Goal: Task Accomplishment & Management: Complete application form

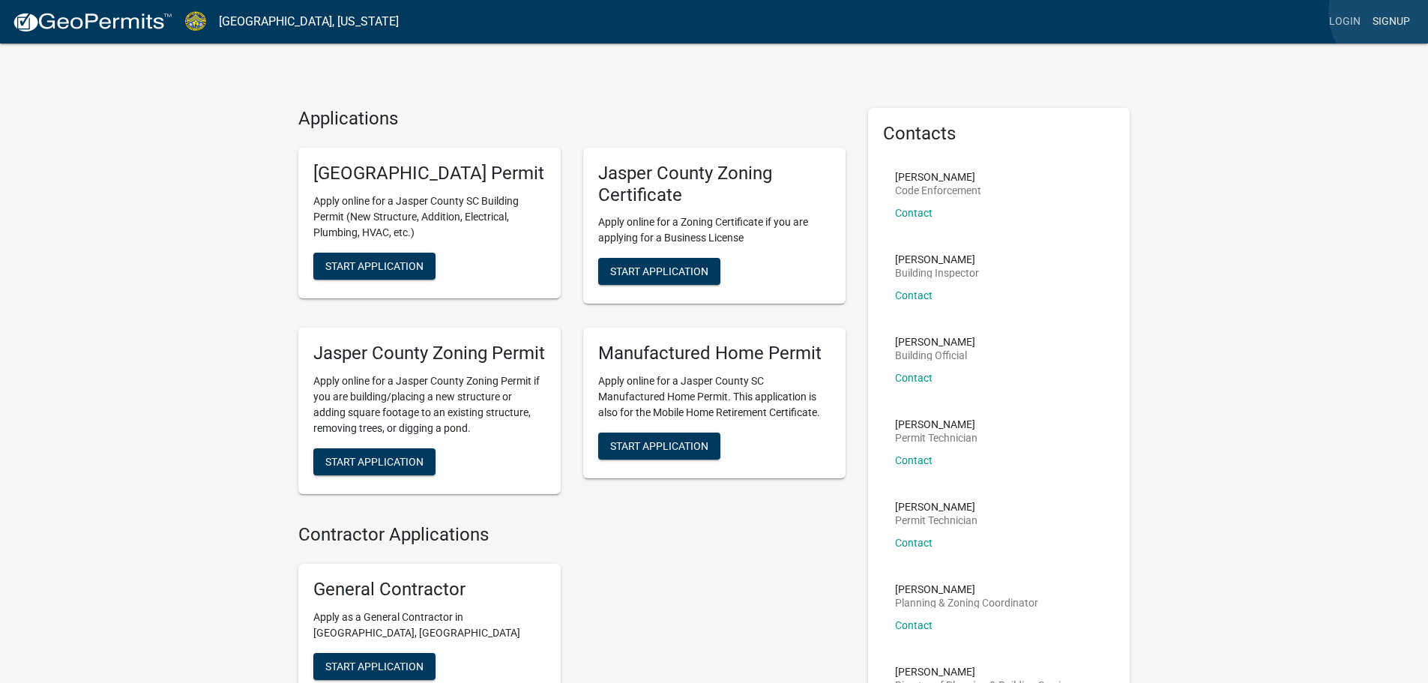
click at [1390, 13] on link "Signup" at bounding box center [1390, 21] width 49 height 28
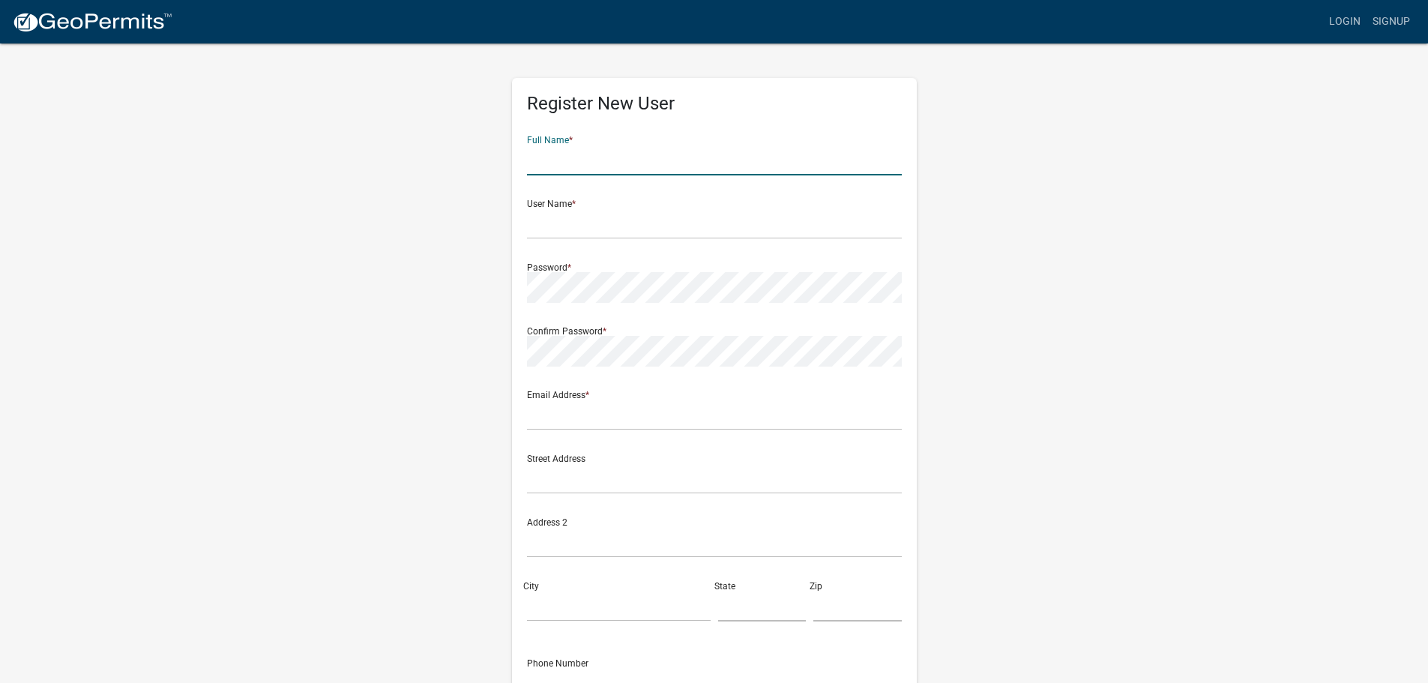
click at [809, 171] on input "text" at bounding box center [714, 160] width 375 height 31
type input "[PERSON_NAME]"
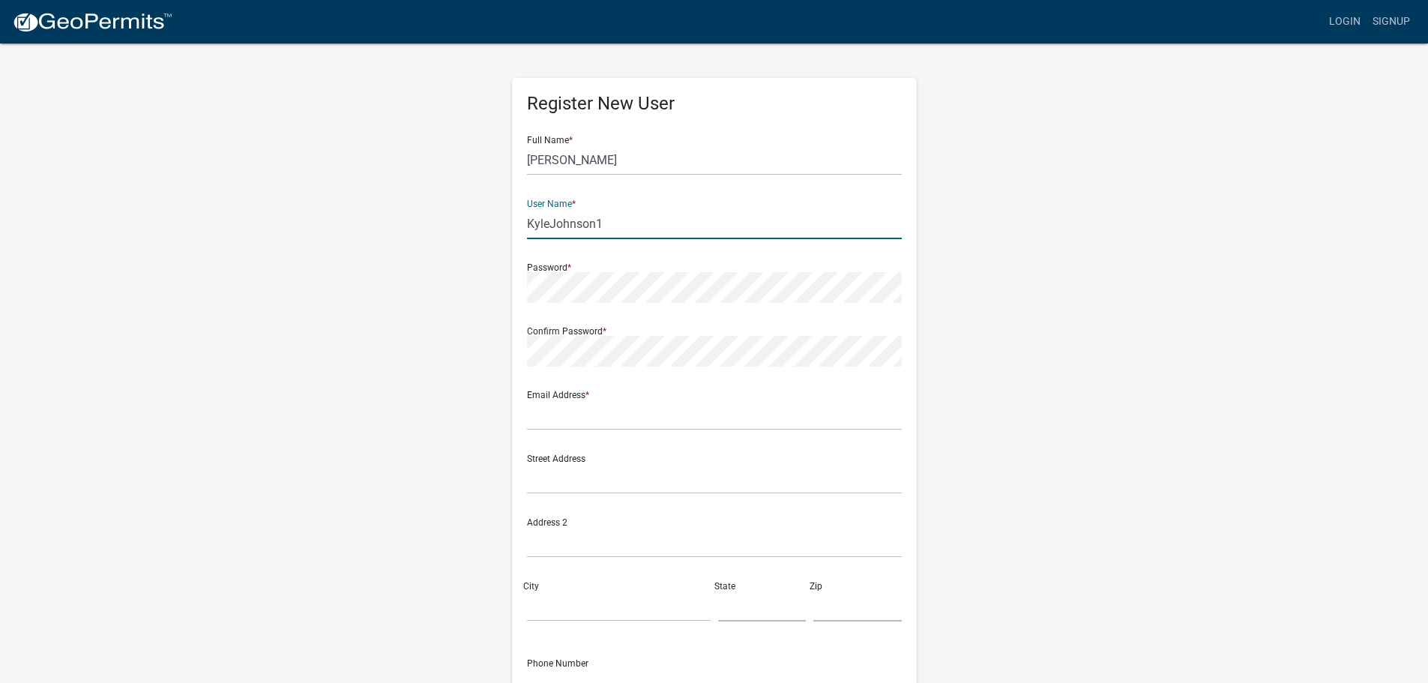
type input "KyleJohnson1"
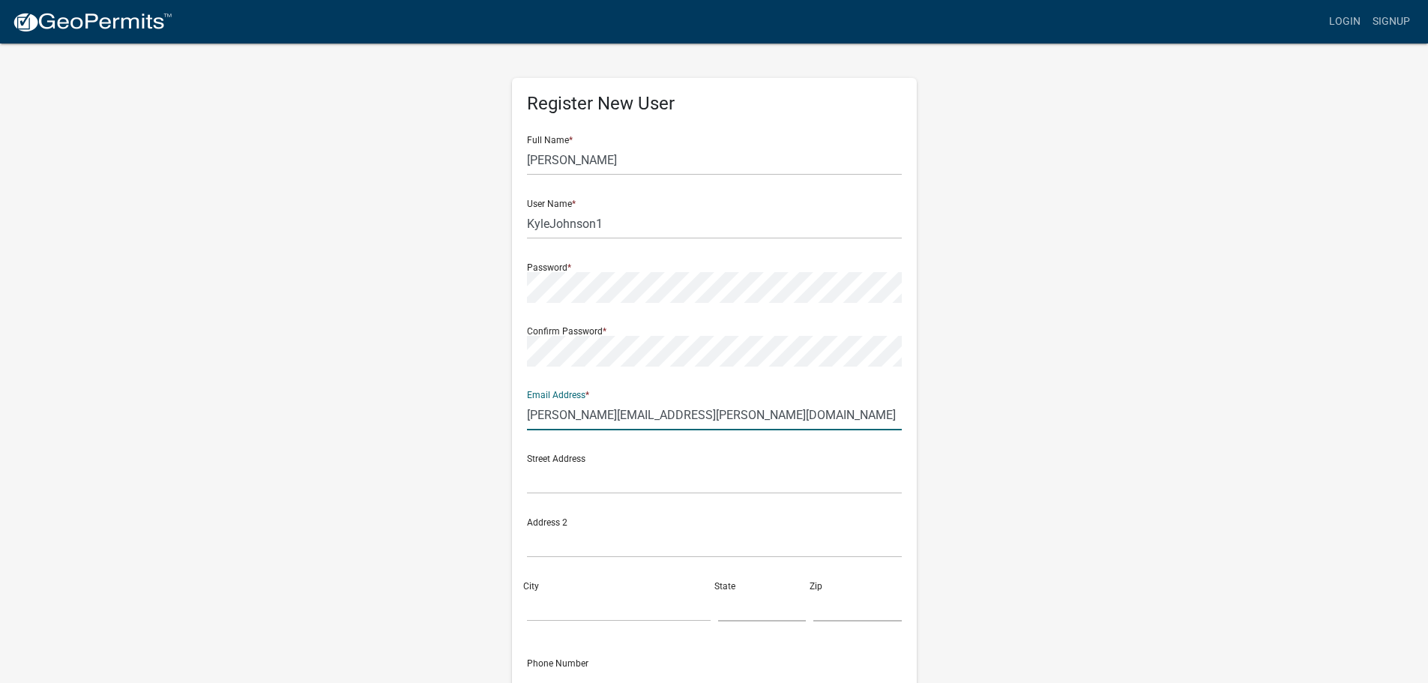
type input "[PERSON_NAME][EMAIL_ADDRESS][PERSON_NAME][DOMAIN_NAME]"
type input "[STREET_ADDRESS]"
type input "Downers Grove"
type input "IL"
type input "60515"
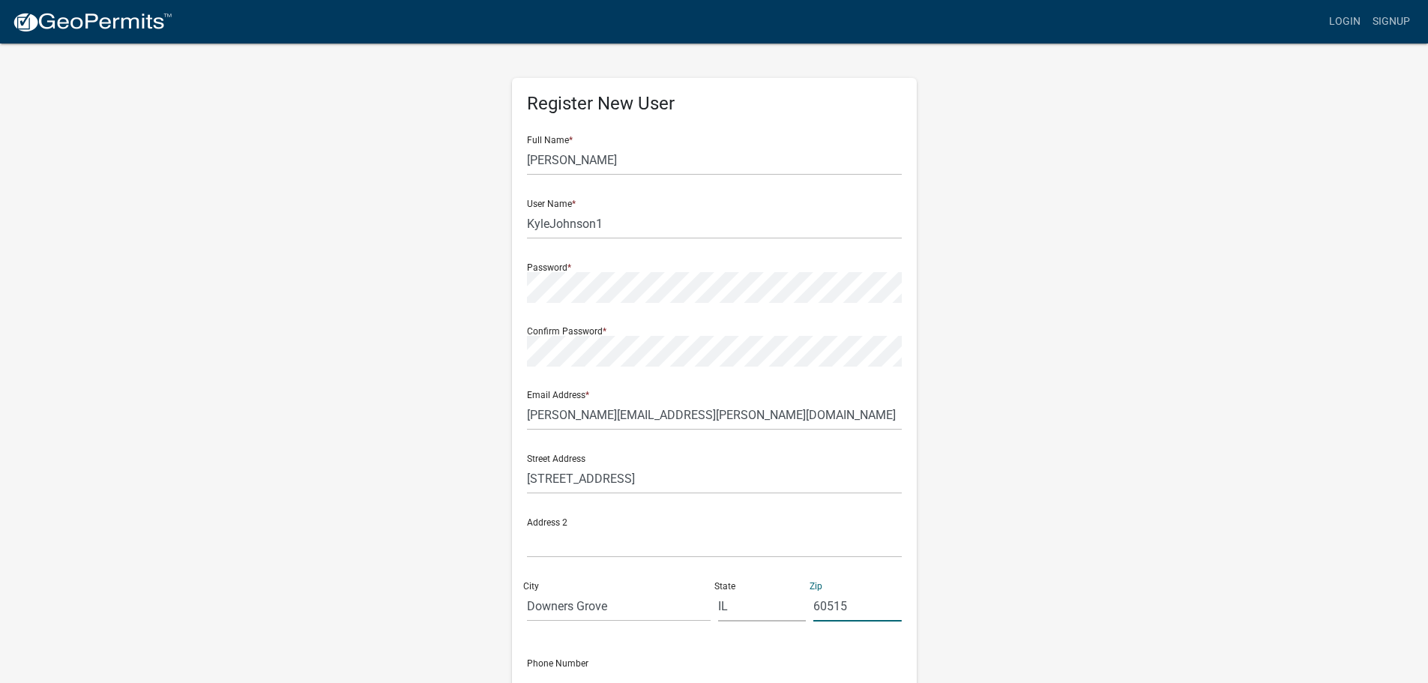
click at [346, 279] on div "Register New User Full Name * Kyle Johnson User Name * KyleJohnson1 Password * …" at bounding box center [714, 443] width 854 height 802
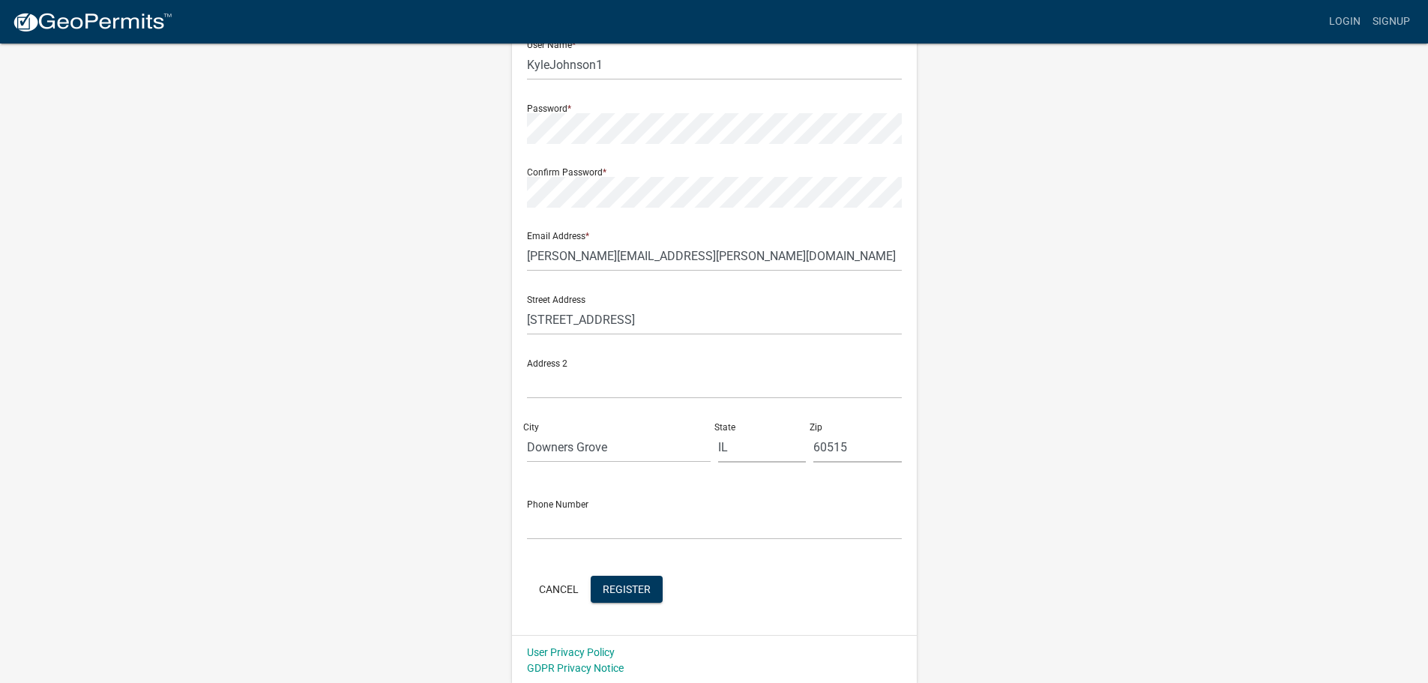
scroll to position [161, 0]
click at [539, 501] on div "Phone Number" at bounding box center [714, 512] width 375 height 52
click at [558, 520] on input "text" at bounding box center [714, 522] width 375 height 31
type input "6303649183"
click at [383, 531] on div "Register New User Full Name * Kyle Johnson User Name * KyleJohnson1 Password * …" at bounding box center [714, 282] width 854 height 802
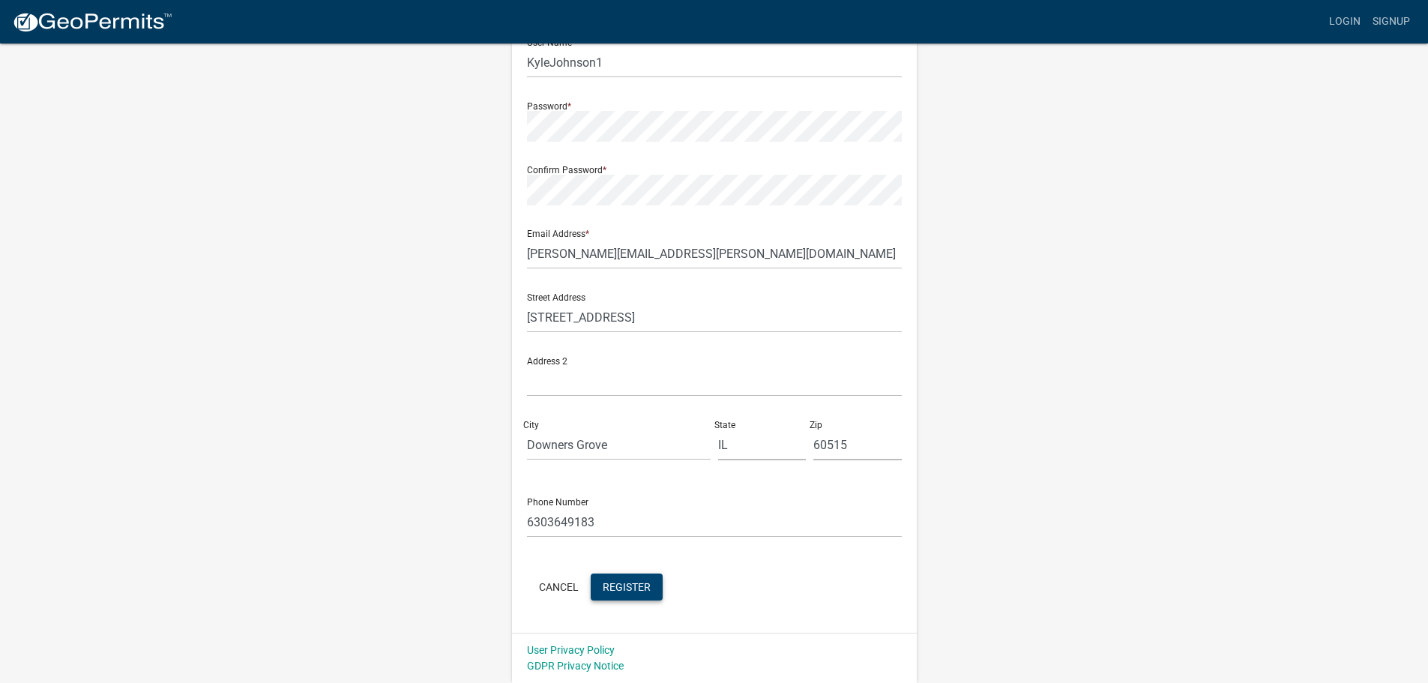
click at [610, 581] on span "Register" at bounding box center [627, 586] width 48 height 12
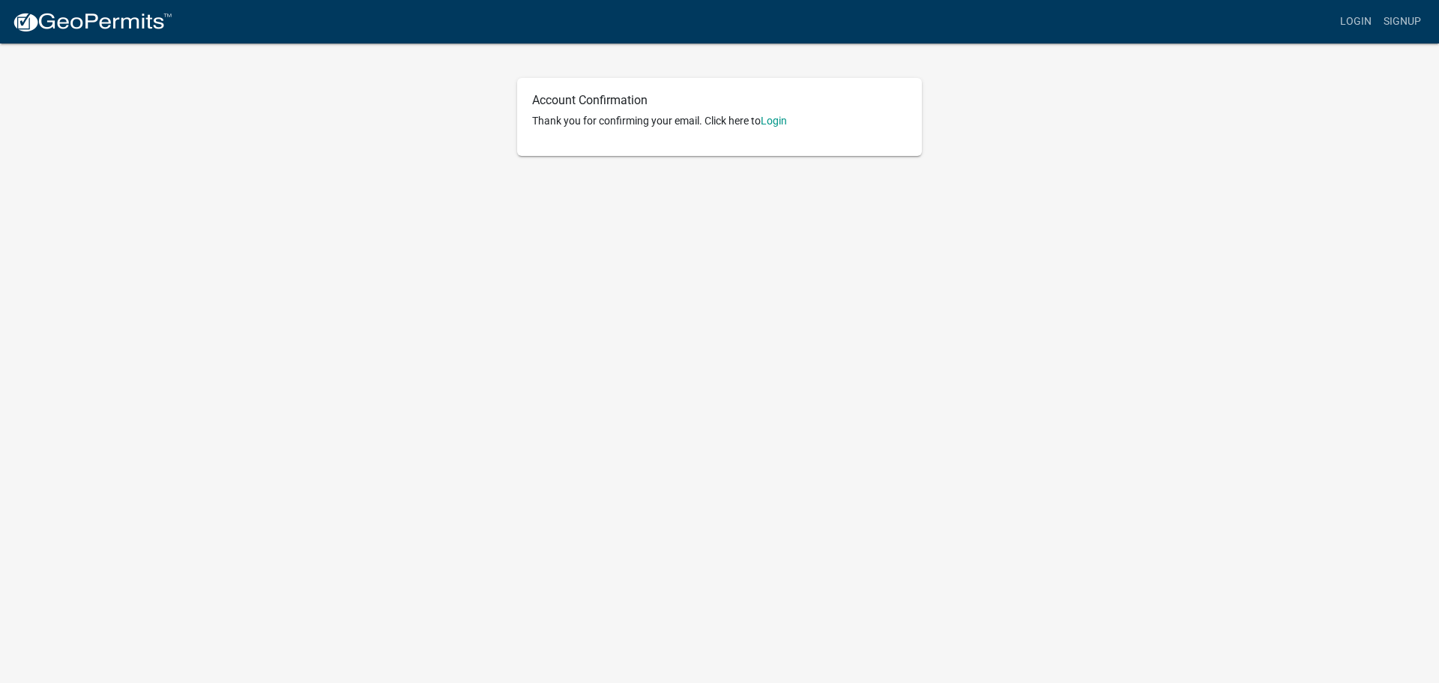
click at [756, 120] on p "Thank you for confirming your email. Click here to [GEOGRAPHIC_DATA]" at bounding box center [719, 121] width 375 height 16
click at [768, 121] on link "Login" at bounding box center [774, 121] width 26 height 12
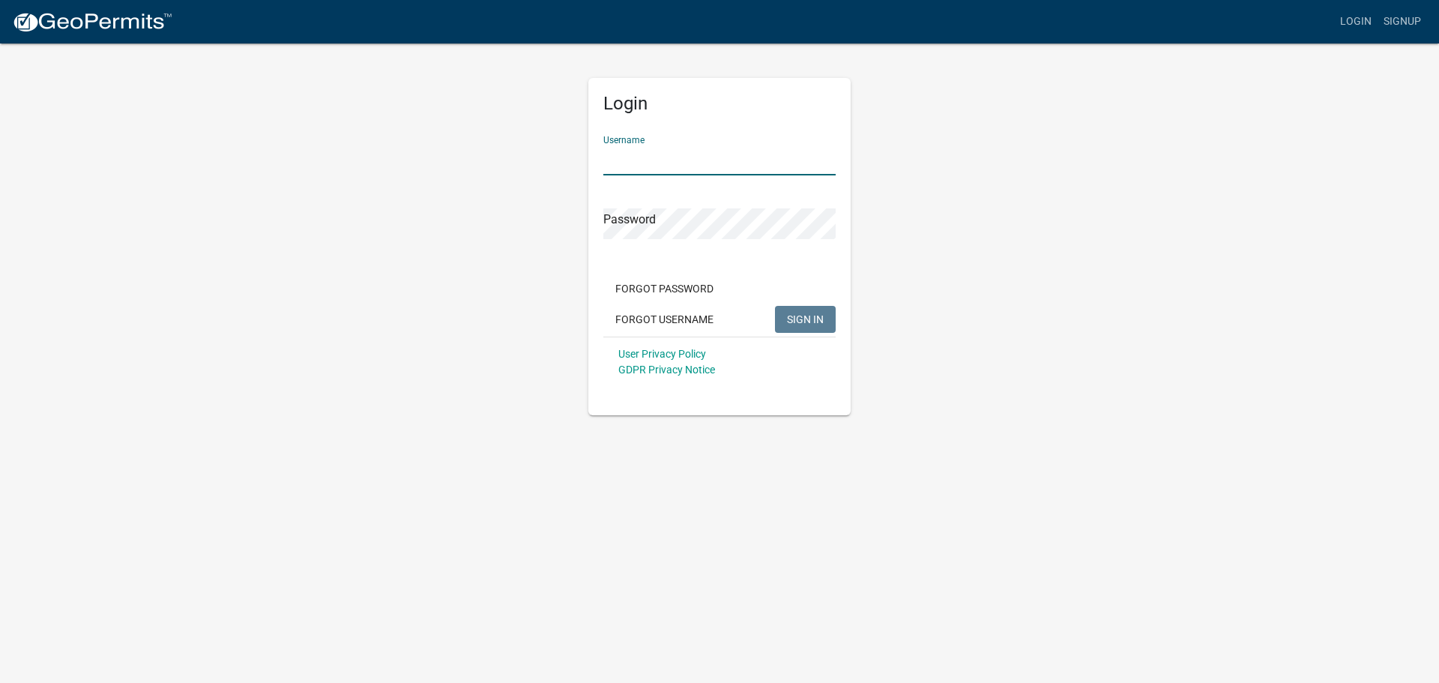
click at [692, 148] on input "Username" at bounding box center [719, 160] width 232 height 31
type input "Kylejohnson1"
click at [775, 306] on button "SIGN IN" at bounding box center [805, 319] width 61 height 27
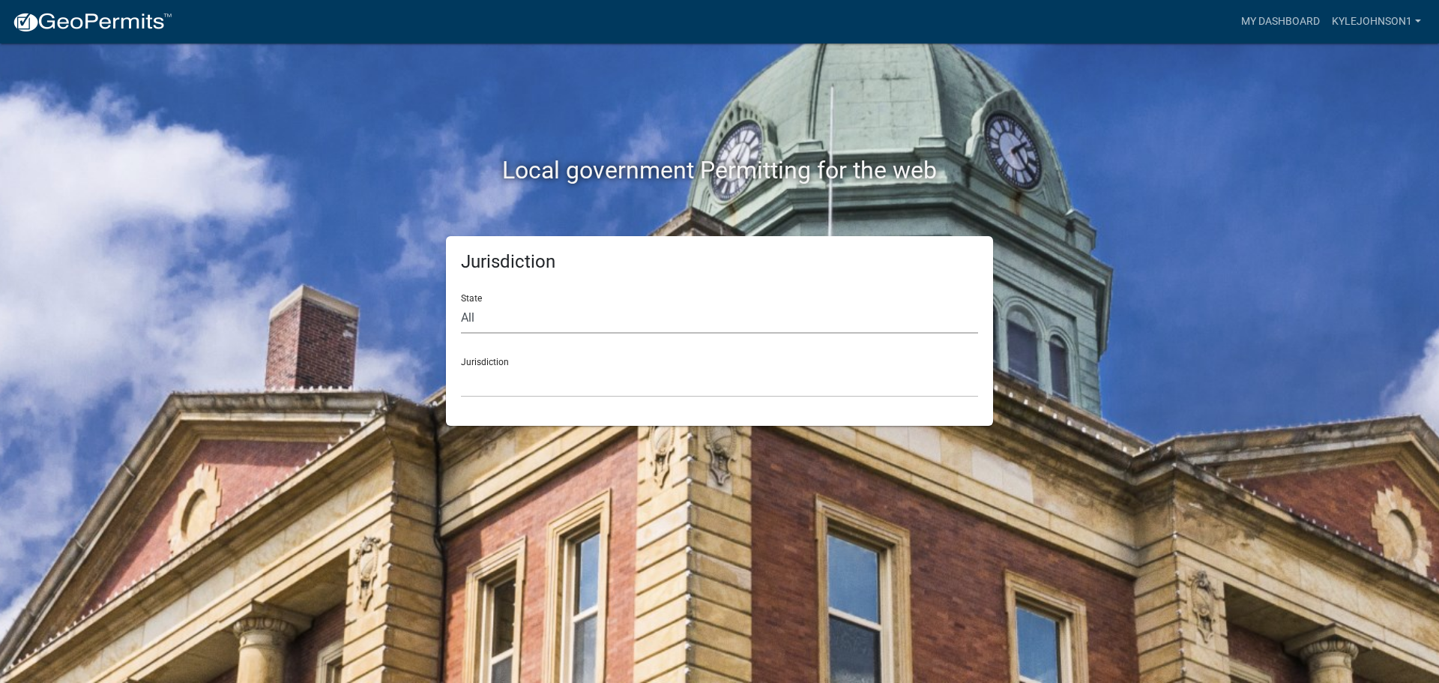
click at [554, 308] on select "All [US_STATE] [US_STATE] [US_STATE] [US_STATE] [US_STATE] [US_STATE] [US_STATE…" at bounding box center [719, 318] width 517 height 31
select select "[US_STATE]"
click at [461, 303] on select "All [US_STATE] [US_STATE] [US_STATE] [US_STATE] [US_STATE] [US_STATE] [US_STATE…" at bounding box center [719, 318] width 517 height 31
click at [527, 384] on select "[GEOGRAPHIC_DATA], [US_STATE] [GEOGRAPHIC_DATA], [US_STATE]" at bounding box center [719, 382] width 517 height 31
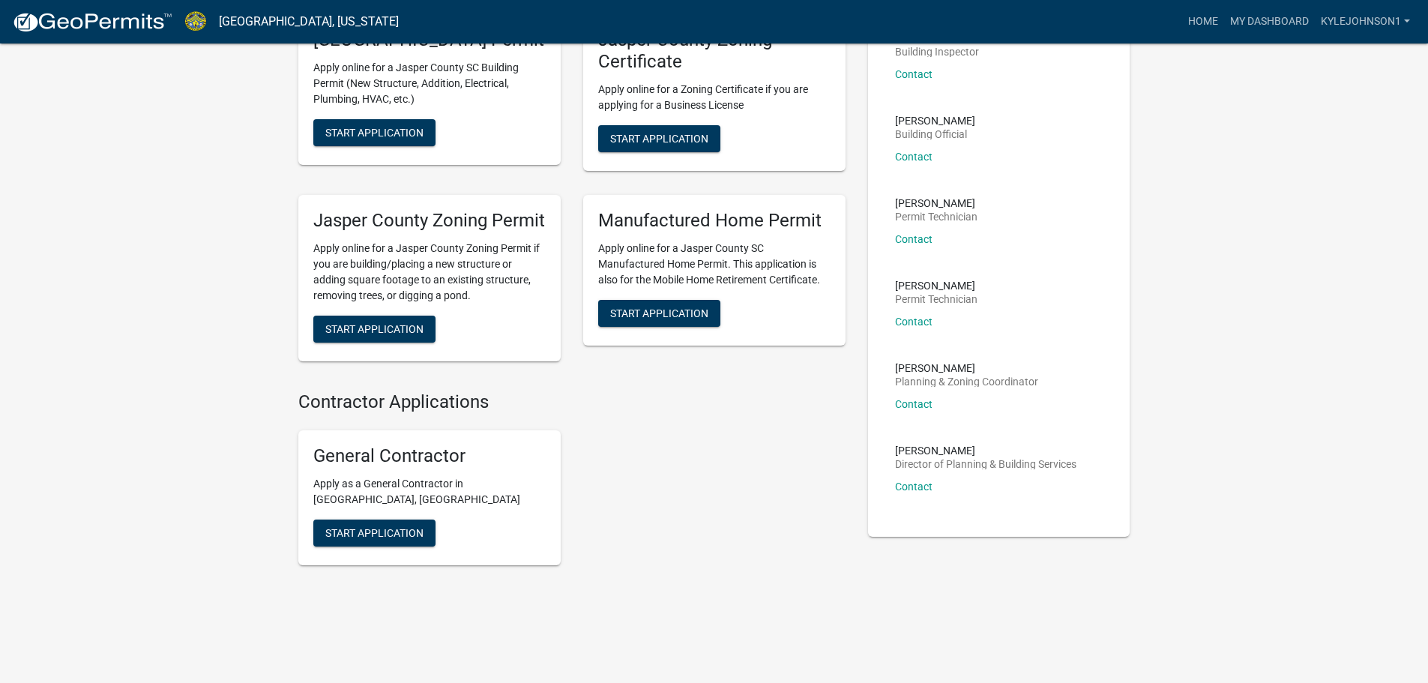
scroll to position [195, 0]
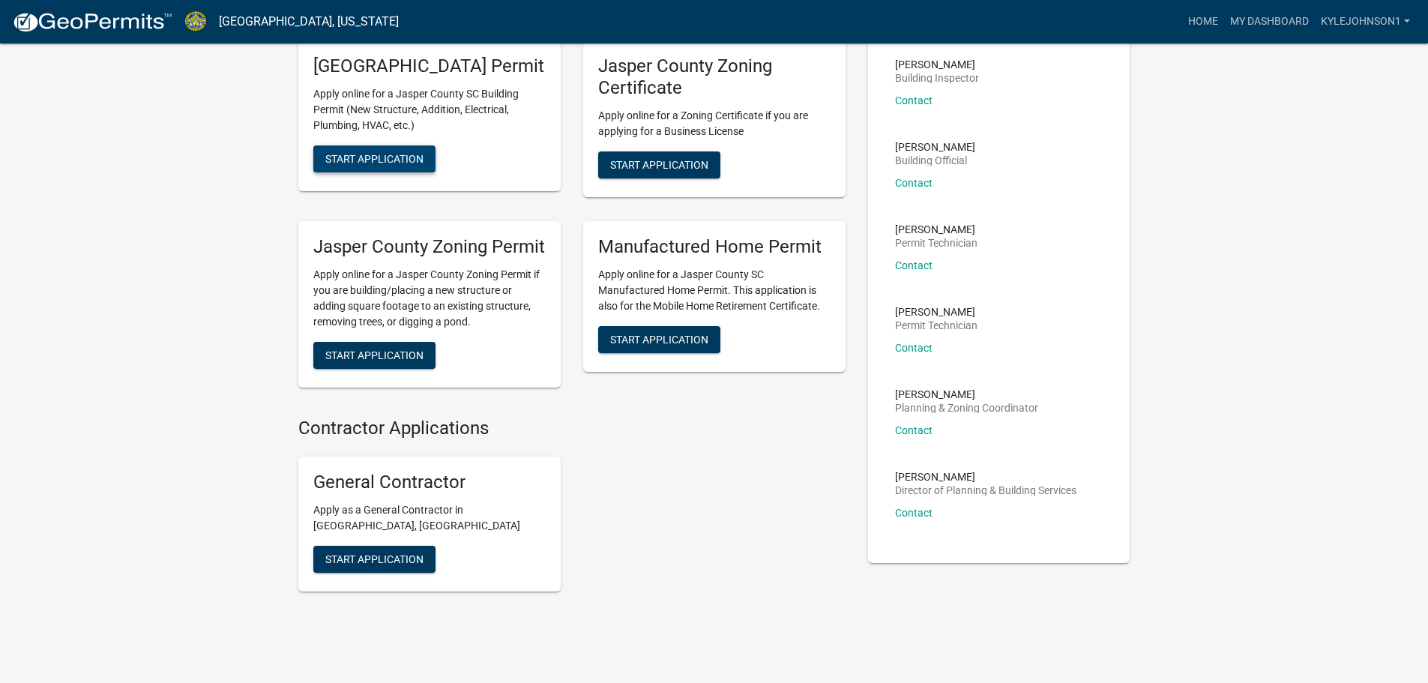
click at [416, 165] on span "Start Application" at bounding box center [374, 159] width 98 height 12
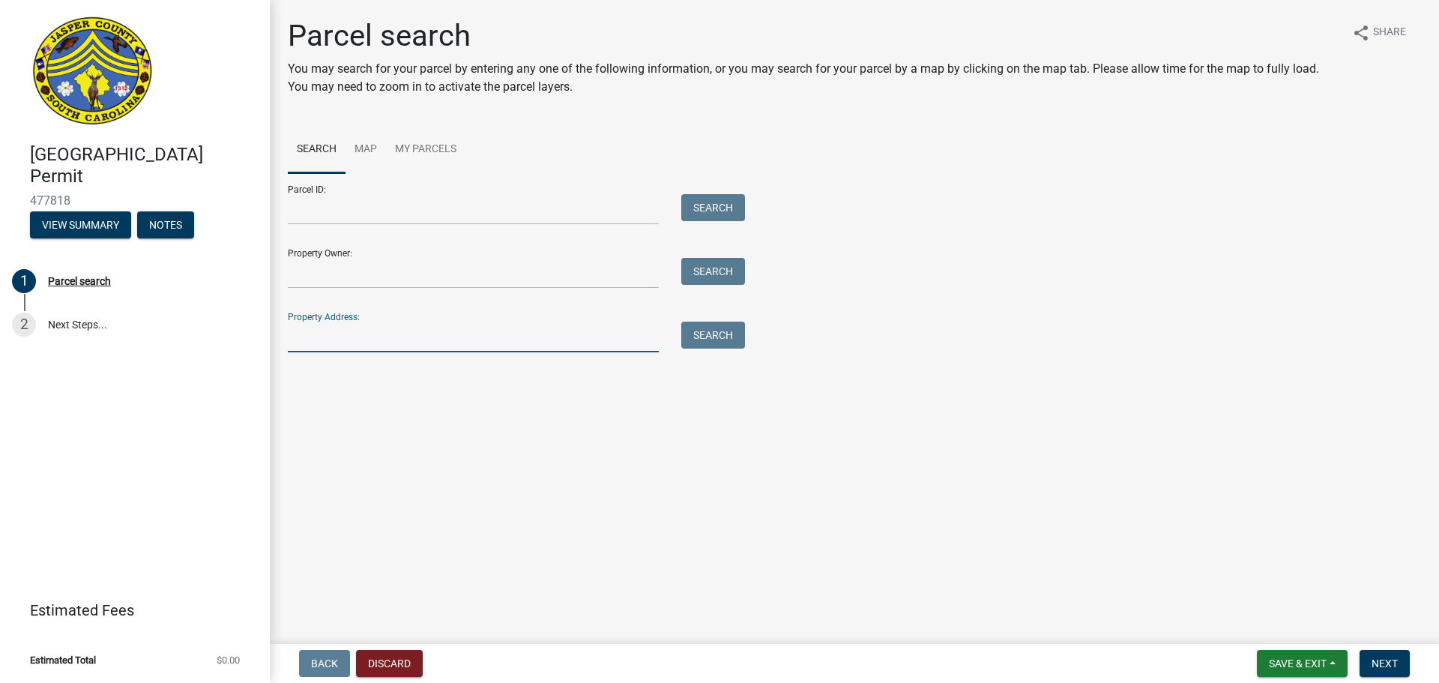
click at [368, 341] on input "Property Address:" at bounding box center [473, 337] width 371 height 31
click at [730, 331] on button "Search" at bounding box center [713, 335] width 64 height 27
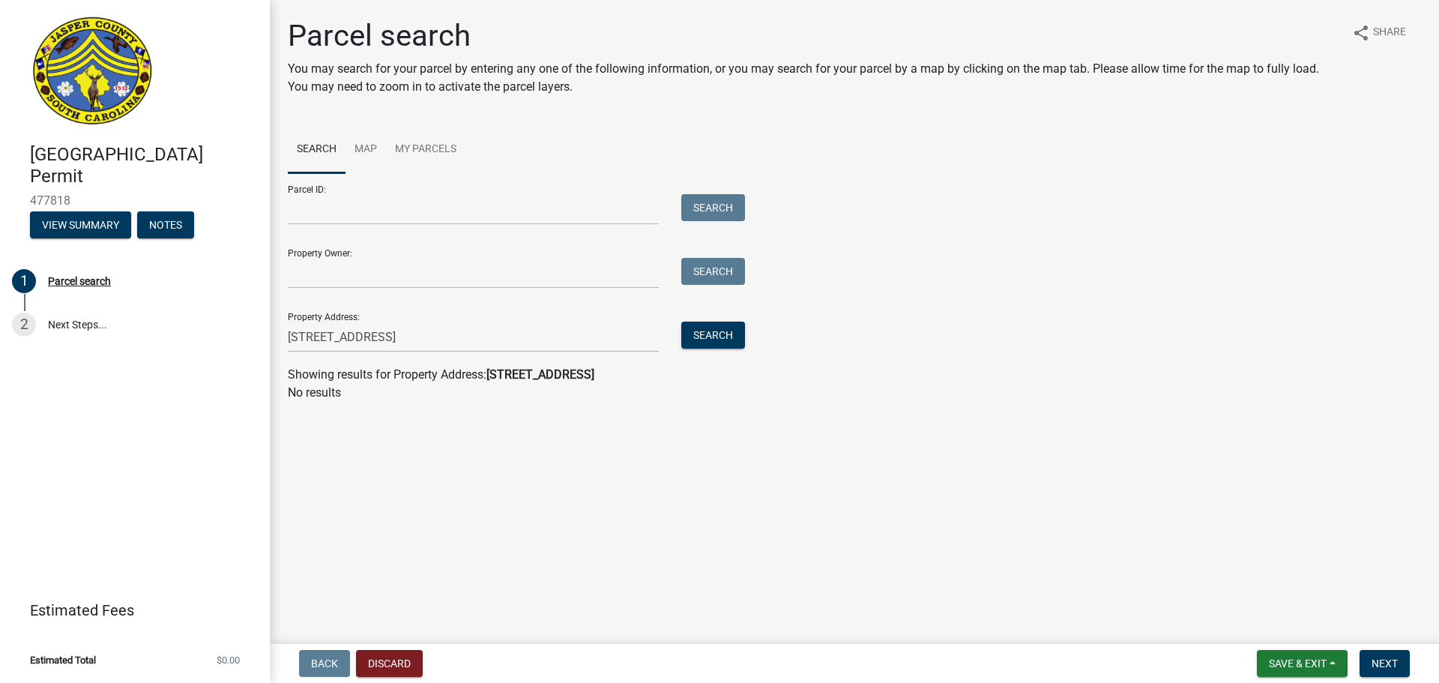
click at [699, 471] on main "Parcel search You may search for your parcel by entering any one of the followi…" at bounding box center [854, 319] width 1169 height 638
click at [428, 358] on wm-search-parcel-data-activity-input "Search Map My Parcels Parcel ID: Search Property Owner: Search Property Address…" at bounding box center [854, 264] width 1133 height 276
drag, startPoint x: 411, startPoint y: 336, endPoint x: 376, endPoint y: 336, distance: 34.5
click at [376, 336] on input "[STREET_ADDRESS]" at bounding box center [473, 337] width 371 height 31
click at [708, 335] on button "Search" at bounding box center [713, 335] width 64 height 27
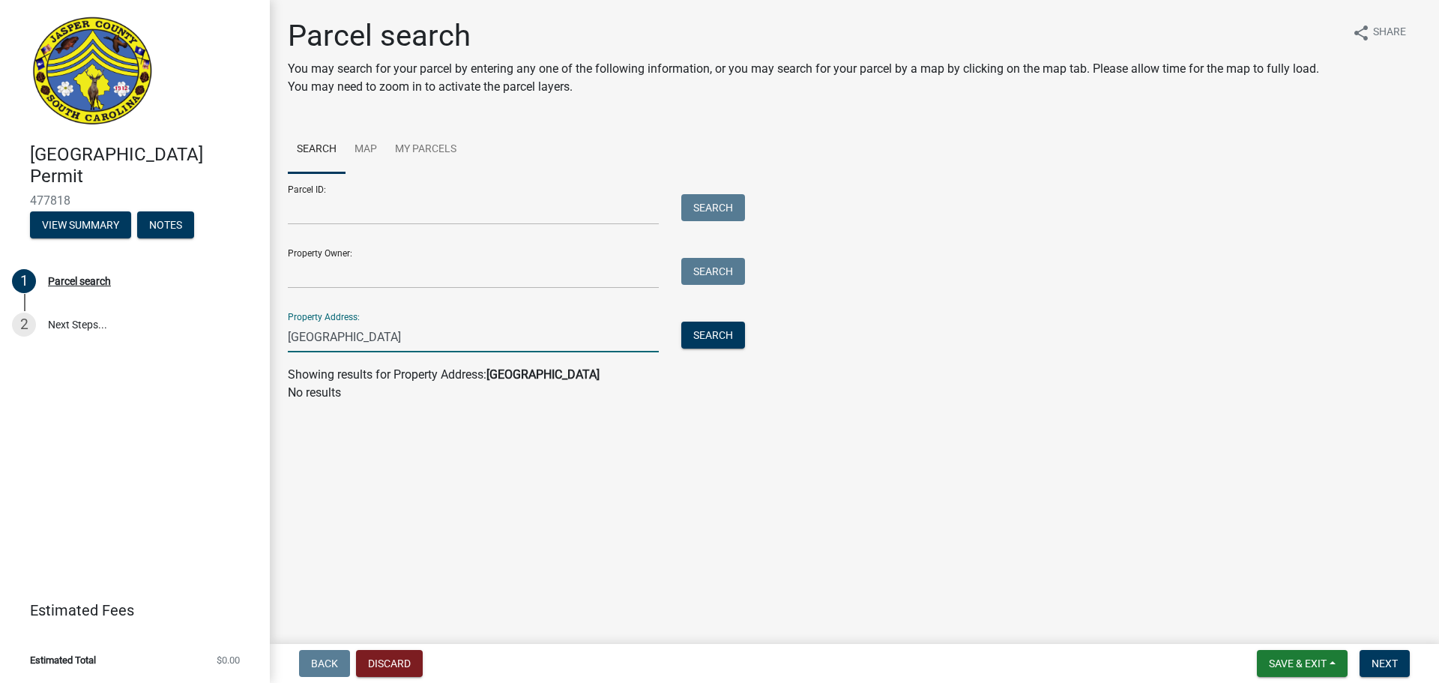
drag, startPoint x: 361, startPoint y: 349, endPoint x: 321, endPoint y: 357, distance: 40.6
click at [321, 357] on wm-search-parcel-data-activity-input "Search Map My Parcels Parcel ID: Search Property Owner: Search Property Address…" at bounding box center [854, 264] width 1133 height 276
type input "6724"
click at [716, 340] on button "Search" at bounding box center [713, 335] width 64 height 27
drag, startPoint x: 326, startPoint y: 335, endPoint x: 199, endPoint y: 337, distance: 127.4
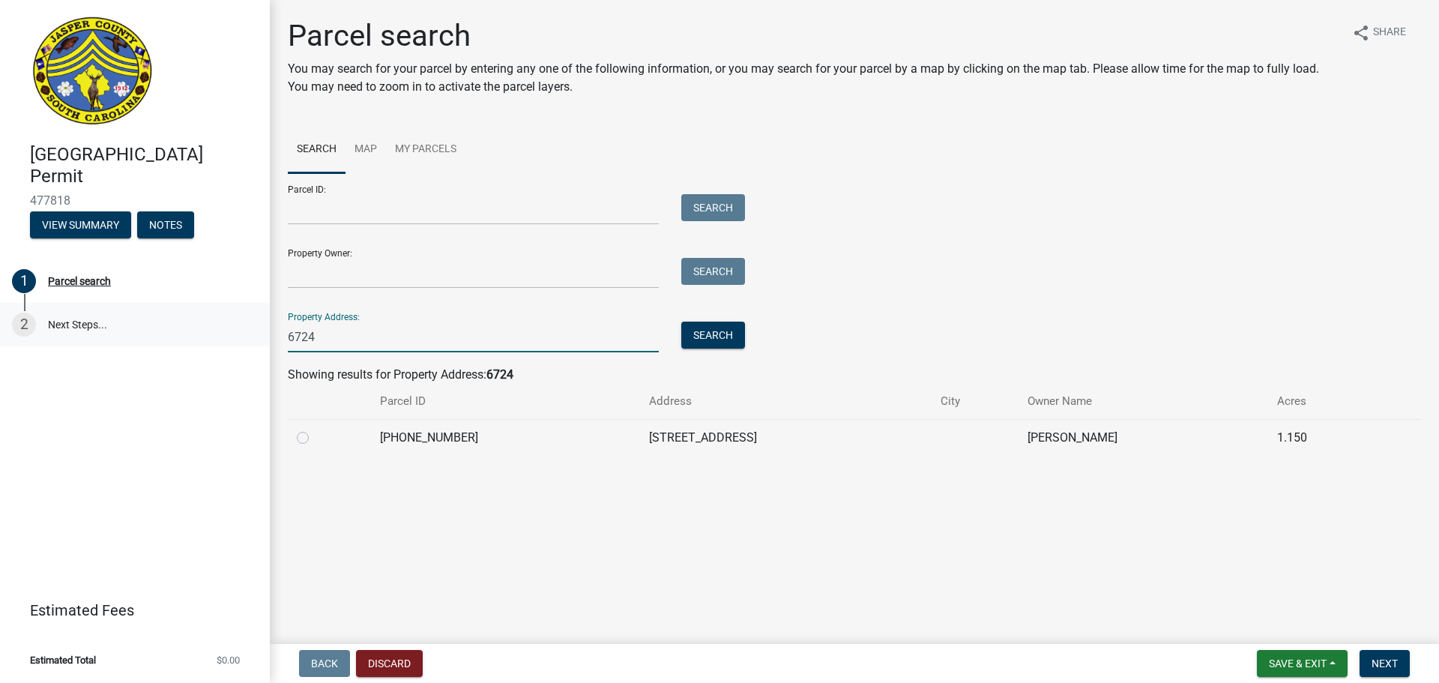
click at [199, 337] on div "[GEOGRAPHIC_DATA] Permit 477818 View Summary Notes 1 Parcel search 2 Next Steps…" at bounding box center [719, 341] width 1439 height 683
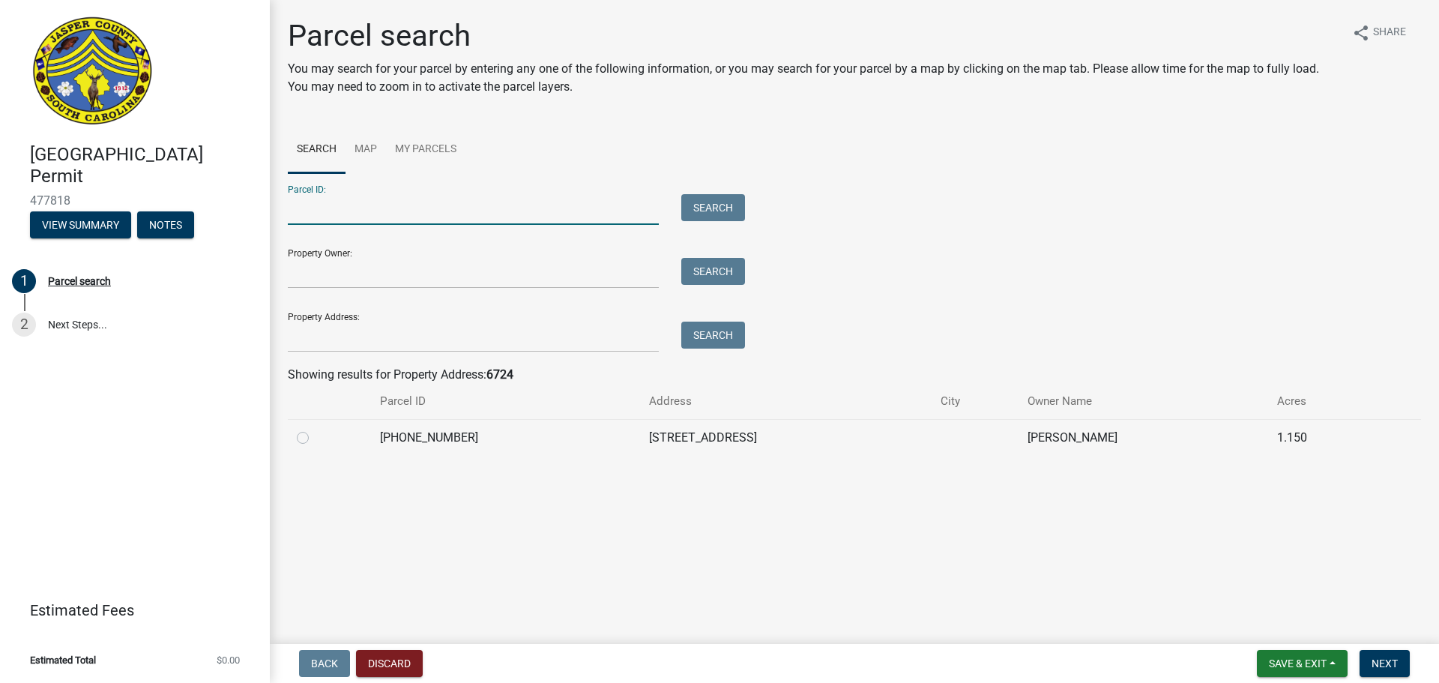
click at [378, 211] on input "Parcel ID:" at bounding box center [473, 209] width 371 height 31
type input "0380400002"
click at [697, 214] on button "Search" at bounding box center [713, 207] width 64 height 27
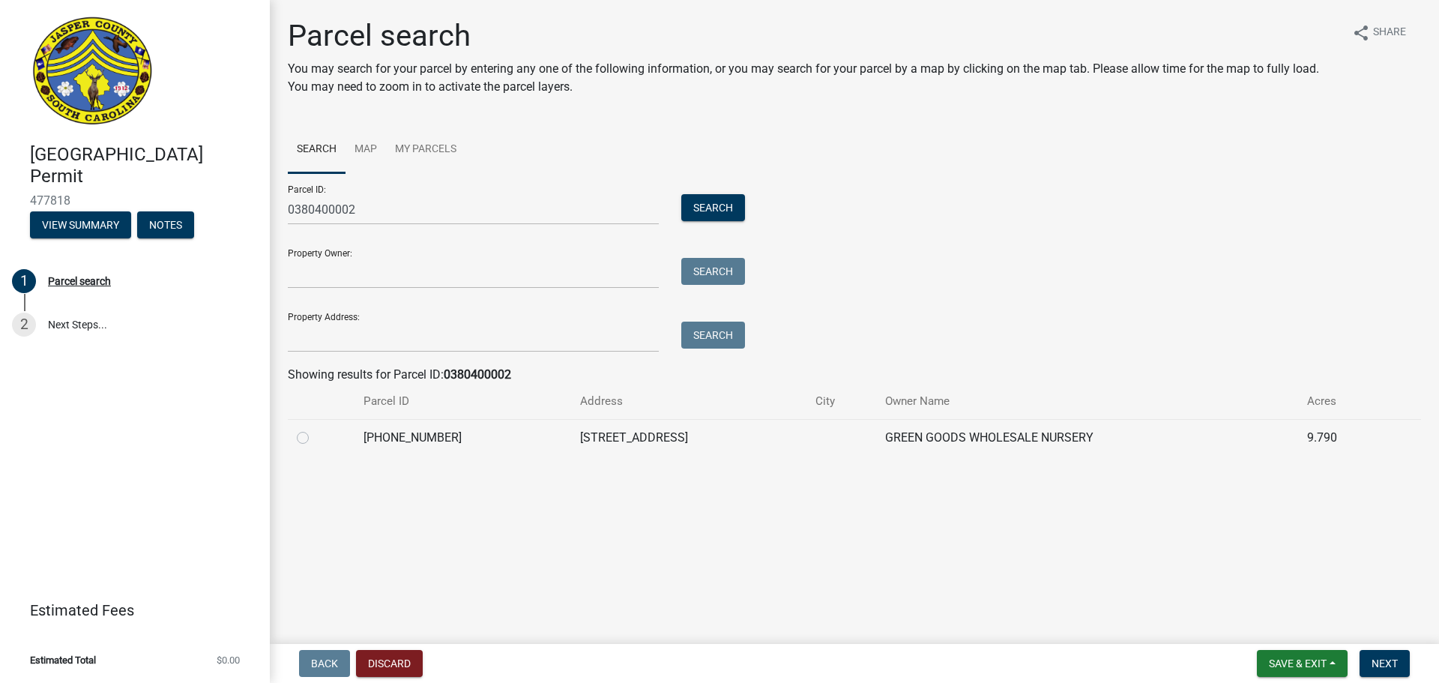
click at [315, 429] on label at bounding box center [315, 429] width 0 height 0
click at [315, 435] on input "radio" at bounding box center [320, 434] width 10 height 10
radio input "true"
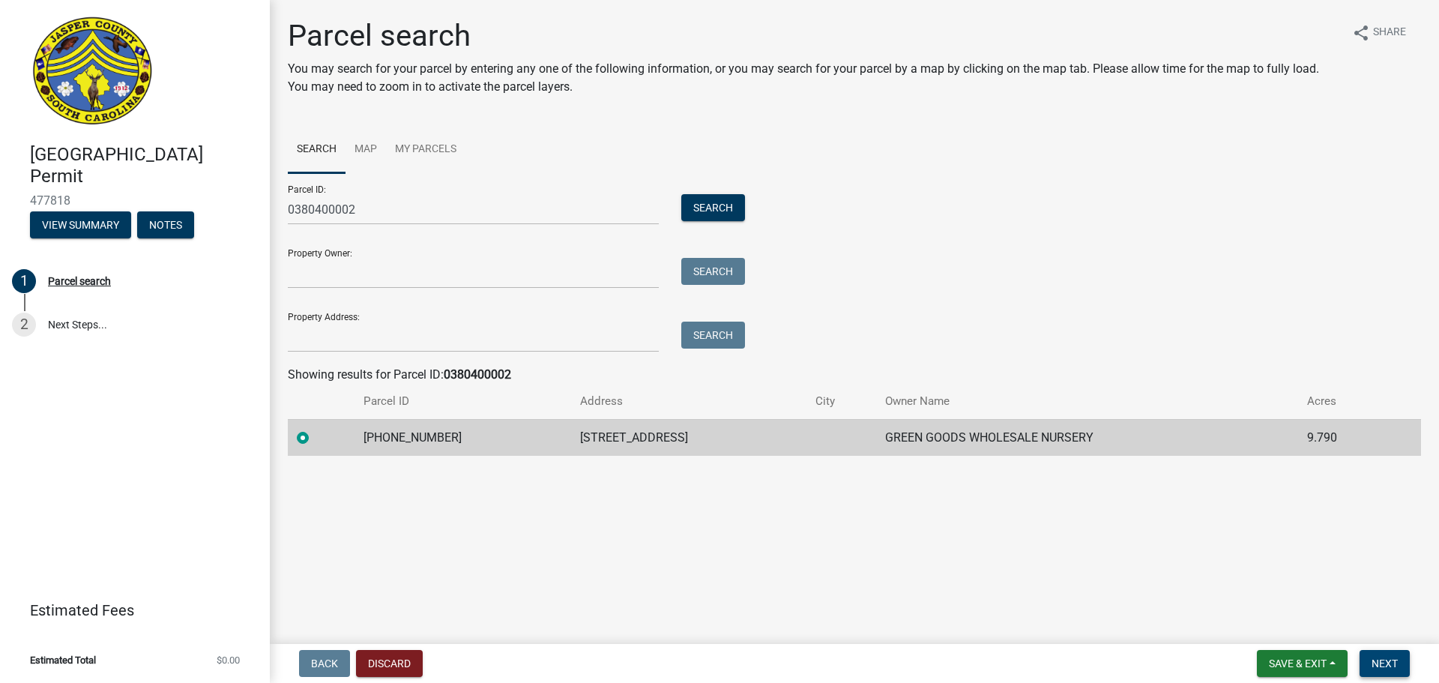
click at [1391, 669] on span "Next" at bounding box center [1385, 663] width 26 height 12
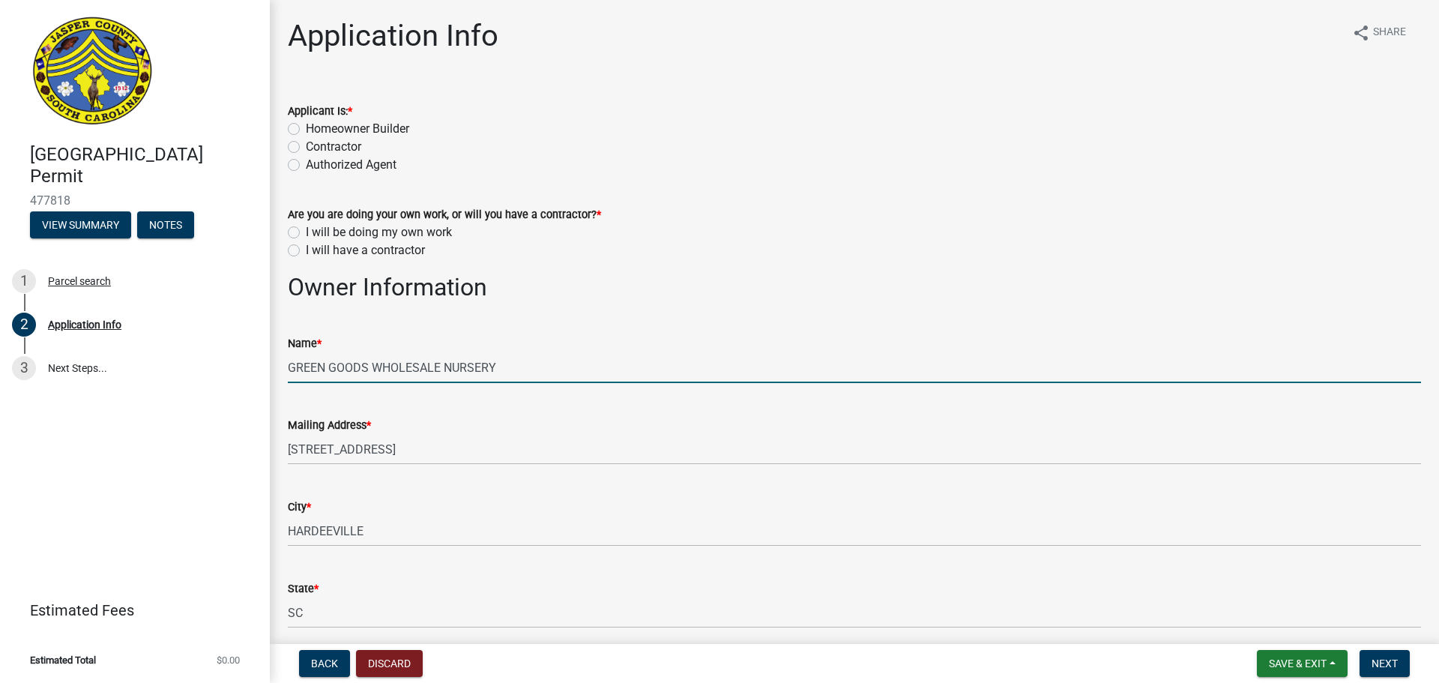
click at [441, 367] on input "GREEN GOODS WHOLESALE NURSERY" at bounding box center [854, 367] width 1133 height 31
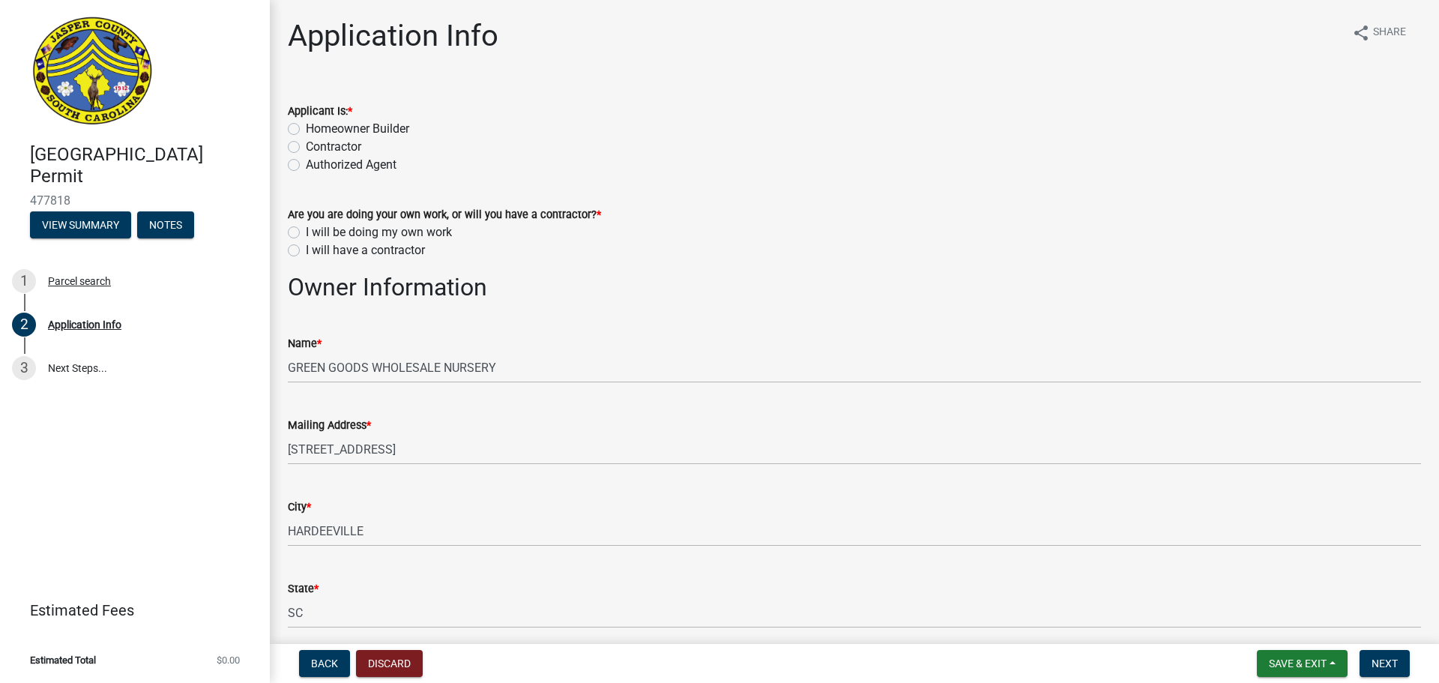
click at [306, 168] on label "Authorized Agent" at bounding box center [351, 165] width 91 height 18
click at [306, 166] on input "Authorized Agent" at bounding box center [311, 161] width 10 height 10
radio input "true"
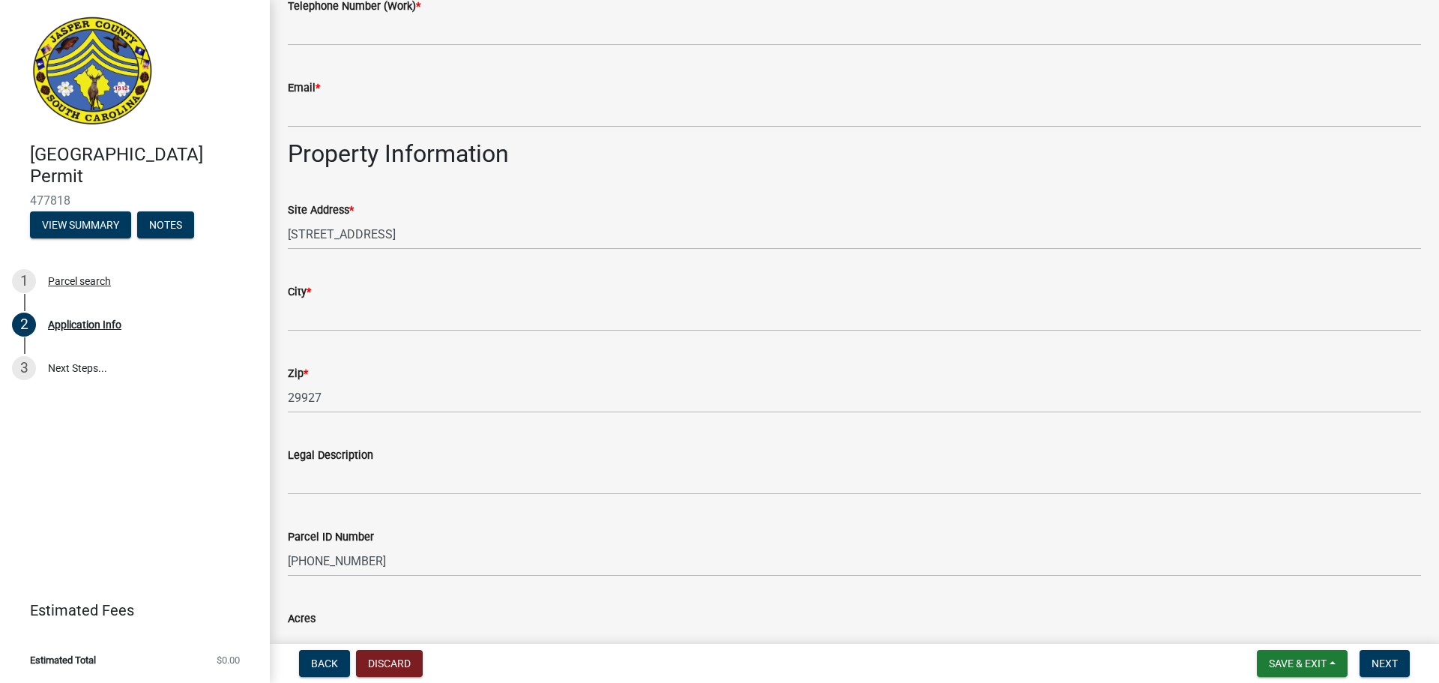
scroll to position [1274, 0]
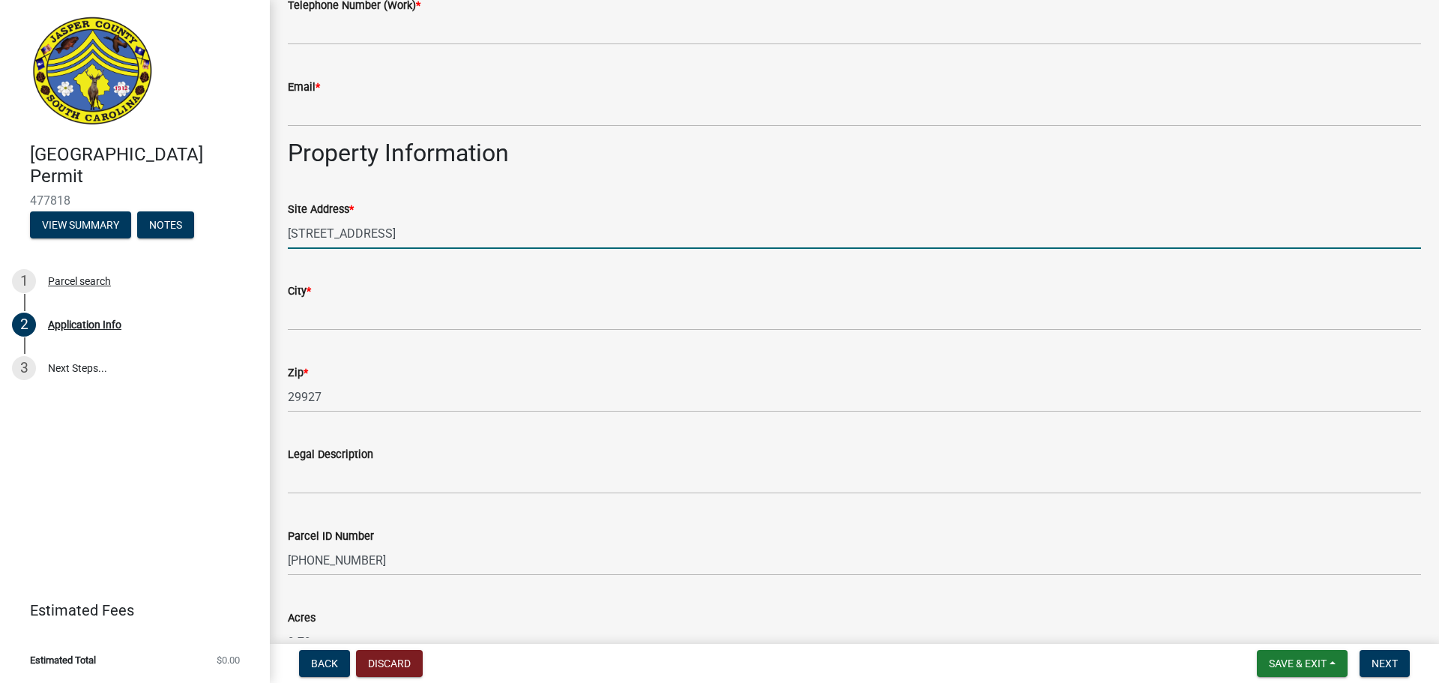
click at [405, 230] on input "[STREET_ADDRESS]" at bounding box center [854, 233] width 1133 height 31
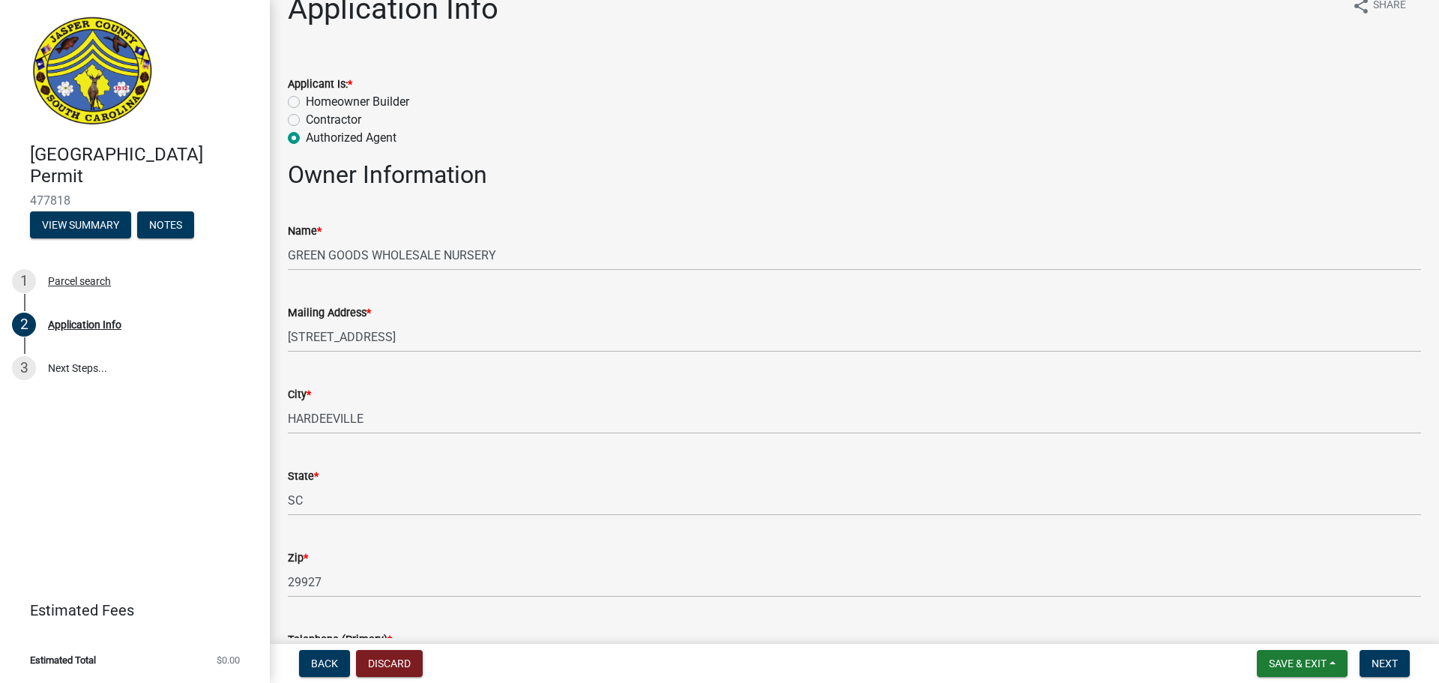
scroll to position [0, 0]
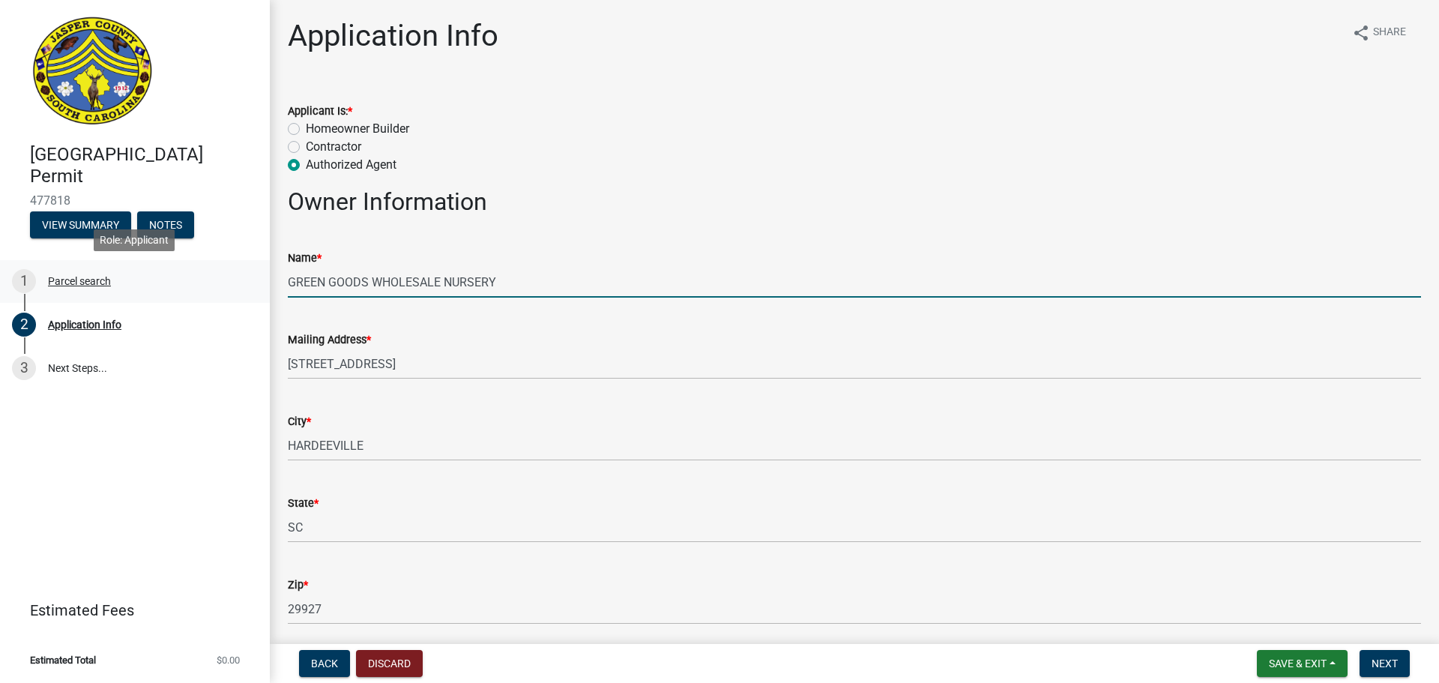
drag, startPoint x: 529, startPoint y: 282, endPoint x: 238, endPoint y: 259, distance: 291.7
click at [238, 259] on div "[GEOGRAPHIC_DATA] Permit 477818 View Summary Notes 1 Parcel search 2 Applicatio…" at bounding box center [719, 341] width 1439 height 683
type input "Crown Castle USA INC"
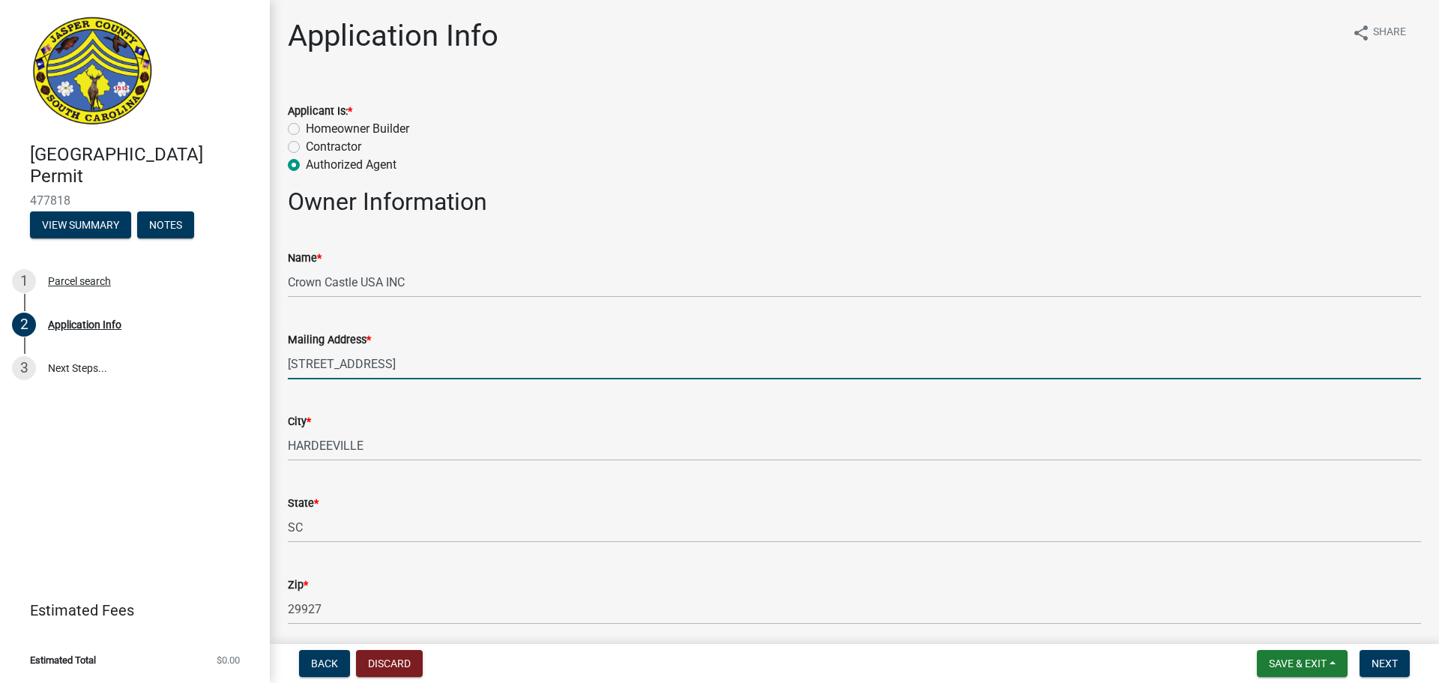
click at [353, 367] on input "[STREET_ADDRESS]" at bounding box center [854, 364] width 1133 height 31
paste input "PO BOX 277455,"
type input "PO BOX 277455,"
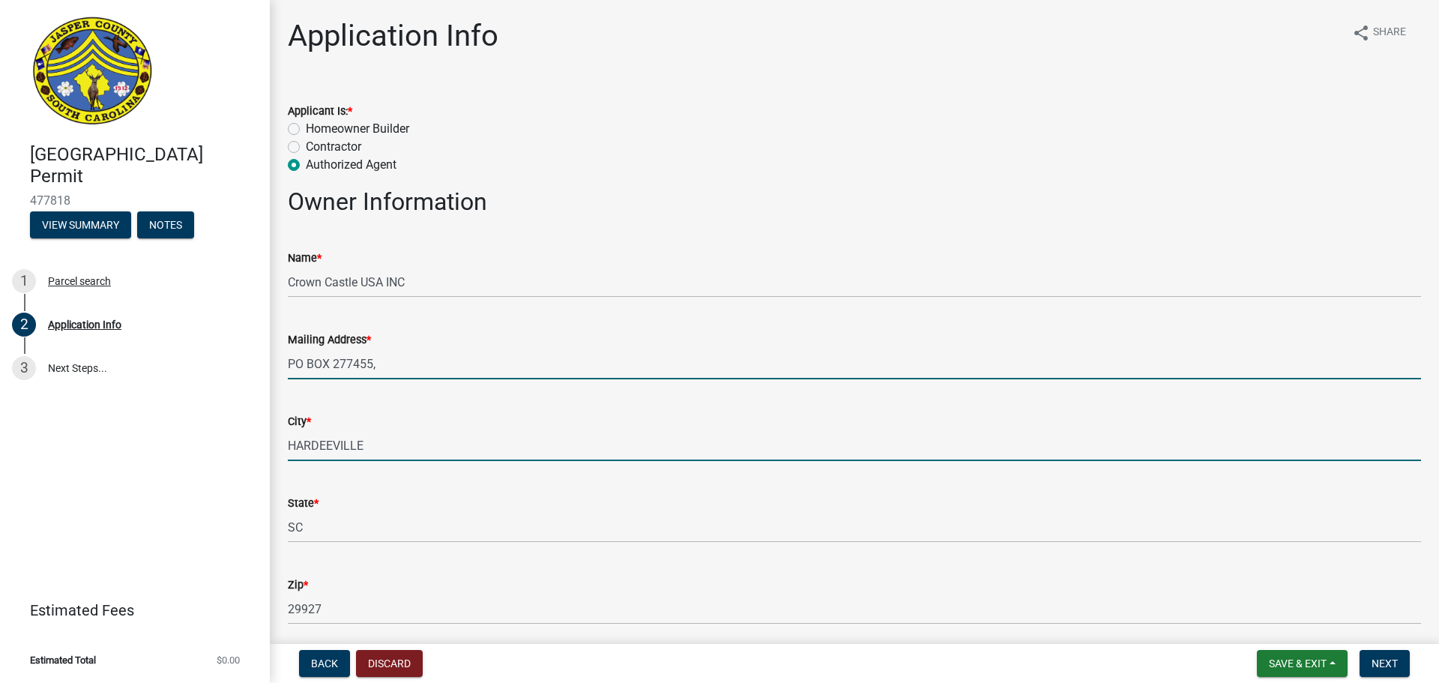
click at [305, 437] on input "HARDEEVILLE" at bounding box center [854, 445] width 1133 height 31
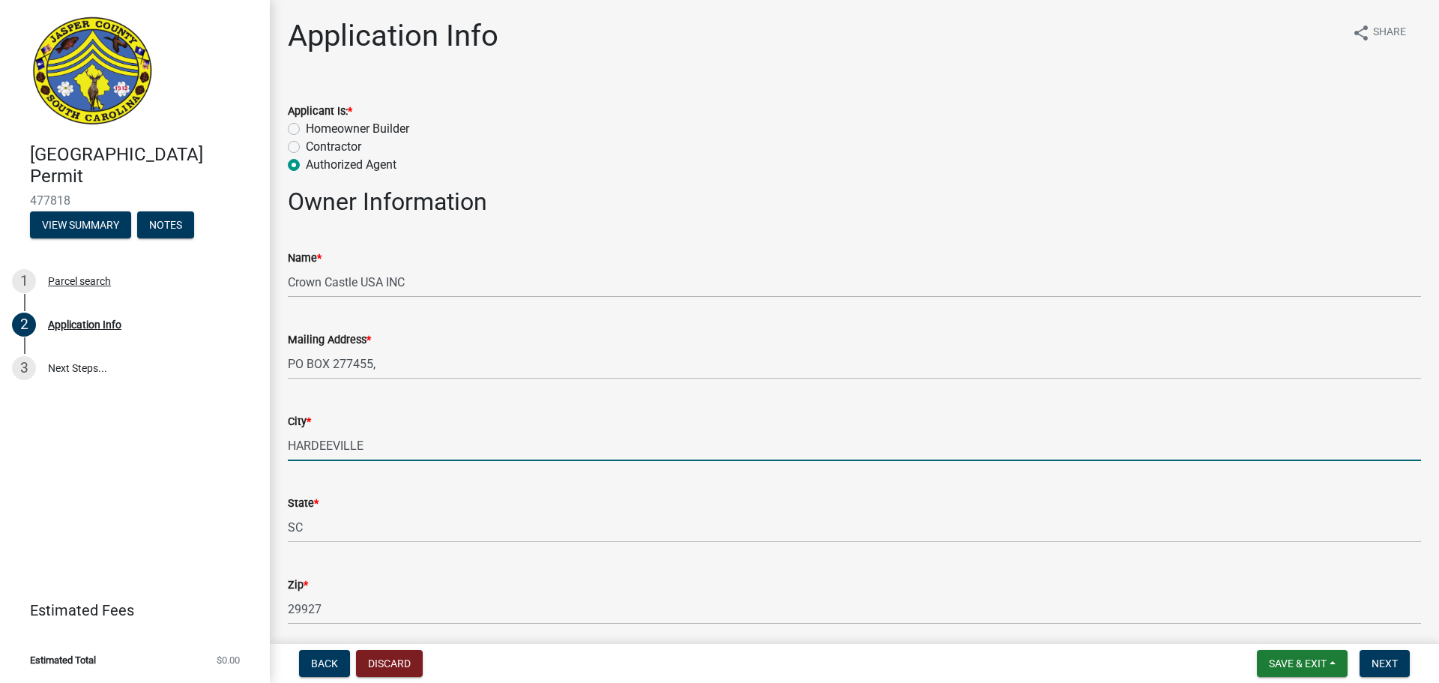
click at [305, 437] on input "HARDEEVILLE" at bounding box center [854, 445] width 1133 height 31
type input "[GEOGRAPHIC_DATA]"
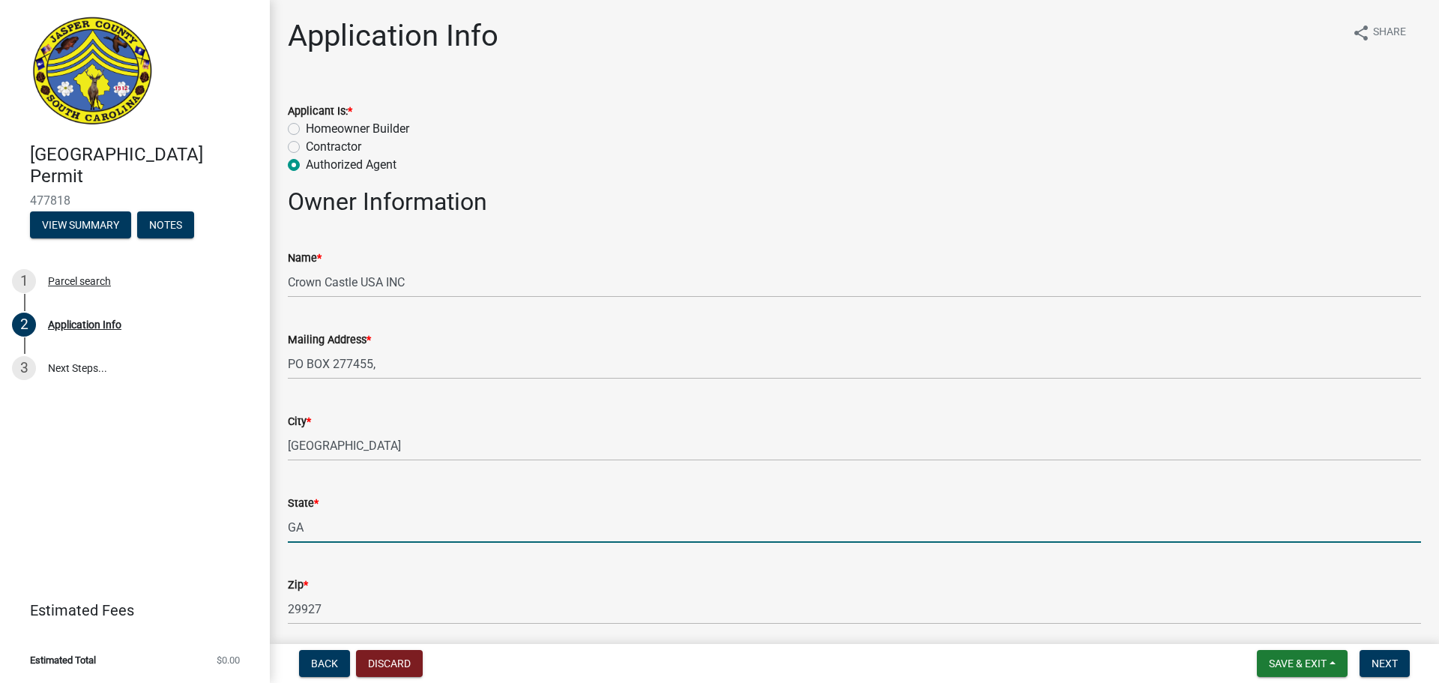
type input "GA"
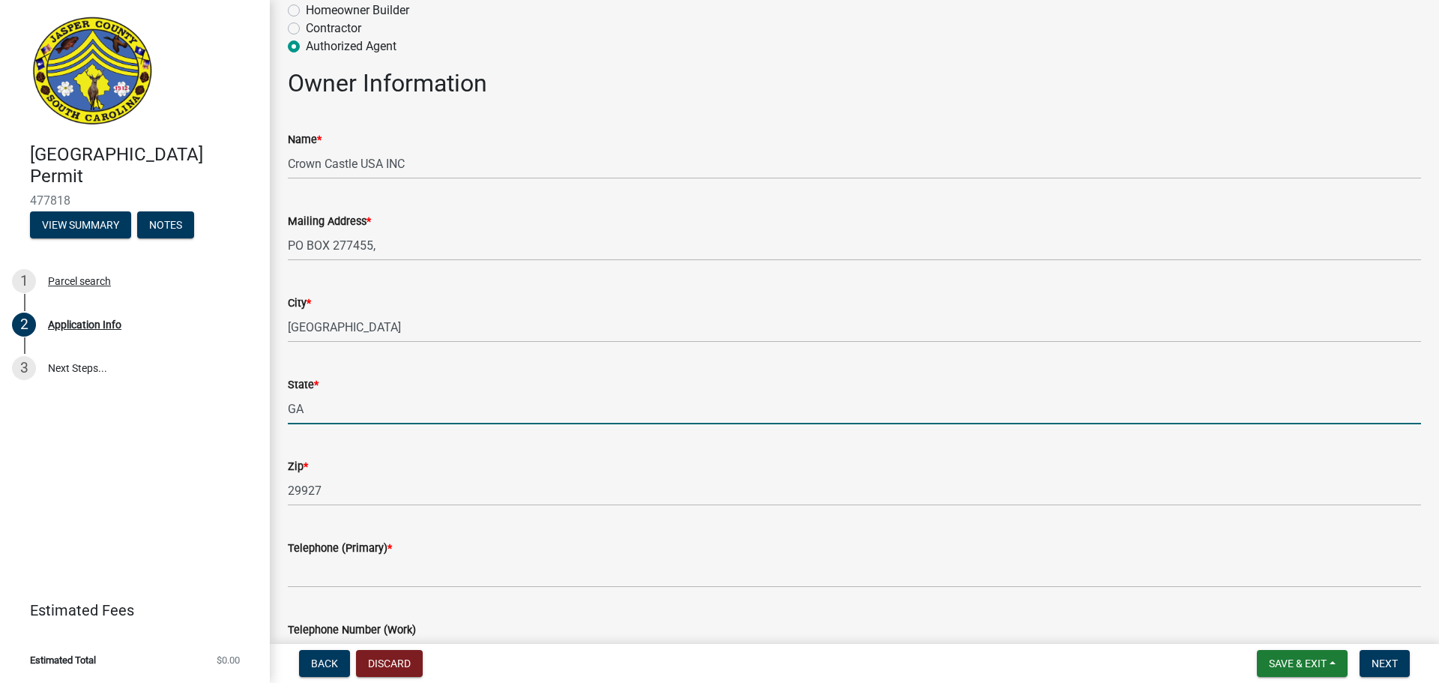
scroll to position [300, 0]
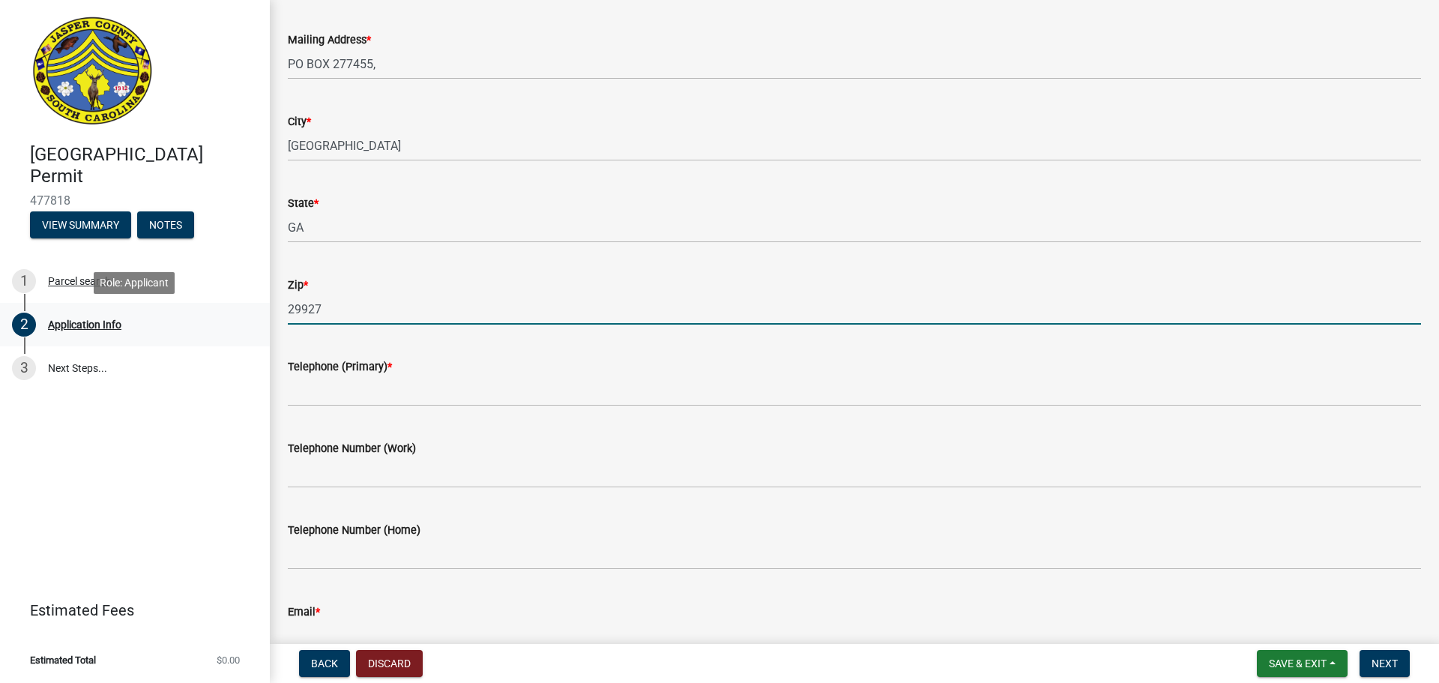
drag, startPoint x: 353, startPoint y: 313, endPoint x: 46, endPoint y: 317, distance: 306.6
click at [48, 316] on div "[GEOGRAPHIC_DATA] Permit 477818 View Summary Notes 1 Parcel search 2 Applicatio…" at bounding box center [719, 341] width 1439 height 683
type input "30384"
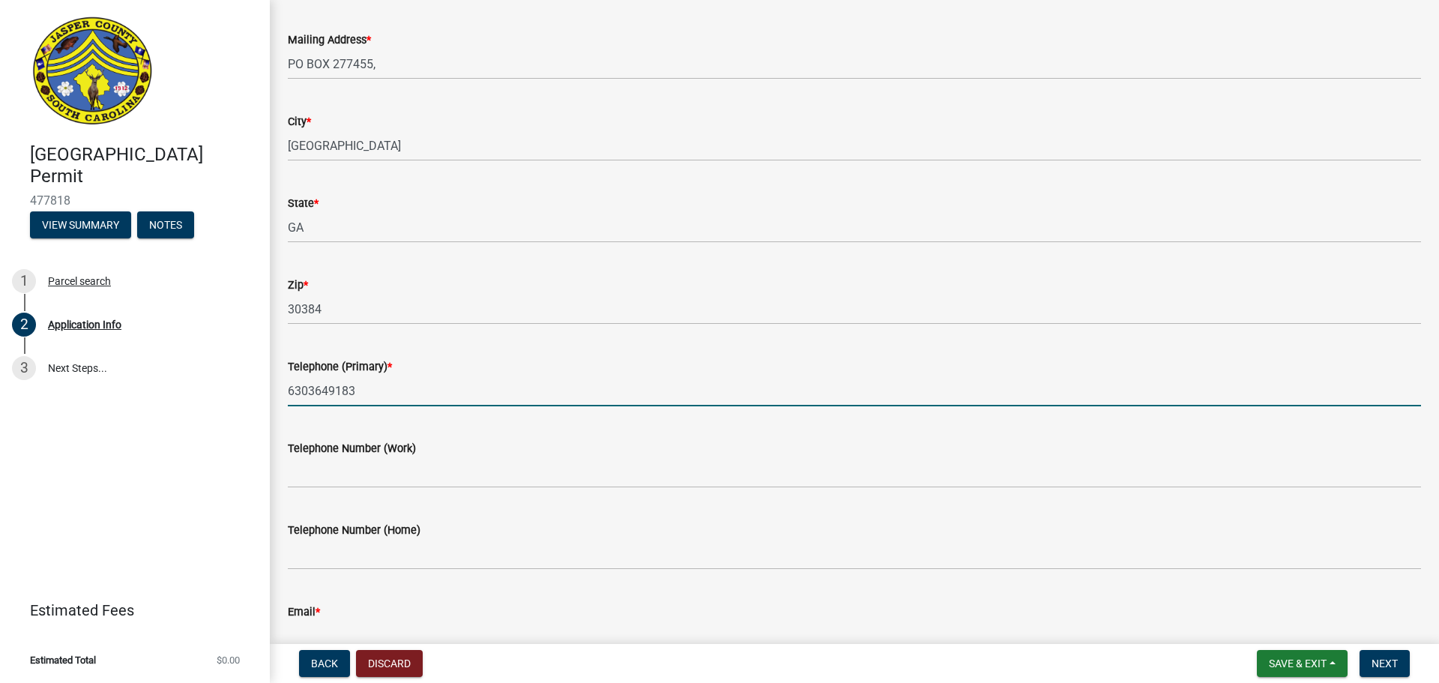
type input "6303649183"
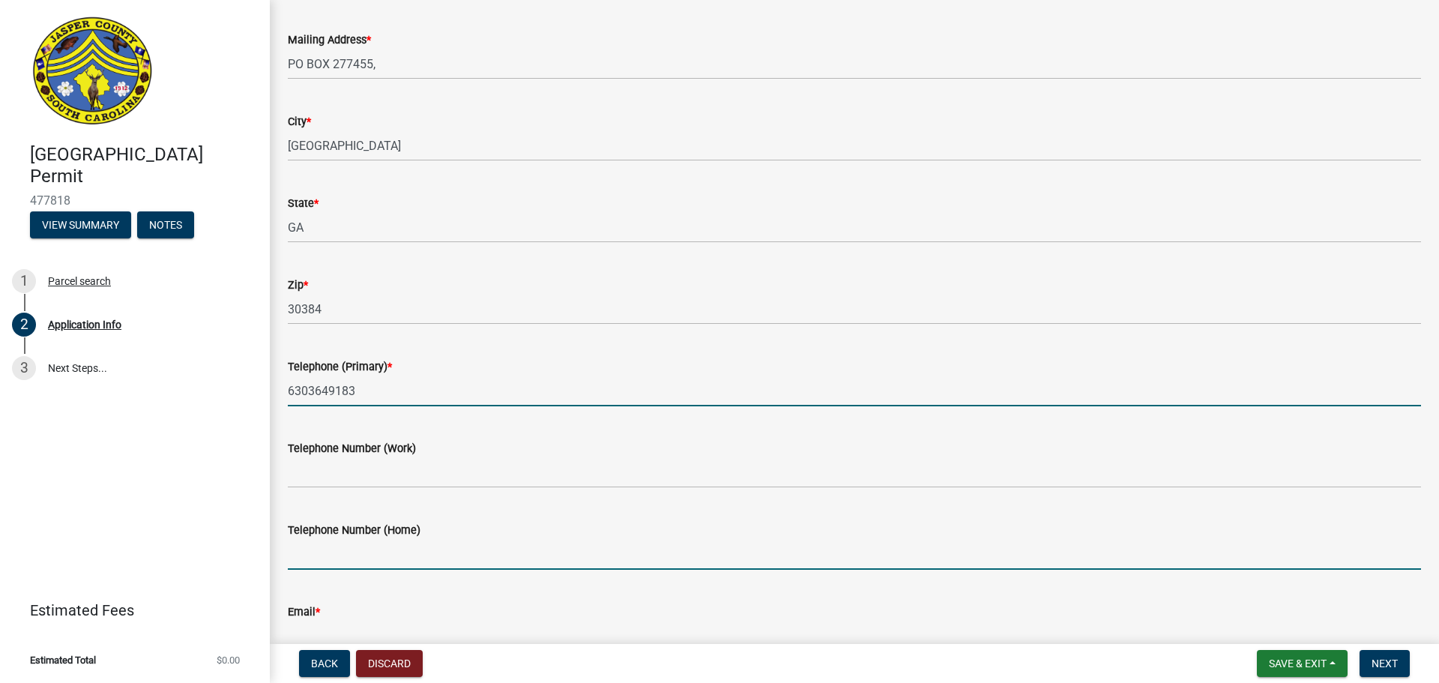
click at [481, 543] on input "Telephone Number (Home)" at bounding box center [854, 554] width 1133 height 31
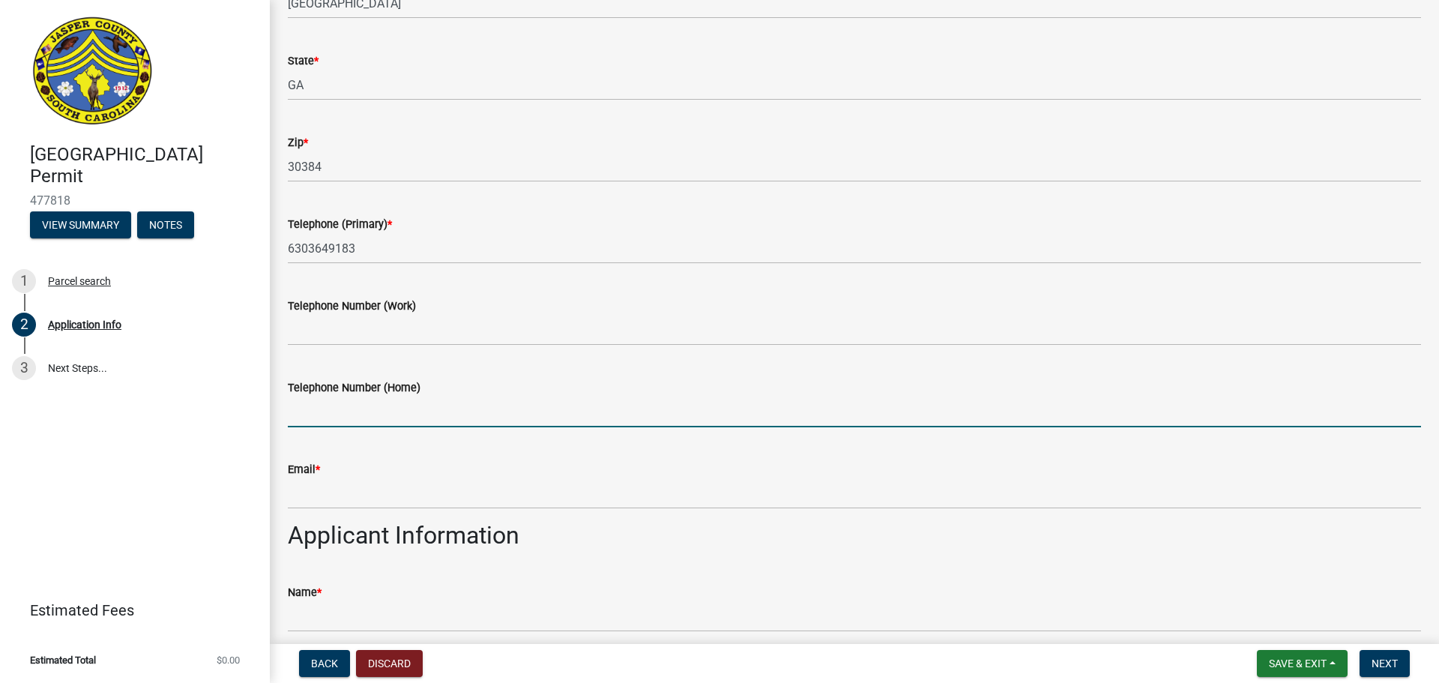
scroll to position [675, 0]
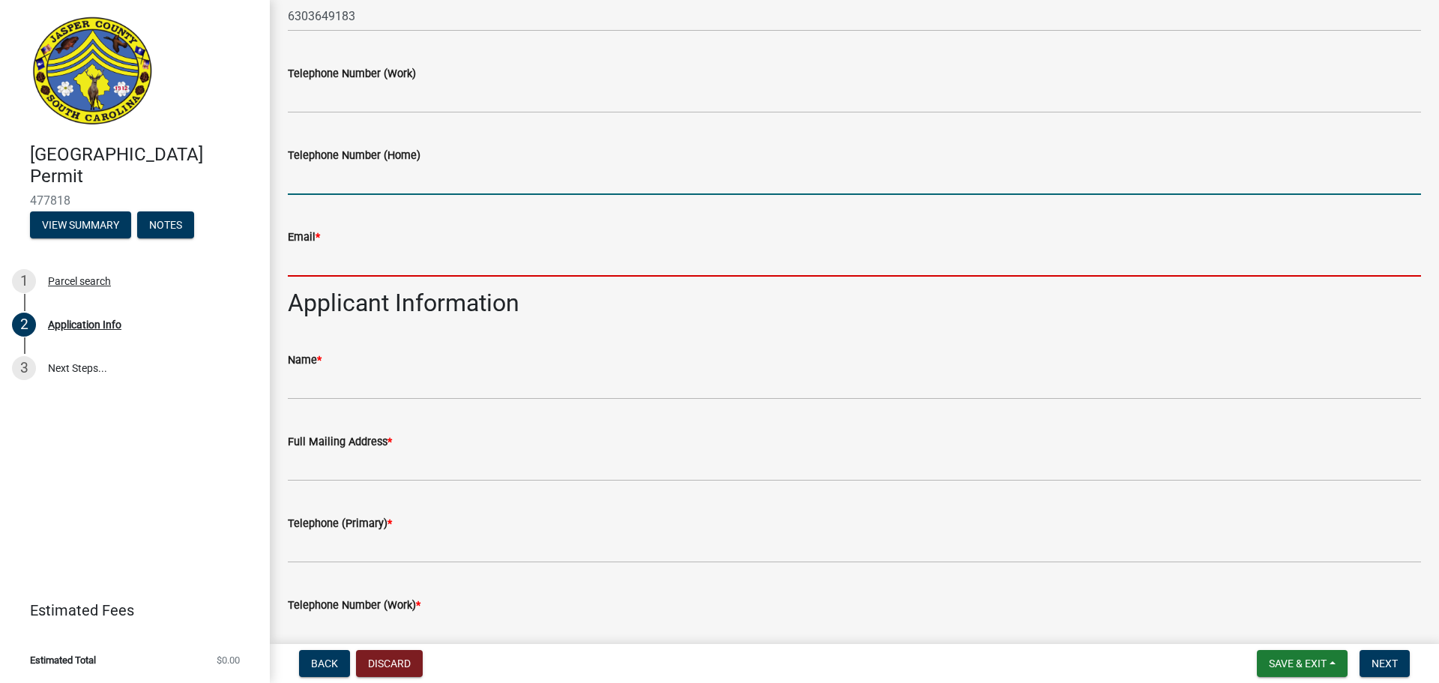
click at [391, 260] on input "Email *" at bounding box center [854, 261] width 1133 height 31
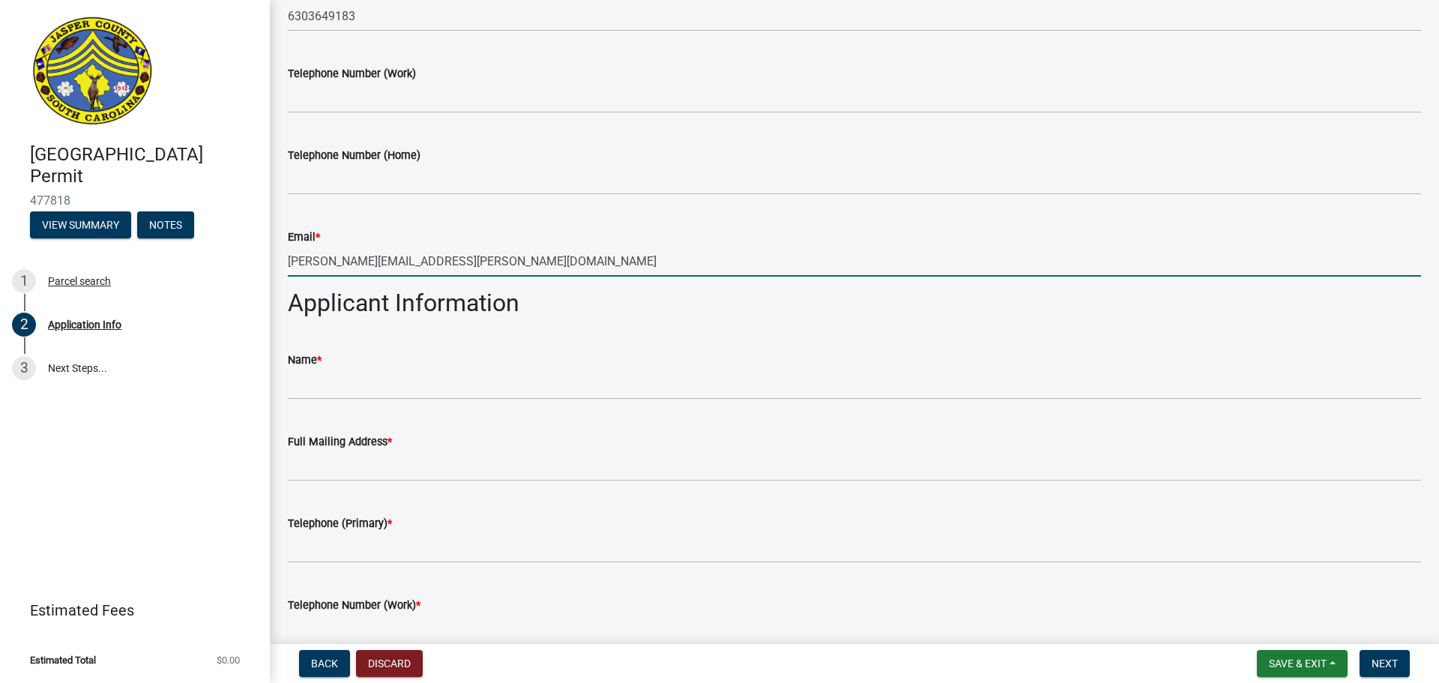
type input "[PERSON_NAME][EMAIL_ADDRESS][PERSON_NAME][DOMAIN_NAME]"
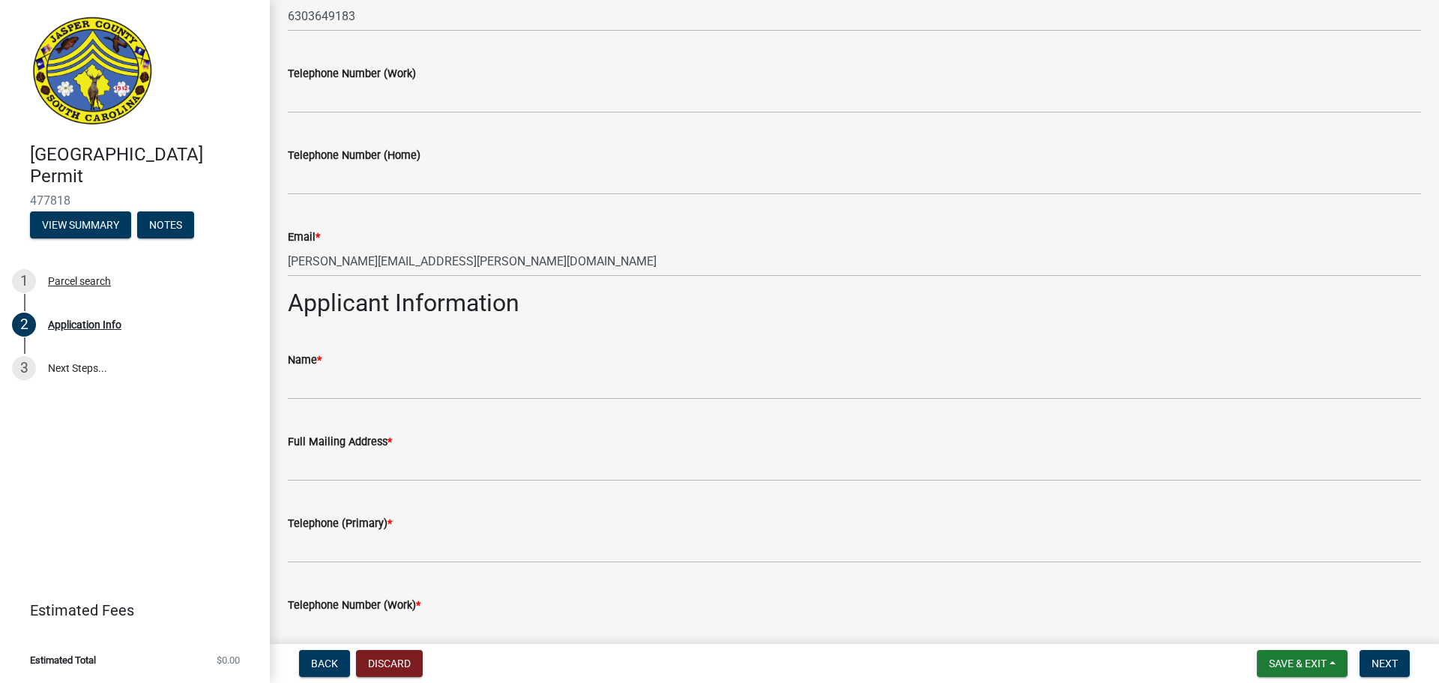
click at [566, 208] on div "Email * [PERSON_NAME][EMAIL_ADDRESS][PERSON_NAME][DOMAIN_NAME]" at bounding box center [854, 242] width 1133 height 70
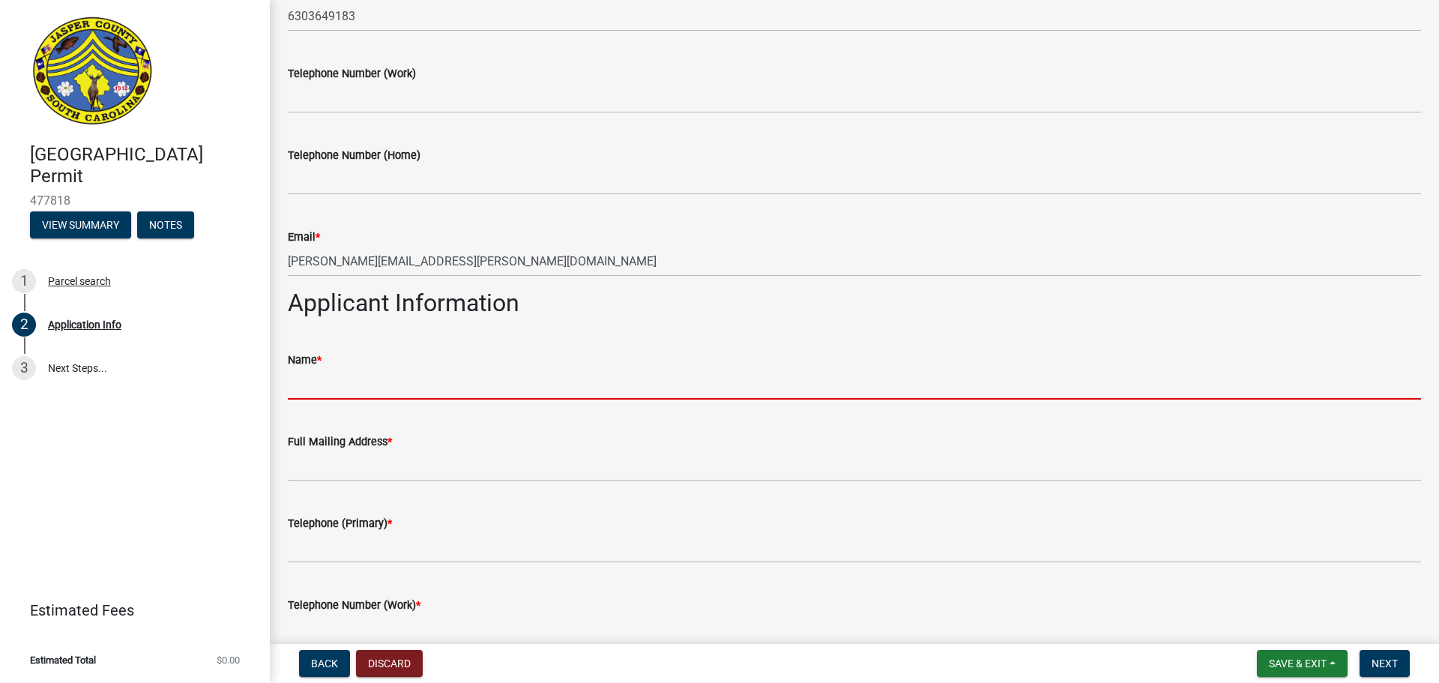
click at [449, 382] on input "Name *" at bounding box center [854, 384] width 1133 height 31
paste input "T-Mobile South LLC by Crown Castle USA Inc."
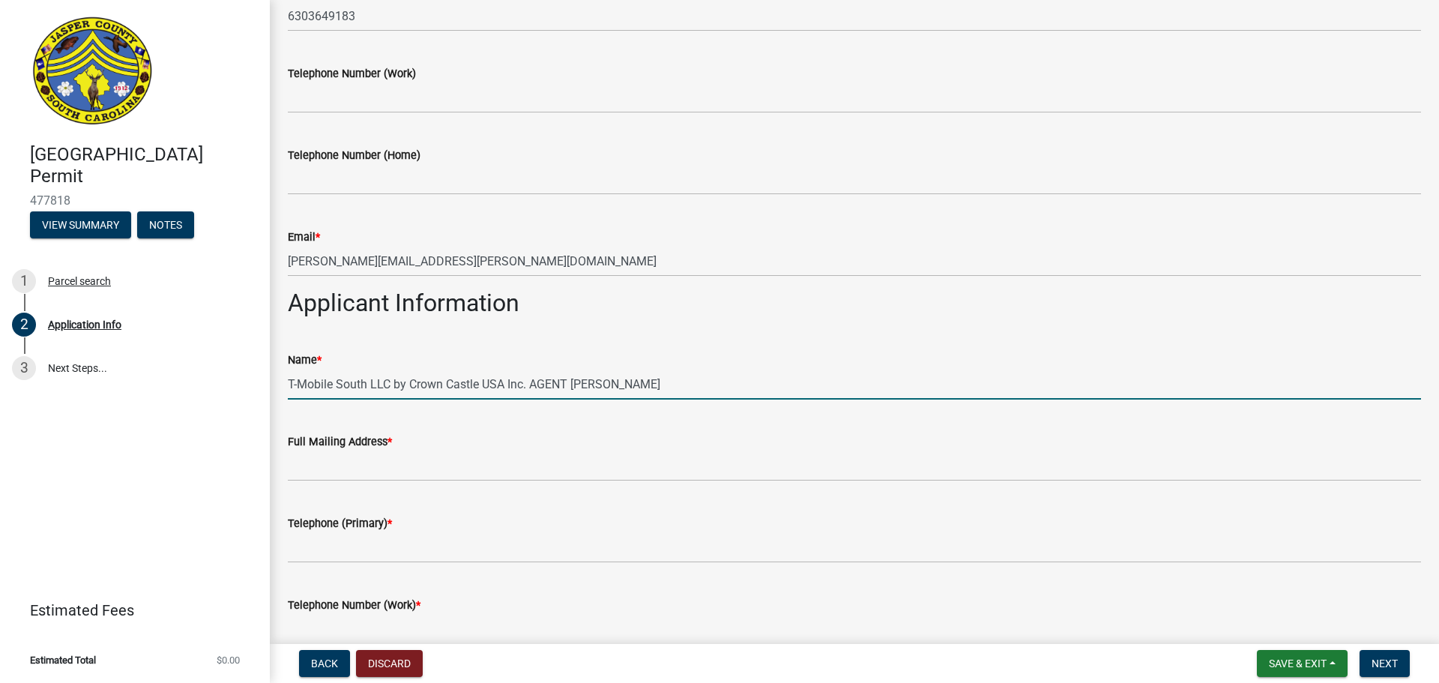
type input "T-Mobile South LLC by Crown Castle USA Inc. AGENT [PERSON_NAME]"
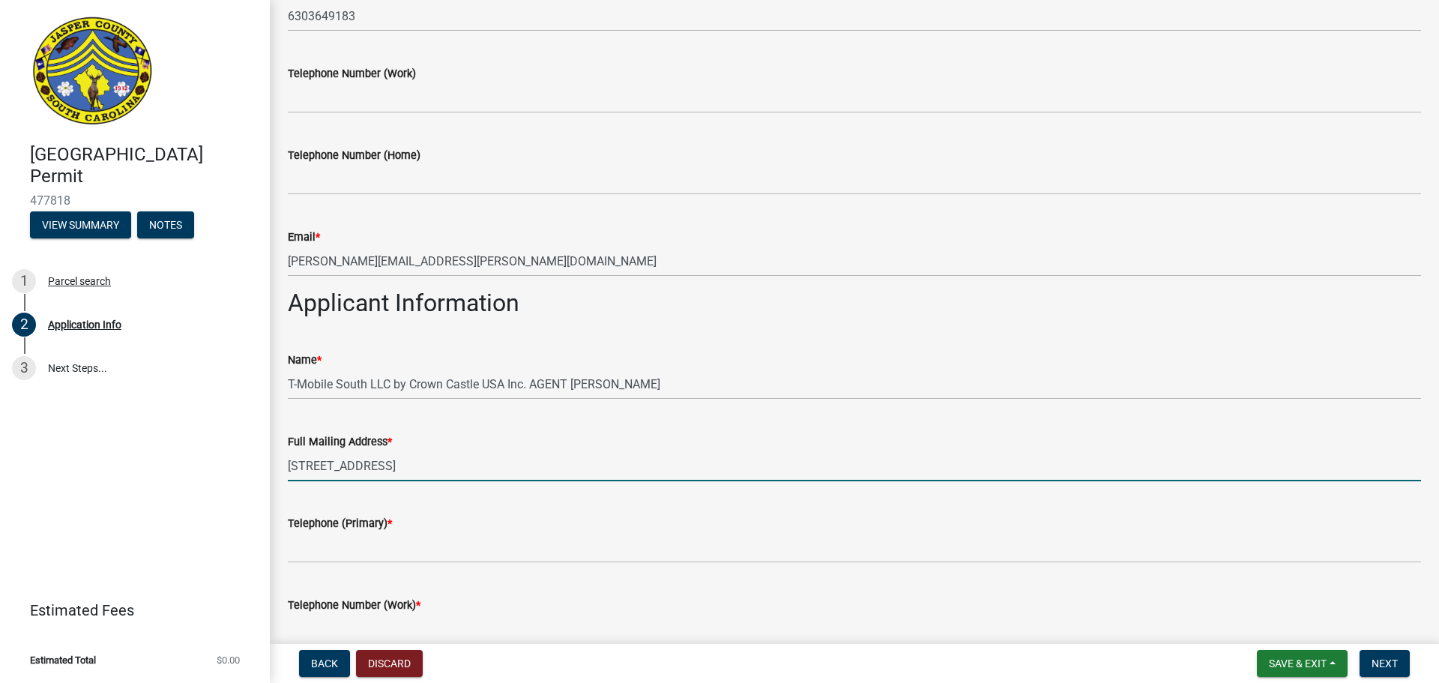
type input "[STREET_ADDRESS]"
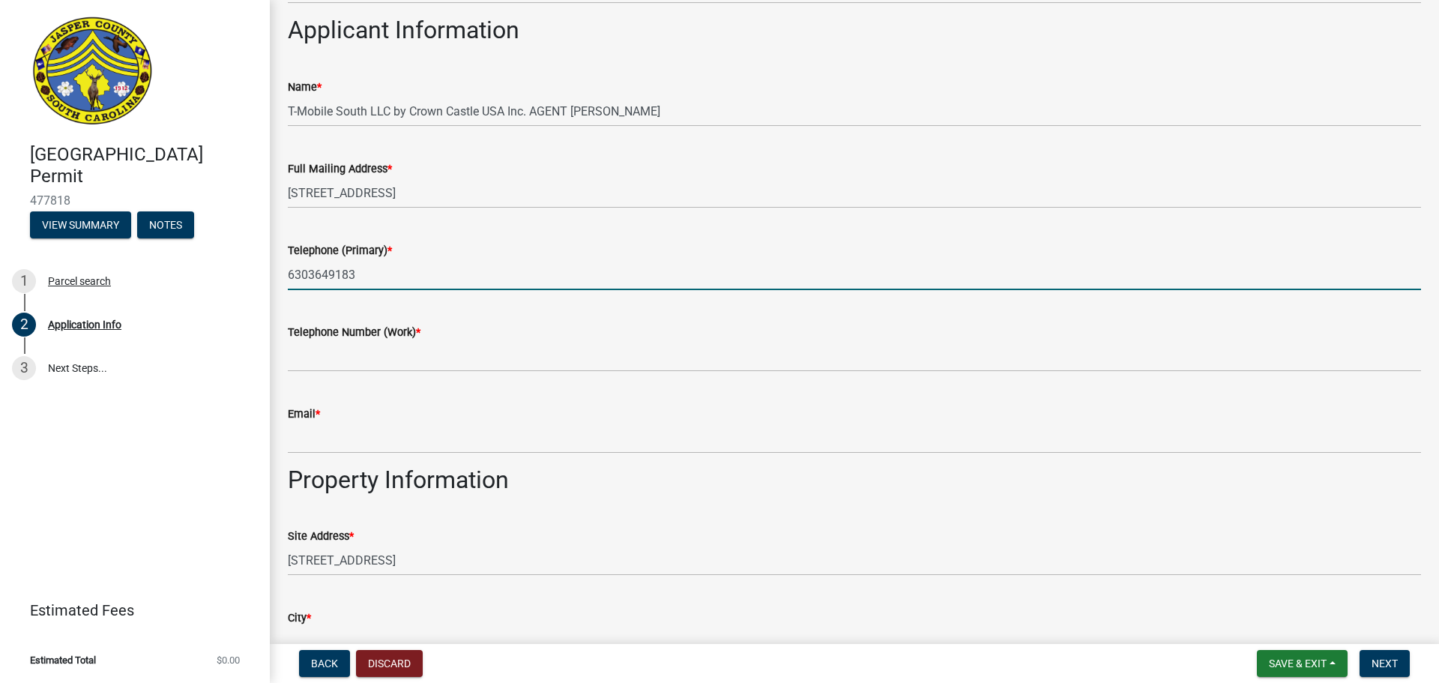
scroll to position [974, 0]
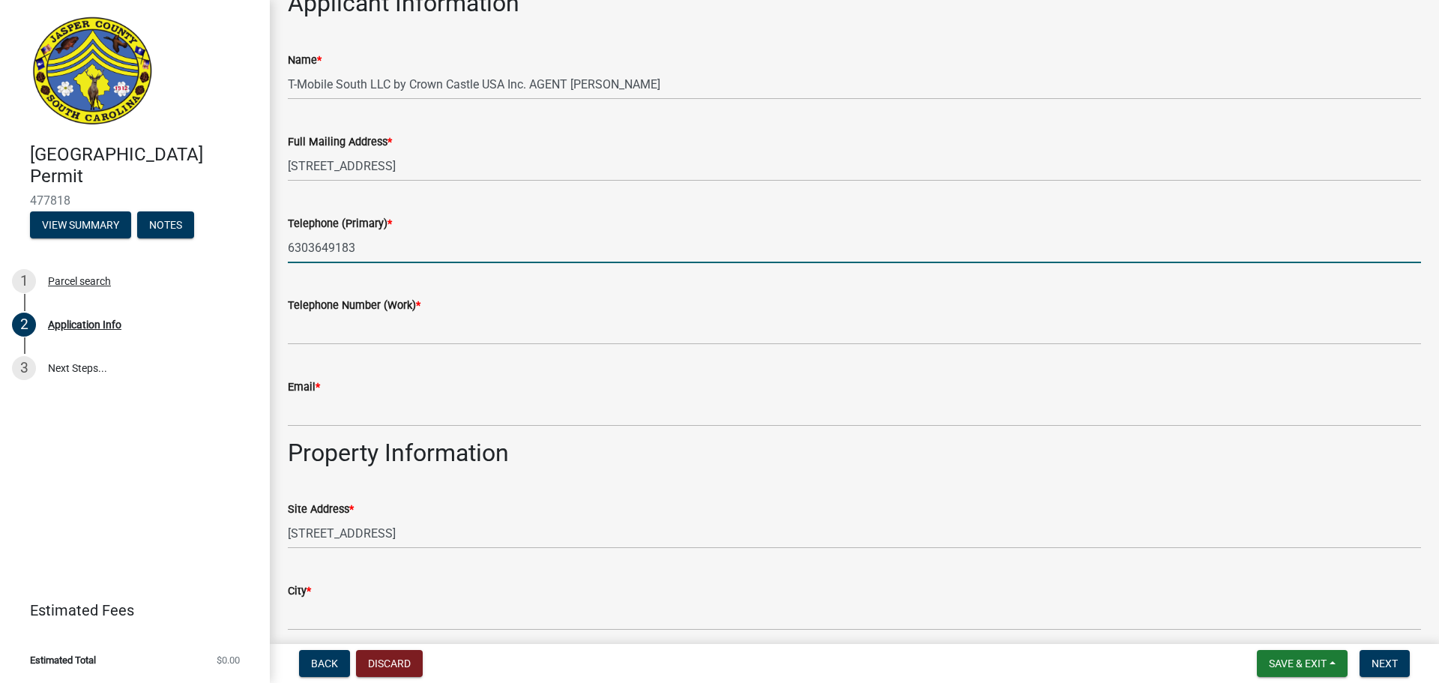
type input "6303649183"
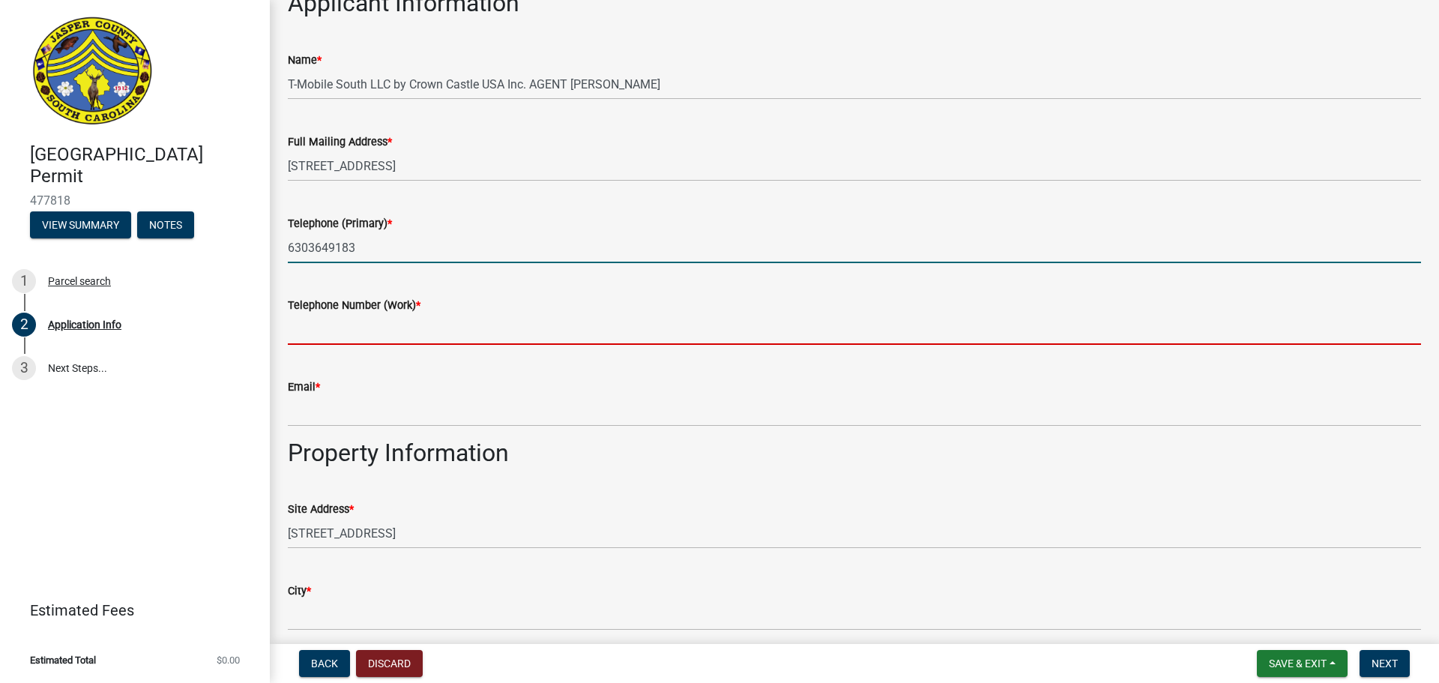
click at [411, 334] on input "Telephone Number (Work) *" at bounding box center [854, 329] width 1133 height 31
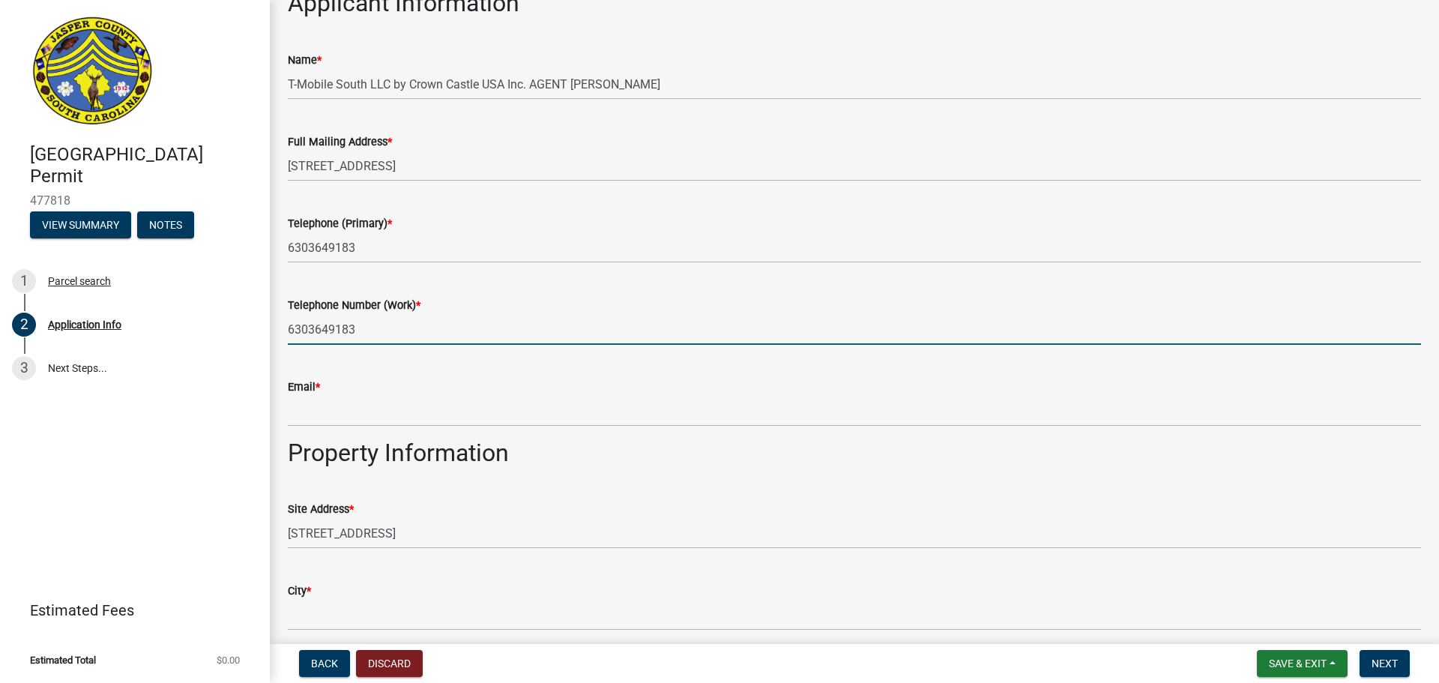
type input "6303649183"
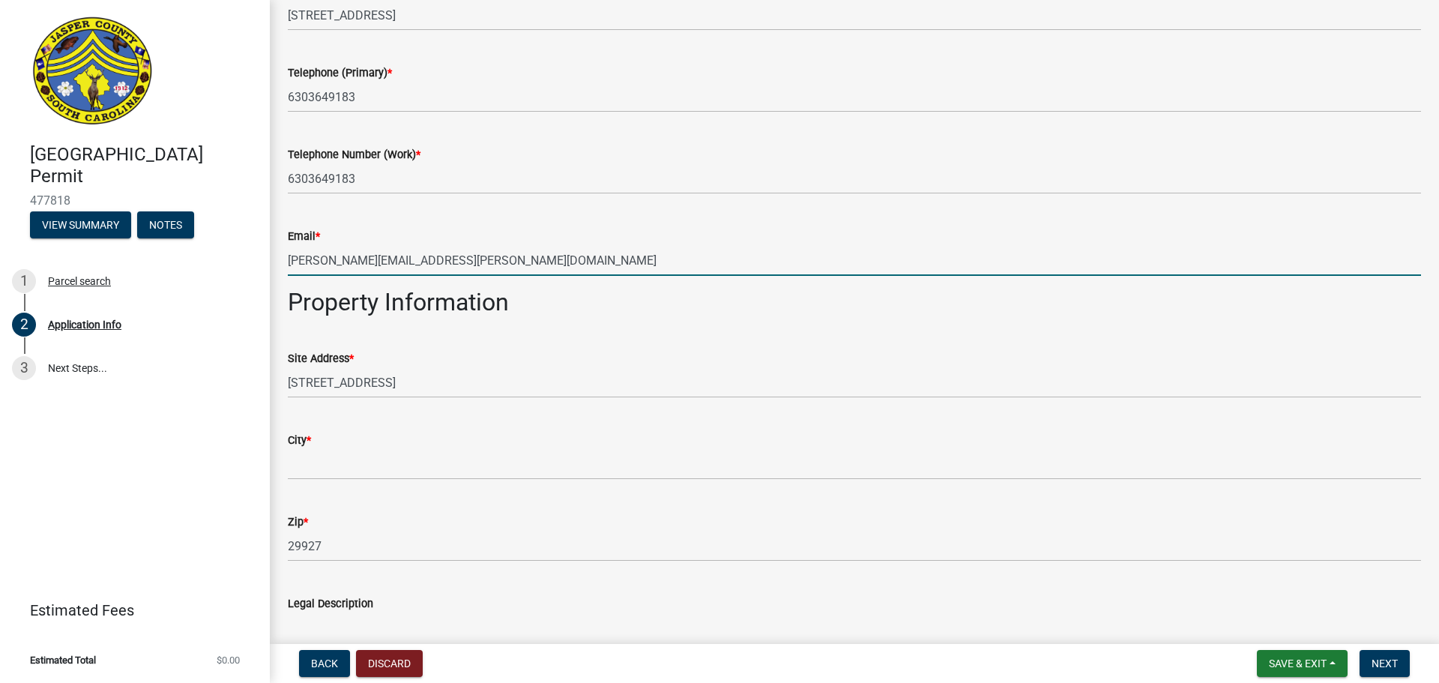
scroll to position [1274, 0]
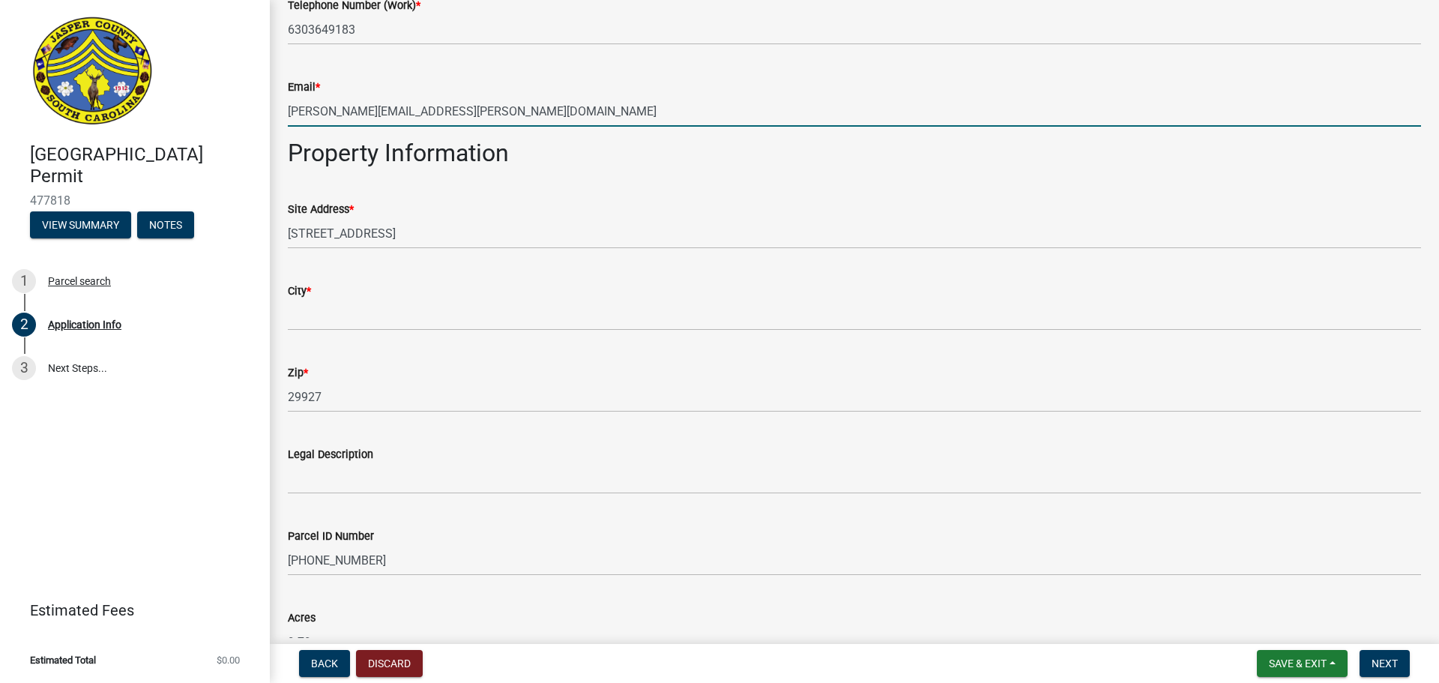
type input "[PERSON_NAME][EMAIL_ADDRESS][PERSON_NAME][DOMAIN_NAME]"
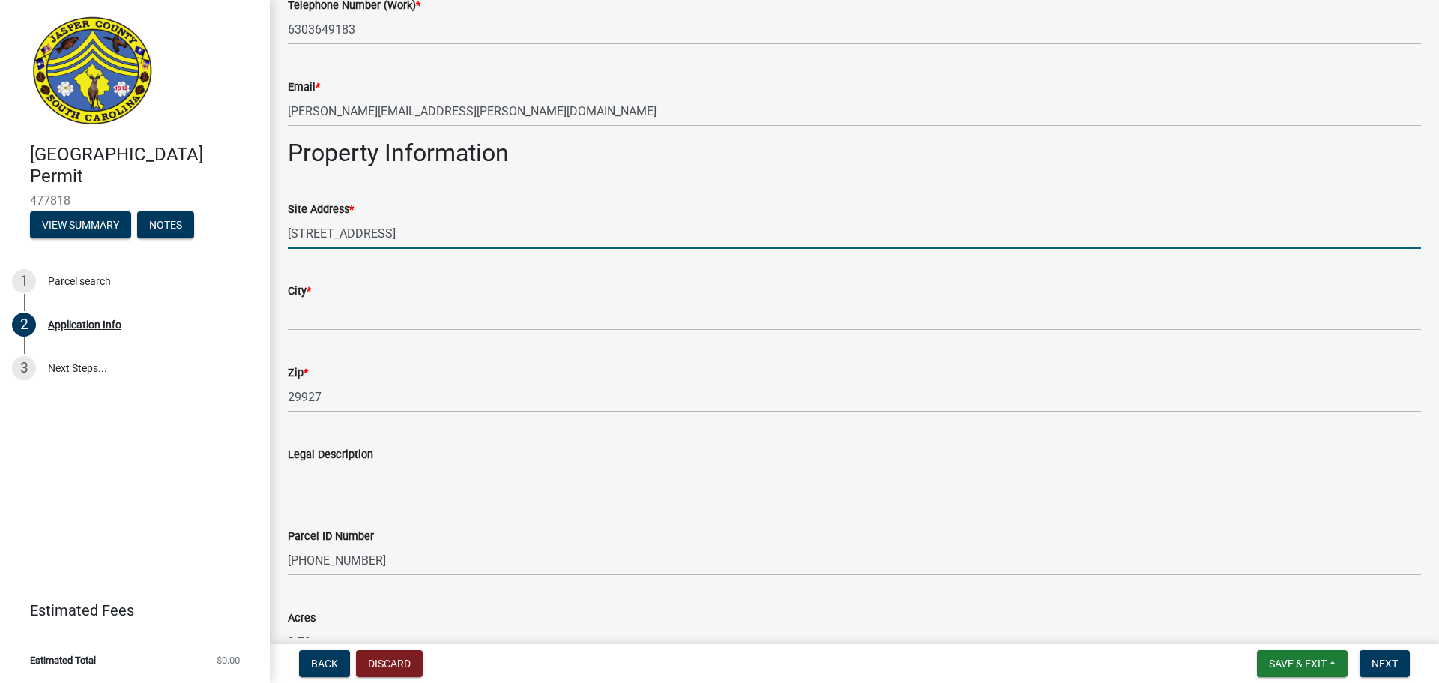
drag, startPoint x: 412, startPoint y: 238, endPoint x: 131, endPoint y: 244, distance: 281.1
click at [131, 244] on div "[GEOGRAPHIC_DATA] Permit 477818 View Summary Notes 1 Parcel search 2 Applicatio…" at bounding box center [719, 341] width 1439 height 683
type input "[STREET_ADDRESS]"
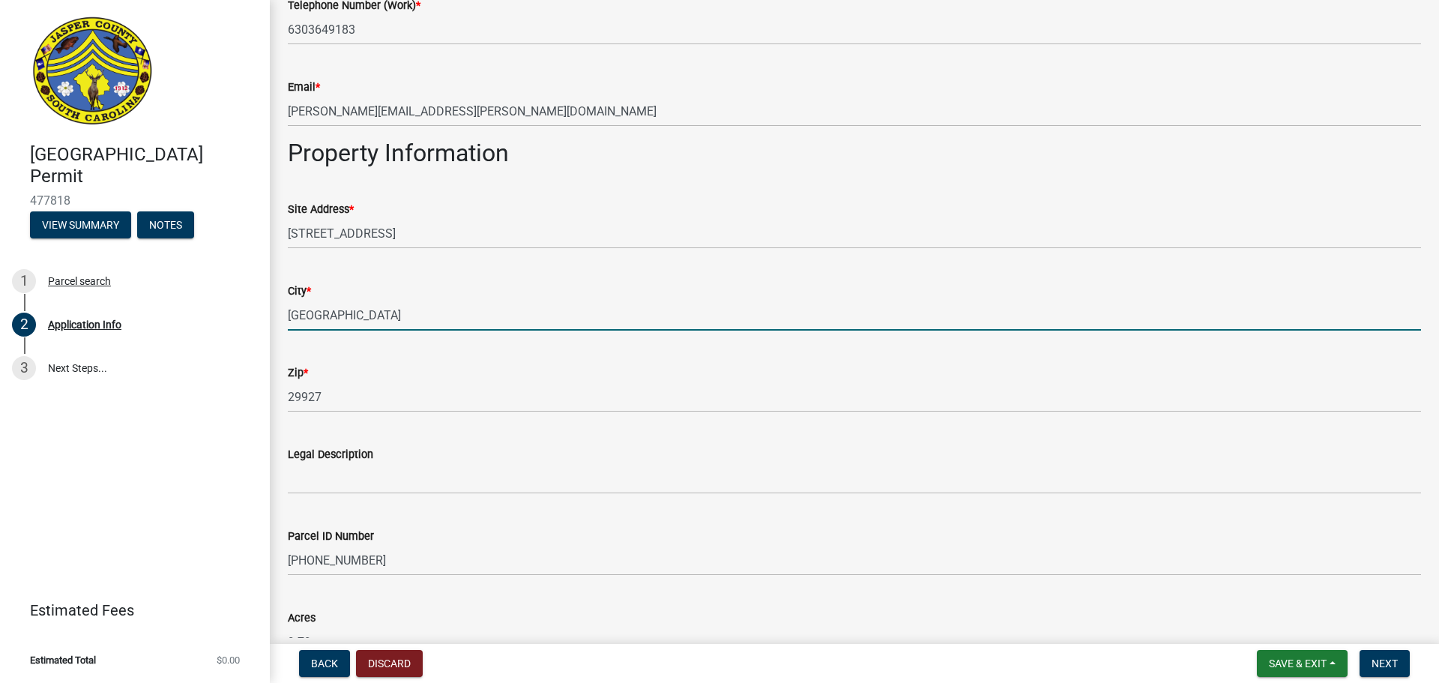
type input "[GEOGRAPHIC_DATA]"
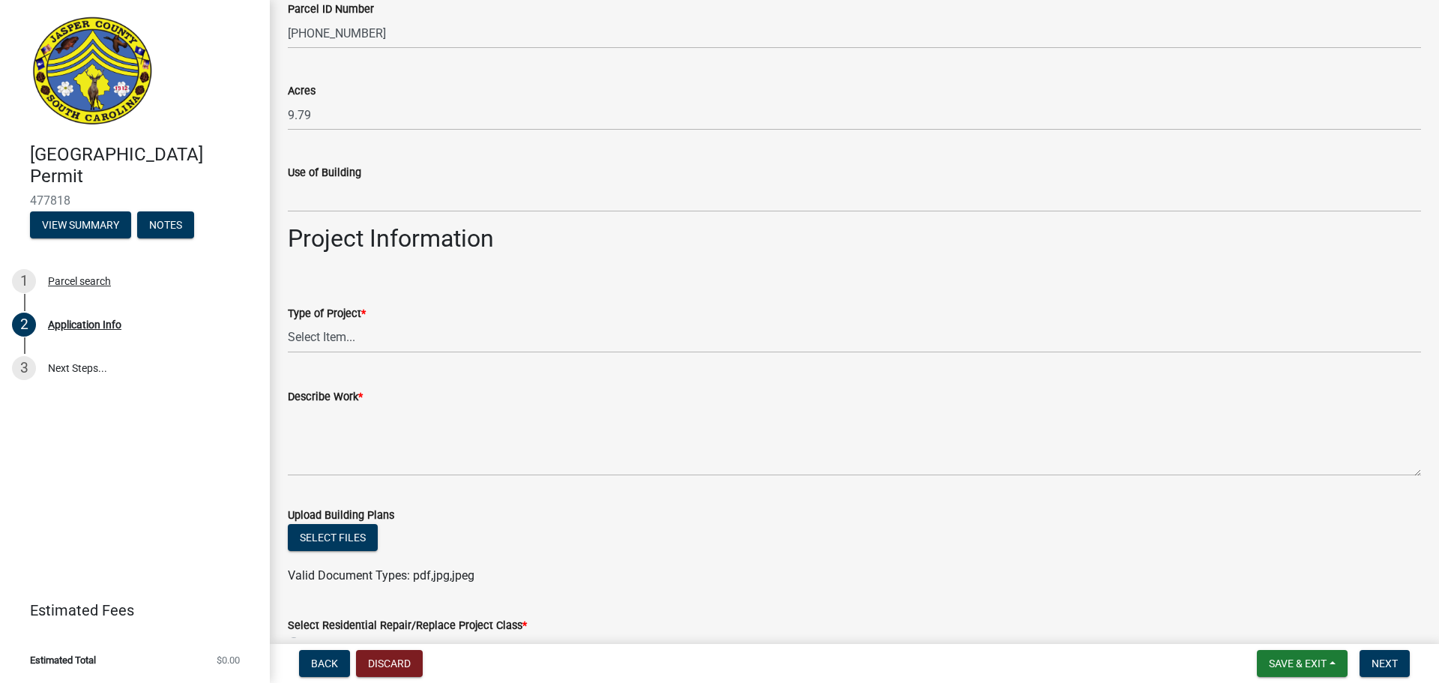
scroll to position [1874, 0]
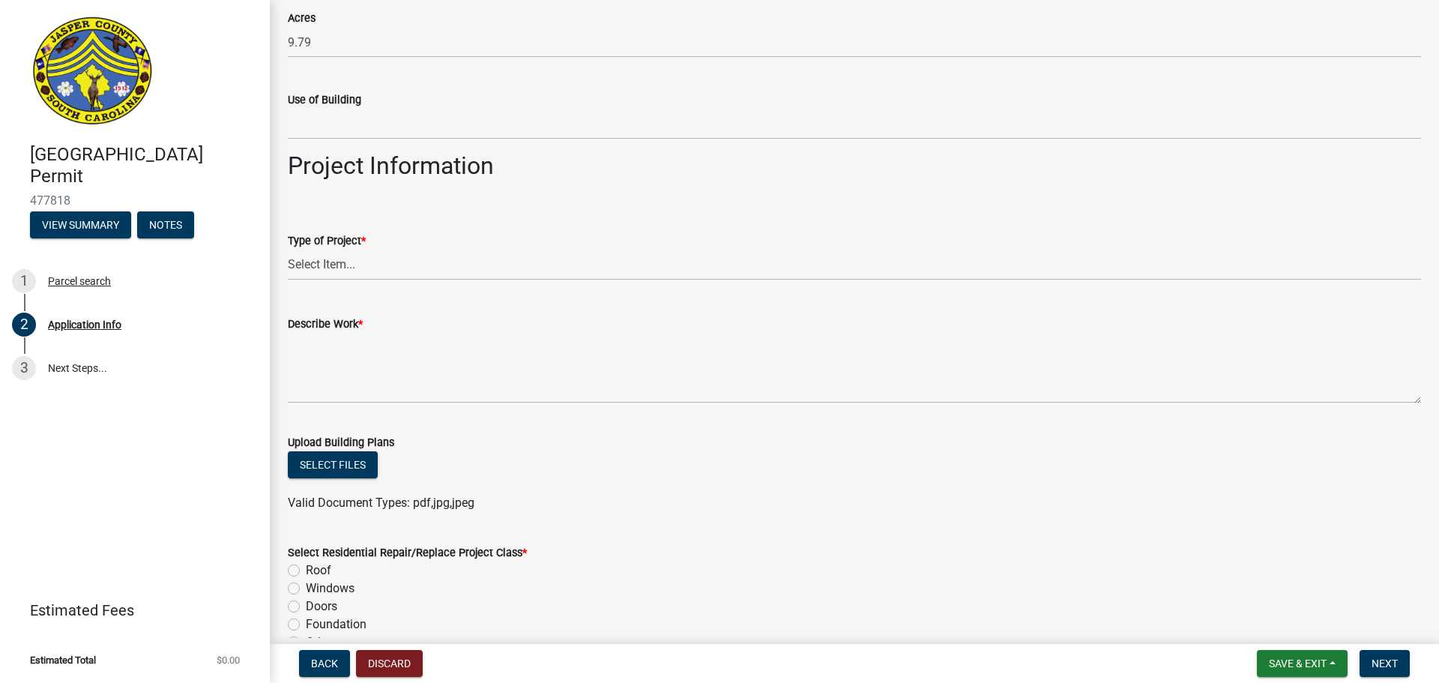
type input "EXISTING [GEOGRAPHIC_DATA] CELL-TOWER"
click at [402, 259] on select "Select Item... Construction Trailer/Shipping Container Residential Demolition C…" at bounding box center [854, 265] width 1133 height 31
click at [288, 250] on select "Select Item... Construction Trailer/Shipping Container Residential Demolition C…" at bounding box center [854, 265] width 1133 height 31
select select "6570ce79-212e-4c42-b64f-f74b85e12671"
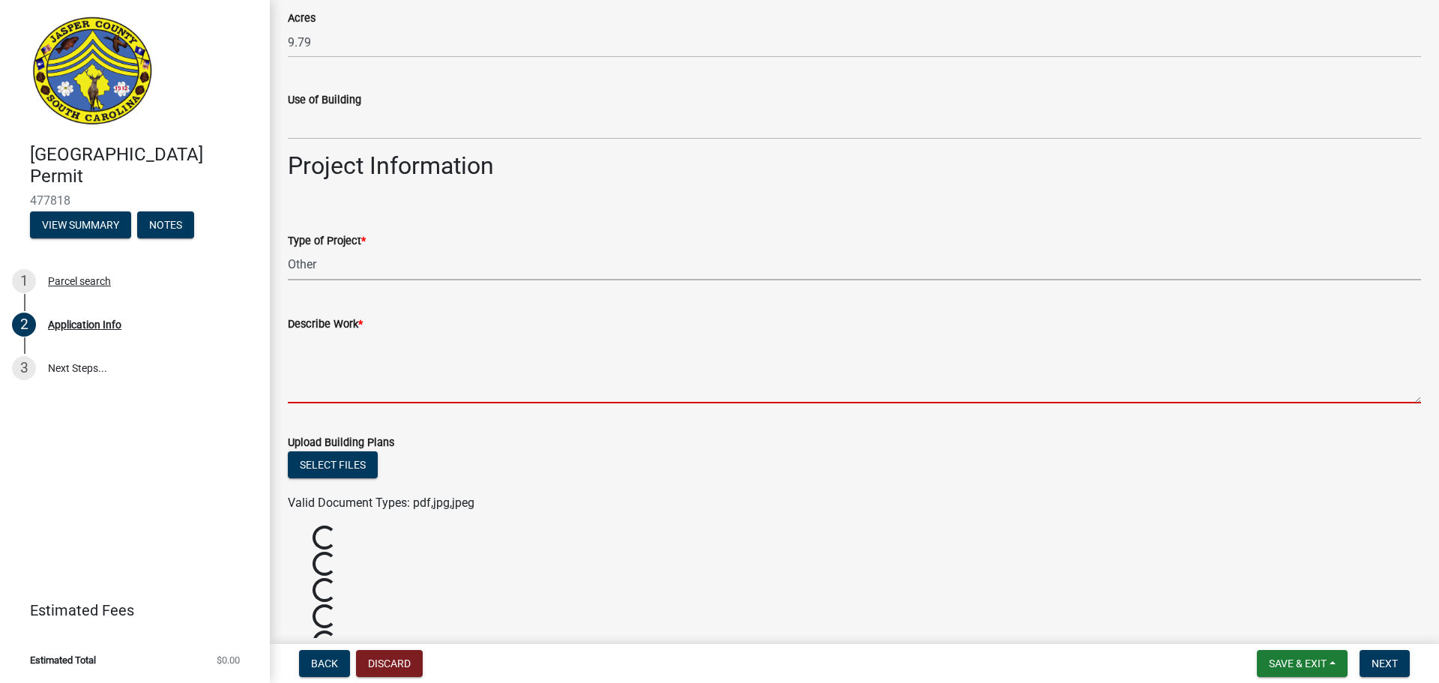
click at [390, 362] on textarea "Describe Work *" at bounding box center [854, 368] width 1133 height 70
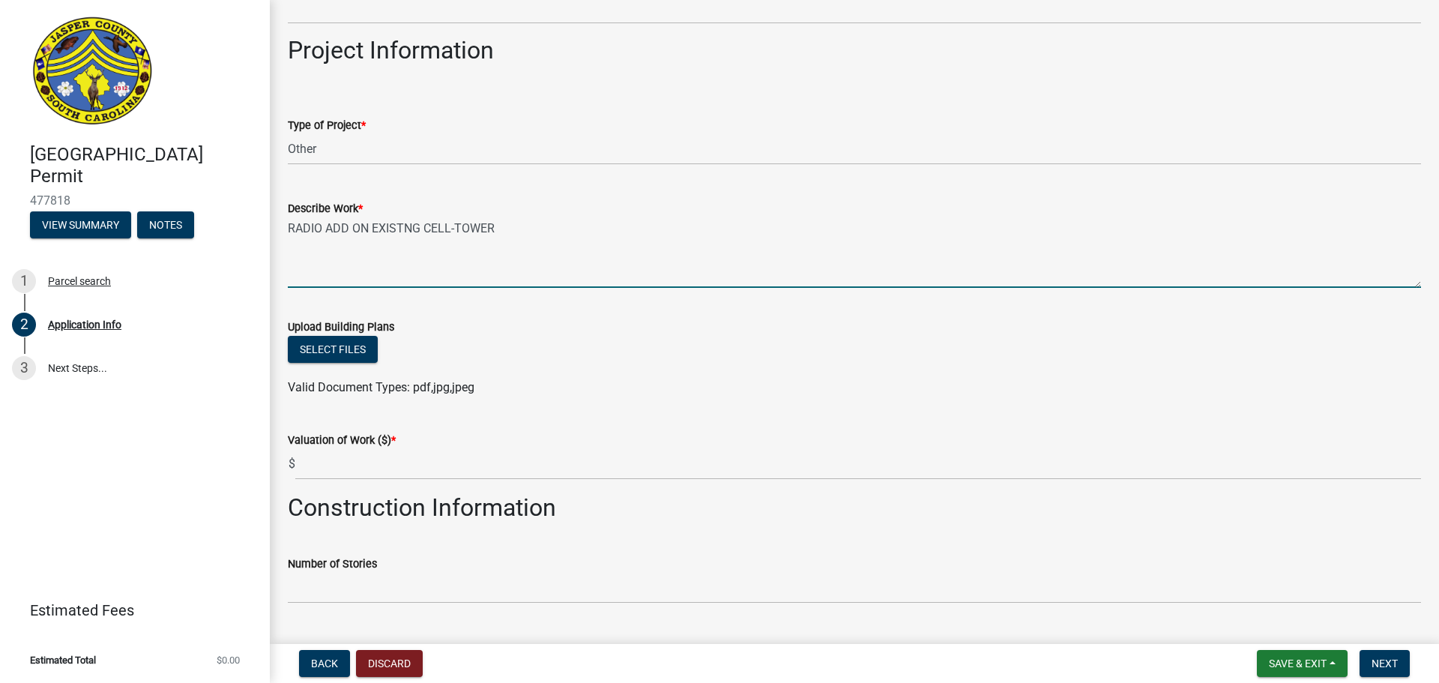
scroll to position [2024, 0]
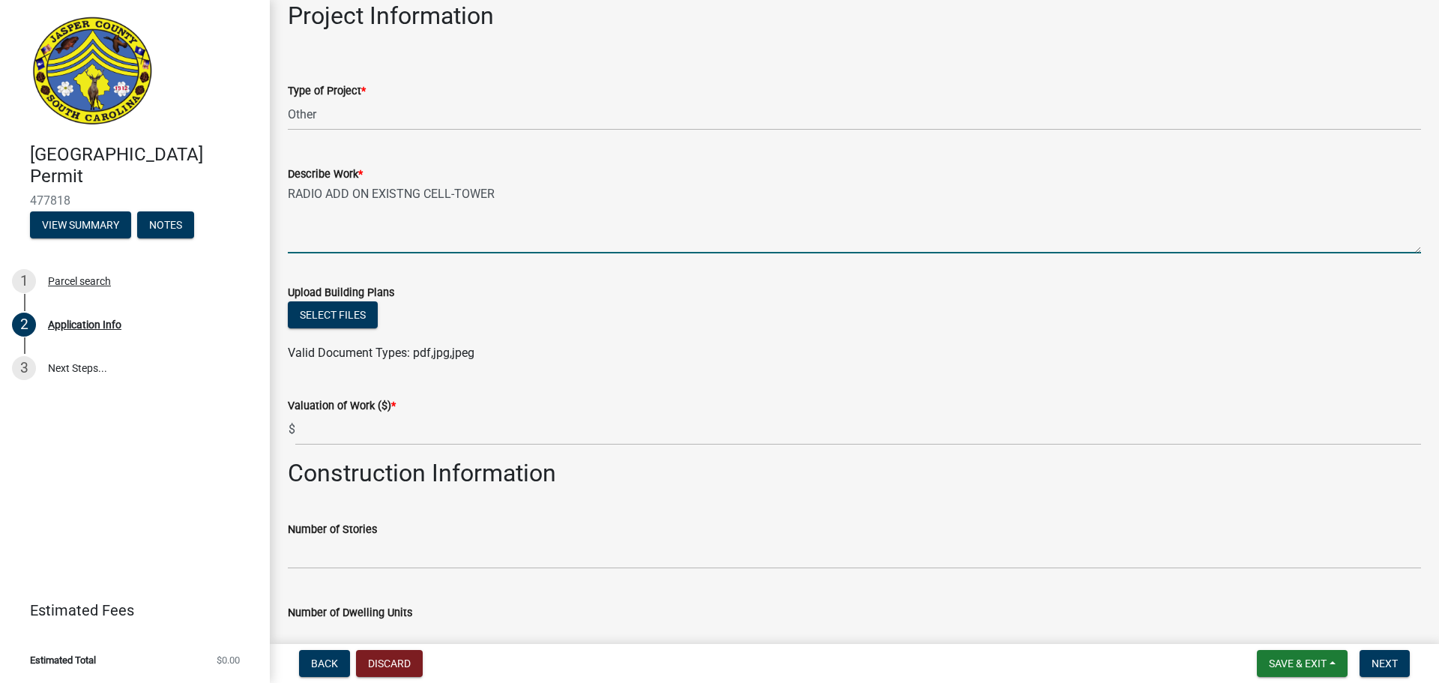
type textarea "RADIO ADD ON EXISTNG CELL-TOWER"
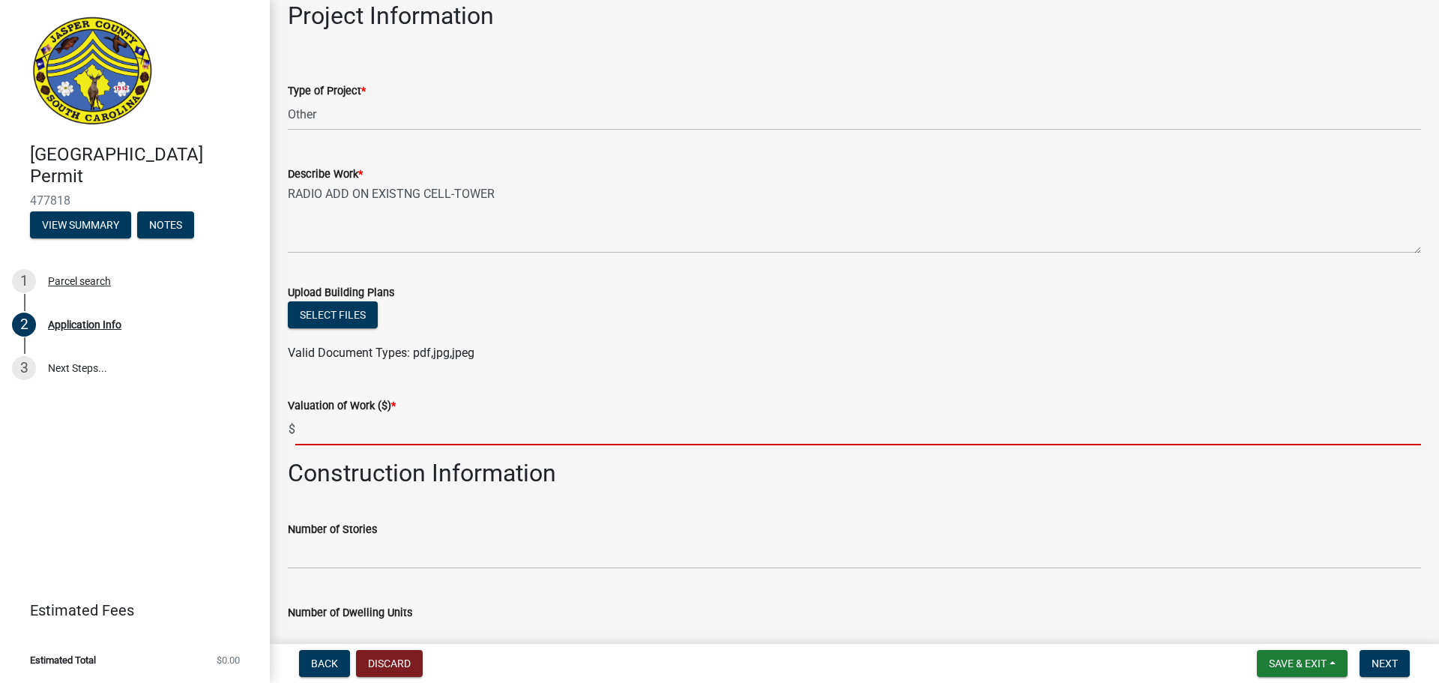
click at [399, 425] on input "text" at bounding box center [858, 429] width 1126 height 31
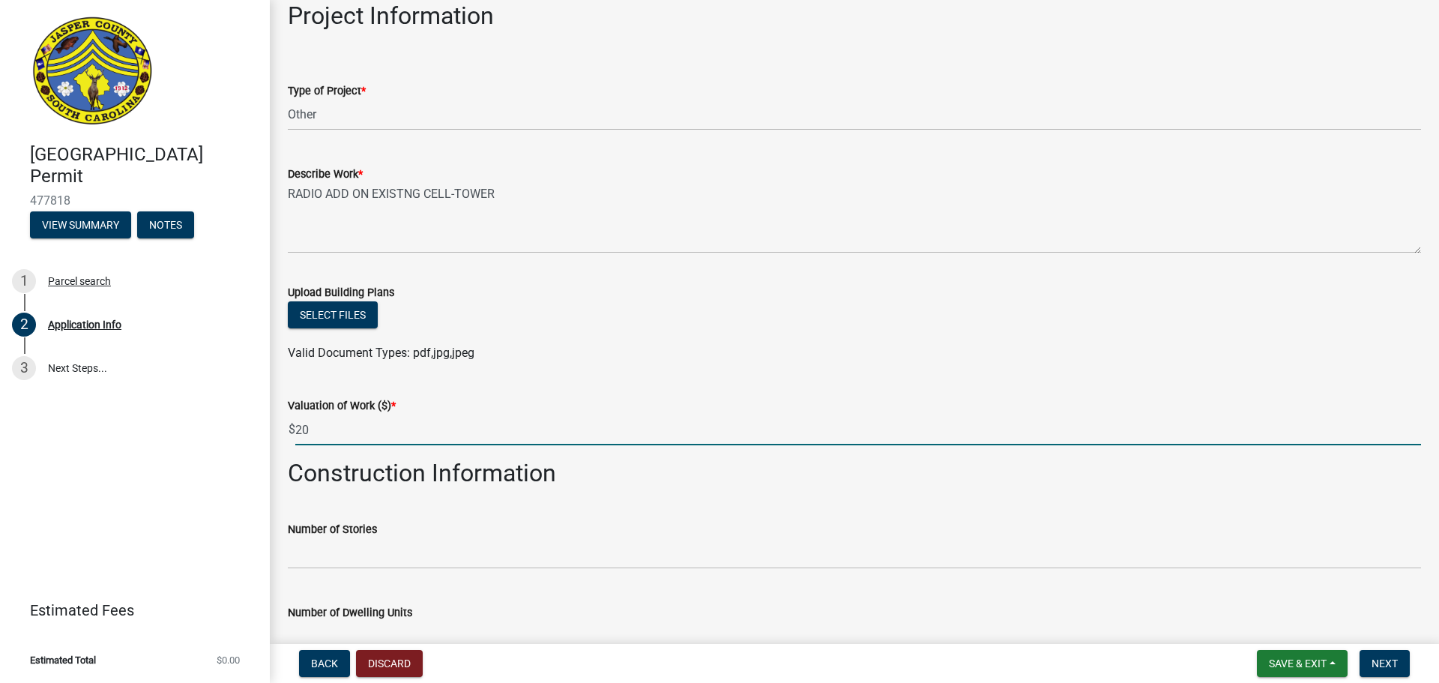
type input "2"
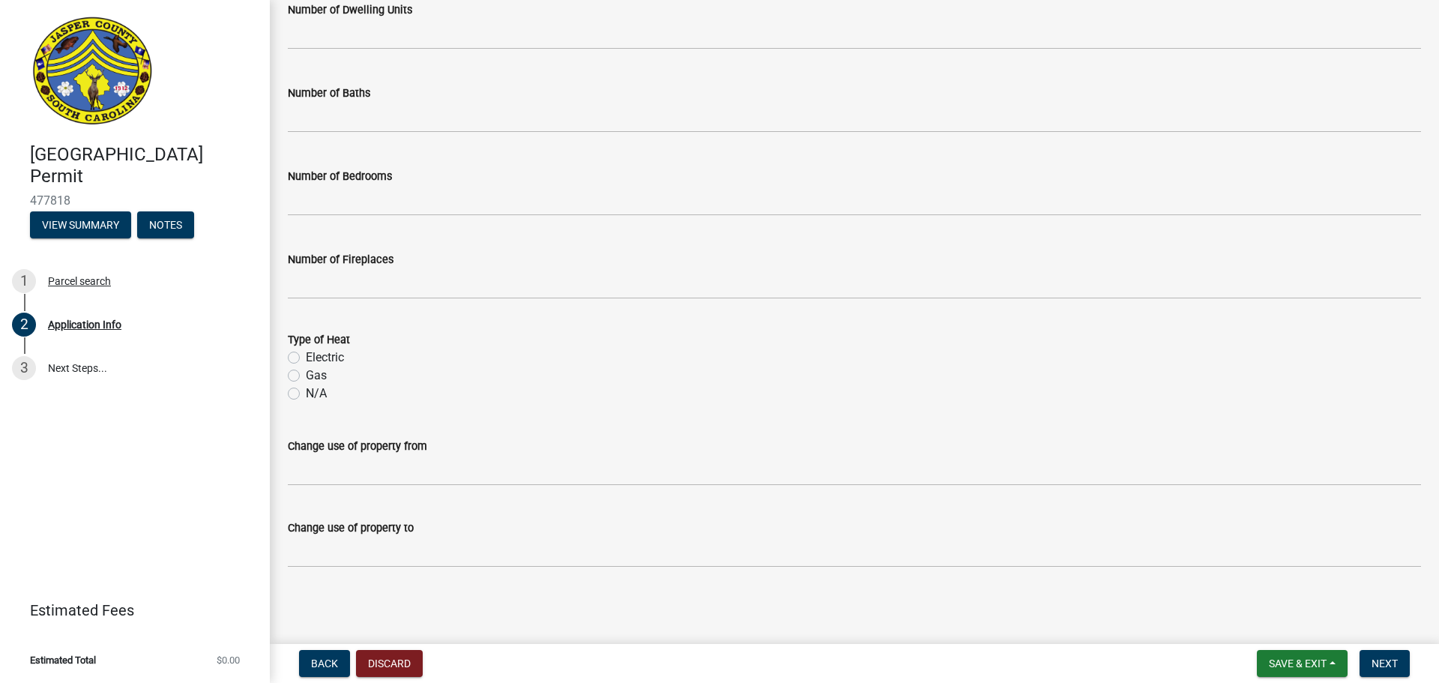
scroll to position [2102, 0]
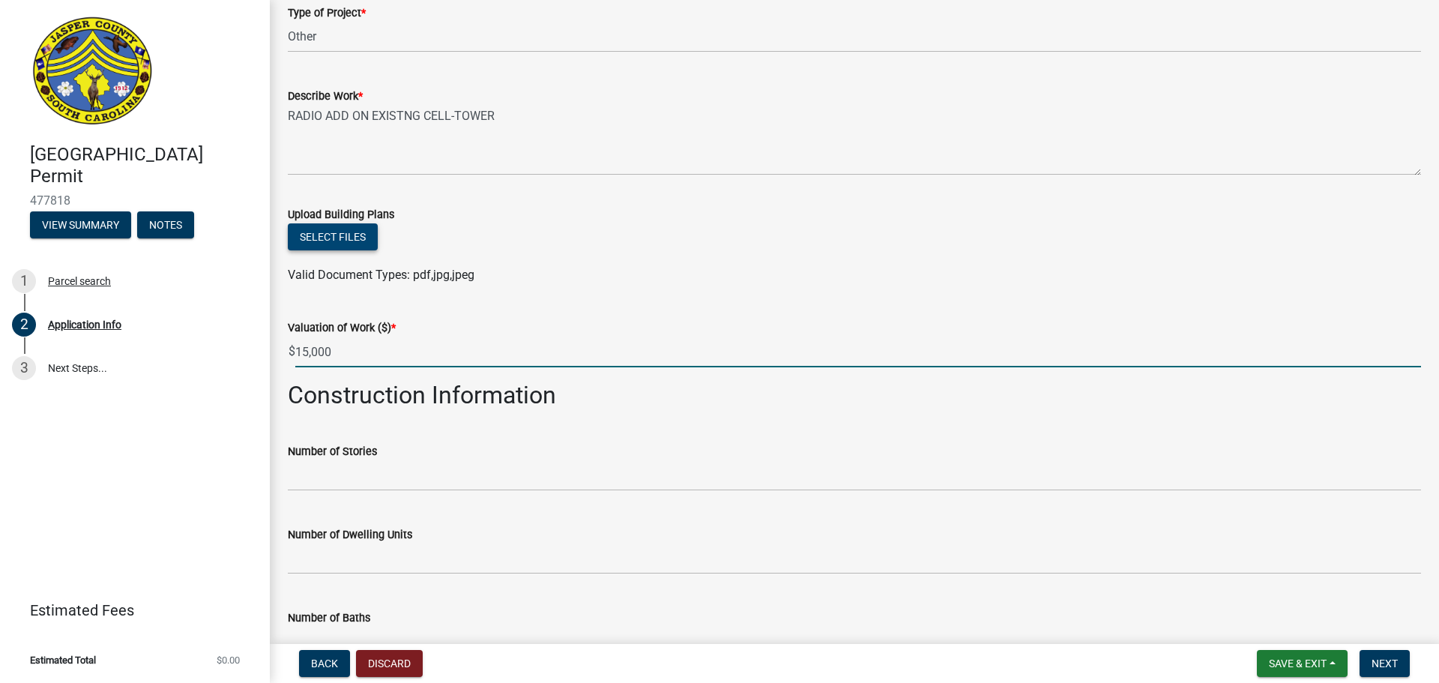
type input "15000"
click at [358, 242] on button "Select files" at bounding box center [333, 236] width 90 height 27
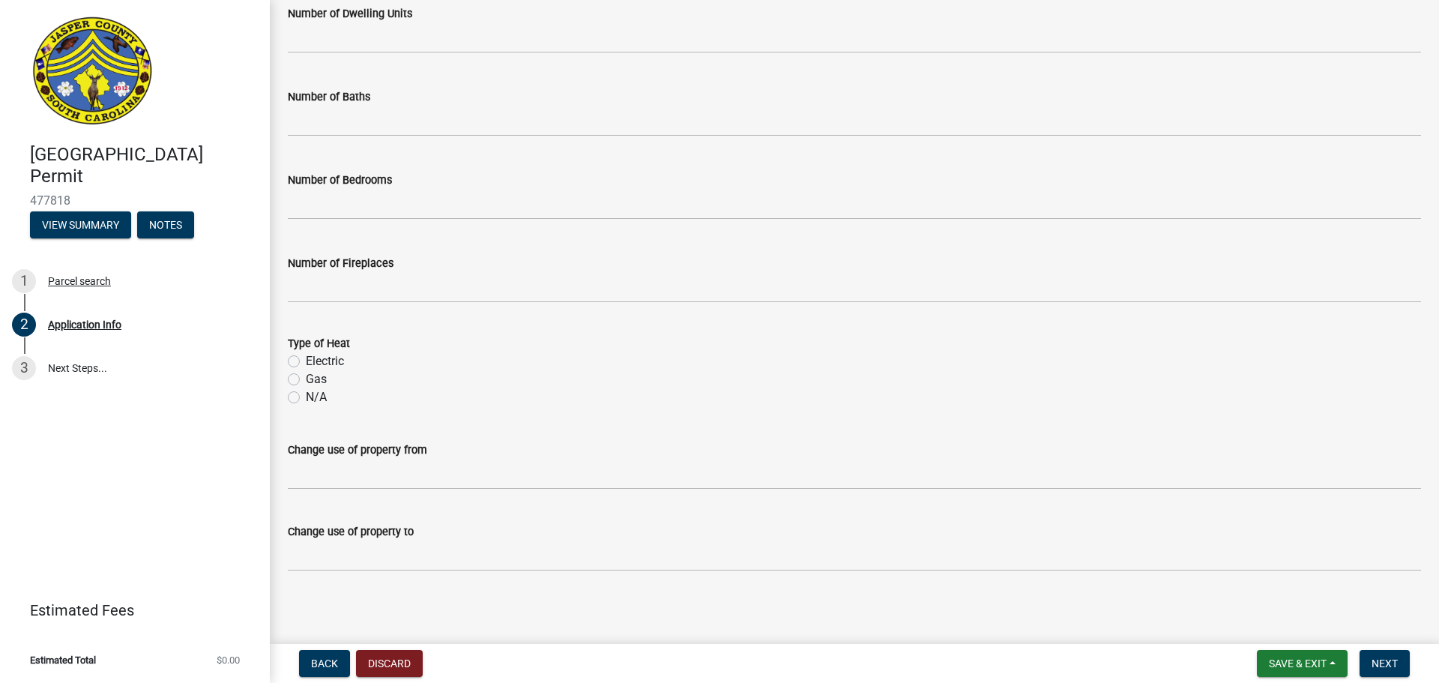
scroll to position [2790, 0]
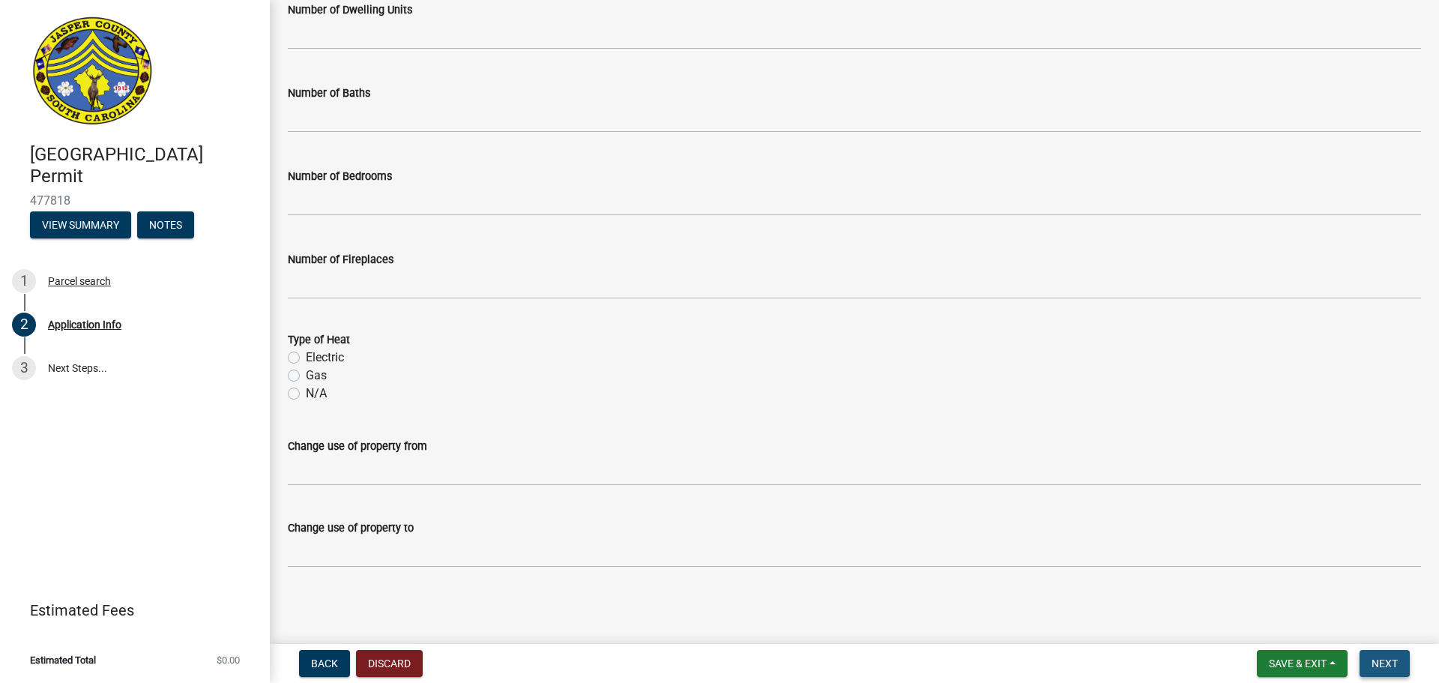
click at [1388, 669] on span "Next" at bounding box center [1385, 663] width 26 height 12
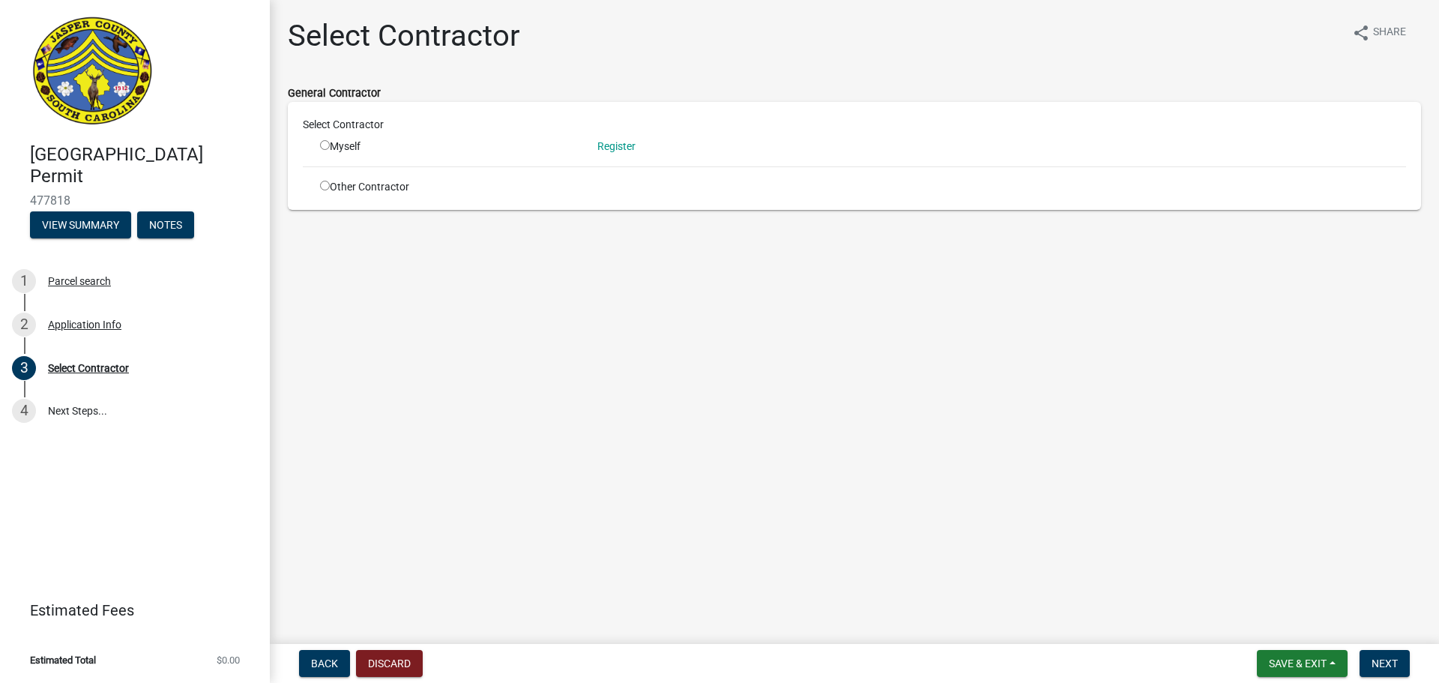
click at [328, 187] on input "radio" at bounding box center [325, 186] width 10 height 10
radio input "true"
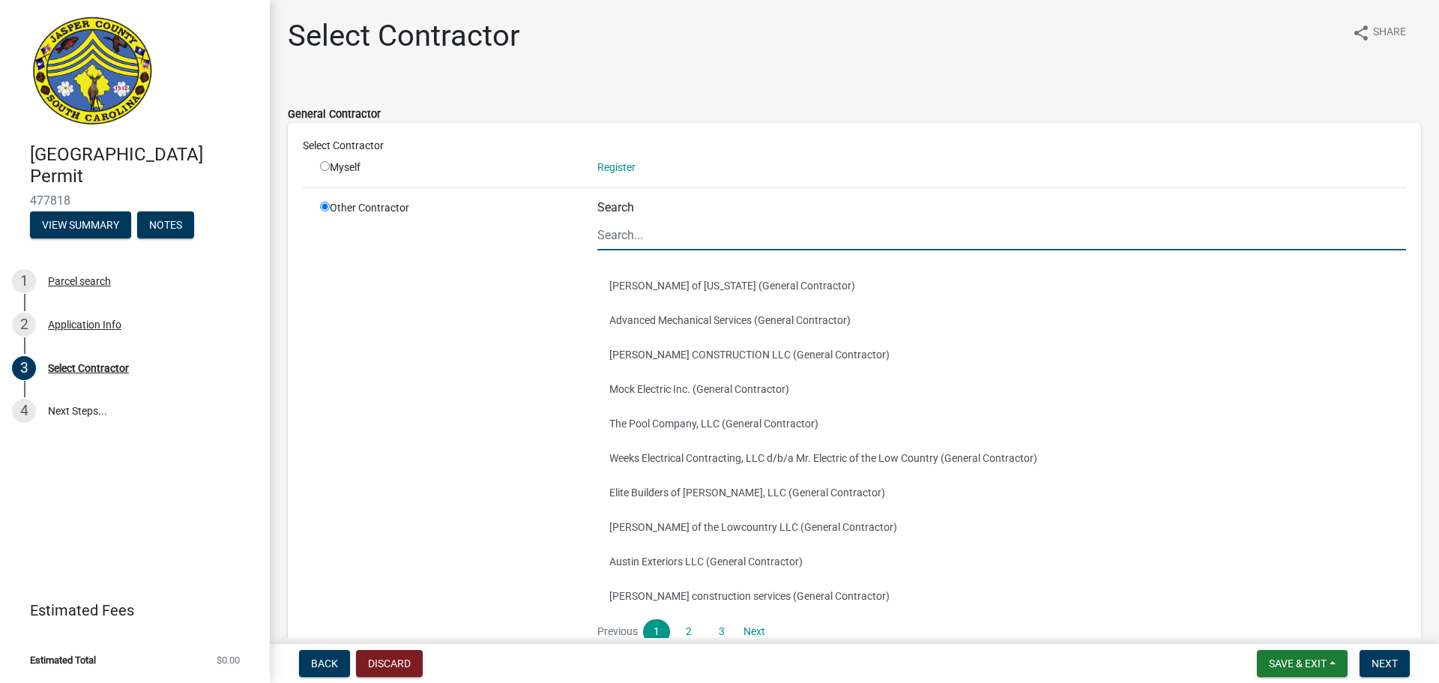
click at [618, 241] on input "Search" at bounding box center [1001, 235] width 809 height 31
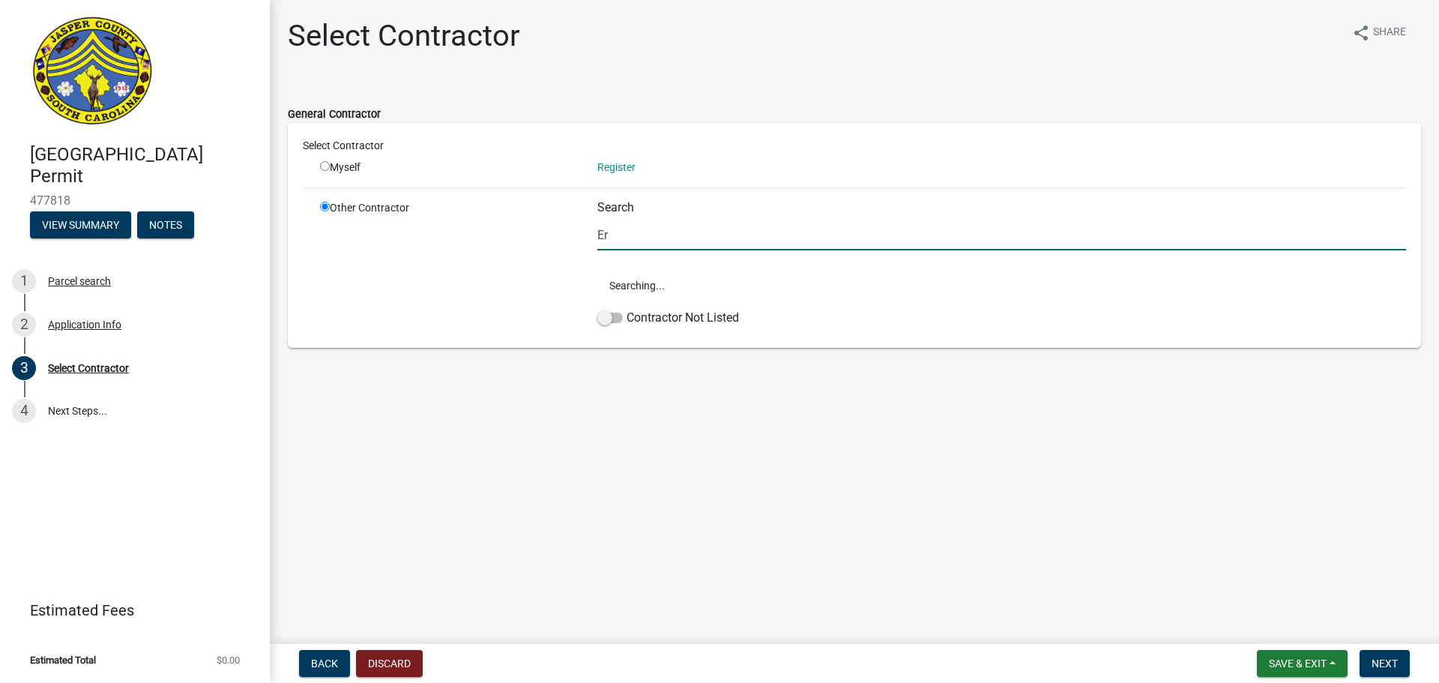
type input "E"
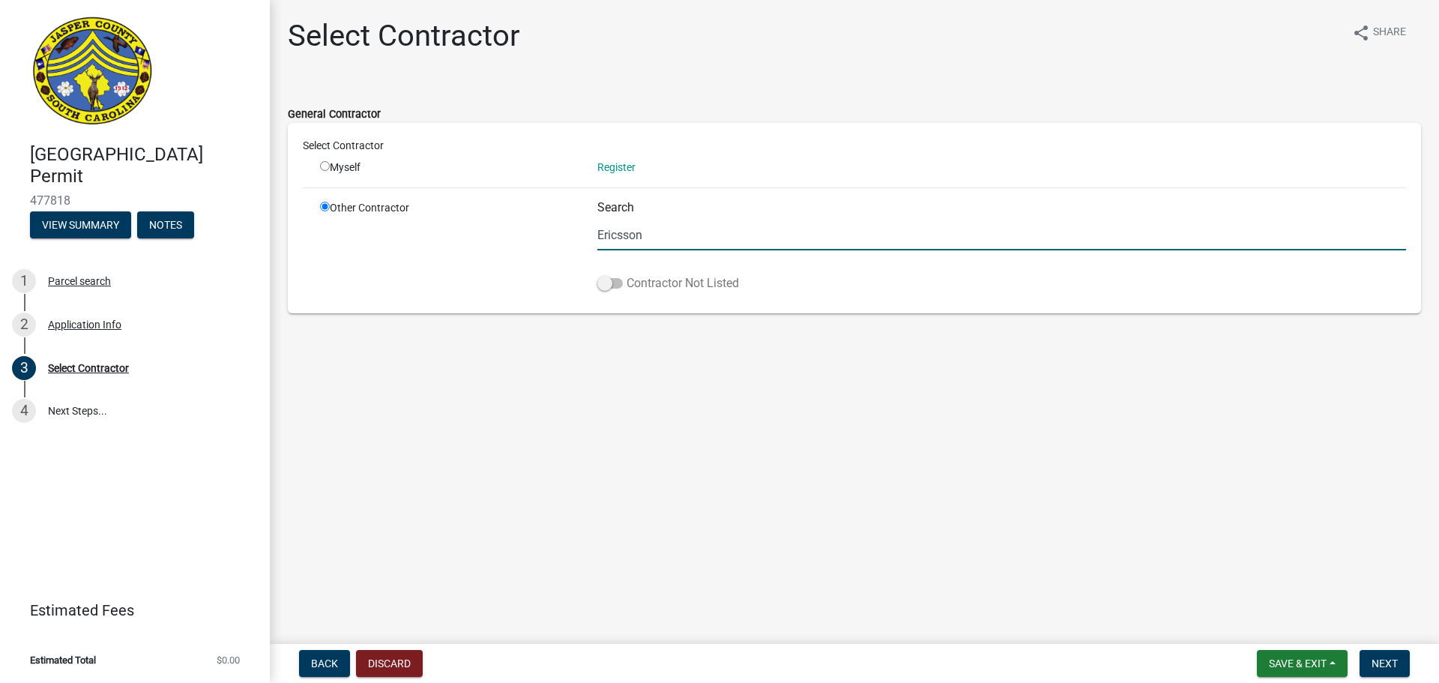
type input "Ericsson"
click at [611, 280] on span at bounding box center [609, 283] width 25 height 10
click at [627, 274] on input "Contractor Not Listed" at bounding box center [627, 274] width 0 height 0
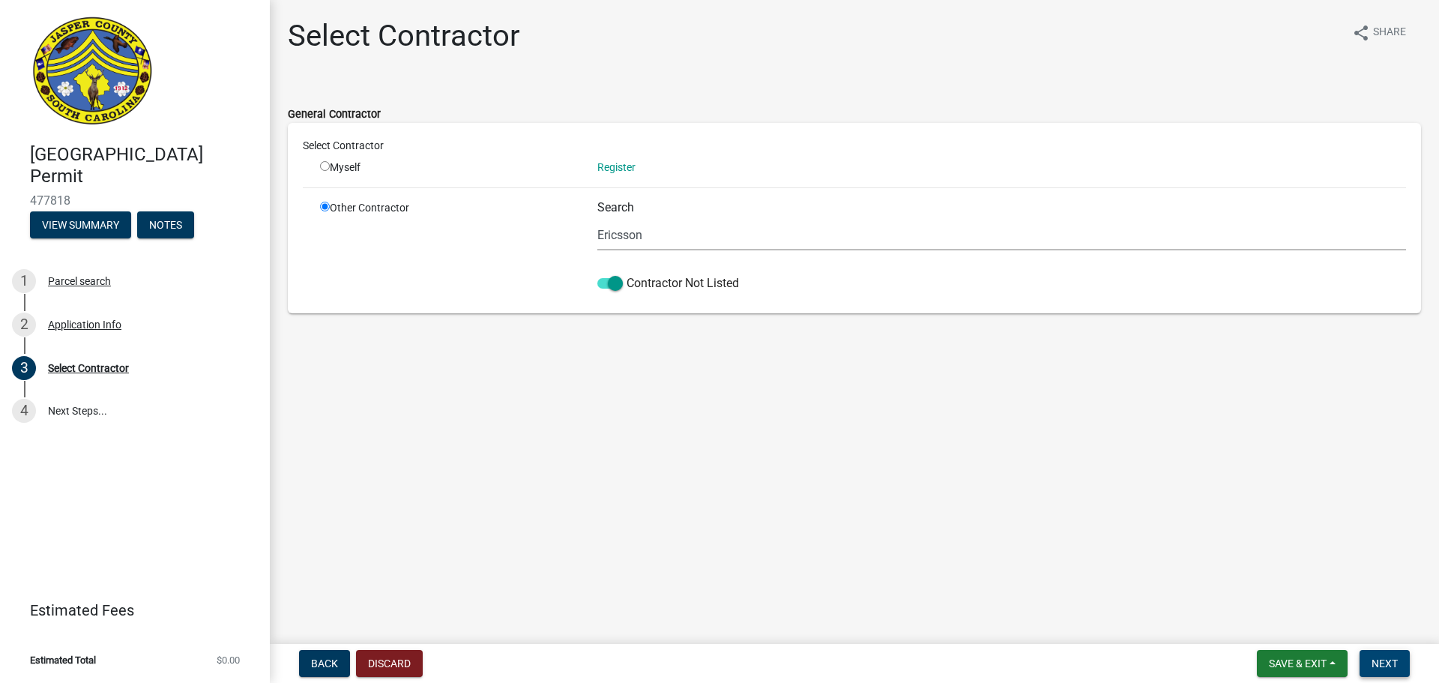
click at [1384, 663] on span "Next" at bounding box center [1385, 663] width 26 height 12
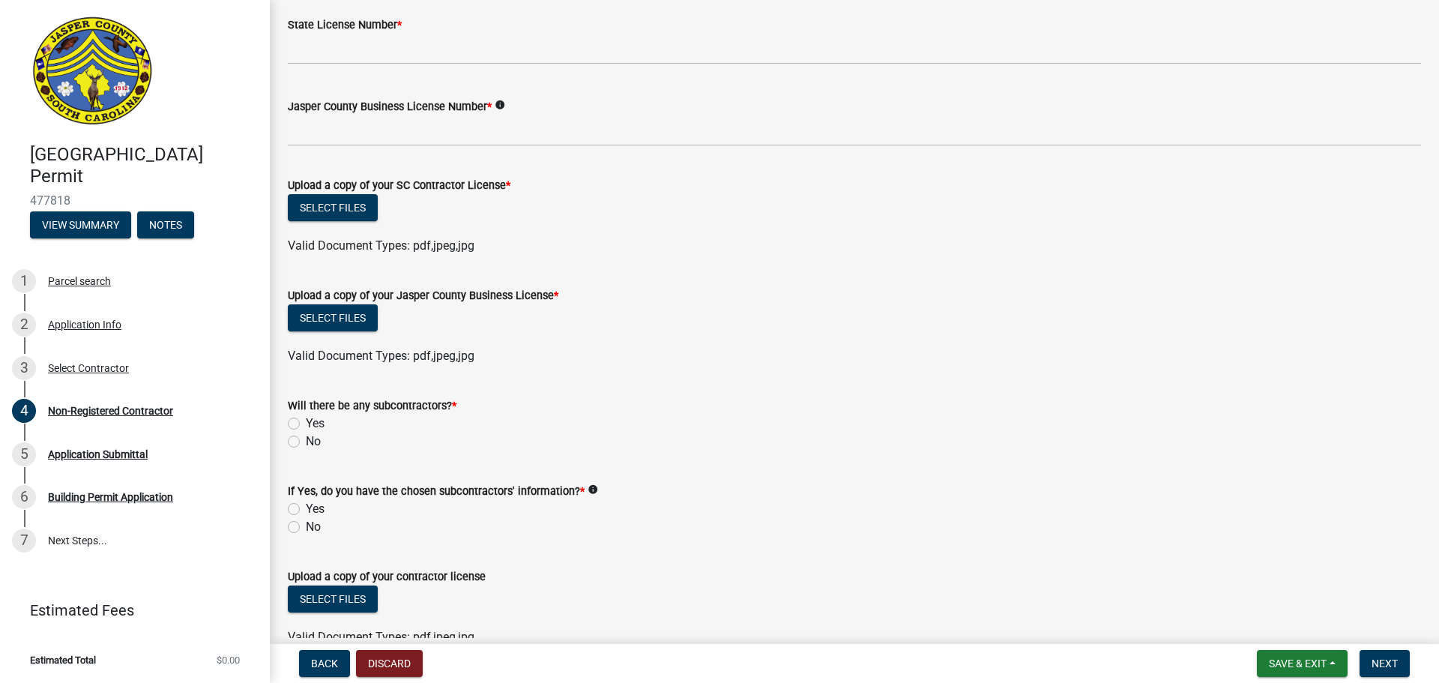
scroll to position [750, 0]
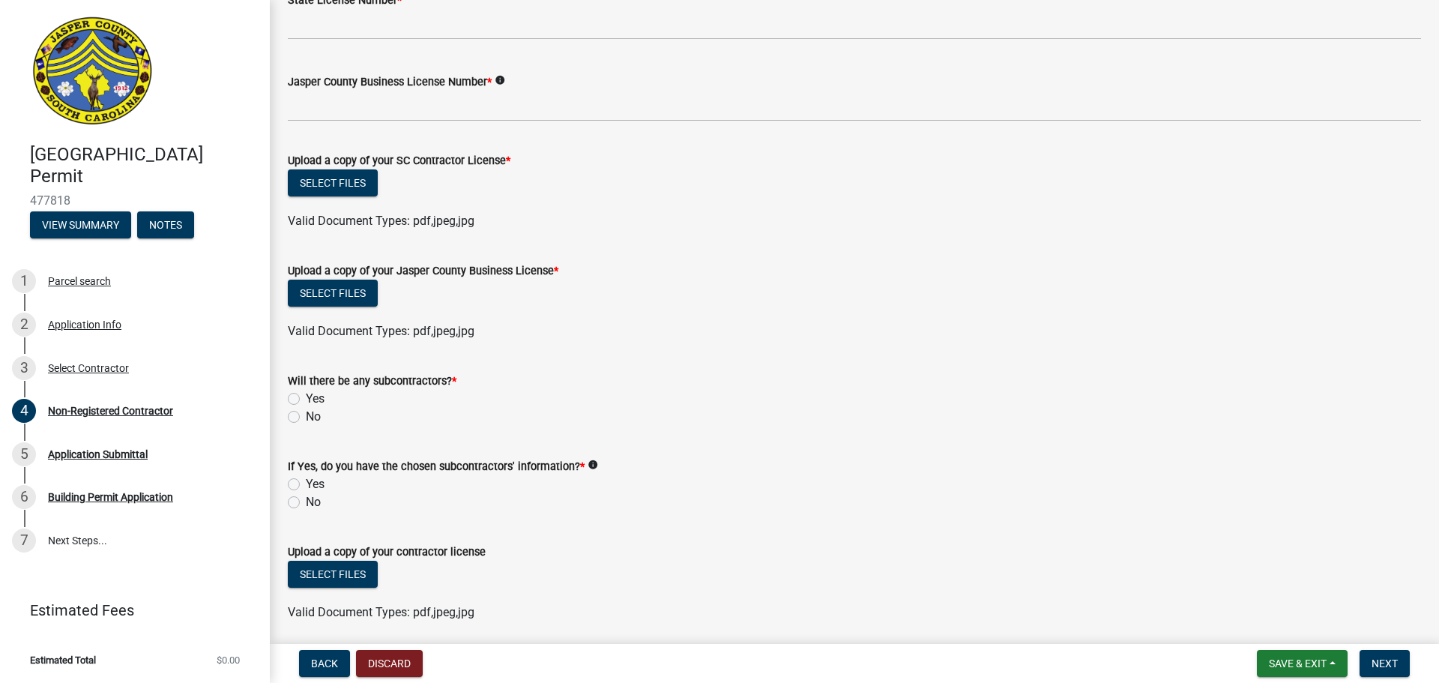
click at [301, 417] on div "No" at bounding box center [854, 417] width 1133 height 18
click at [306, 501] on label "No" at bounding box center [313, 502] width 15 height 18
click at [306, 501] on input "No" at bounding box center [311, 498] width 10 height 10
radio input "true"
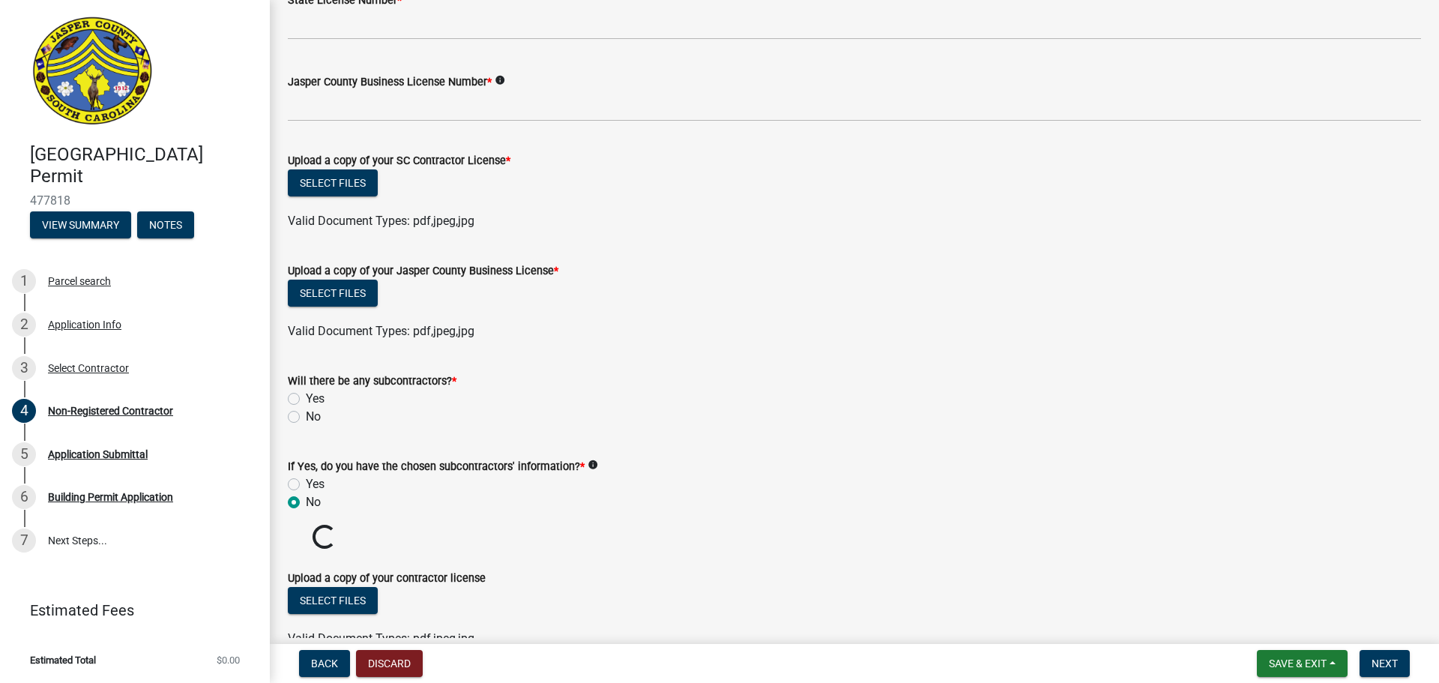
click at [306, 418] on label "No" at bounding box center [313, 417] width 15 height 18
click at [306, 417] on input "No" at bounding box center [311, 413] width 10 height 10
radio input "true"
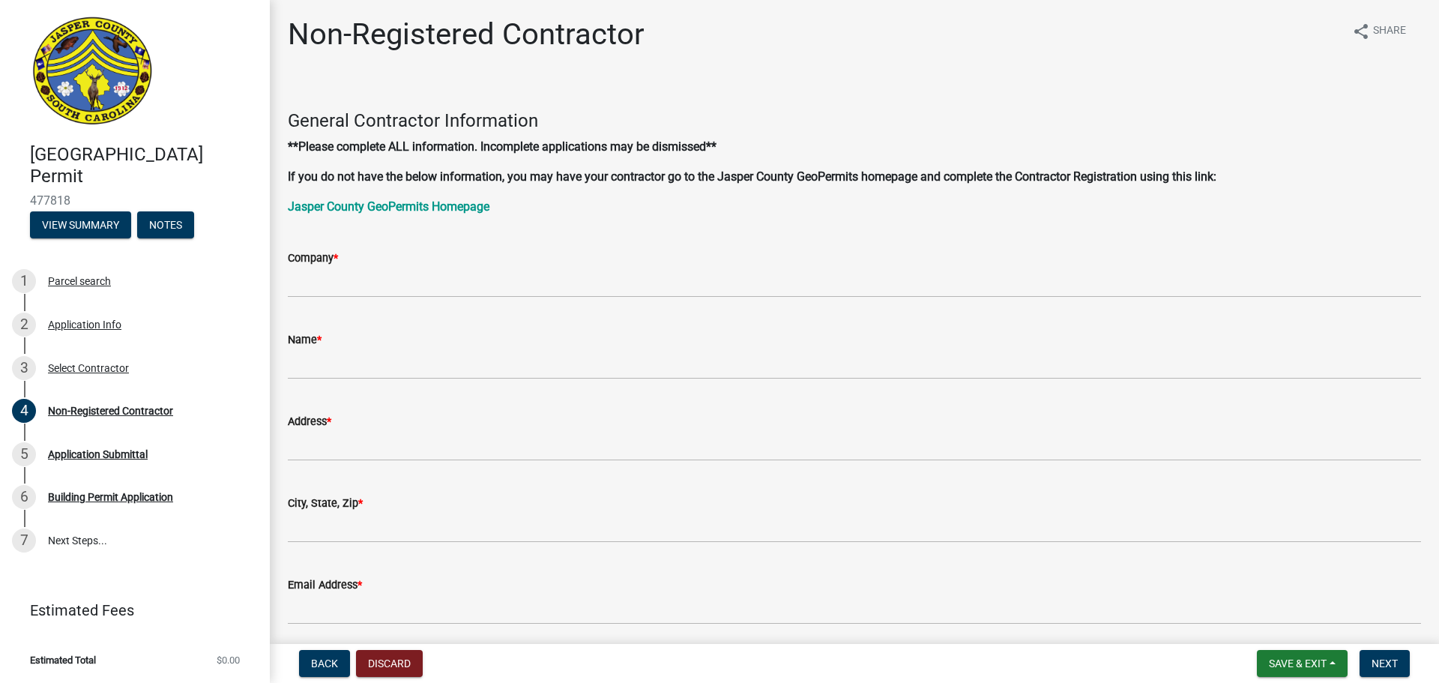
scroll to position [0, 0]
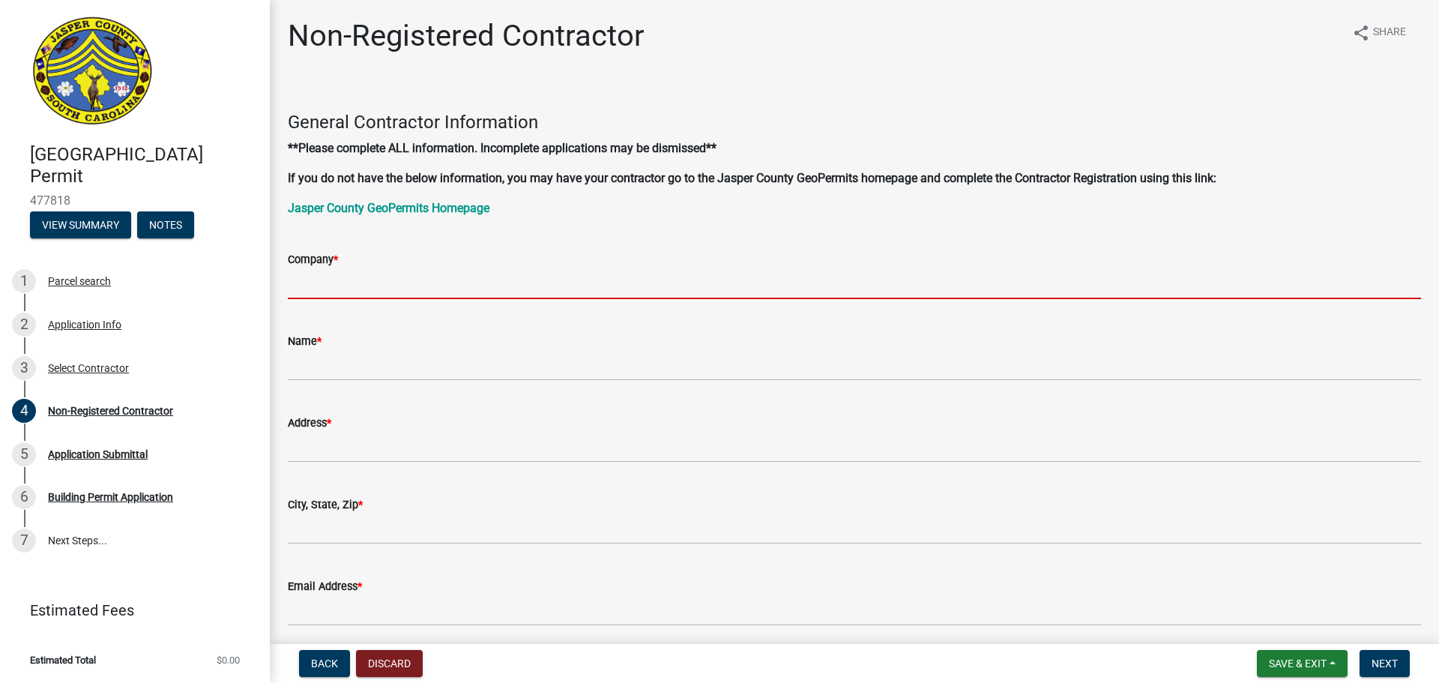
click at [372, 289] on input "Company *" at bounding box center [854, 283] width 1133 height 31
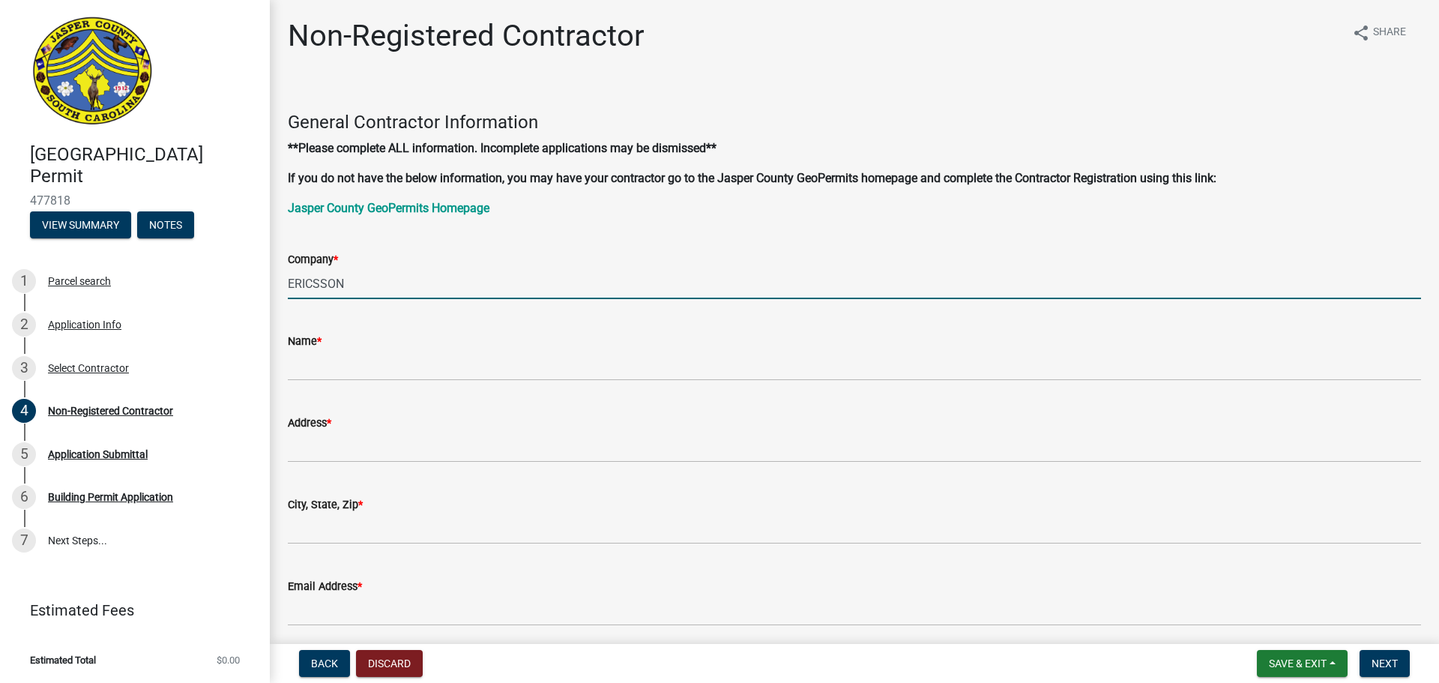
type input "ERICSSON"
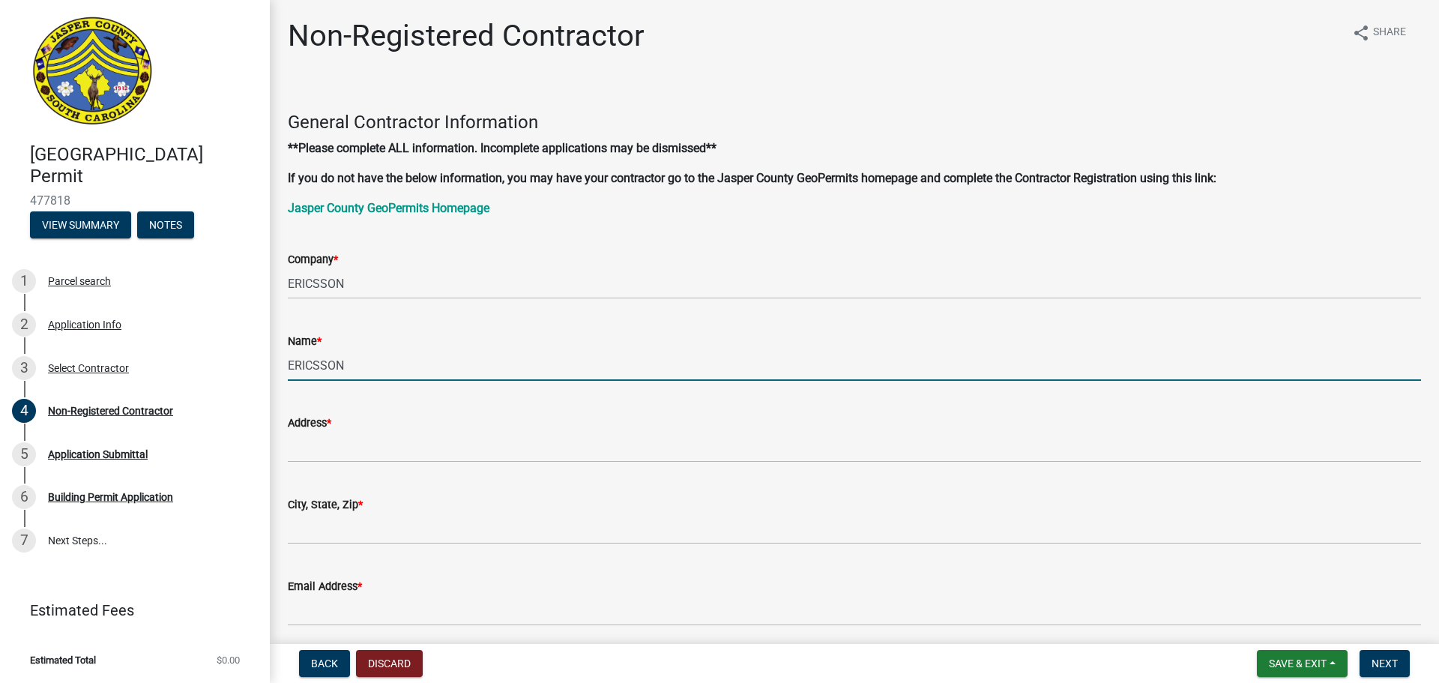
type input "ERICSSON"
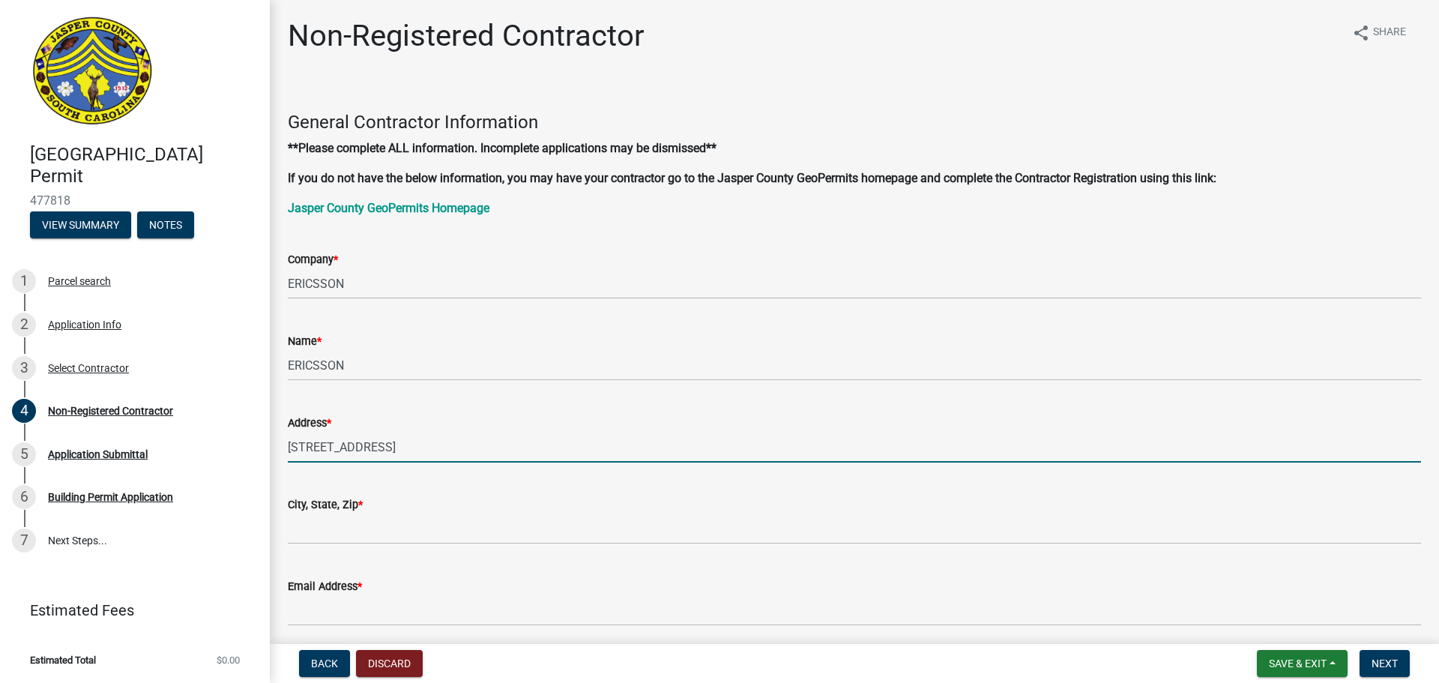
type input "[STREET_ADDRESS]"
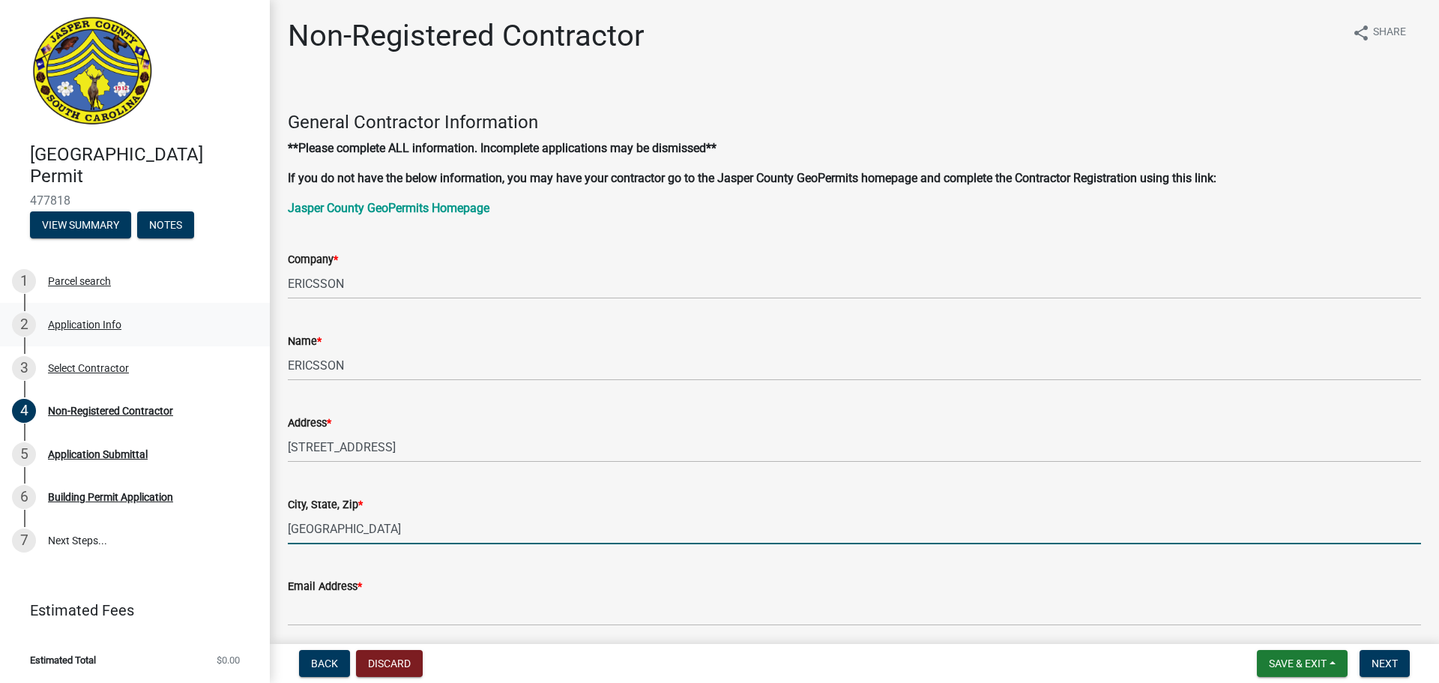
type input "[GEOGRAPHIC_DATA]"
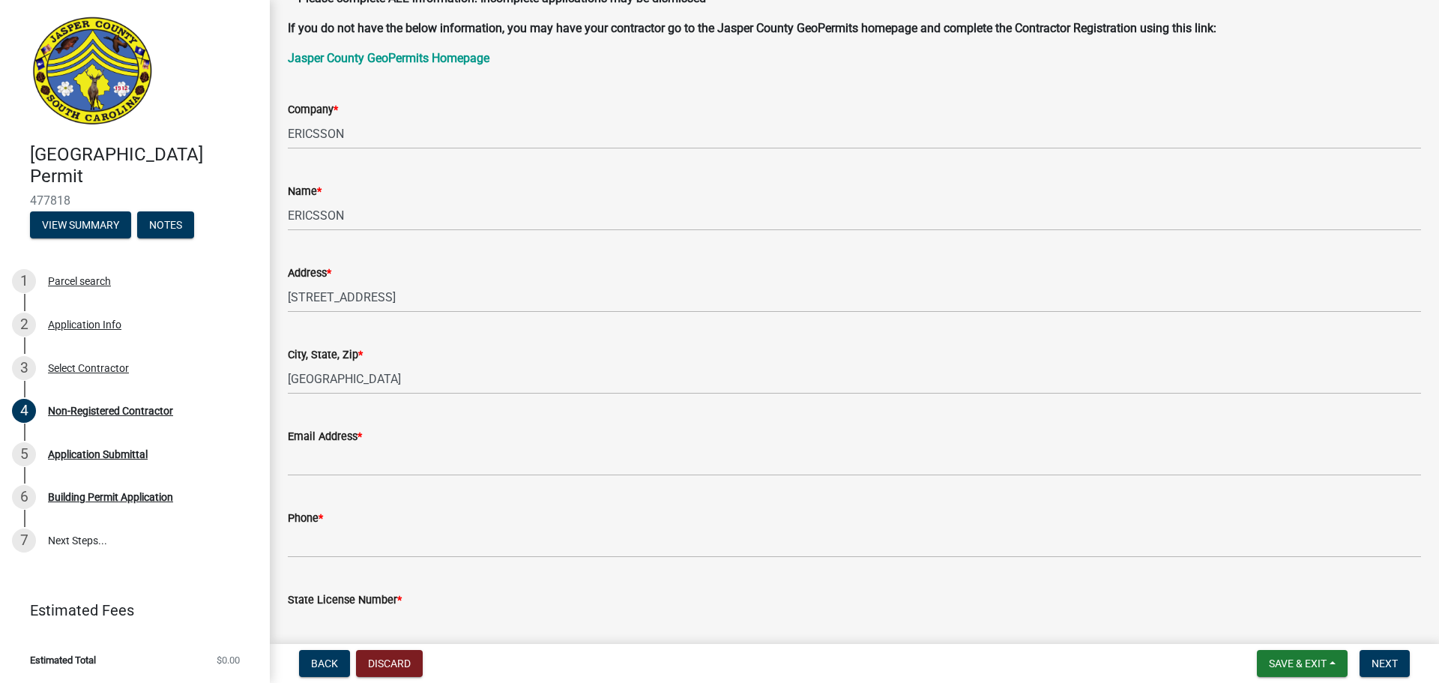
scroll to position [300, 0]
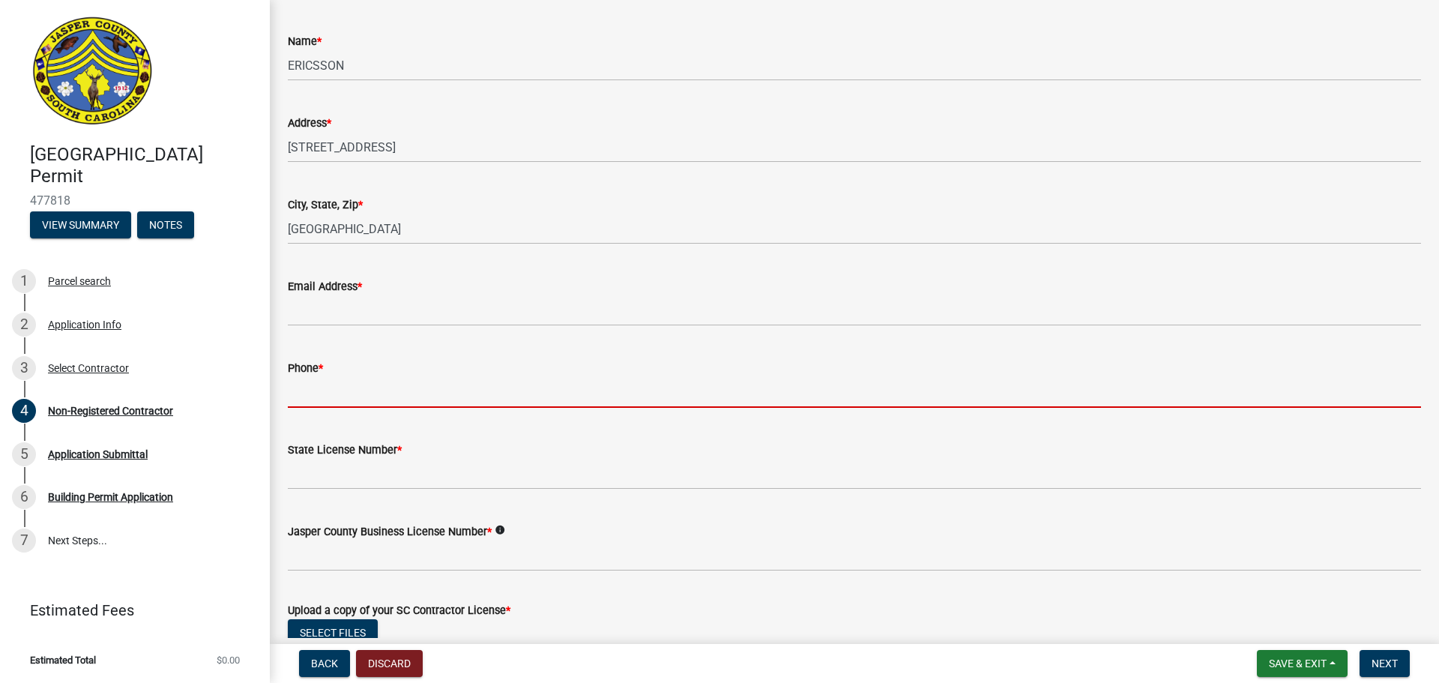
click at [357, 401] on input "Phone *" at bounding box center [854, 392] width 1133 height 31
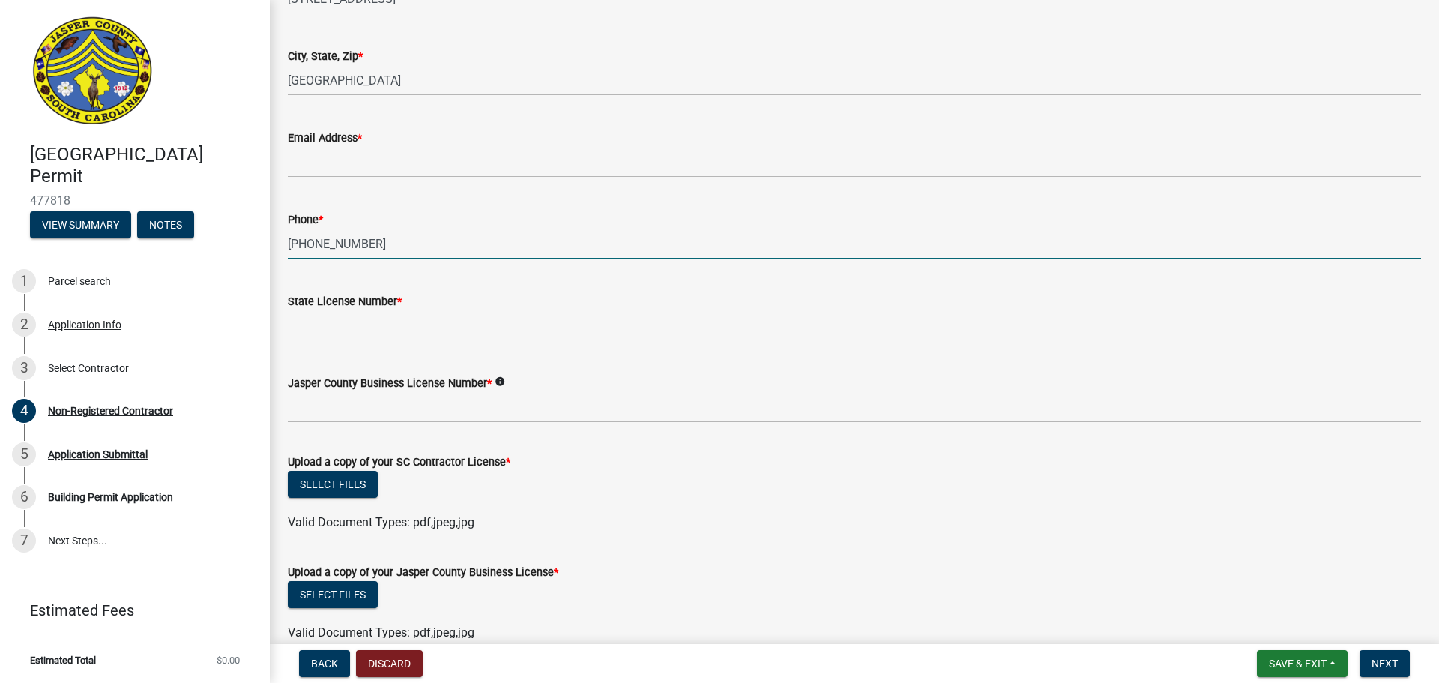
scroll to position [450, 0]
type input "[PHONE_NUMBER]"
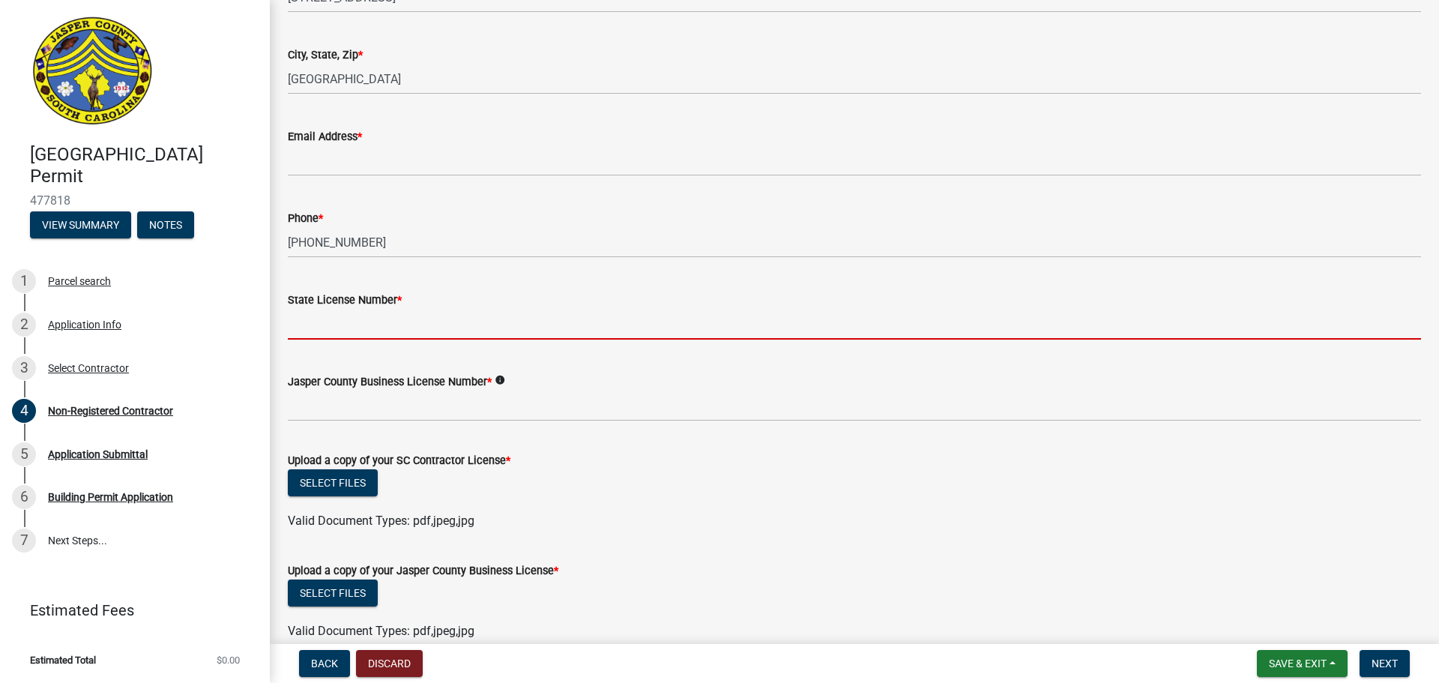
click at [373, 328] on input "State License Number *" at bounding box center [854, 324] width 1133 height 31
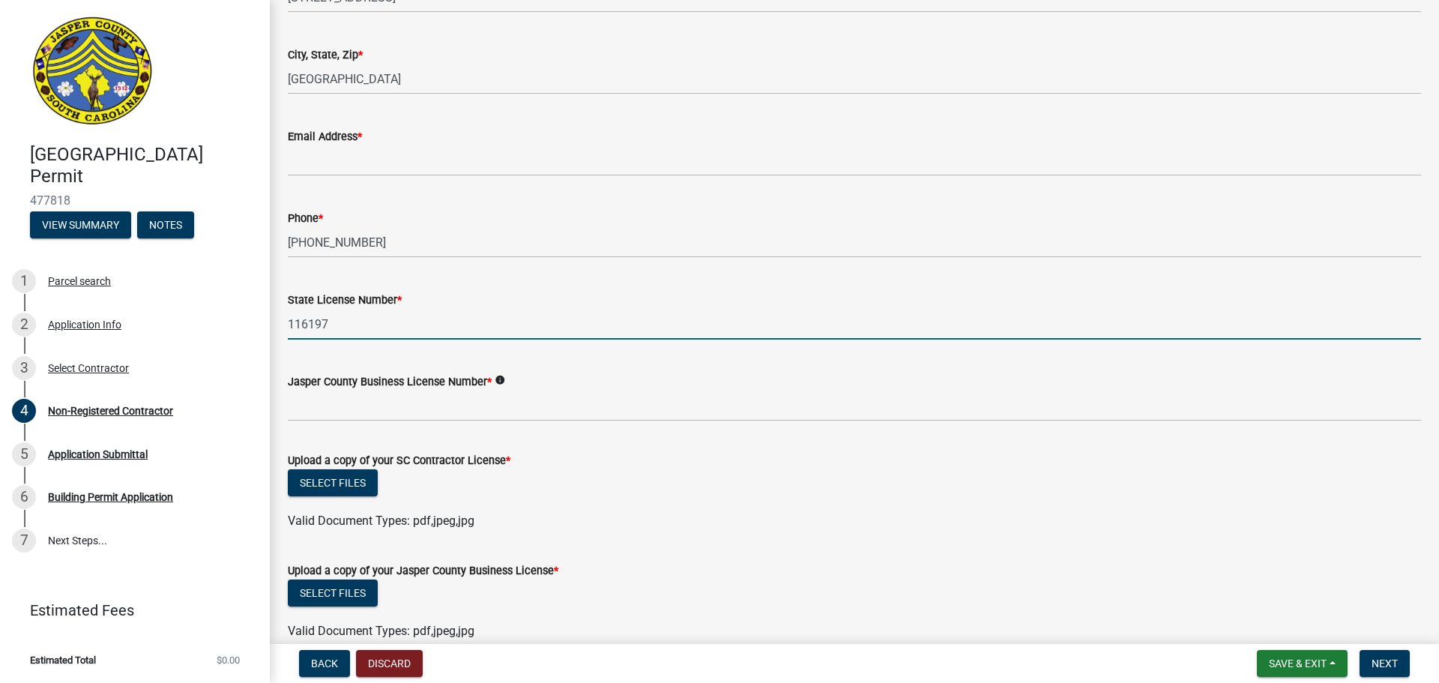
type input "116197"
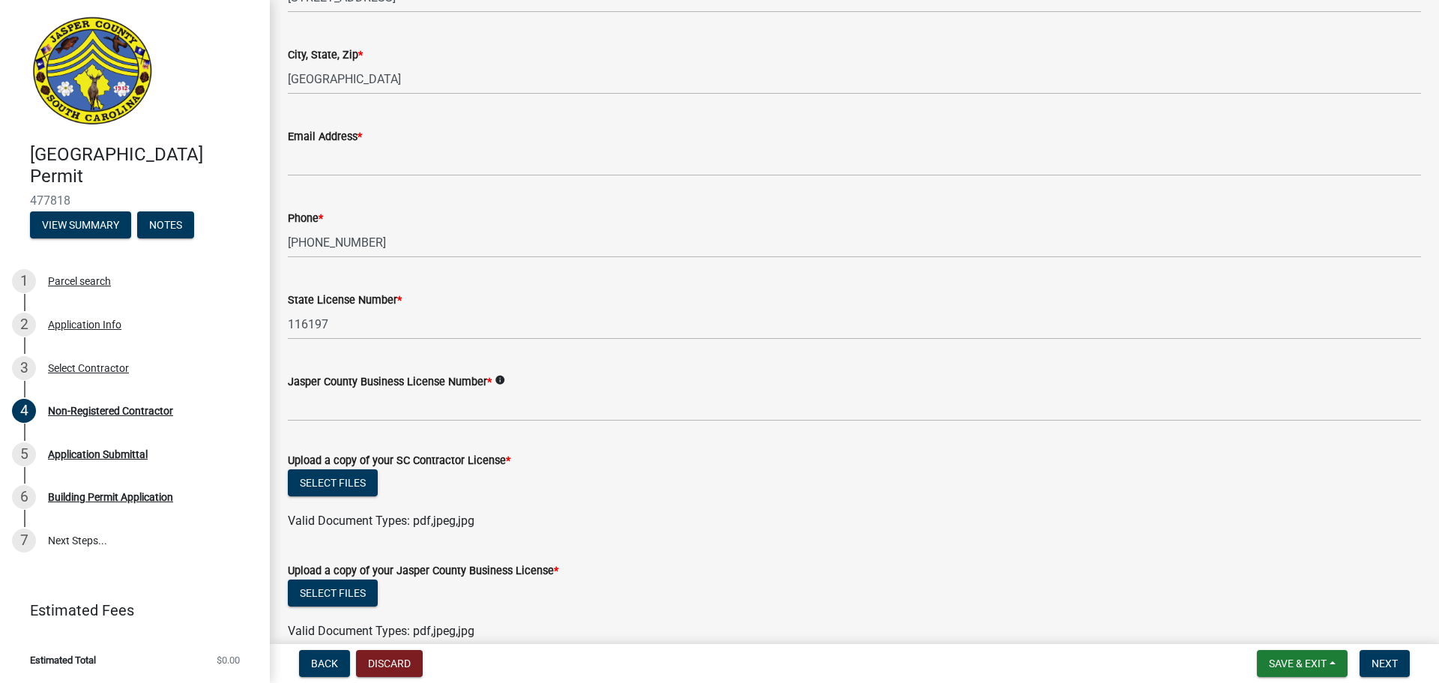
click at [363, 390] on div "Jasper County Business License Number * info" at bounding box center [854, 382] width 1133 height 18
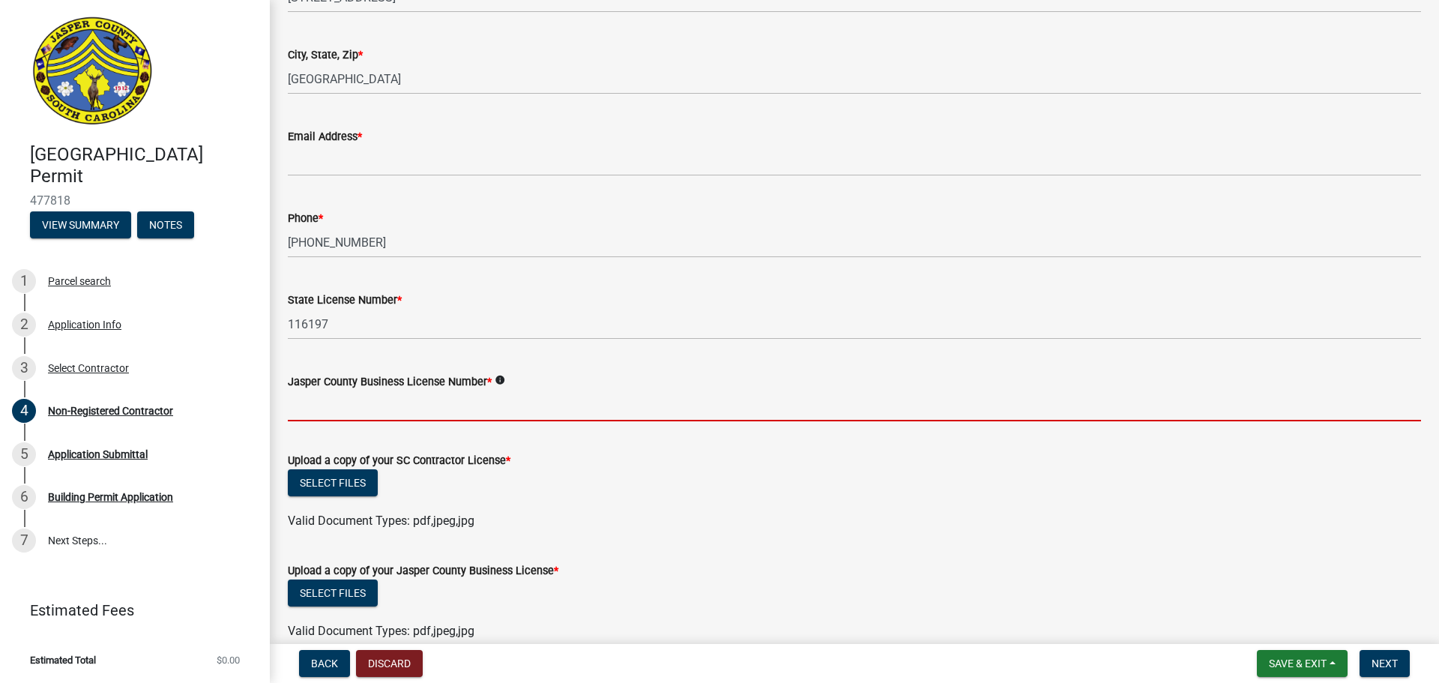
click at [361, 399] on input "Jasper County Business License Number *" at bounding box center [854, 405] width 1133 height 31
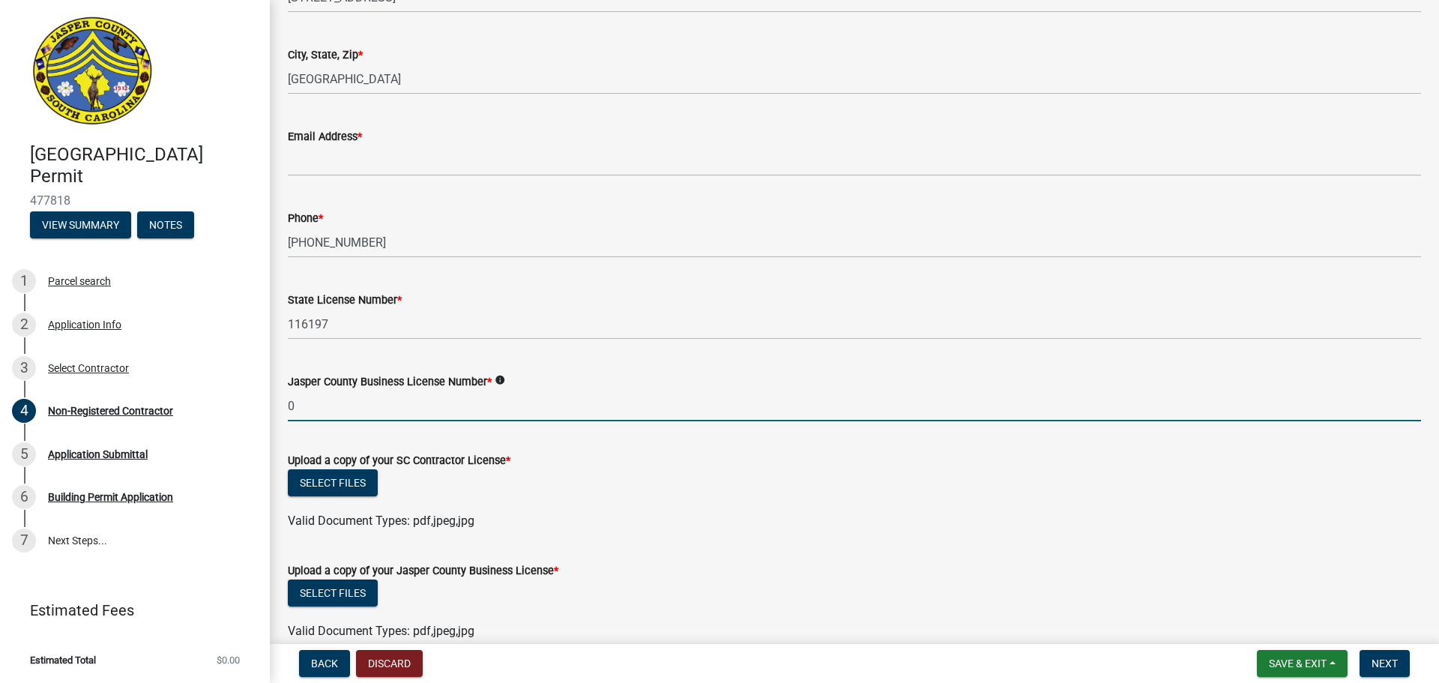
type input "0"
click at [531, 286] on div "State License Number * 116197" at bounding box center [854, 305] width 1133 height 70
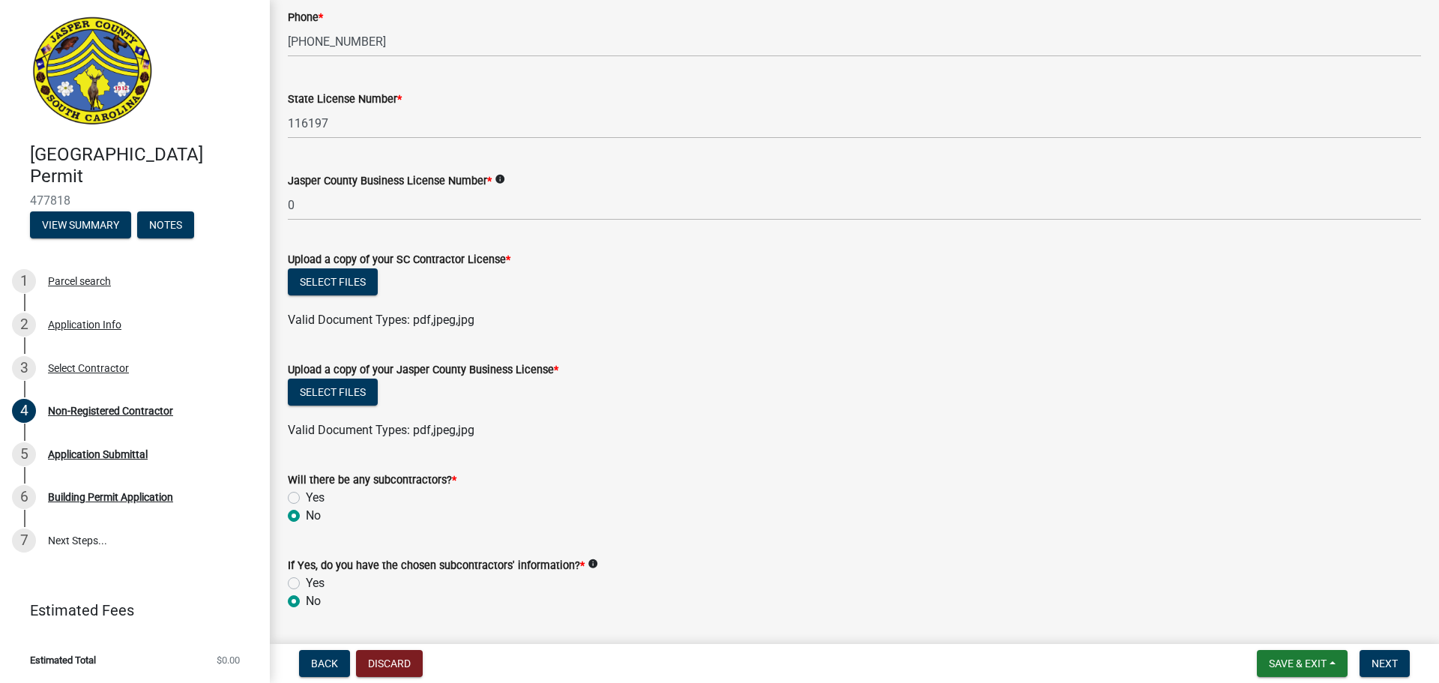
scroll to position [675, 0]
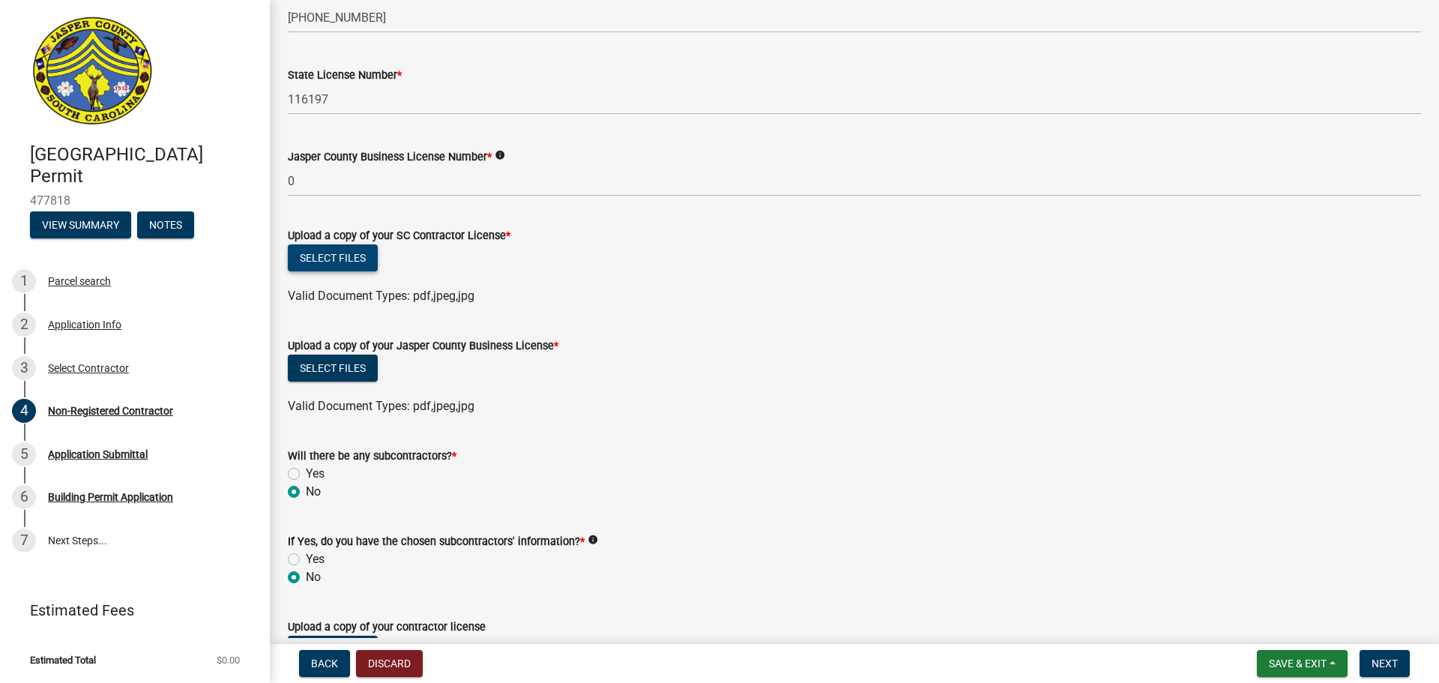
click at [317, 253] on button "Select files" at bounding box center [333, 257] width 90 height 27
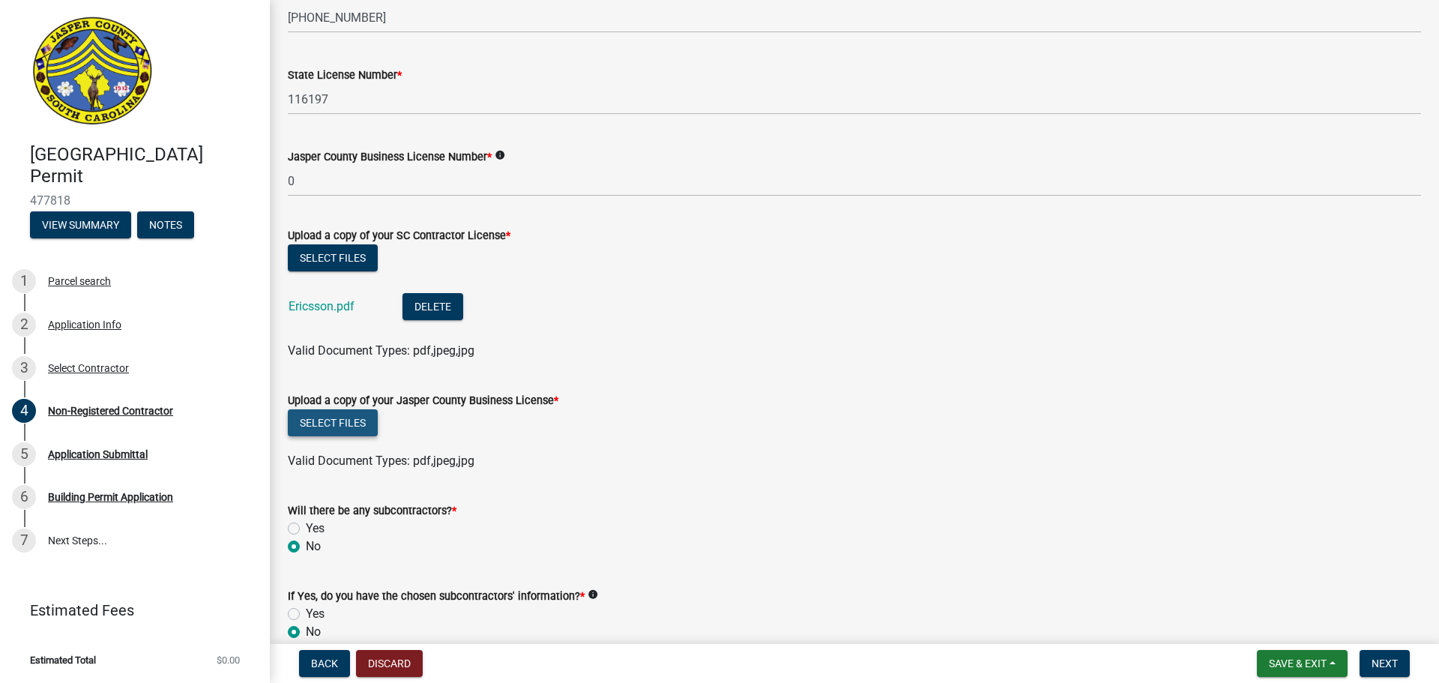
click at [354, 423] on button "Select files" at bounding box center [333, 422] width 90 height 27
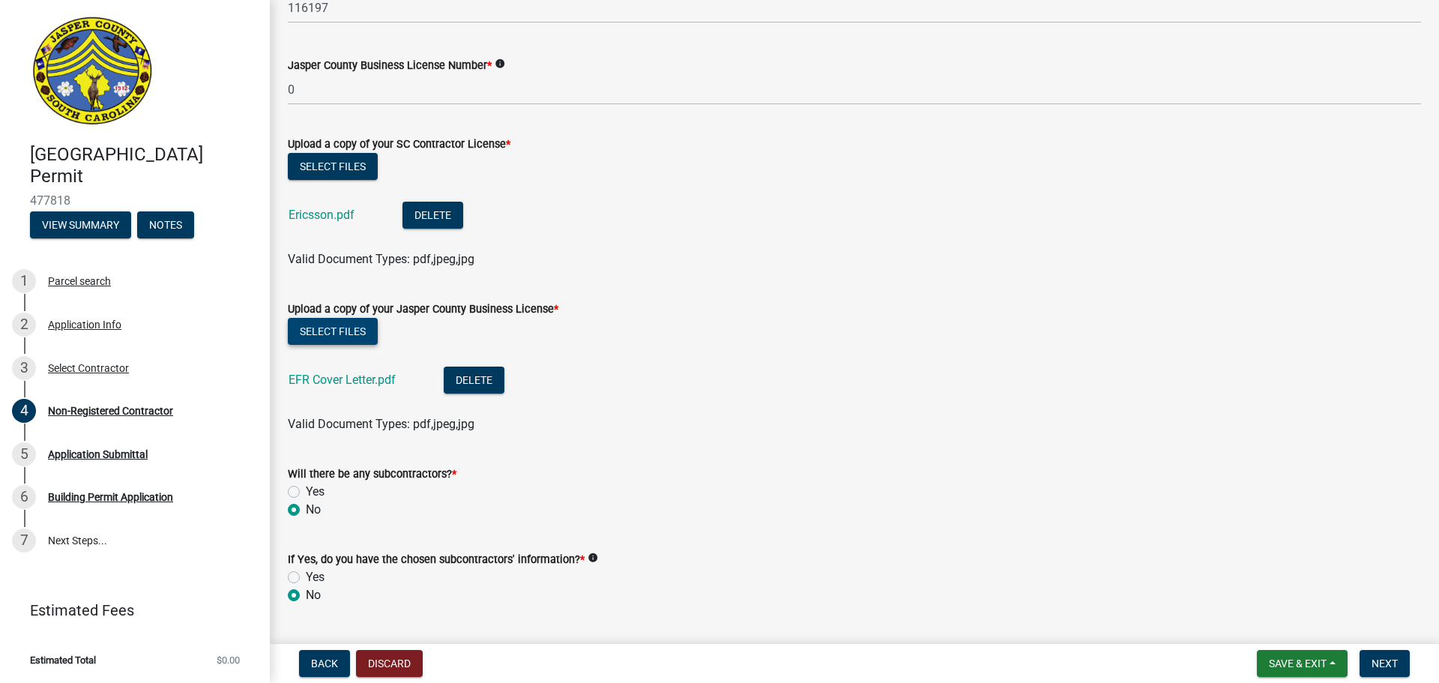
scroll to position [914, 0]
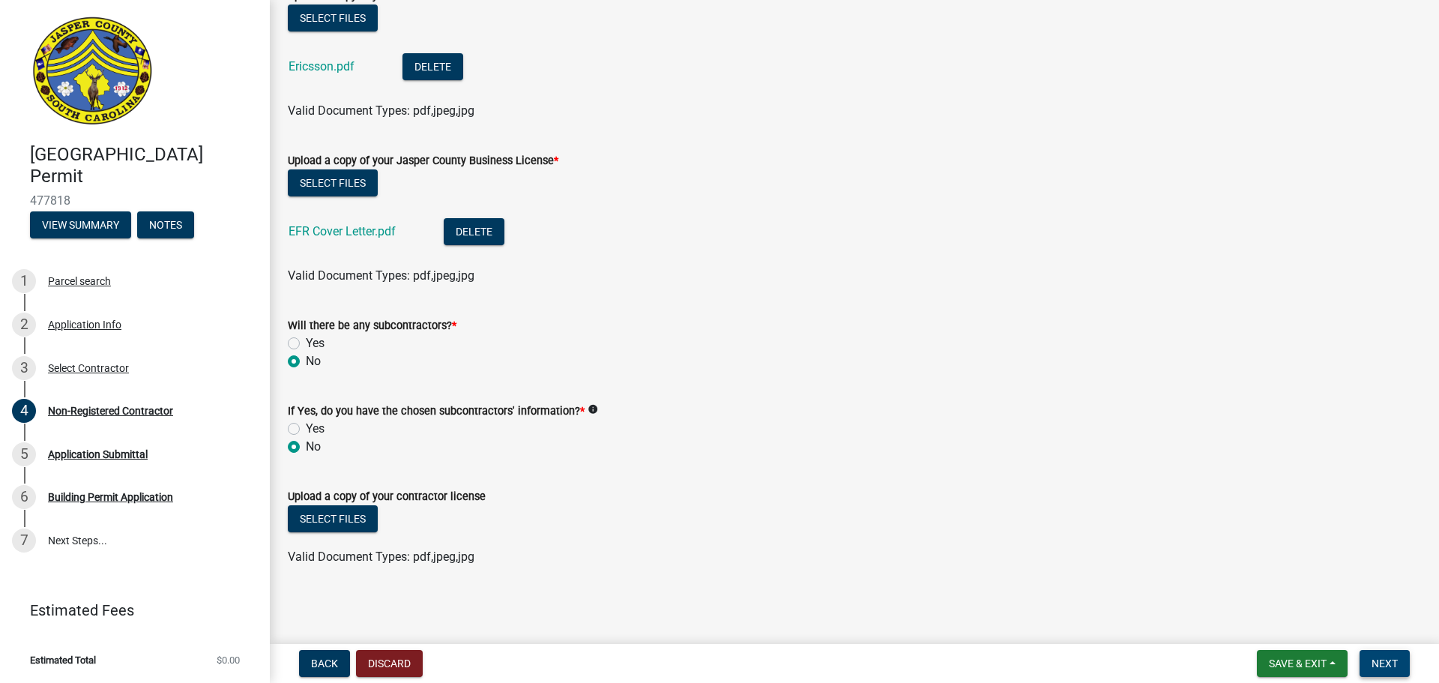
click at [1380, 661] on span "Next" at bounding box center [1385, 663] width 26 height 12
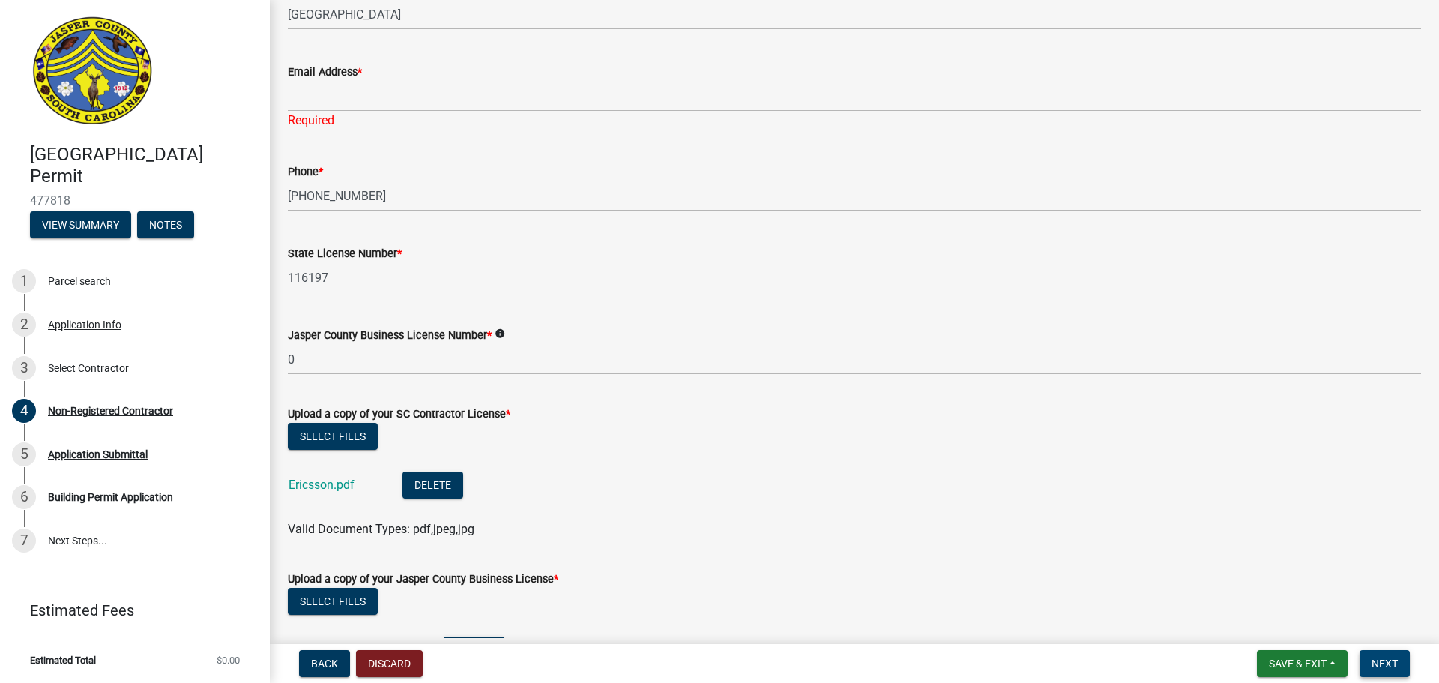
scroll to position [333, 0]
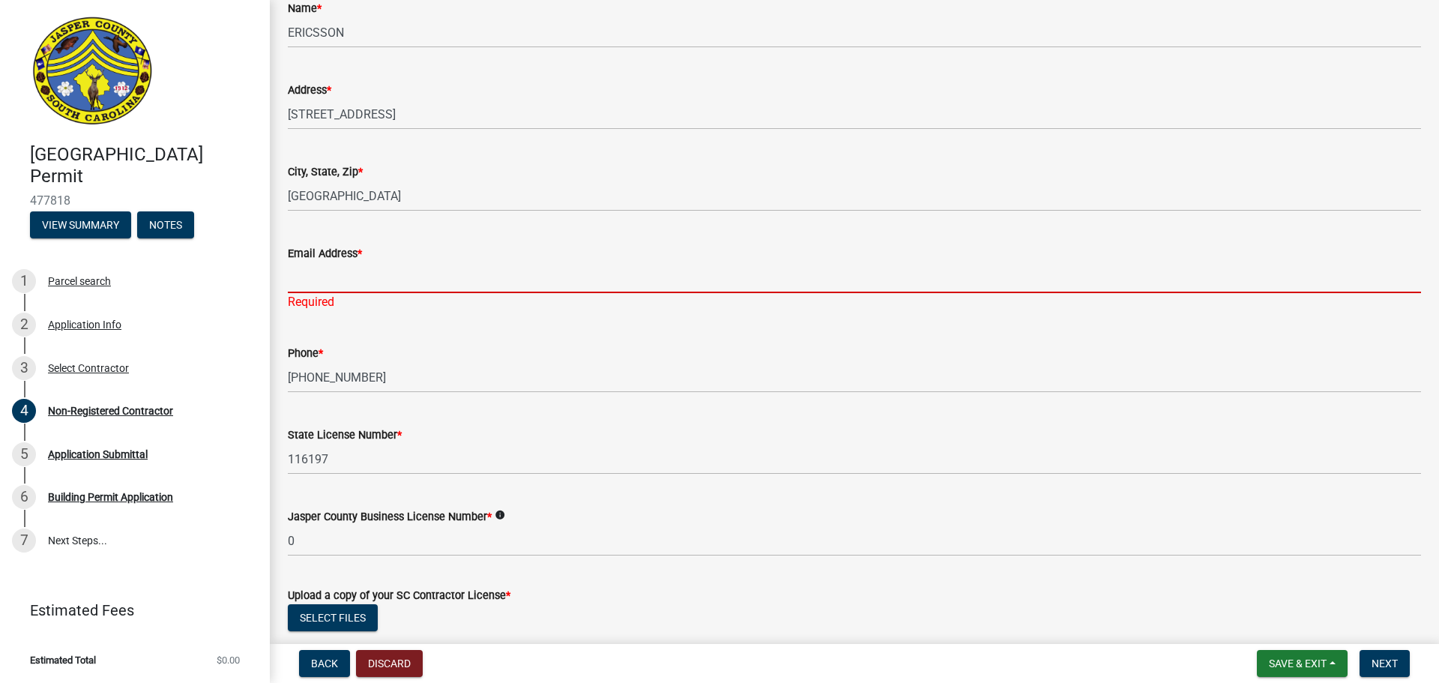
click at [417, 286] on input "Email Address *" at bounding box center [854, 277] width 1133 height 31
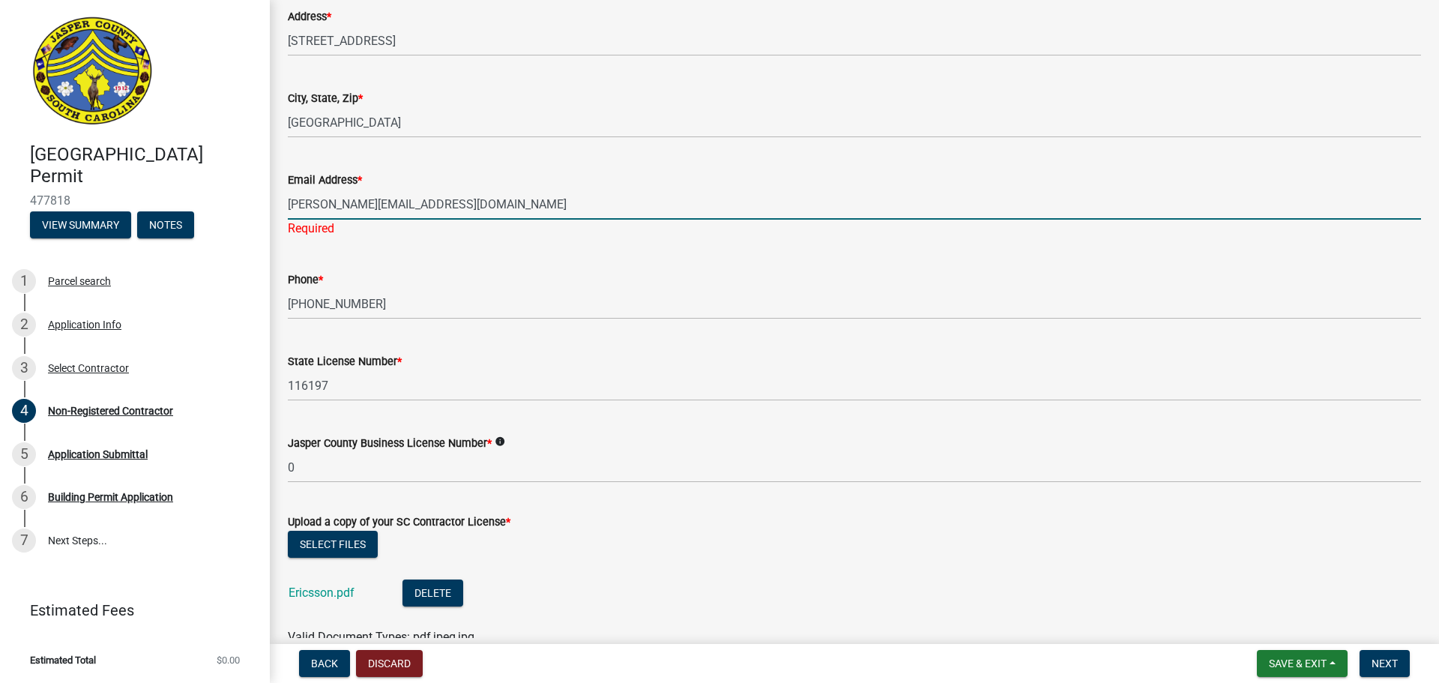
scroll to position [558, 0]
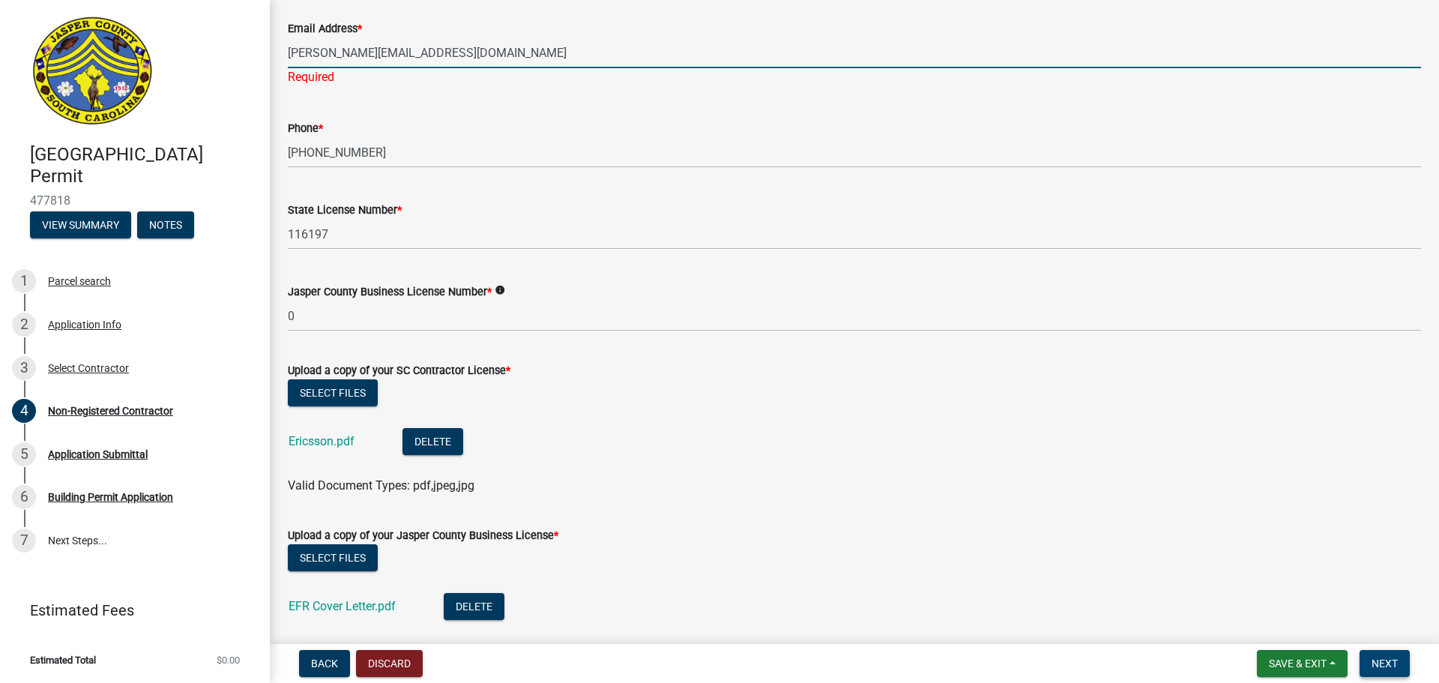
type input "[PERSON_NAME][EMAIL_ADDRESS][DOMAIN_NAME]"
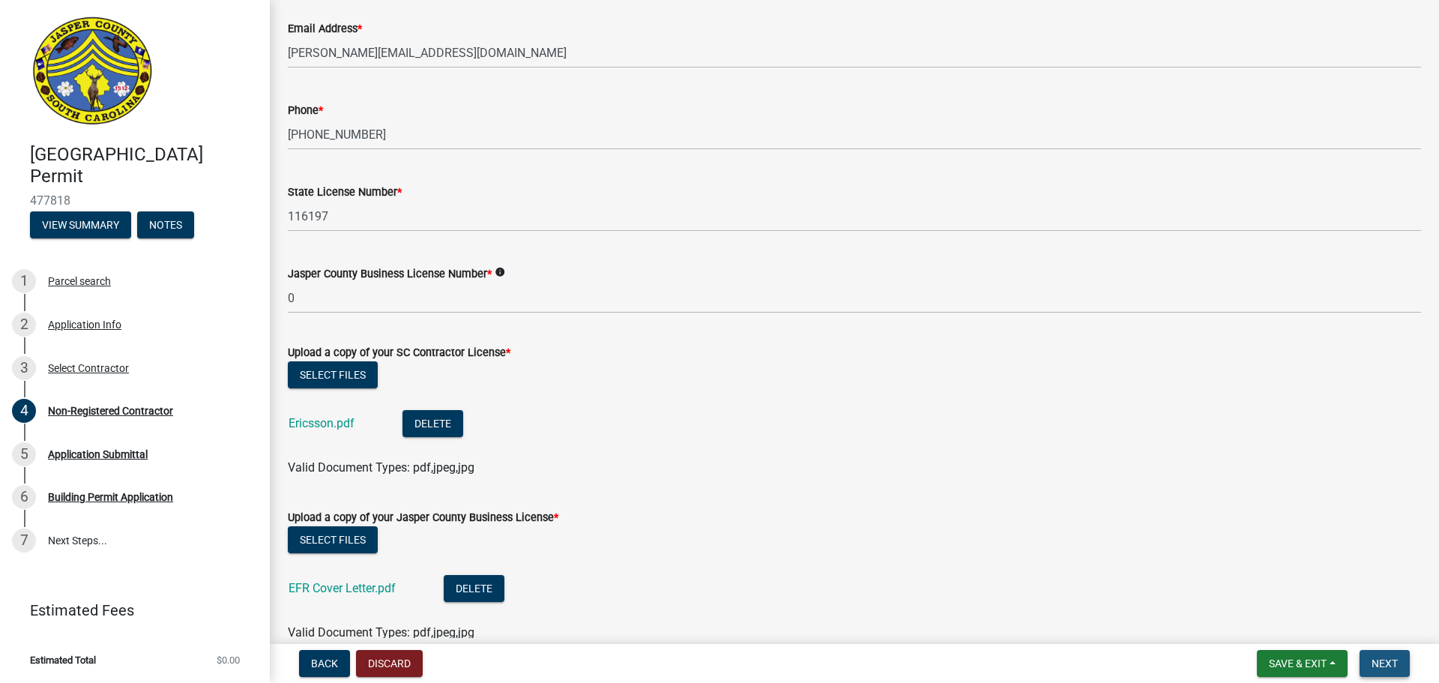
click at [1378, 657] on span "Next" at bounding box center [1385, 663] width 26 height 12
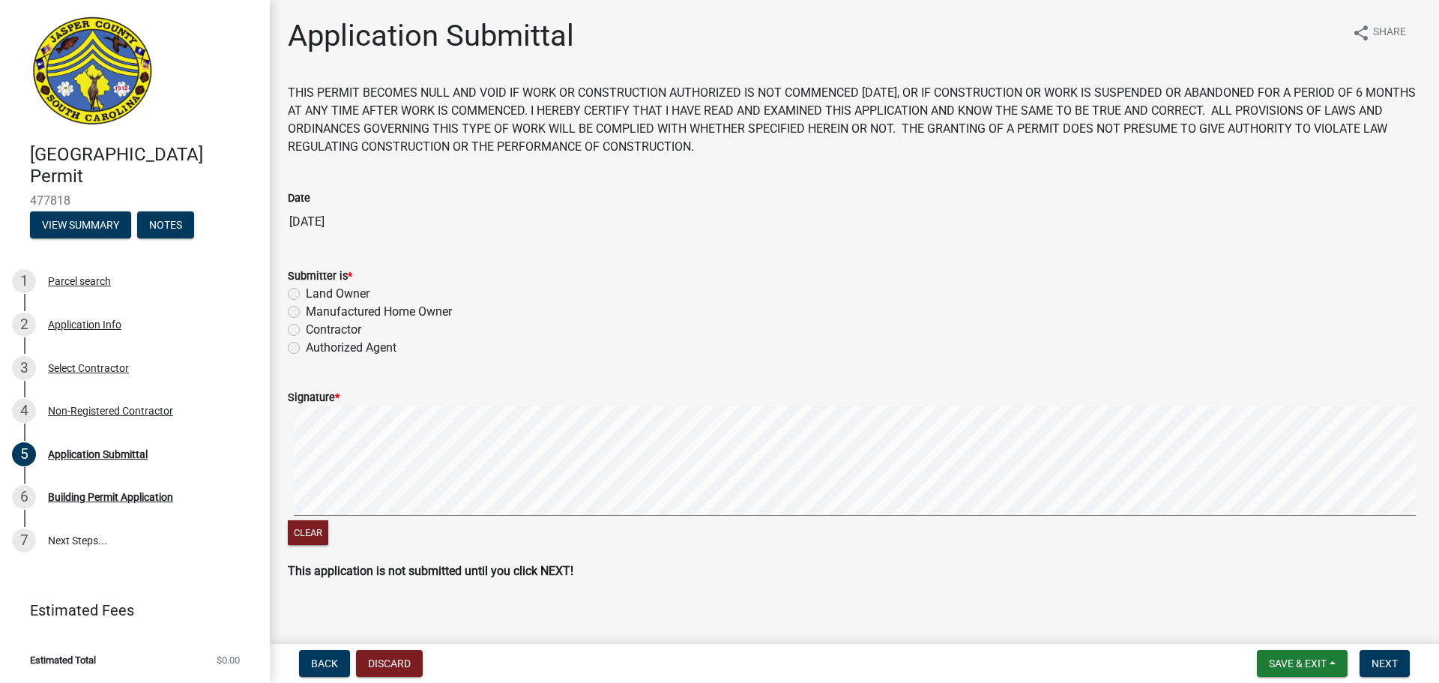
click at [306, 345] on label "Authorized Agent" at bounding box center [351, 348] width 91 height 18
click at [306, 345] on input "Authorized Agent" at bounding box center [311, 344] width 10 height 10
radio input "true"
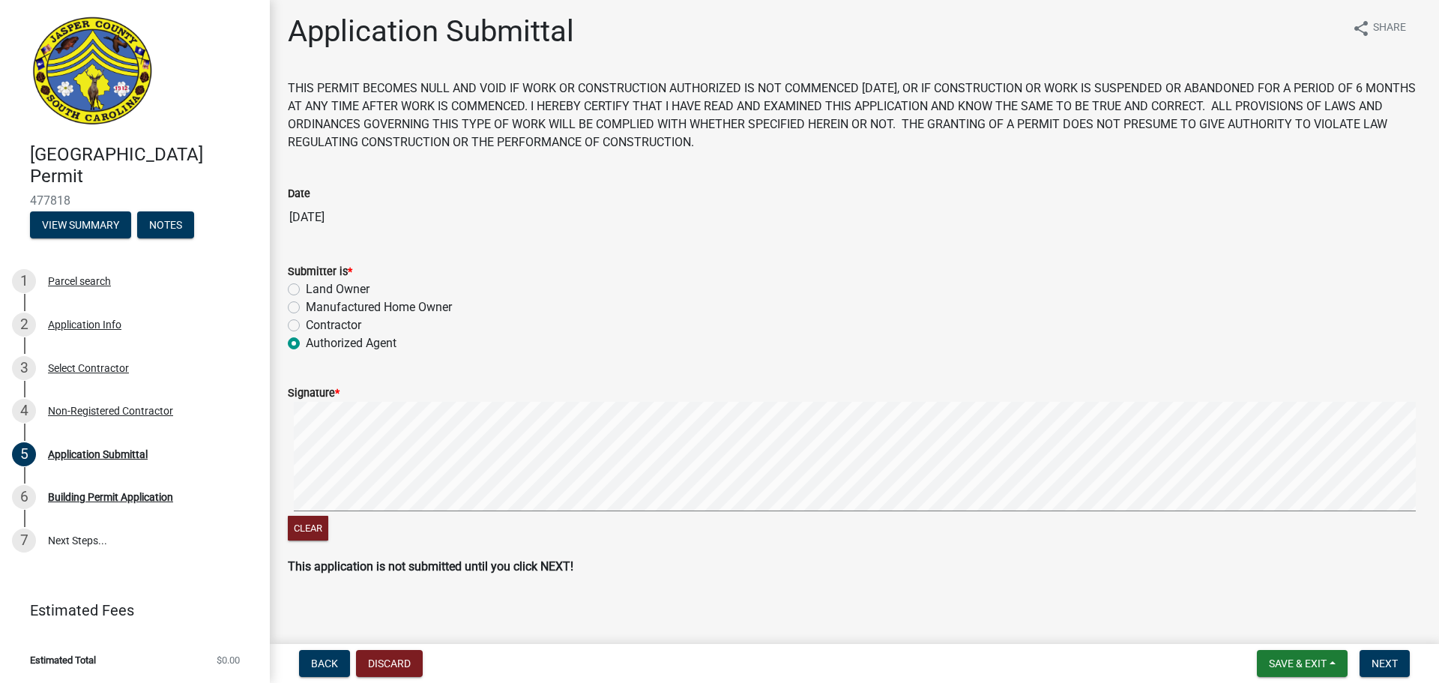
scroll to position [13, 0]
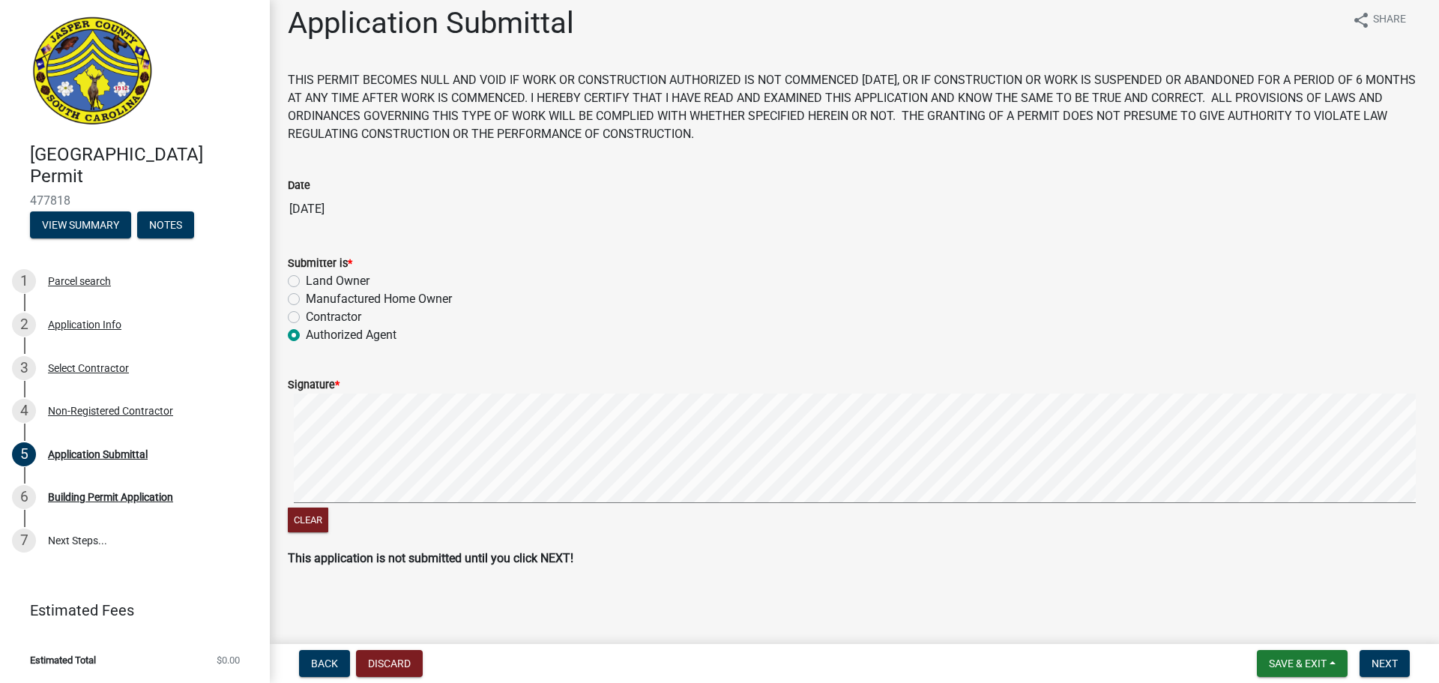
click at [1011, 589] on div "Application Submittal share Share THIS PERMIT BECOMES NULL AND VOID IF WORK OR …" at bounding box center [855, 299] width 1156 height 588
click at [1369, 651] on button "Next" at bounding box center [1385, 663] width 50 height 27
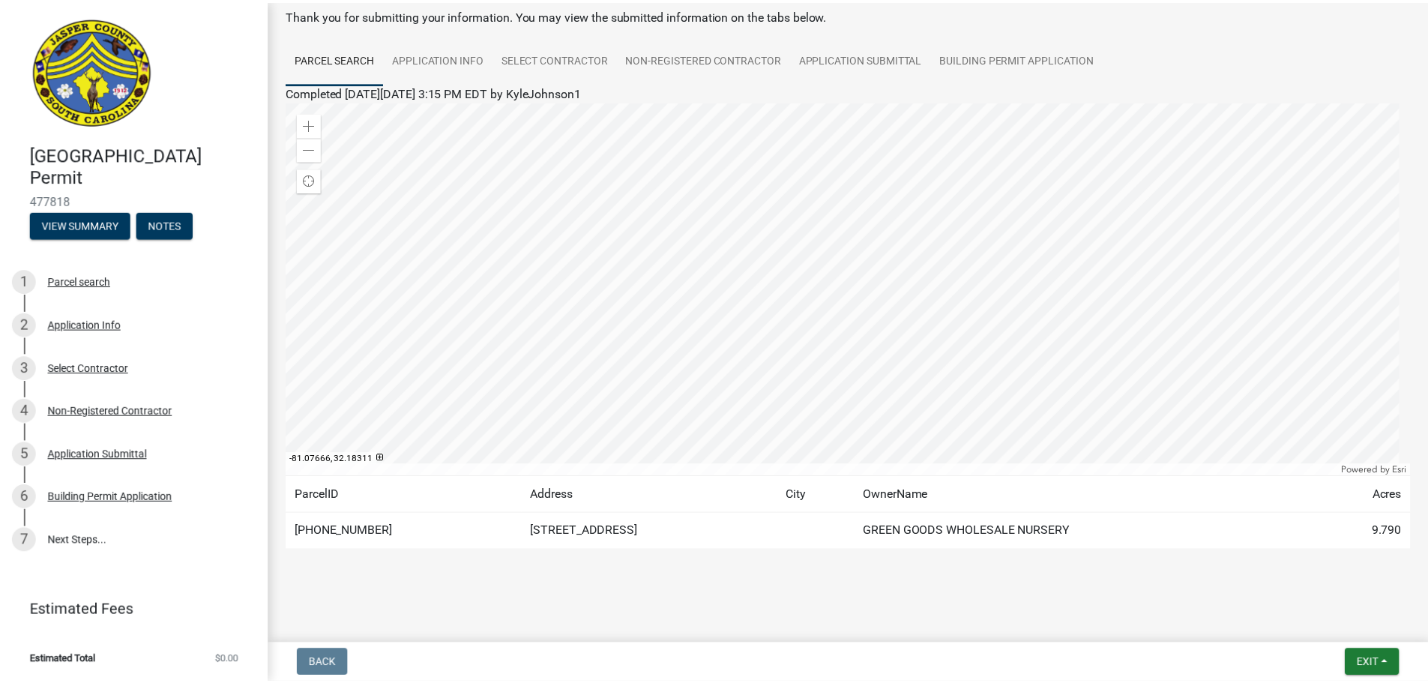
scroll to position [0, 0]
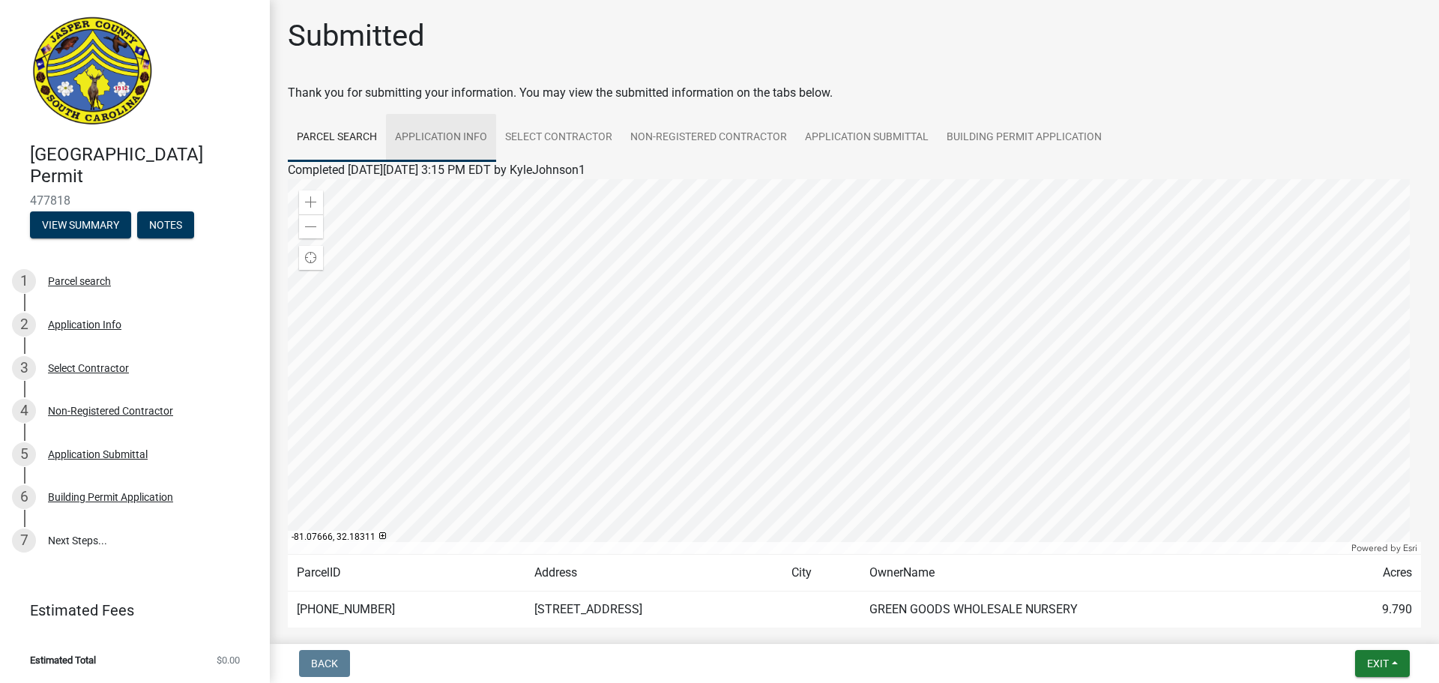
click at [429, 129] on link "Application Info" at bounding box center [441, 138] width 110 height 48
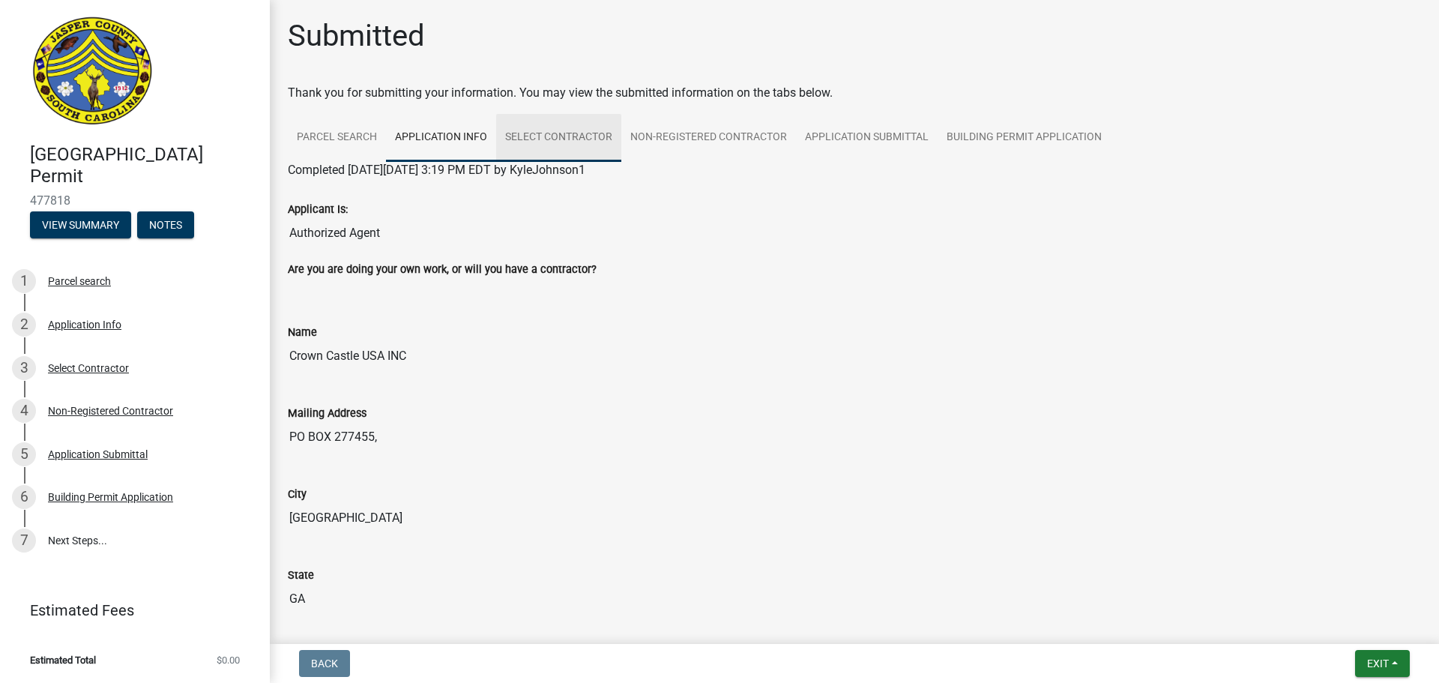
click at [529, 139] on link "Select Contractor" at bounding box center [558, 138] width 125 height 48
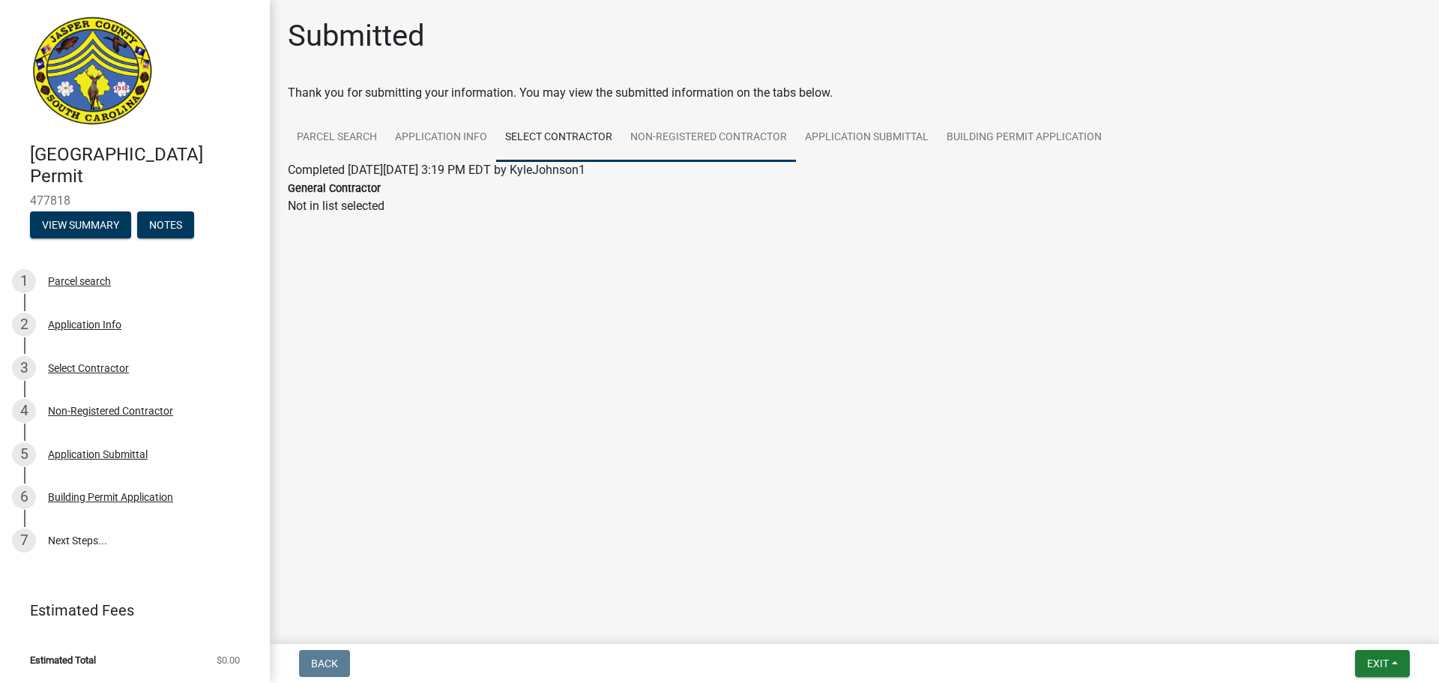
click at [671, 130] on link "Non-Registered Contractor" at bounding box center [708, 138] width 175 height 48
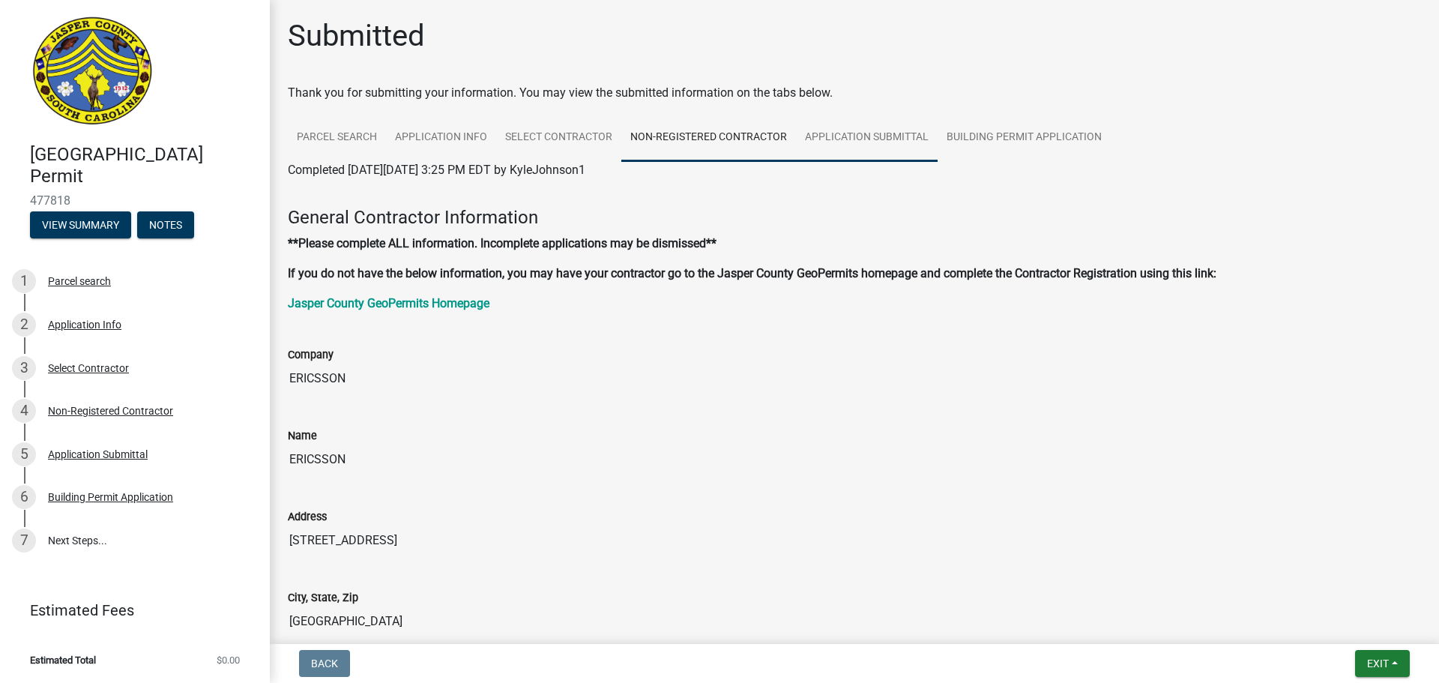
click at [834, 127] on link "Application Submittal" at bounding box center [867, 138] width 142 height 48
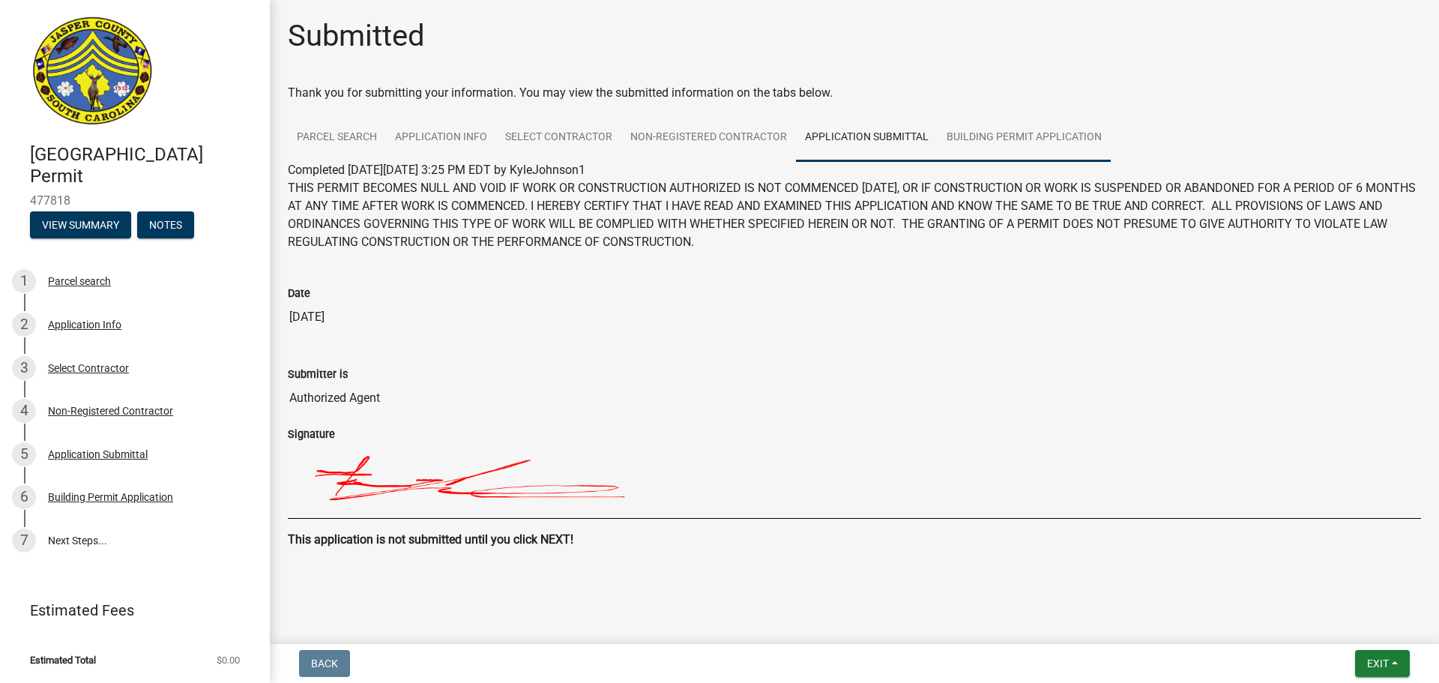
click at [980, 127] on link "Building Permit Application" at bounding box center [1024, 138] width 173 height 48
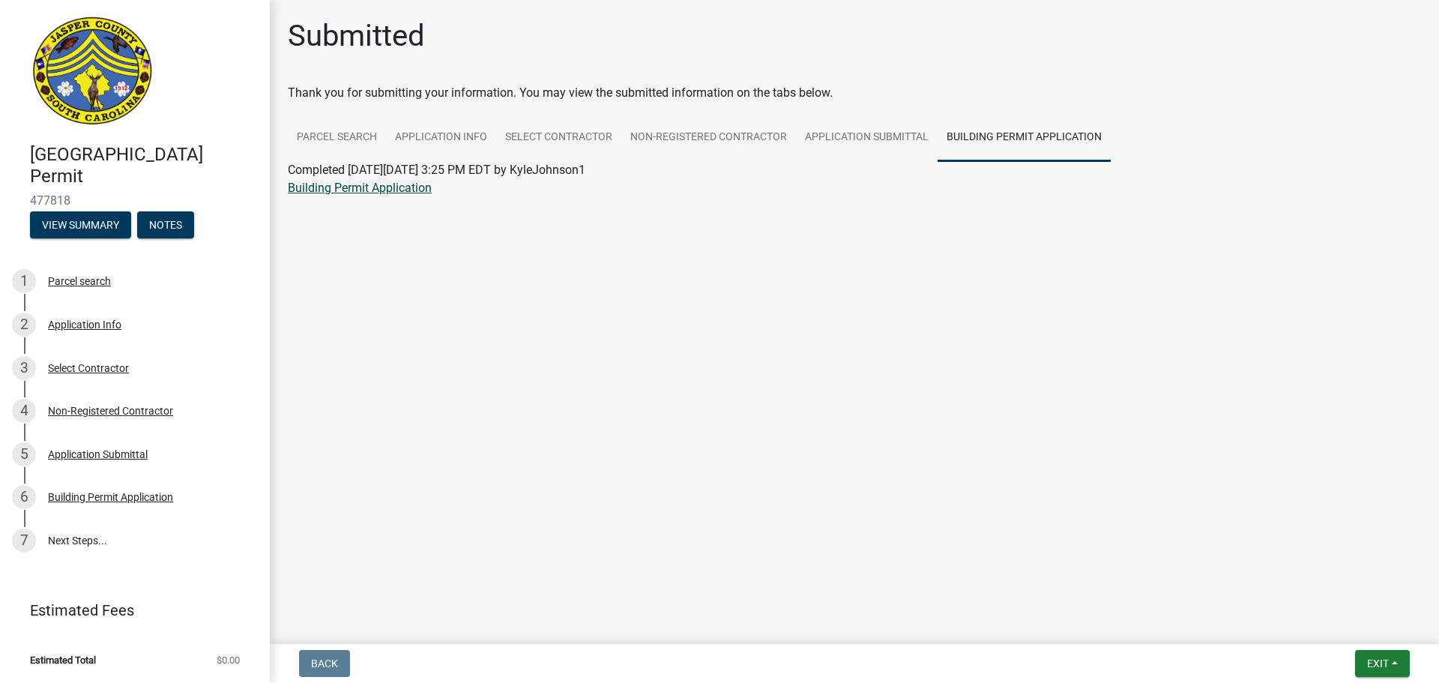
click at [417, 181] on link "Building Permit Application" at bounding box center [360, 188] width 144 height 14
click at [507, 396] on main "Submitted Thank you for submitting your information. You may view the submitted…" at bounding box center [854, 319] width 1169 height 638
click at [1378, 659] on span "Exit" at bounding box center [1378, 663] width 22 height 12
click at [1334, 624] on button "Save & Exit" at bounding box center [1350, 624] width 120 height 36
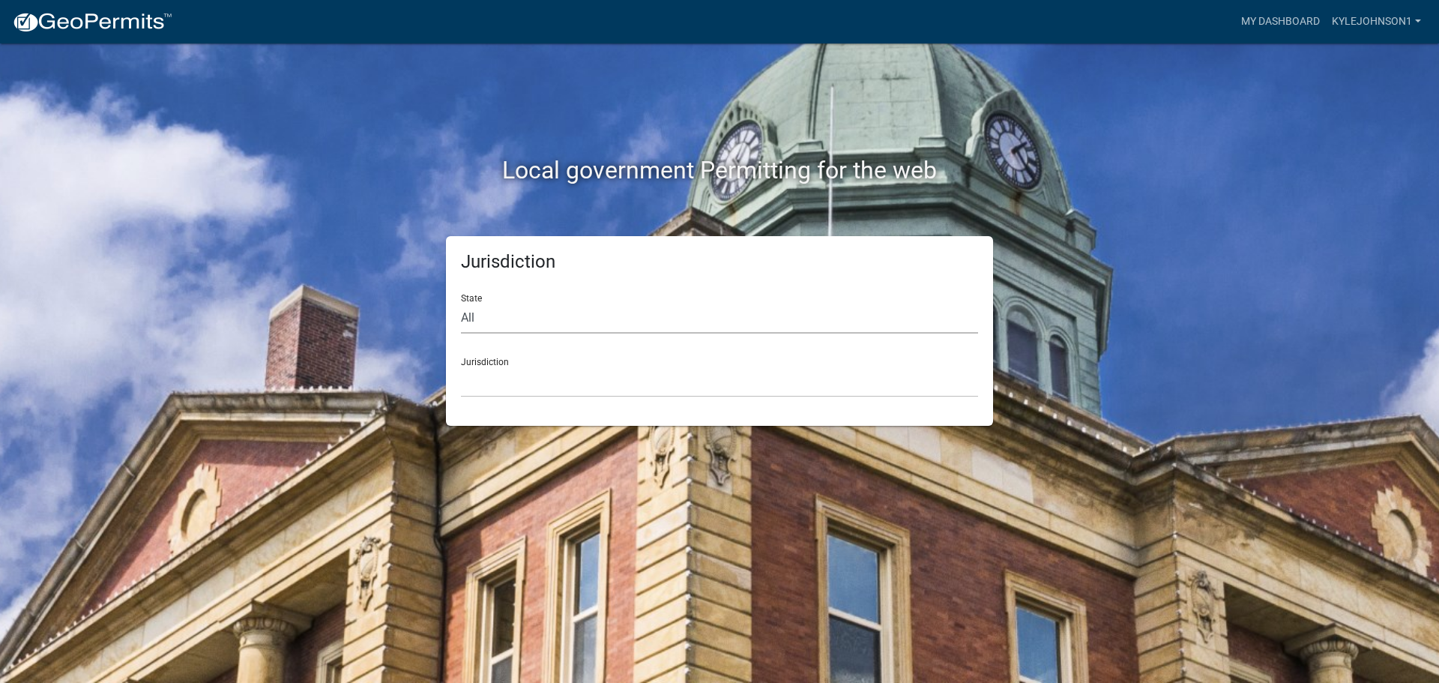
click at [565, 319] on select "All [US_STATE] [US_STATE] [US_STATE] [US_STATE] [US_STATE] [US_STATE] [US_STATE…" at bounding box center [719, 318] width 517 height 31
select select "[US_STATE]"
click at [461, 303] on select "All [US_STATE] [US_STATE] [US_STATE] [US_STATE] [US_STATE] [US_STATE] [US_STATE…" at bounding box center [719, 318] width 517 height 31
click at [535, 368] on select "[GEOGRAPHIC_DATA], [US_STATE] [GEOGRAPHIC_DATA], [US_STATE]" at bounding box center [719, 382] width 517 height 31
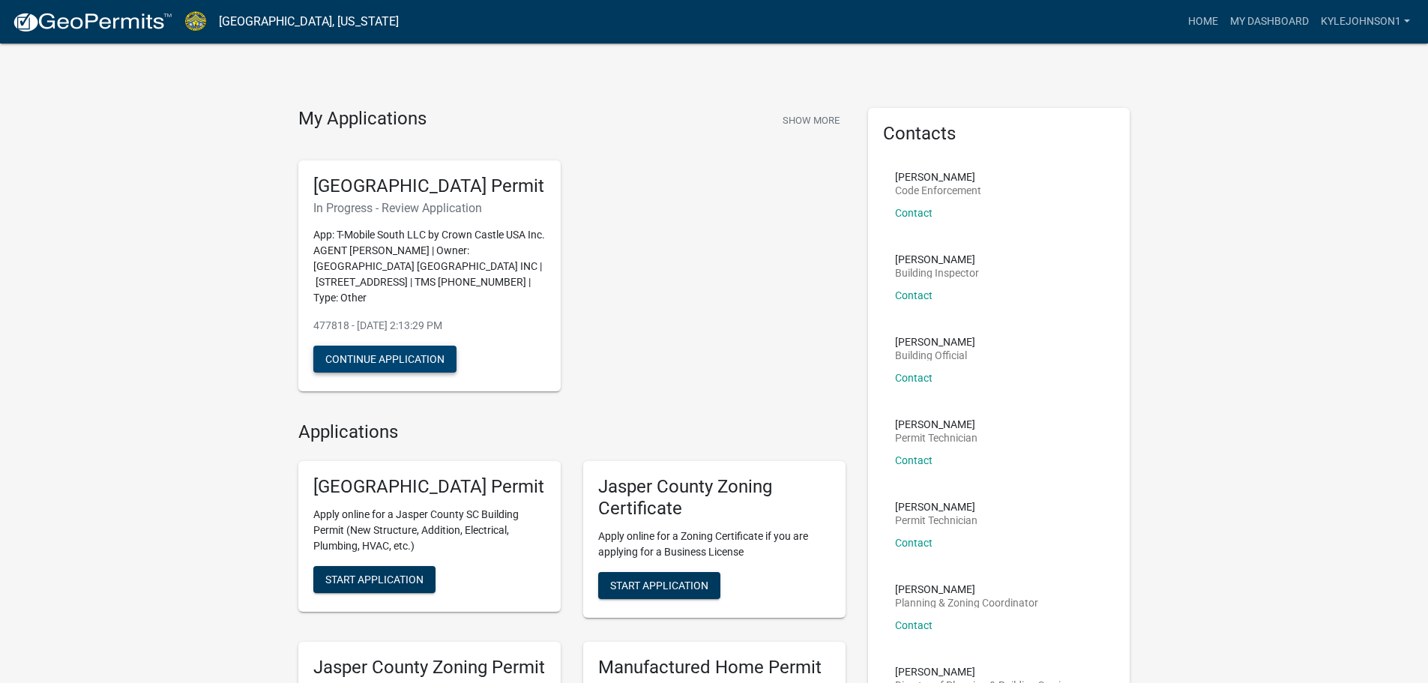
click at [437, 370] on button "Continue Application" at bounding box center [384, 359] width 143 height 27
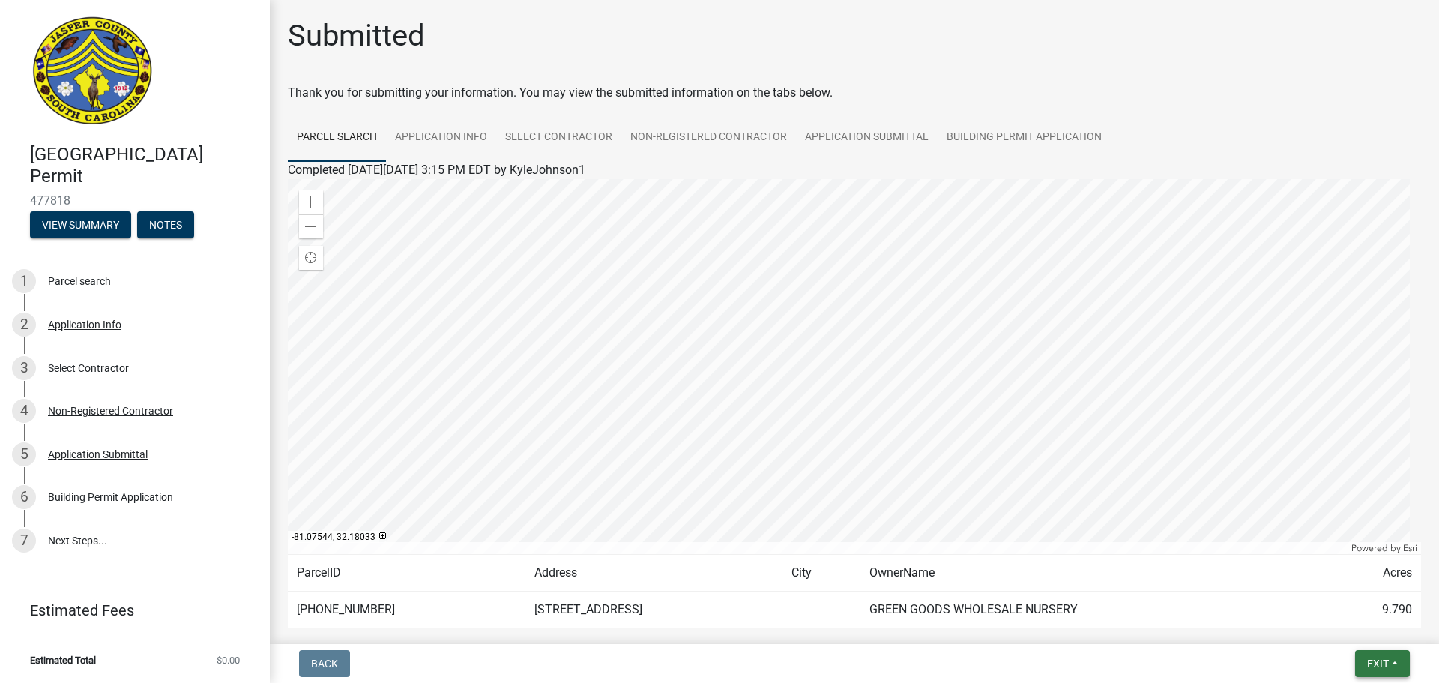
click at [1373, 673] on button "Exit" at bounding box center [1382, 663] width 55 height 27
click at [1360, 626] on button "Save & Exit" at bounding box center [1350, 624] width 120 height 36
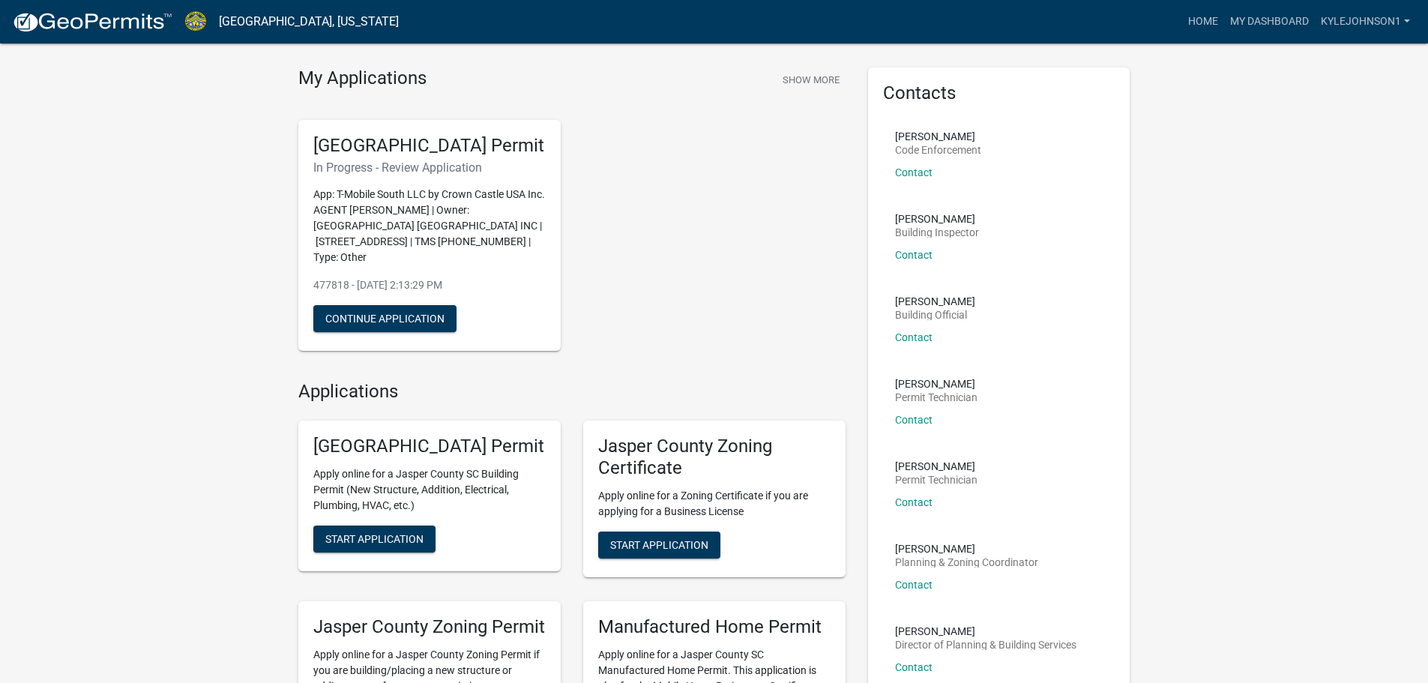
scroll to position [75, 0]
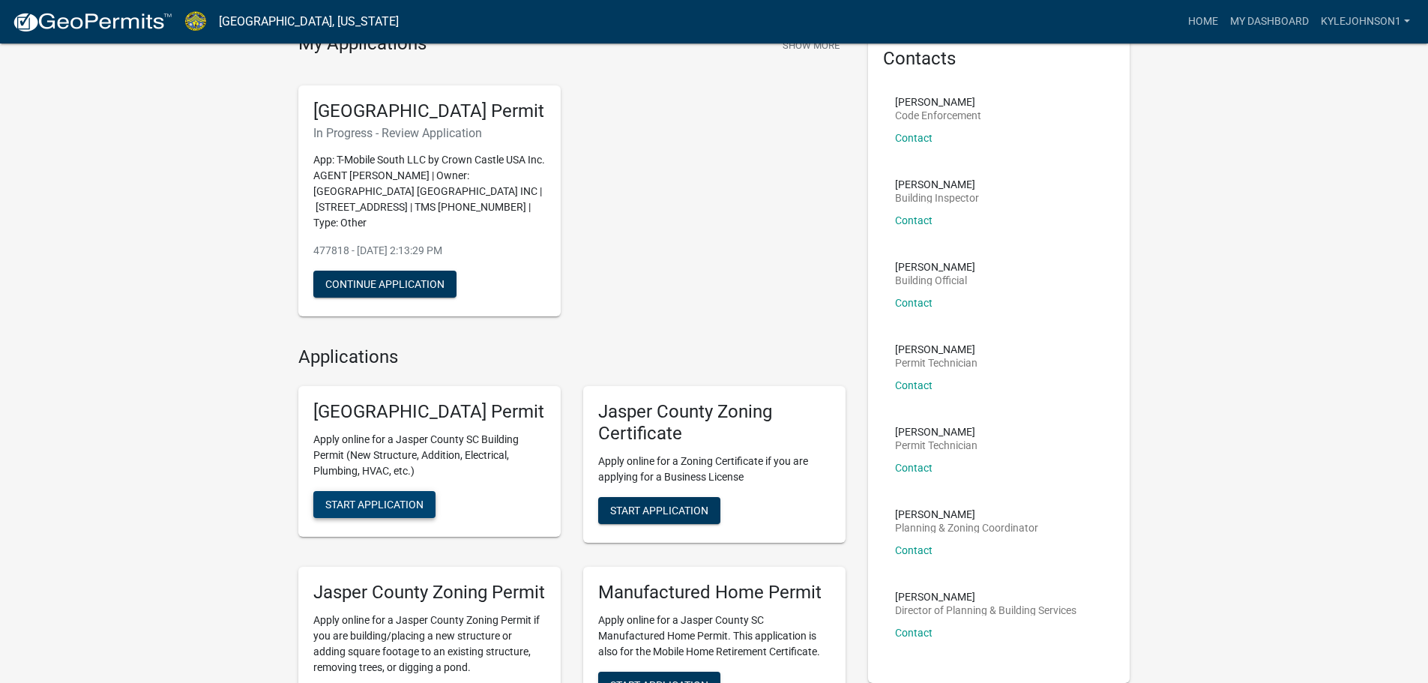
click at [398, 510] on span "Start Application" at bounding box center [374, 504] width 98 height 12
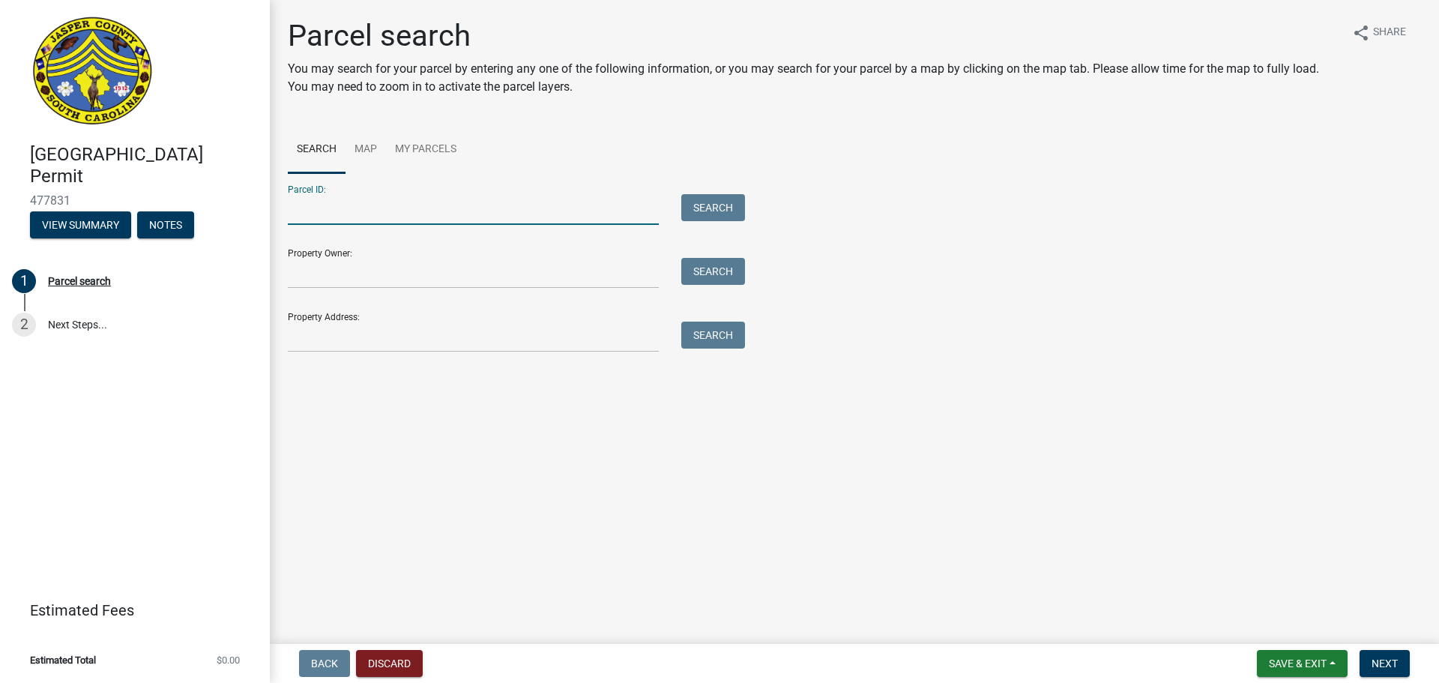
click at [366, 212] on input "Parcel ID:" at bounding box center [473, 209] width 371 height 31
type input "0810002003"
click at [720, 211] on button "Search" at bounding box center [713, 207] width 64 height 27
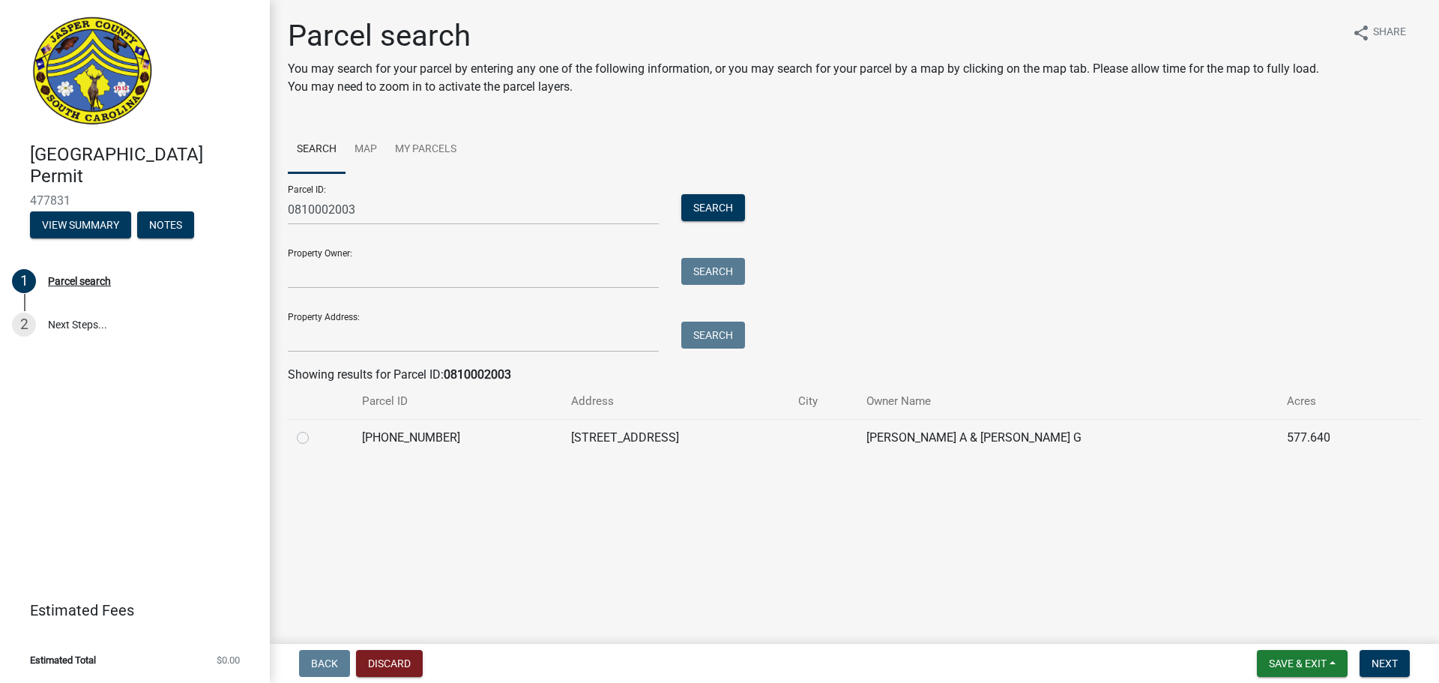
click at [311, 441] on div at bounding box center [320, 438] width 47 height 18
click at [315, 429] on label at bounding box center [315, 429] width 0 height 0
click at [315, 436] on input "radio" at bounding box center [320, 434] width 10 height 10
radio input "true"
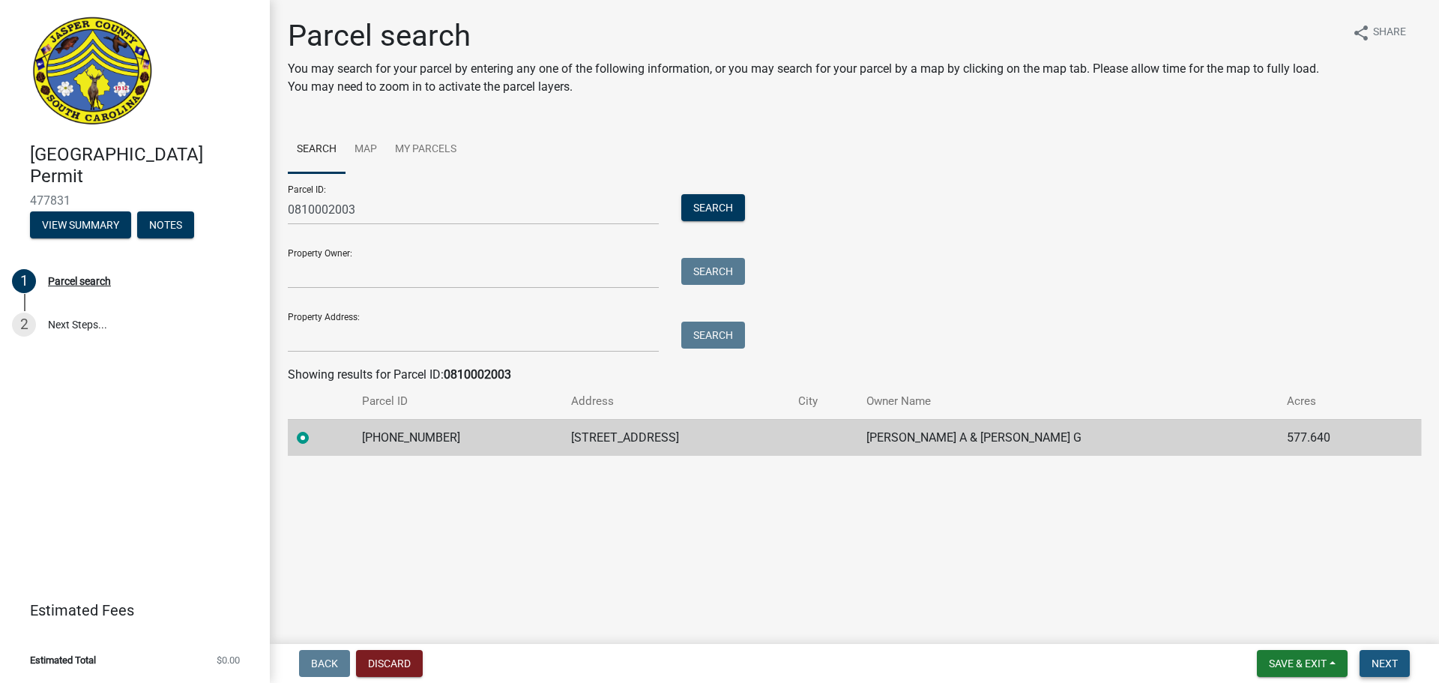
click at [1378, 664] on span "Next" at bounding box center [1385, 663] width 26 height 12
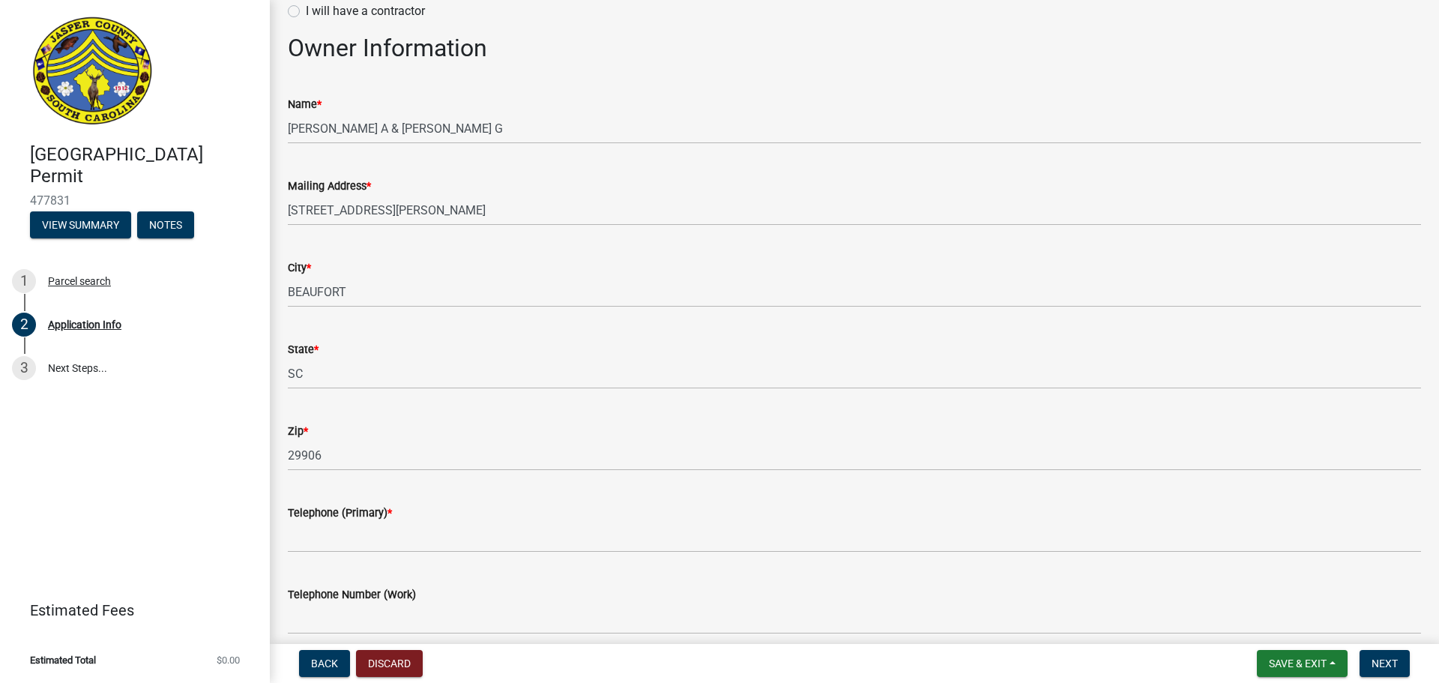
scroll to position [300, 0]
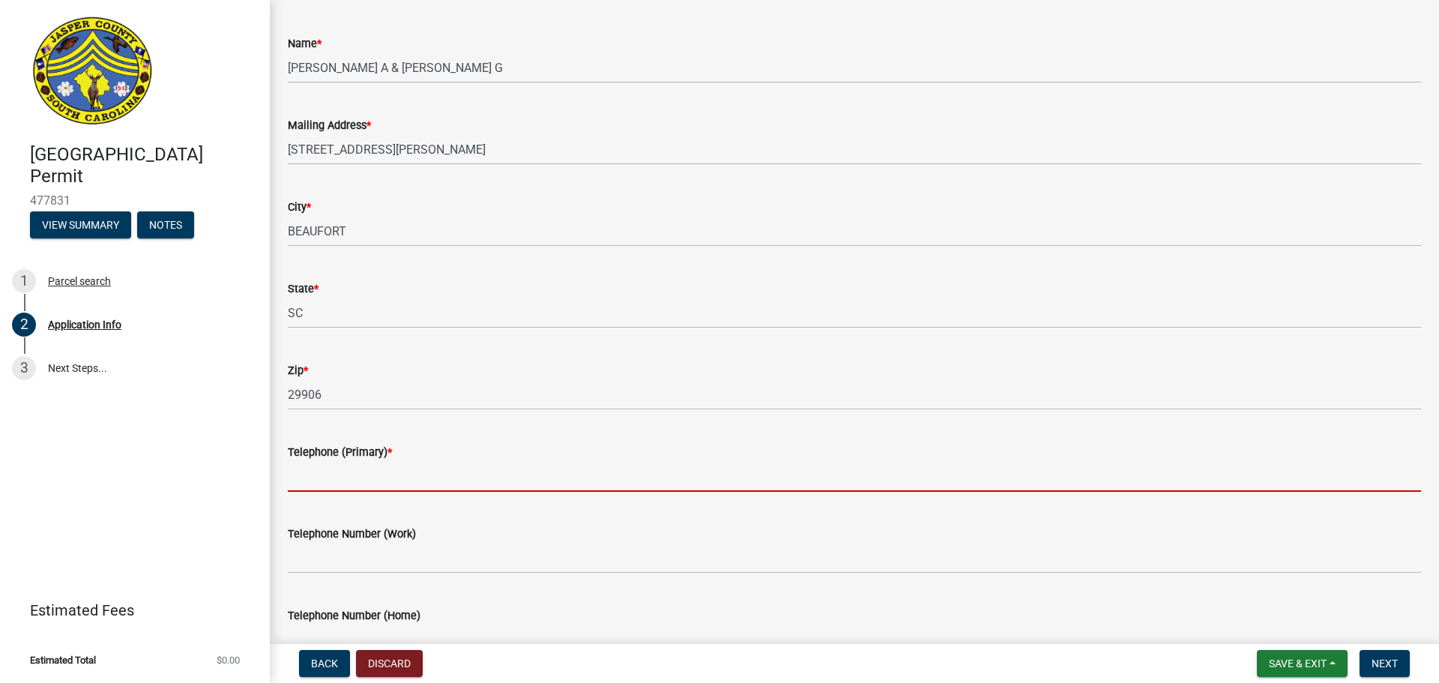
click at [456, 468] on input "Telephone (Primary) *" at bounding box center [854, 476] width 1133 height 31
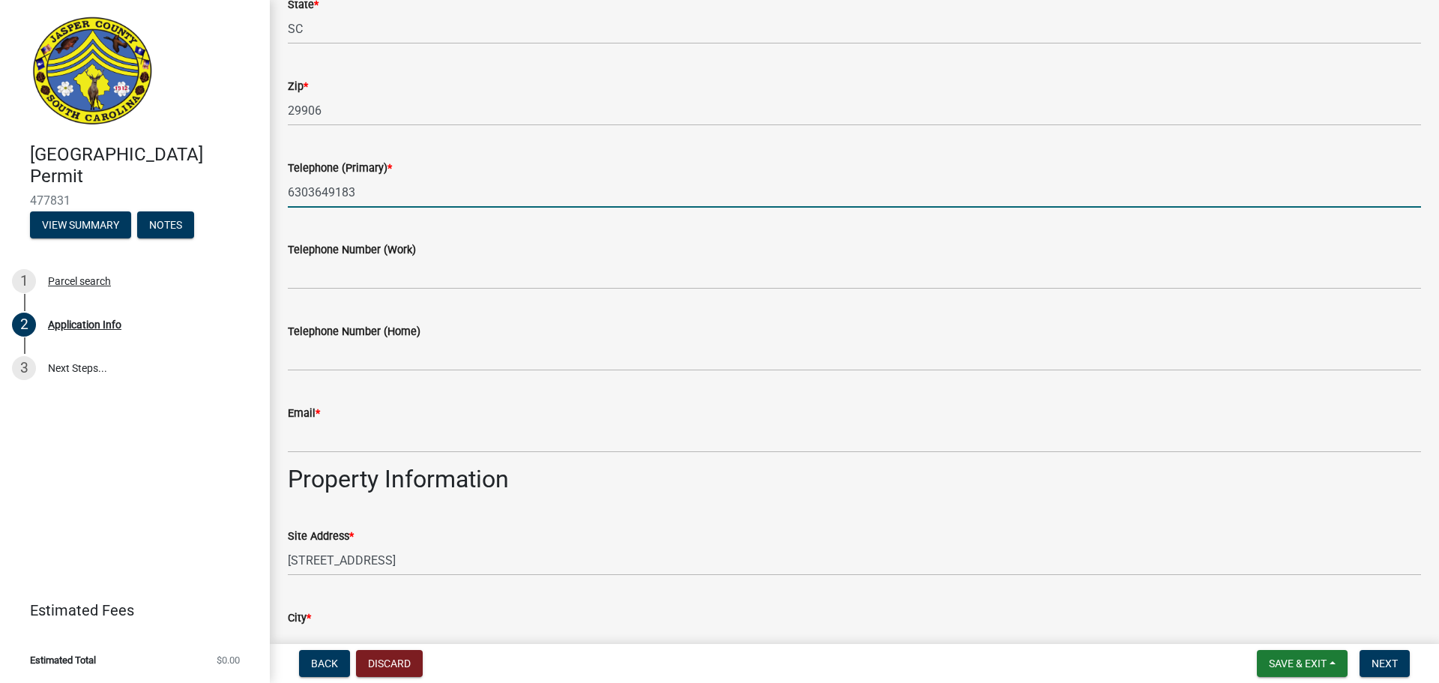
scroll to position [600, 0]
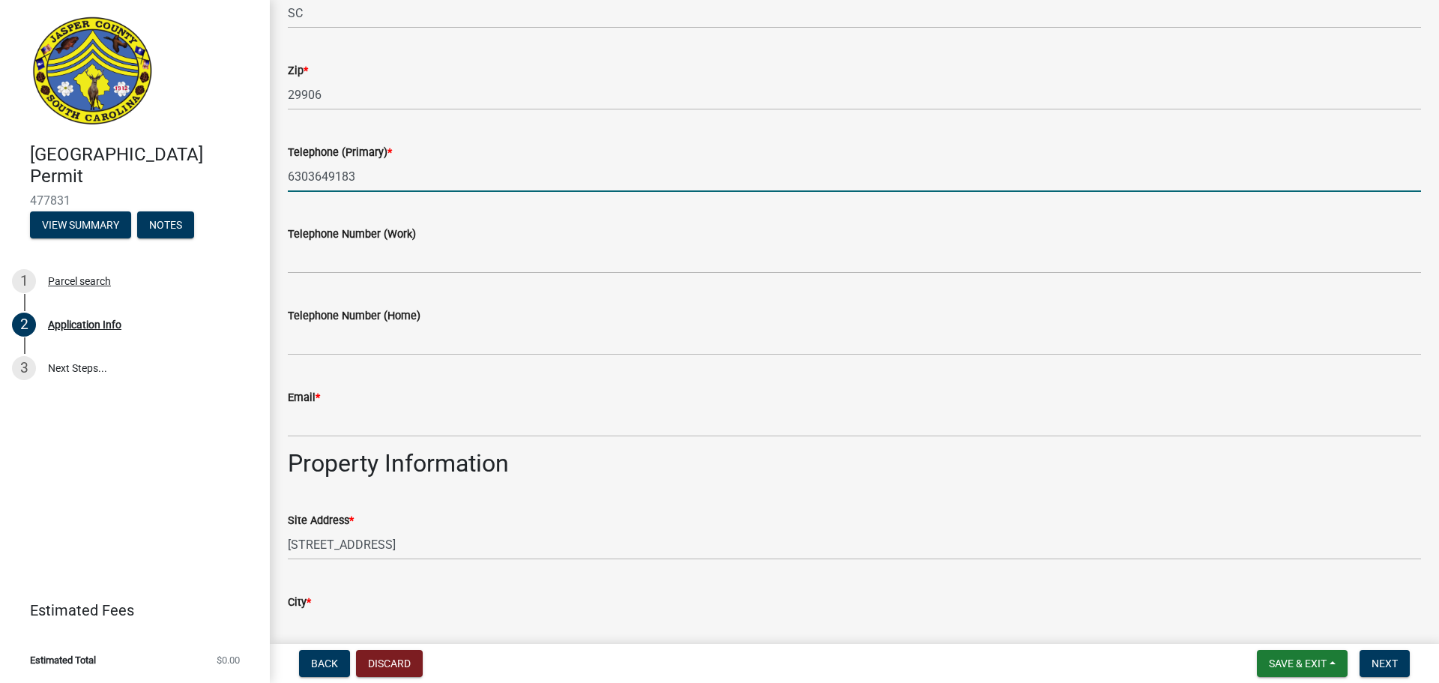
type input "6303649183"
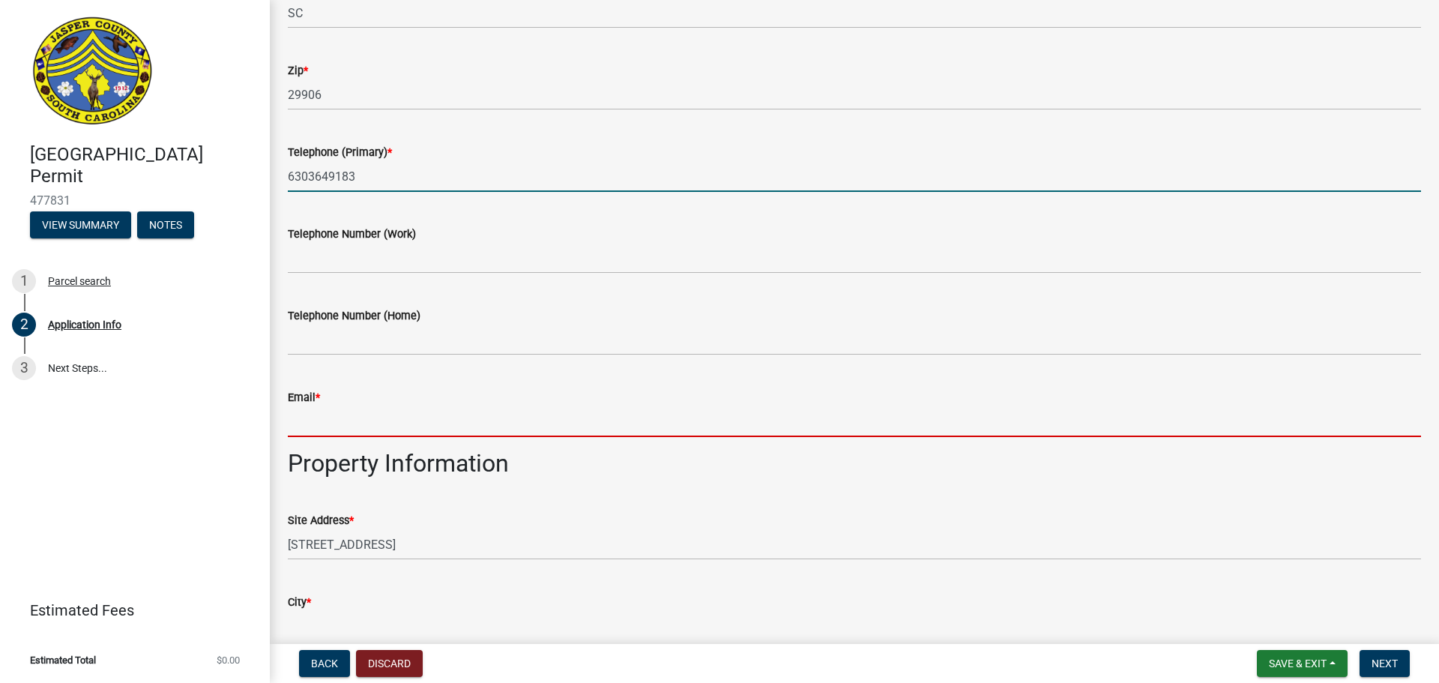
click at [498, 429] on input "Email *" at bounding box center [854, 421] width 1133 height 31
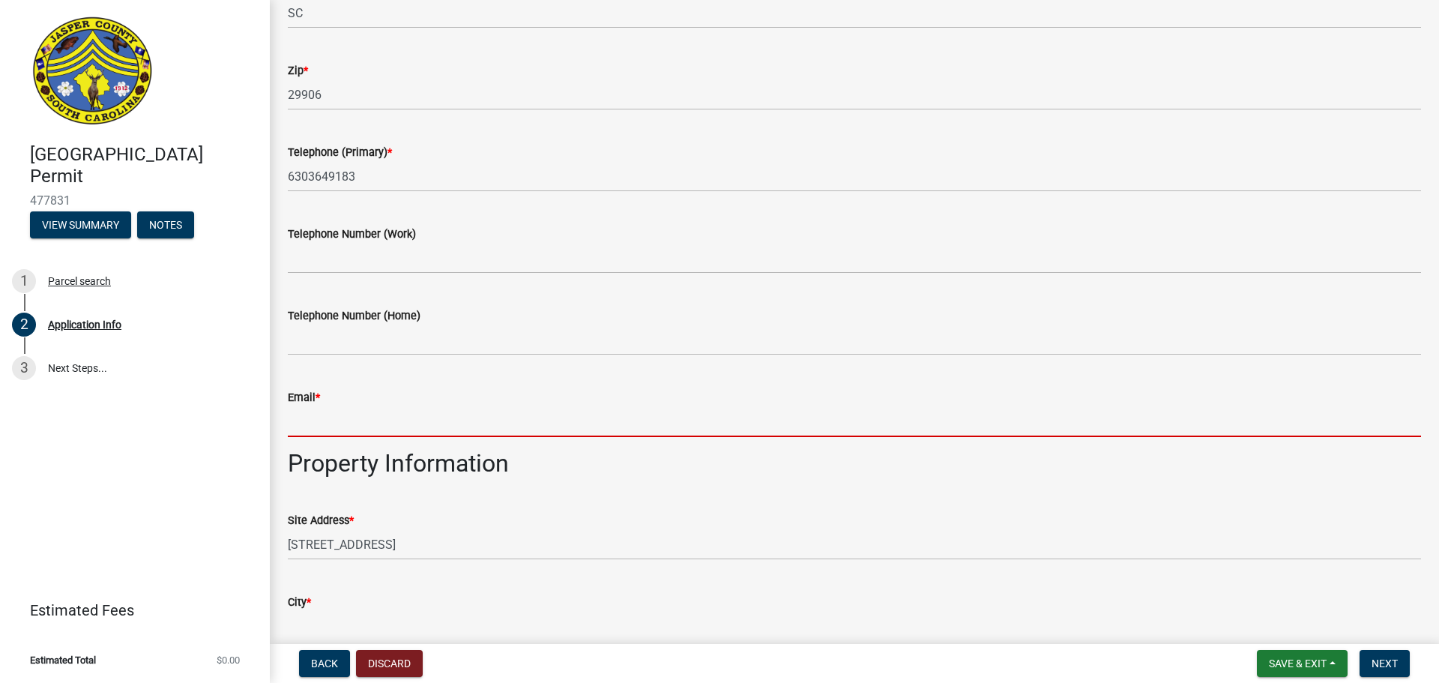
type input "[PERSON_NAME][EMAIL_ADDRESS][PERSON_NAME][DOMAIN_NAME]"
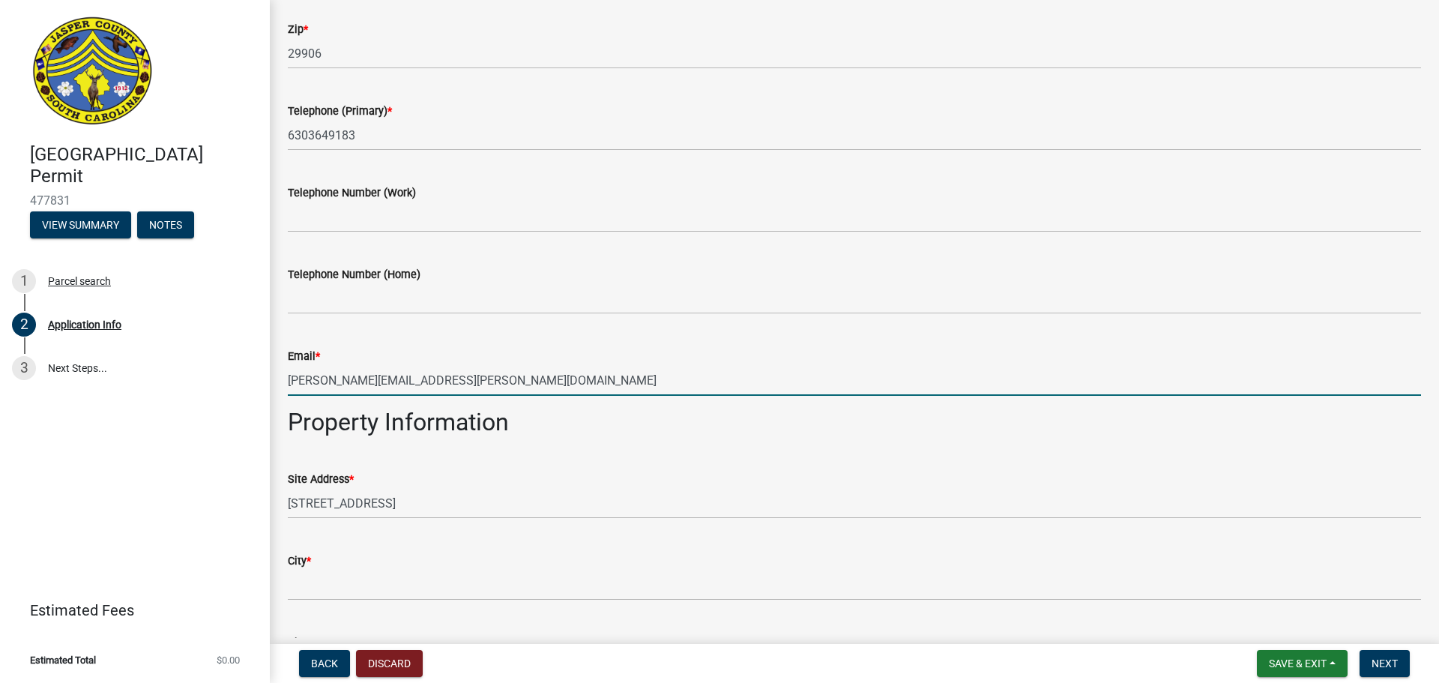
scroll to position [675, 0]
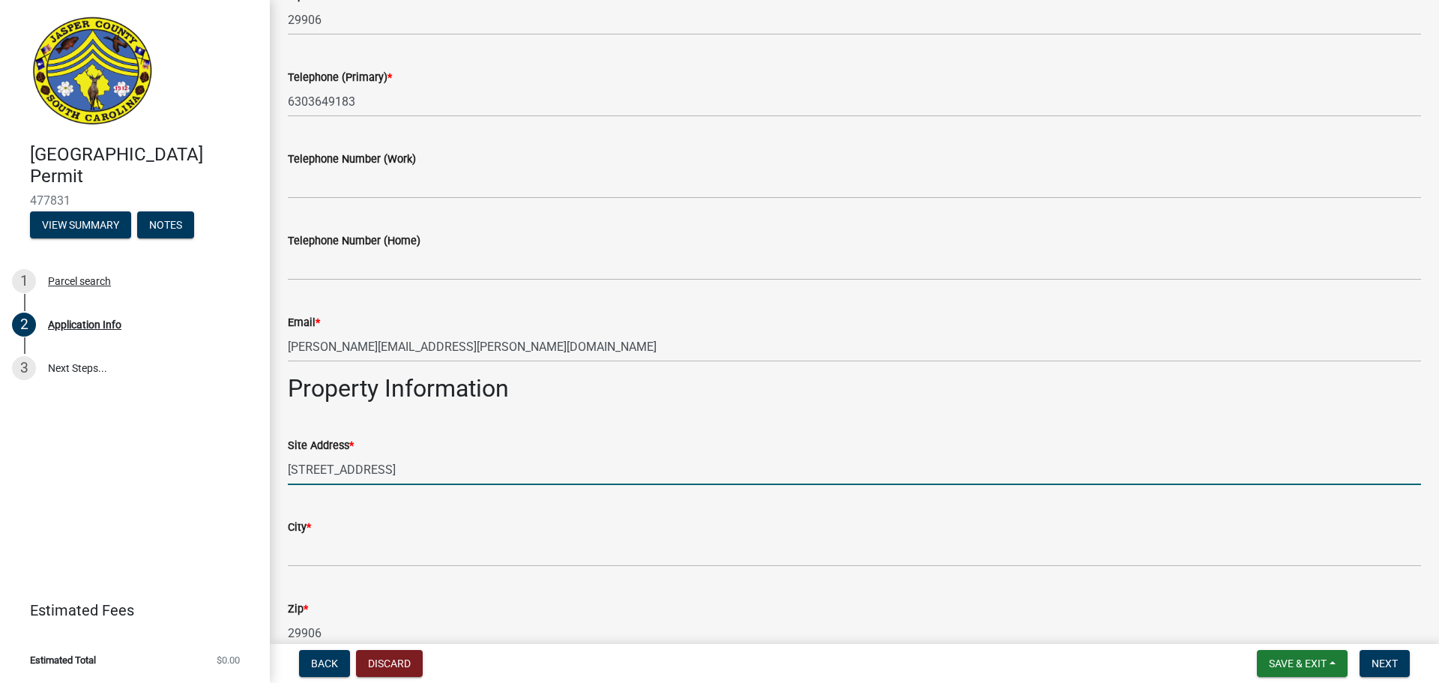
drag, startPoint x: 459, startPoint y: 473, endPoint x: 160, endPoint y: 477, distance: 299.1
click at [160, 477] on div "[GEOGRAPHIC_DATA] Permit 477831 View Summary Notes 1 Parcel search 2 Applicatio…" at bounding box center [719, 341] width 1439 height 683
type input "[STREET_ADDRESS]"
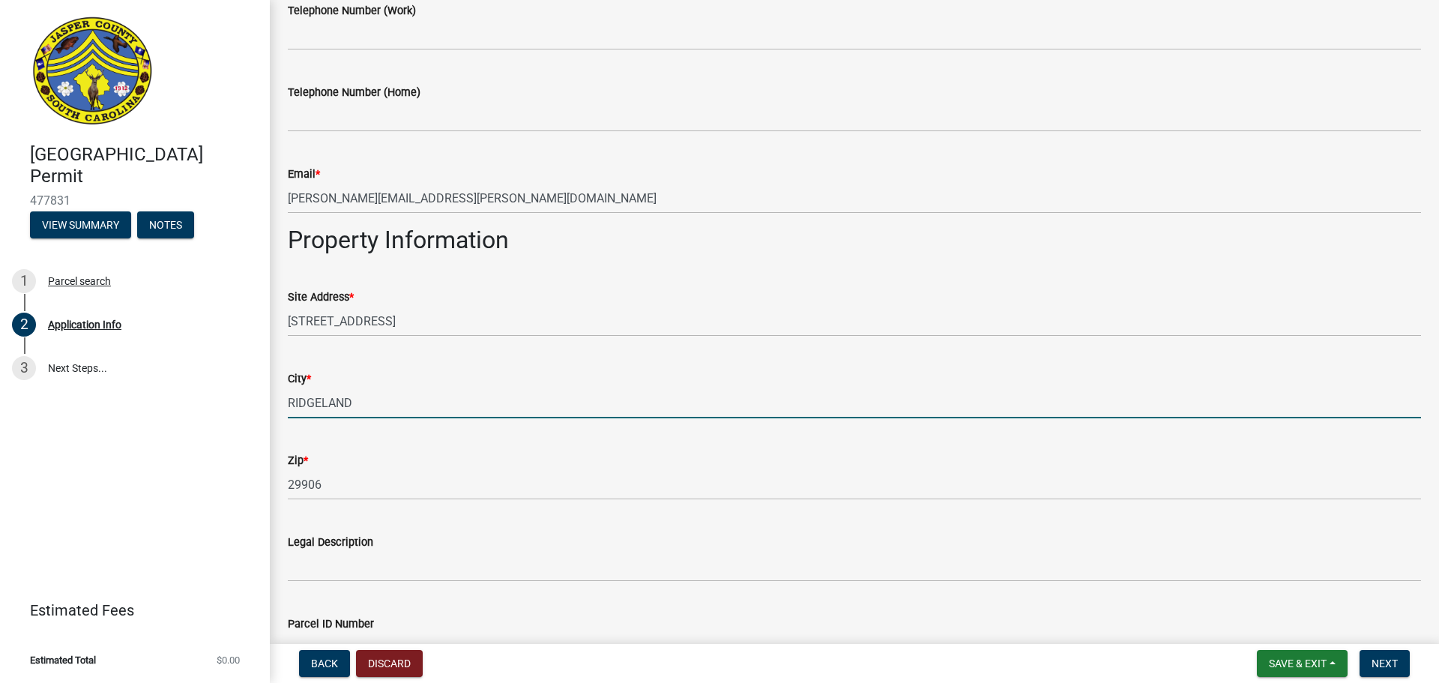
scroll to position [824, 0]
type input "RIDGELAND"
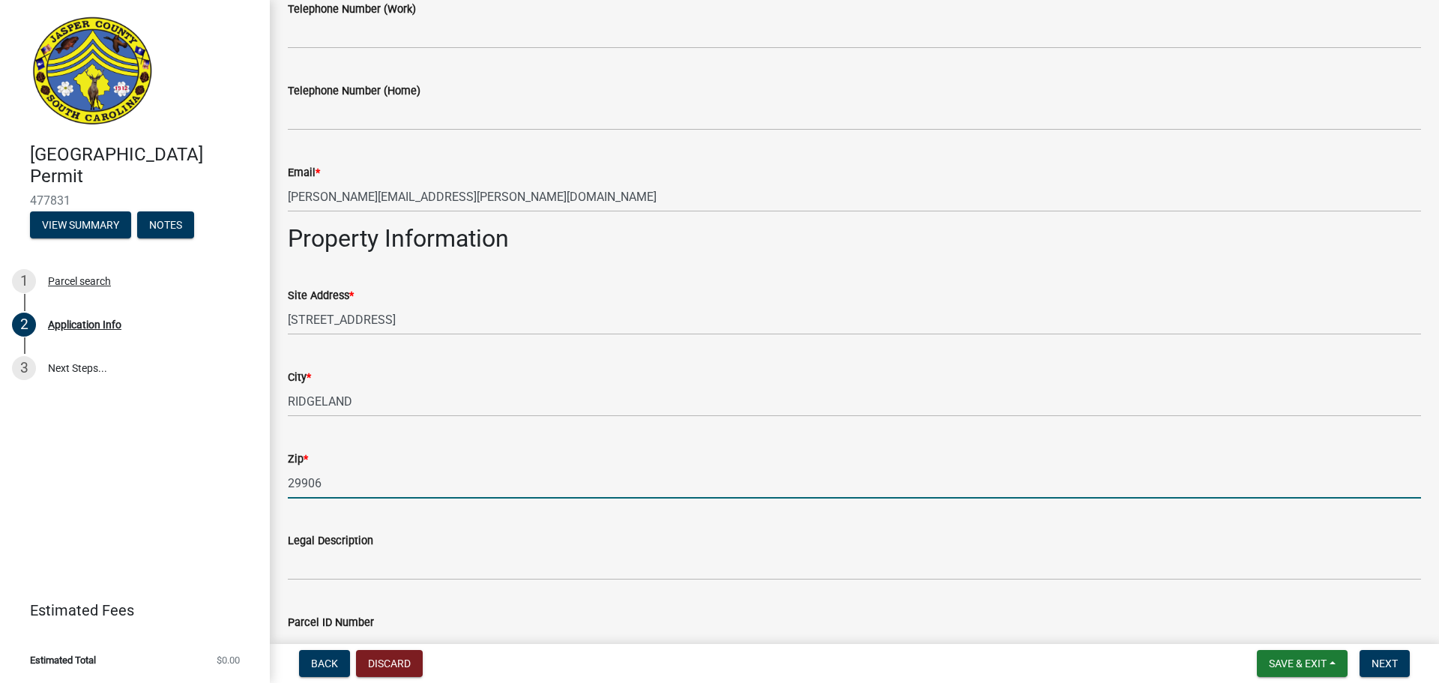
drag, startPoint x: 250, startPoint y: 479, endPoint x: 124, endPoint y: 479, distance: 125.2
click at [124, 479] on div "[GEOGRAPHIC_DATA] Permit 477831 View Summary Notes 1 Parcel search 2 Applicatio…" at bounding box center [719, 341] width 1439 height 683
type input "29936"
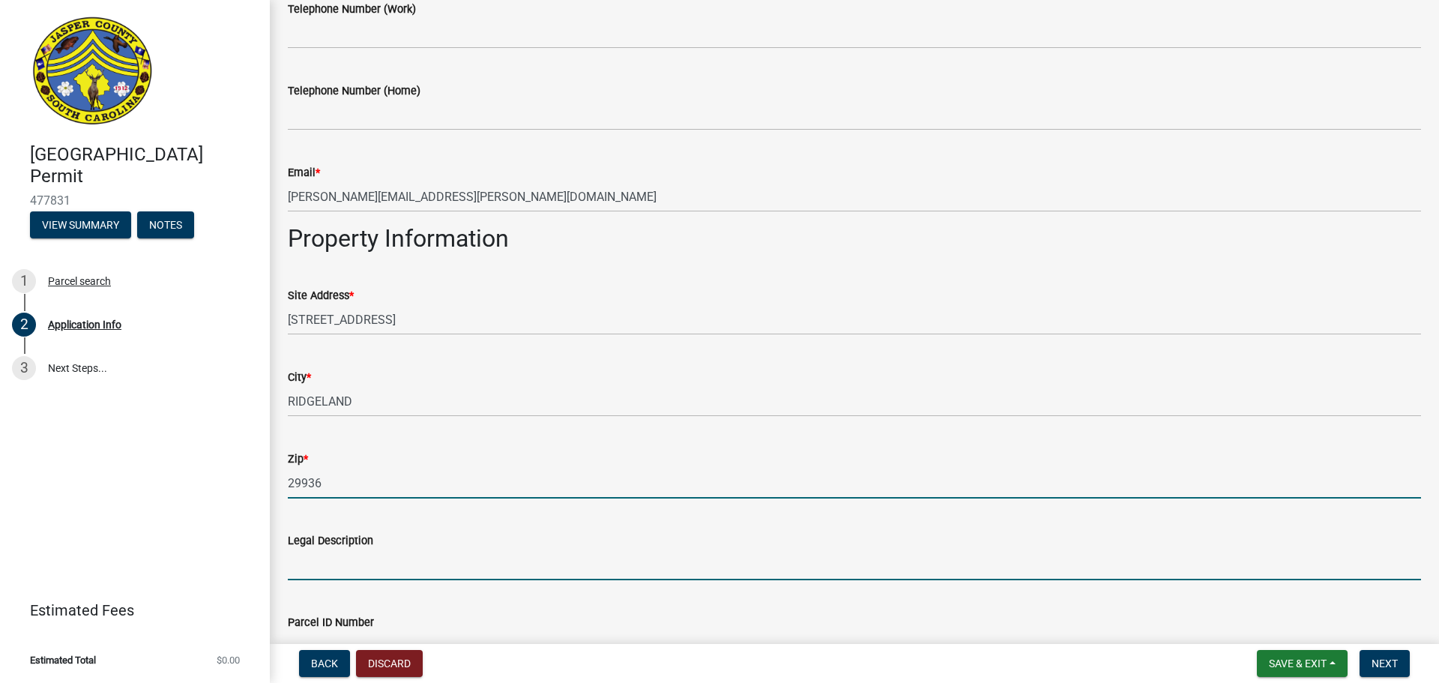
click at [317, 568] on input "Legal Description" at bounding box center [854, 564] width 1133 height 31
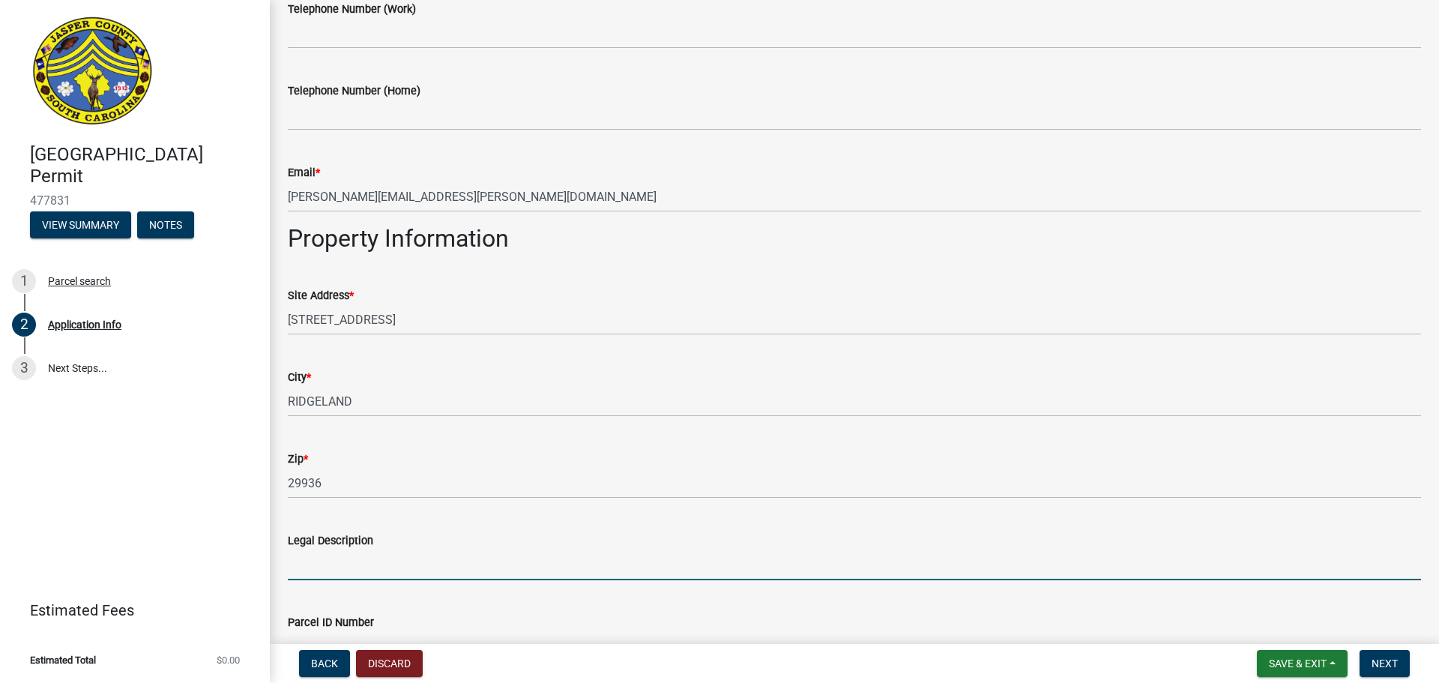
type input "EXISTING [GEOGRAPHIC_DATA] CELL-TOWER"
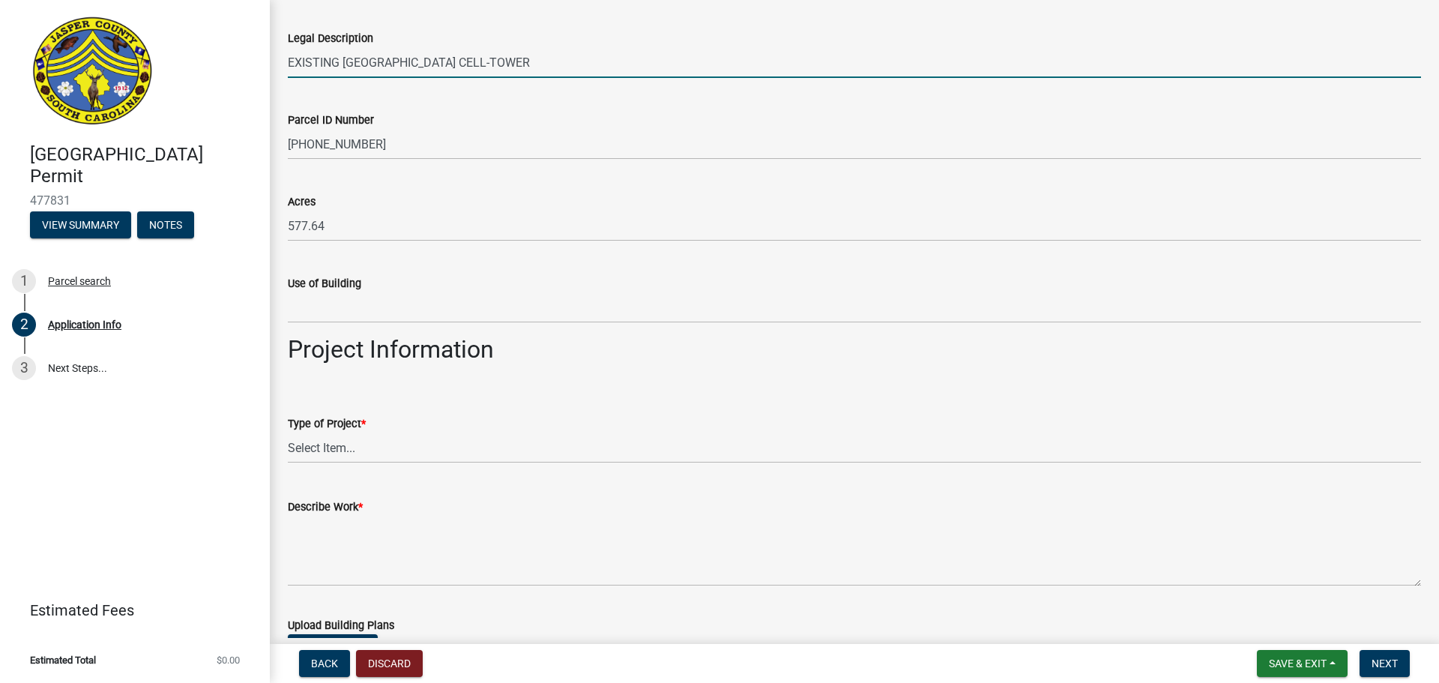
scroll to position [1349, 0]
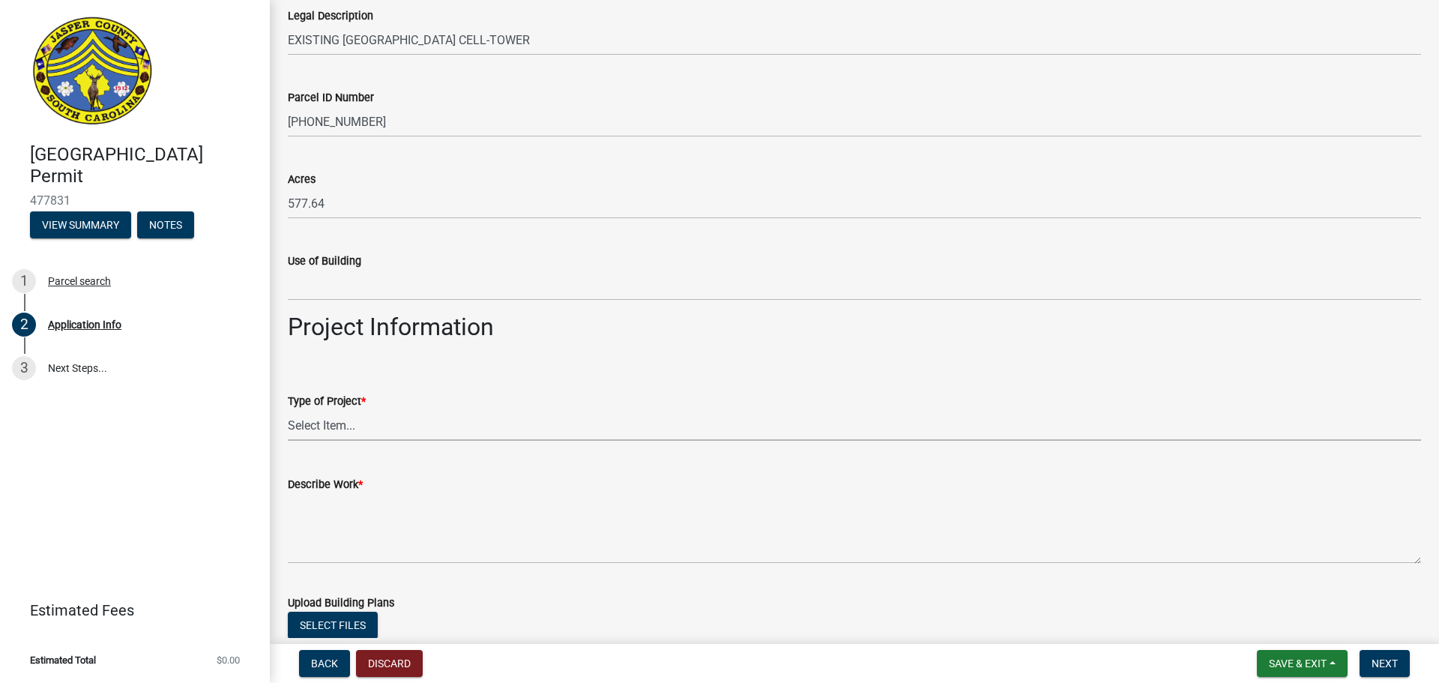
click at [444, 419] on select "Select Item... Construction Trailer/Shipping Container Residential Demolition C…" at bounding box center [854, 425] width 1133 height 31
click at [288, 410] on select "Select Item... Construction Trailer/Shipping Container Residential Demolition C…" at bounding box center [854, 425] width 1133 height 31
select select "6570ce79-212e-4c42-b64f-f74b85e12671"
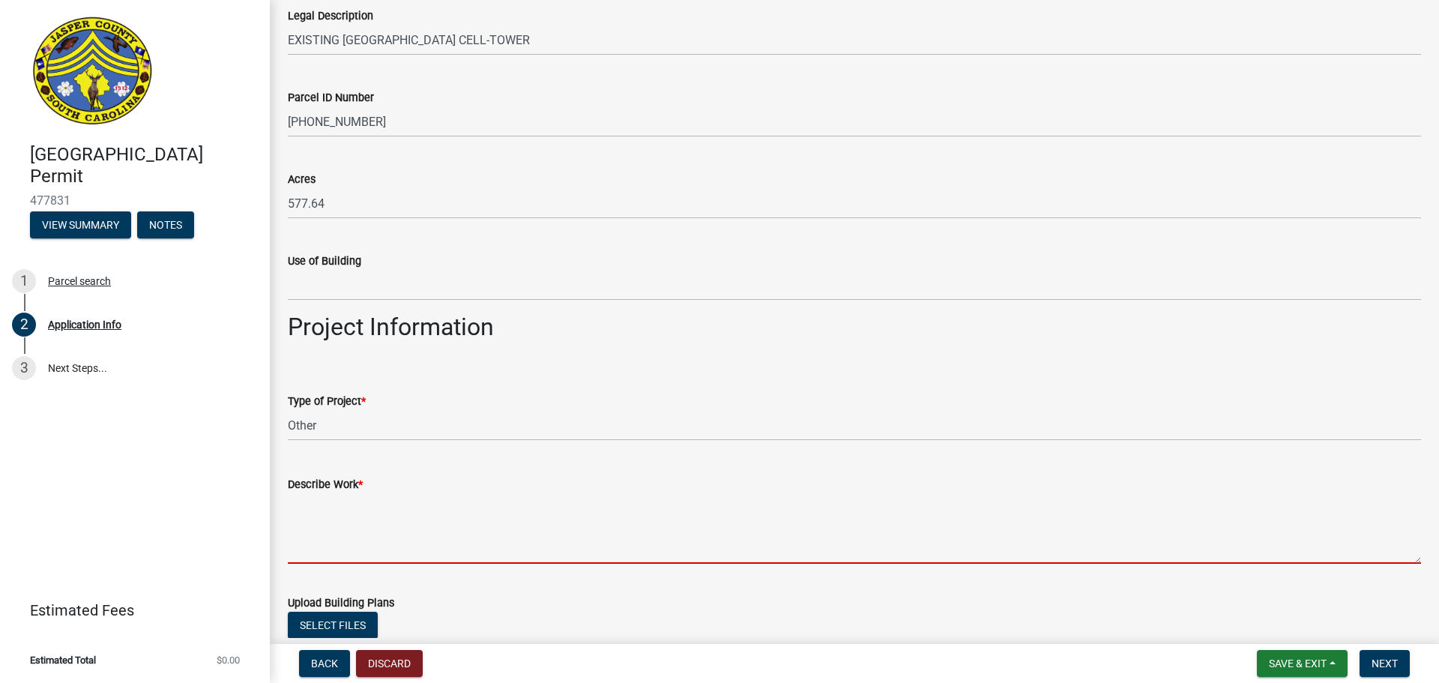
click at [361, 531] on textarea "Describe Work *" at bounding box center [854, 528] width 1133 height 70
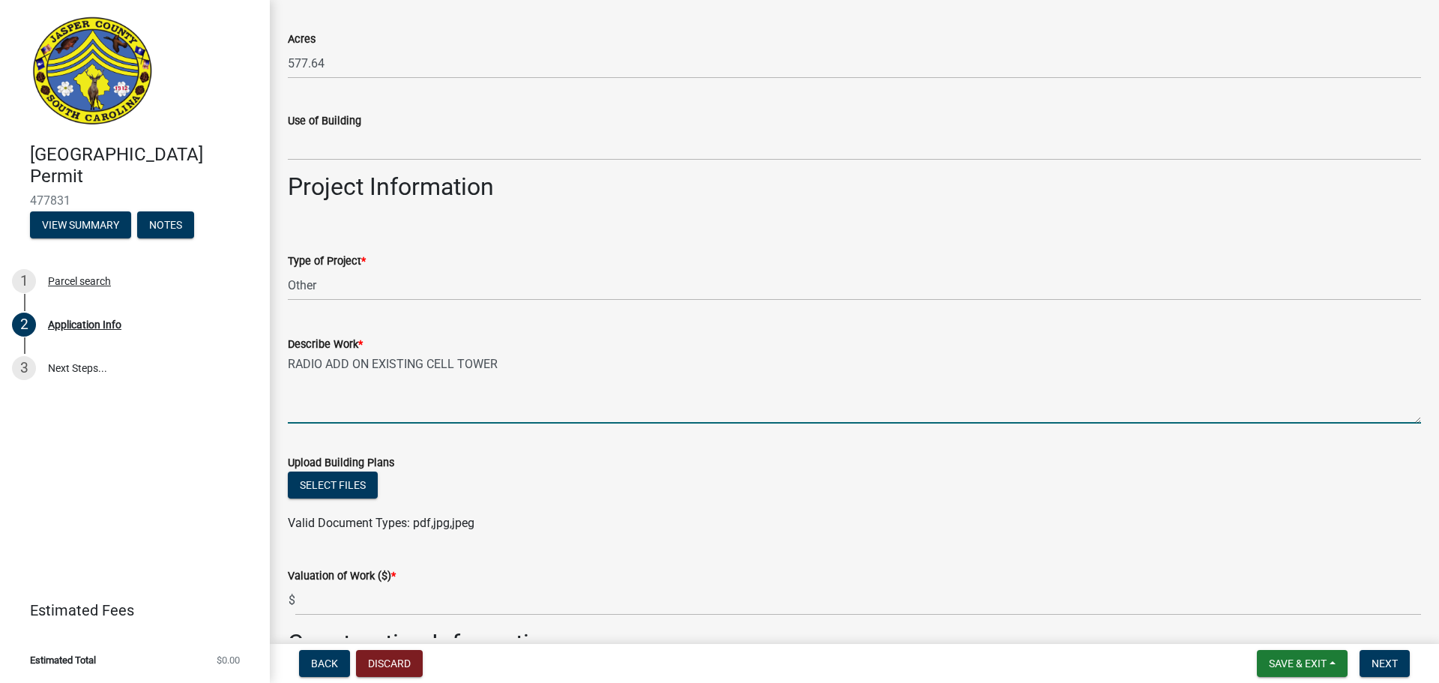
scroll to position [1649, 0]
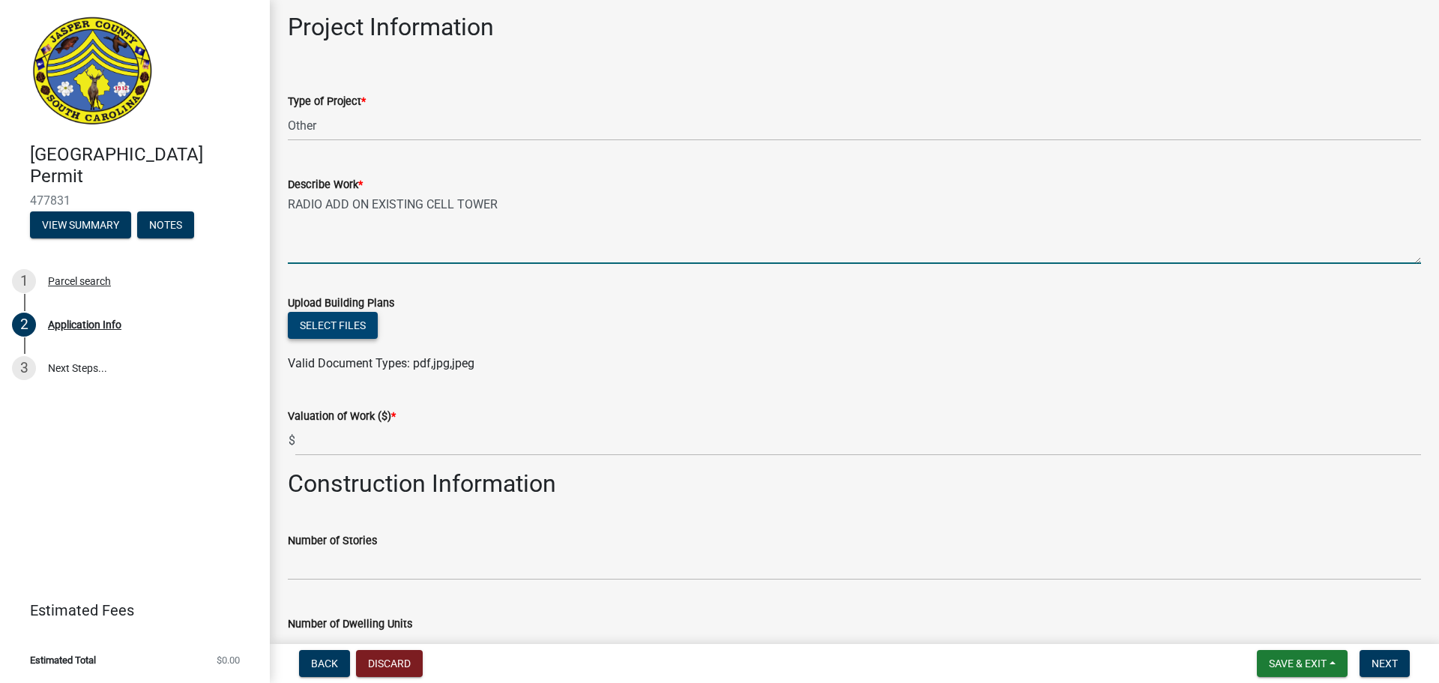
type textarea "RADIO ADD ON EXISTING CELL TOWER"
click at [329, 320] on button "Select files" at bounding box center [333, 325] width 90 height 27
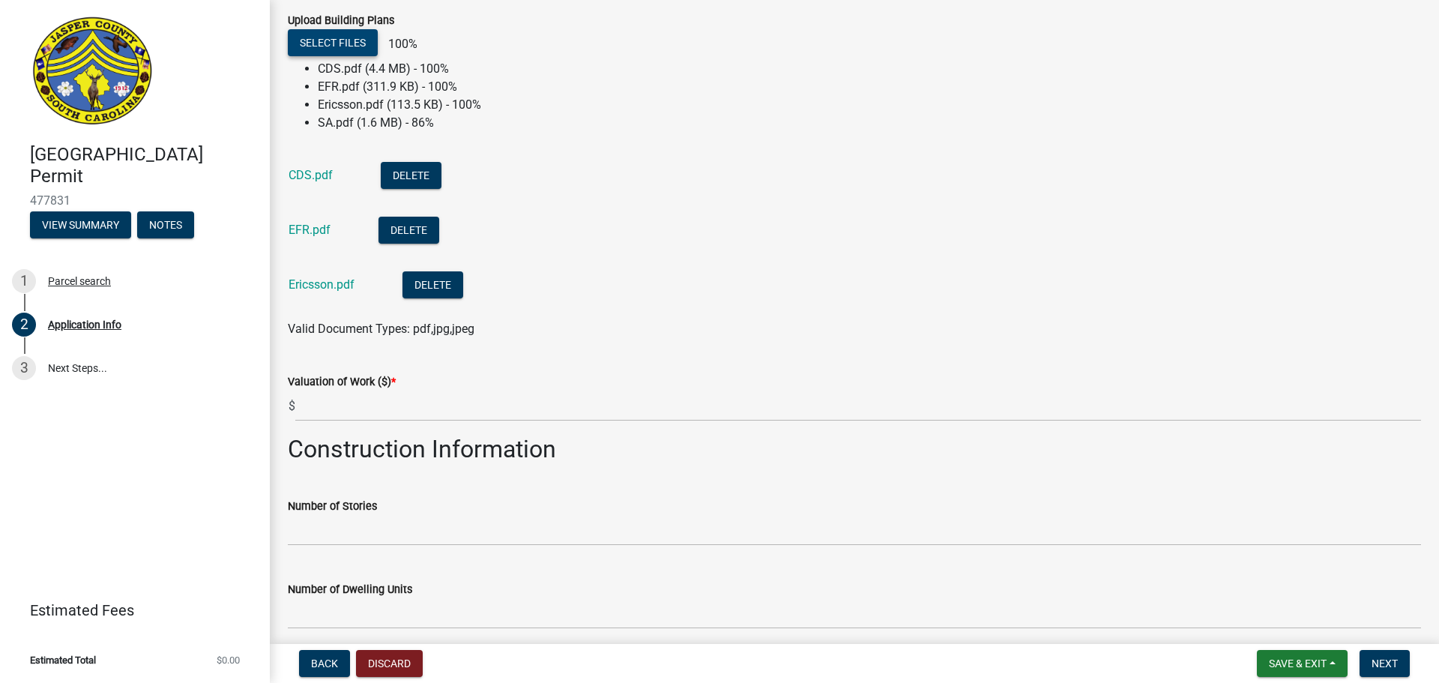
scroll to position [1949, 0]
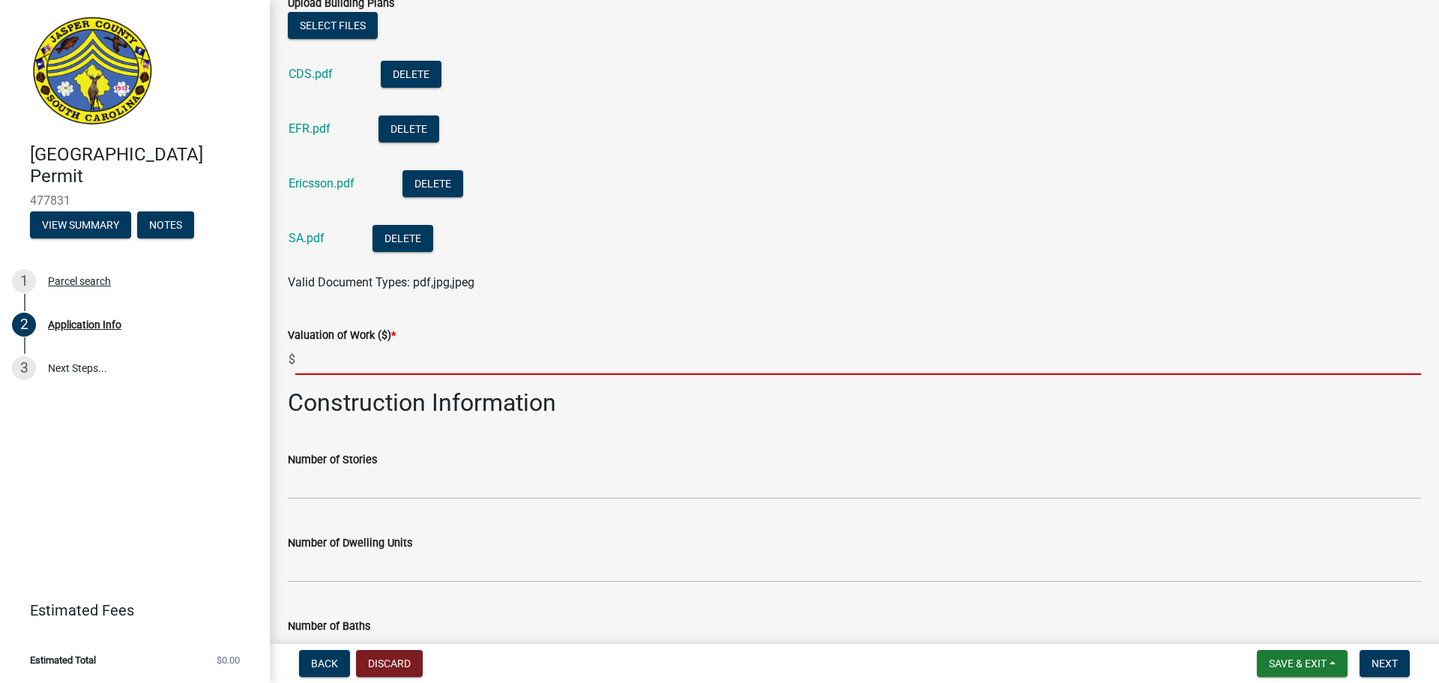
click at [389, 364] on input "text" at bounding box center [858, 359] width 1126 height 31
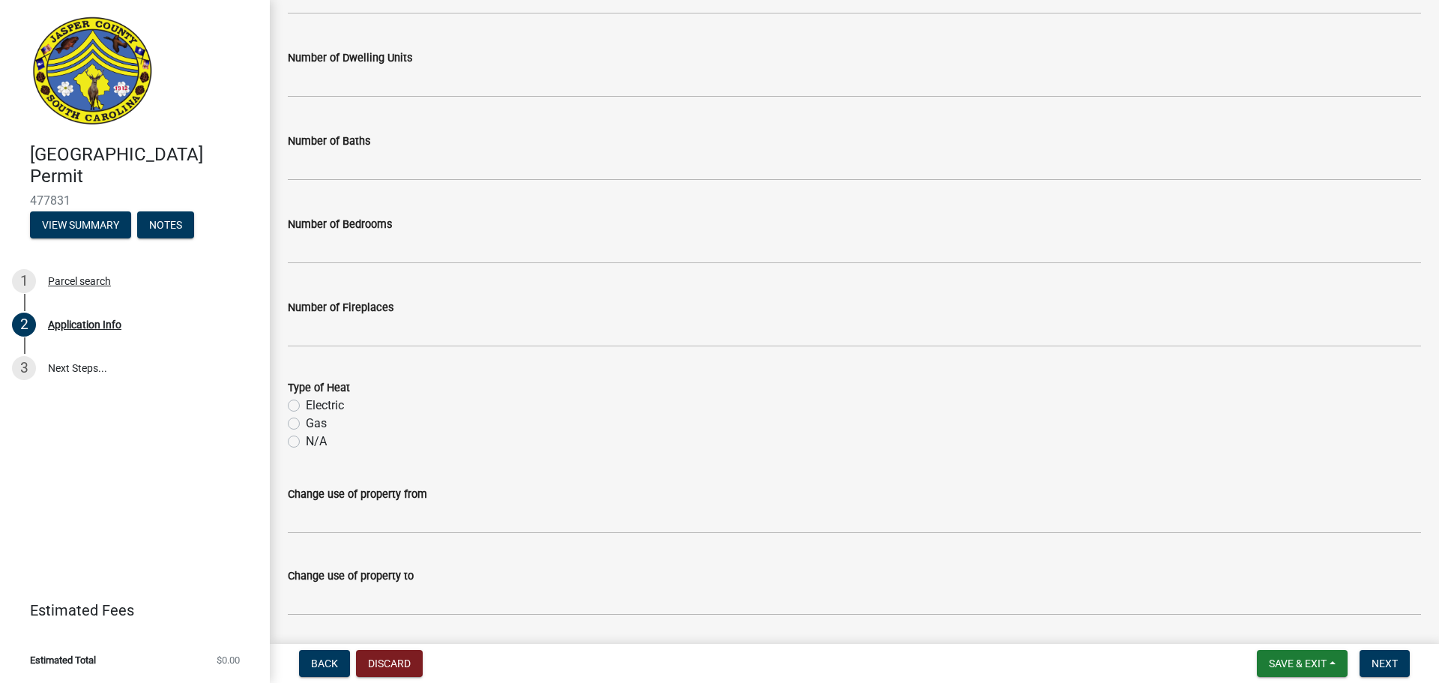
scroll to position [2482, 0]
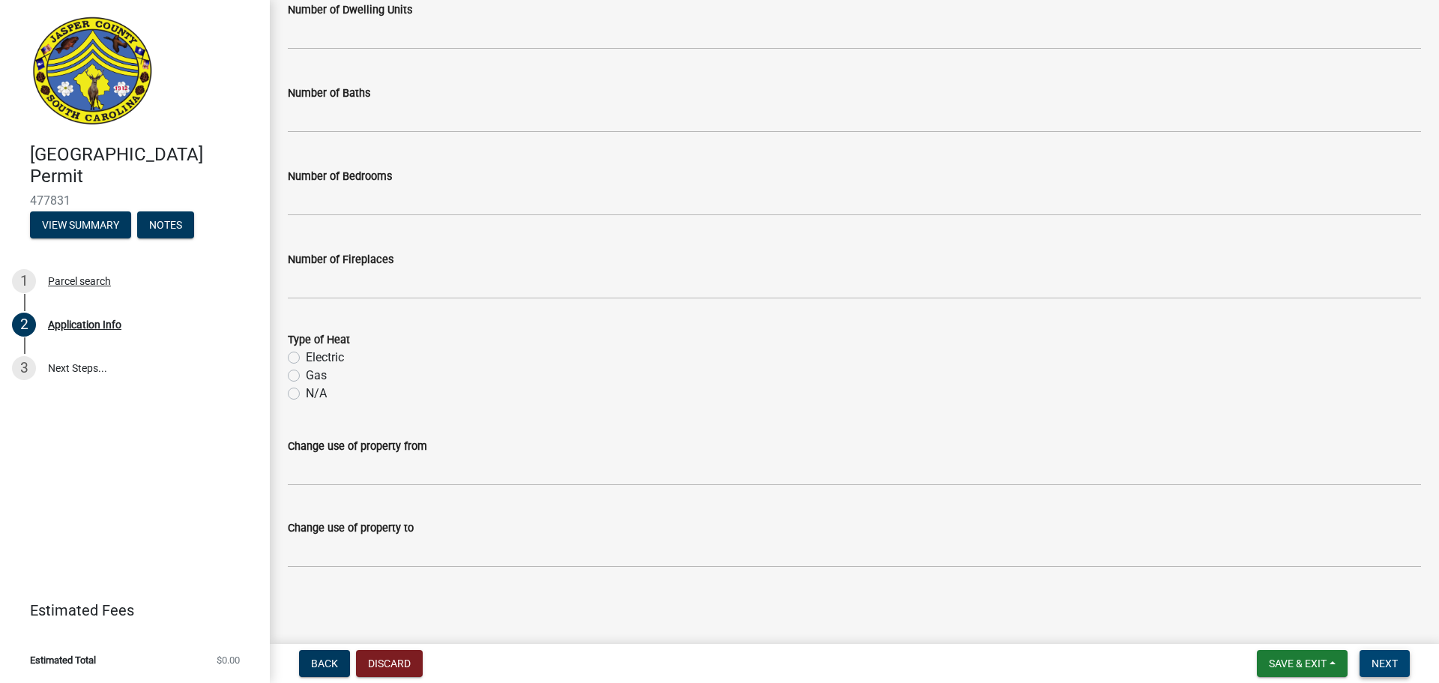
type input "15000"
click at [1399, 655] on button "Next" at bounding box center [1385, 663] width 50 height 27
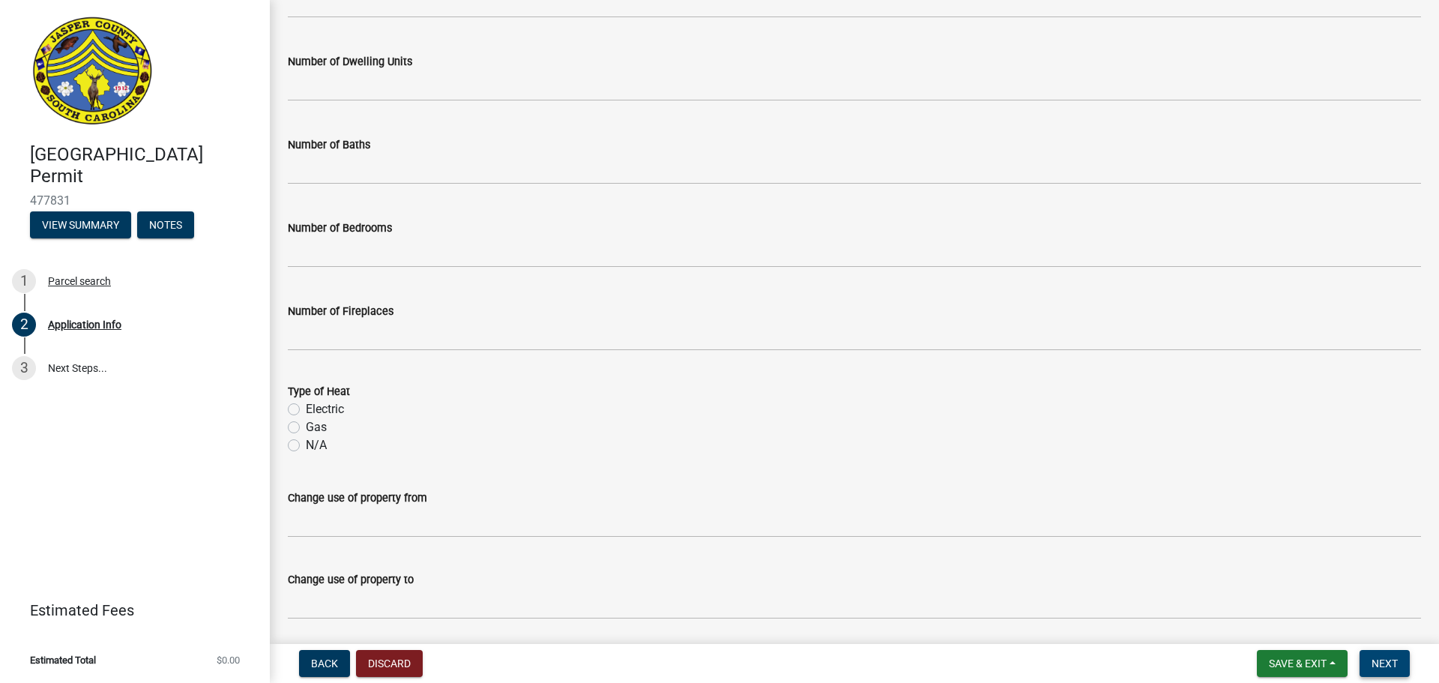
scroll to position [2542, 0]
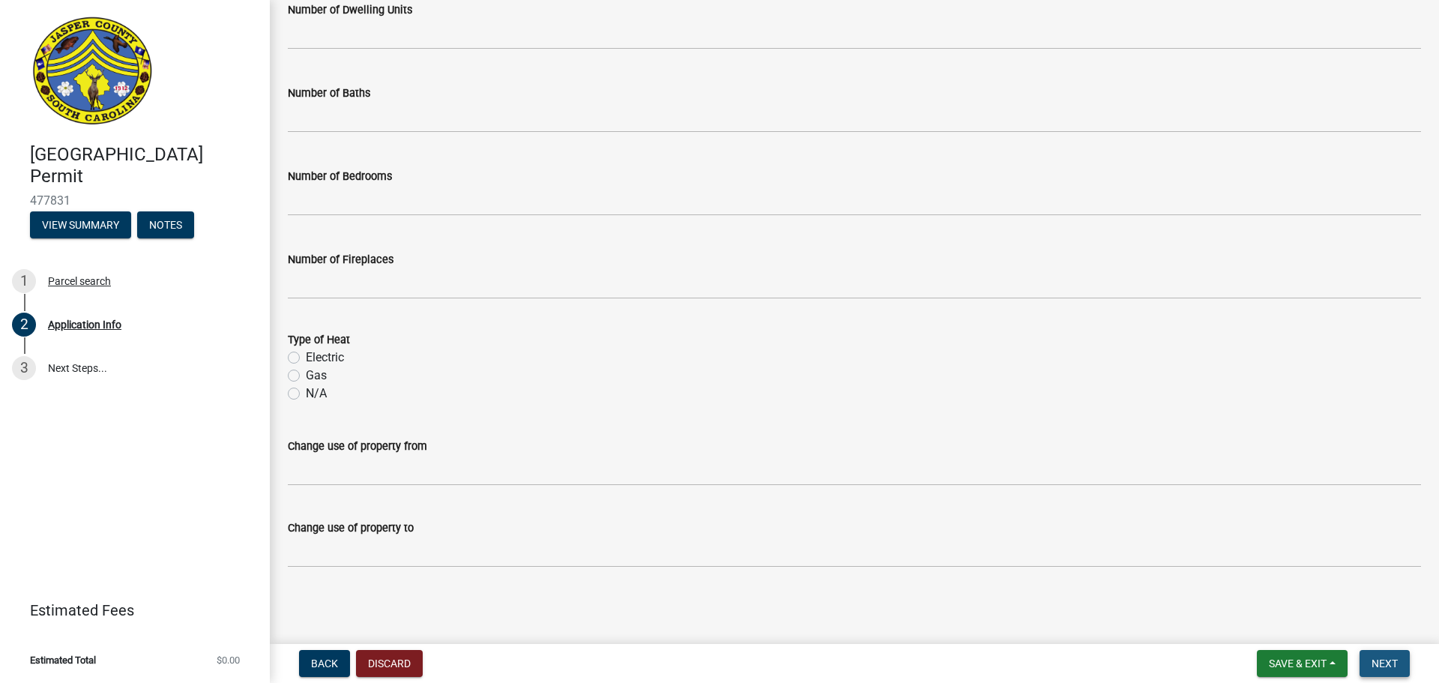
click at [1385, 661] on span "Next" at bounding box center [1385, 663] width 26 height 12
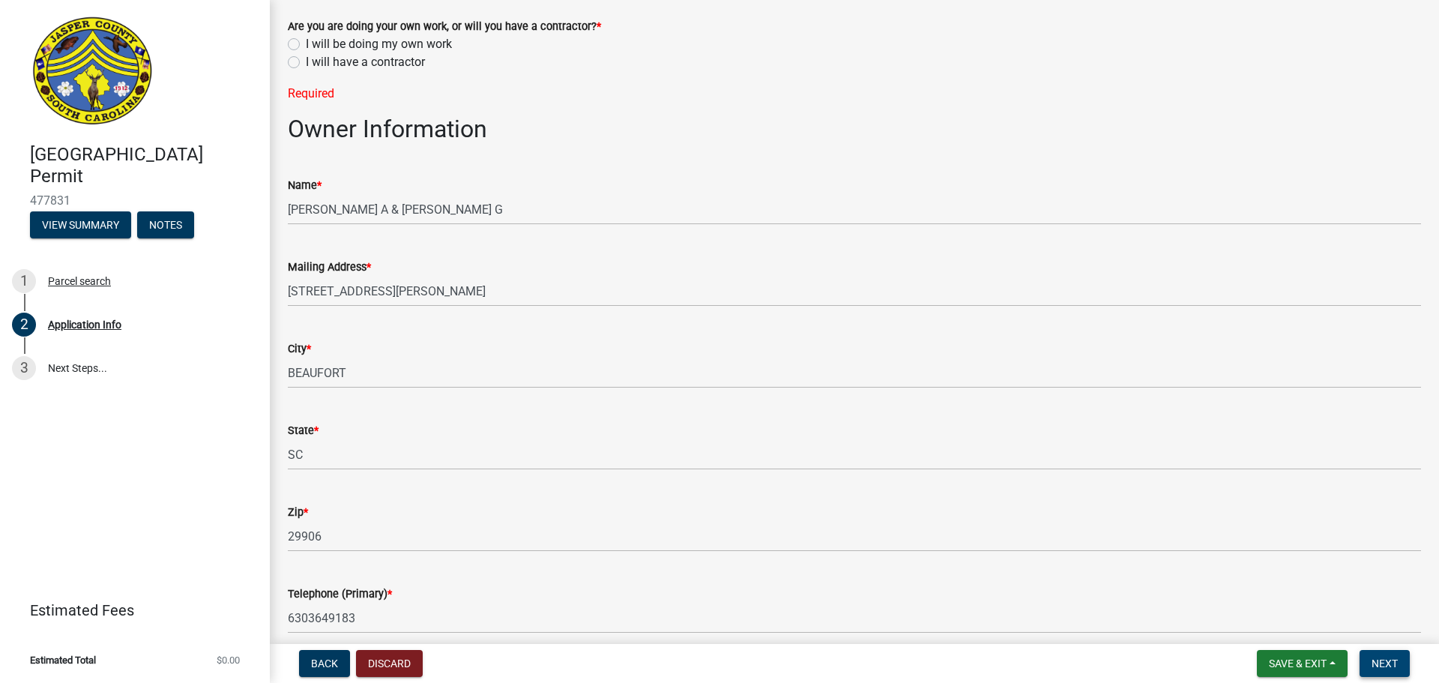
scroll to position [0, 0]
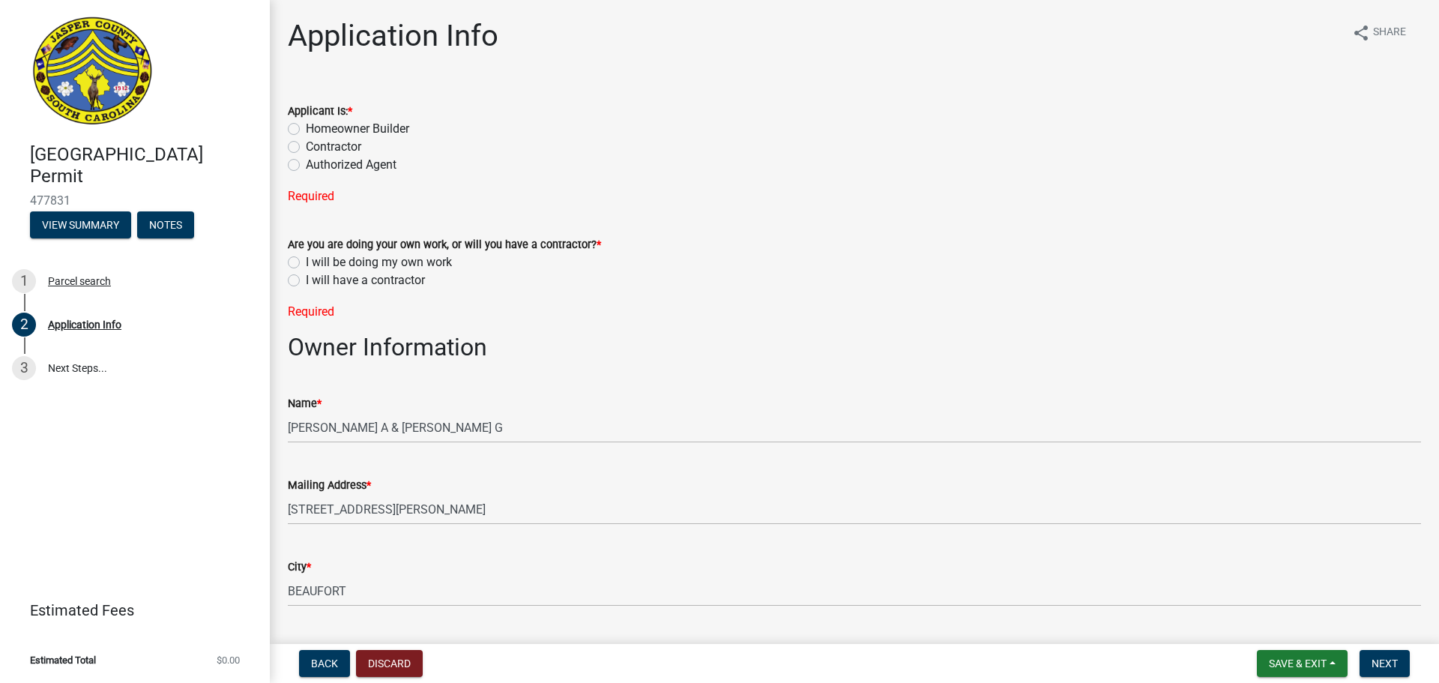
click at [306, 168] on label "Authorized Agent" at bounding box center [351, 165] width 91 height 18
click at [306, 166] on input "Authorized Agent" at bounding box center [311, 161] width 10 height 10
radio input "true"
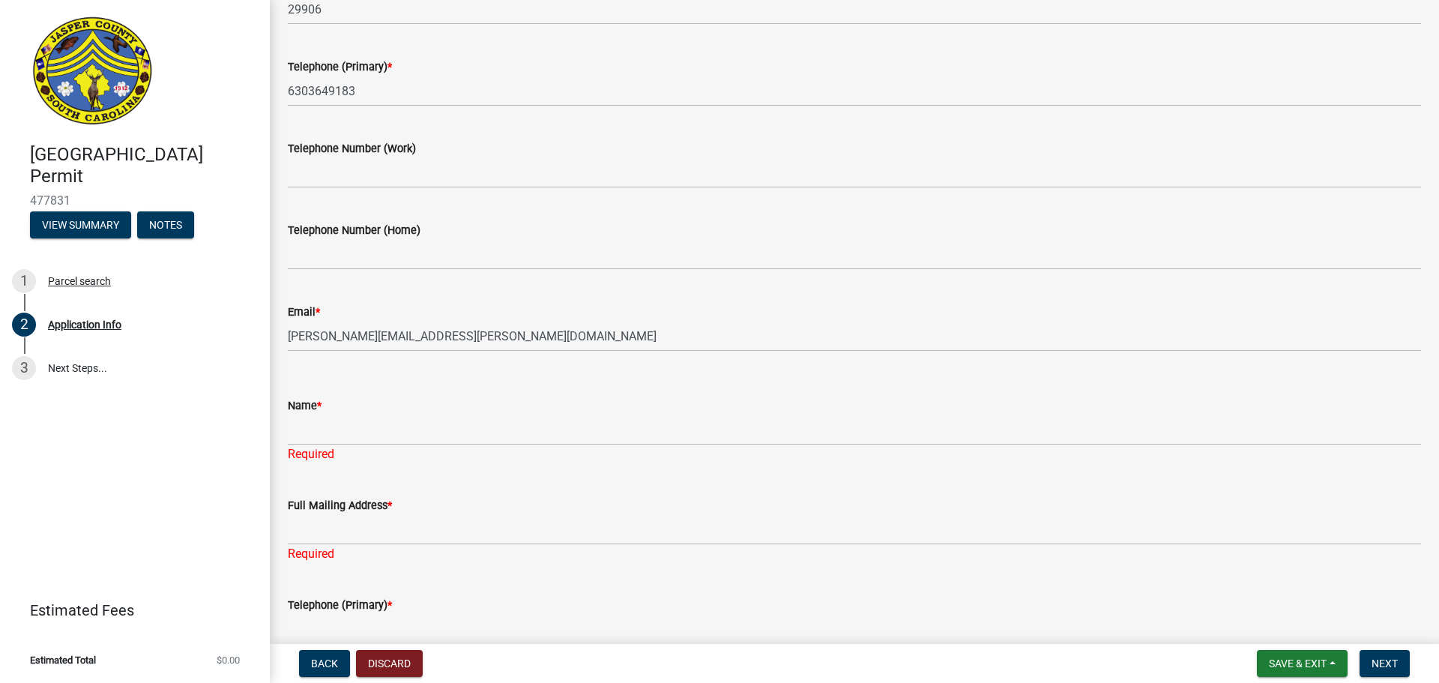
scroll to position [750, 0]
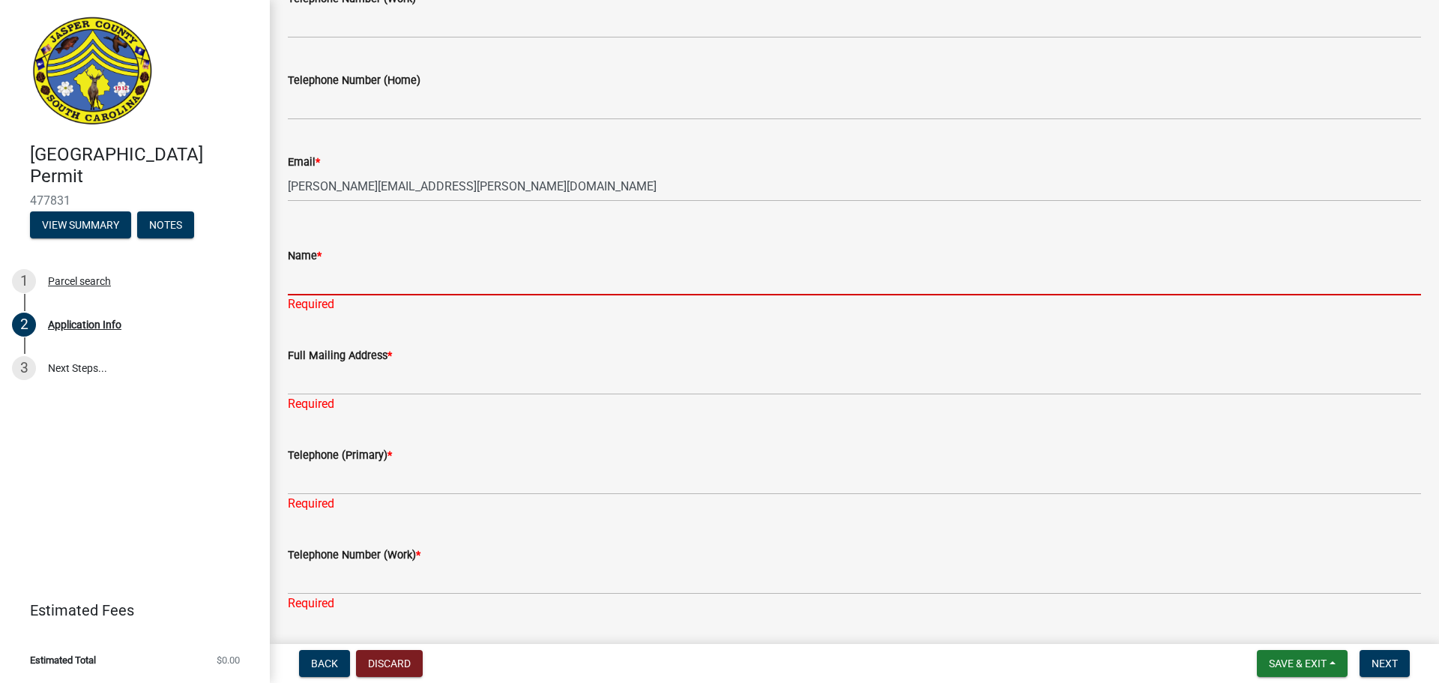
click at [336, 285] on input "Name *" at bounding box center [854, 280] width 1133 height 31
paste input "T-Mobile South LLC by Crown Castle USA Inc."
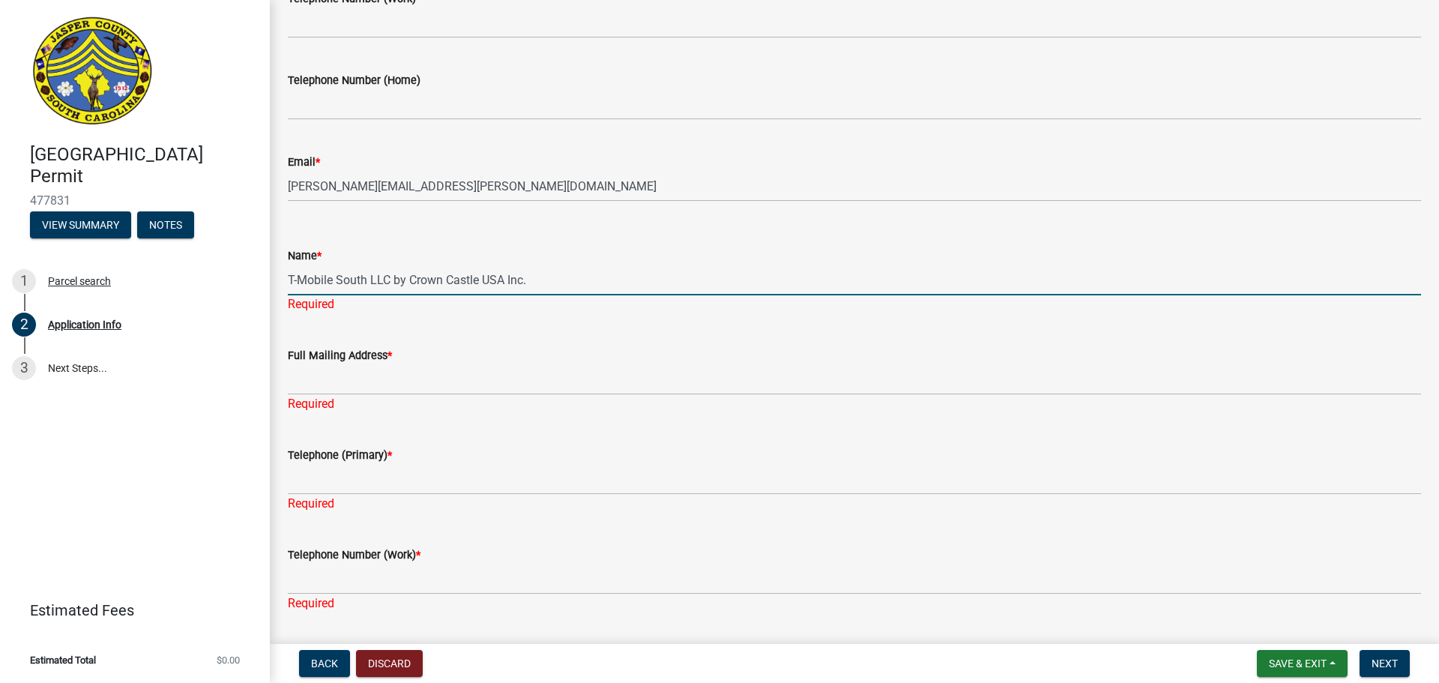
type input "T-Mobile South LLC by Crown Castle USA Inc."
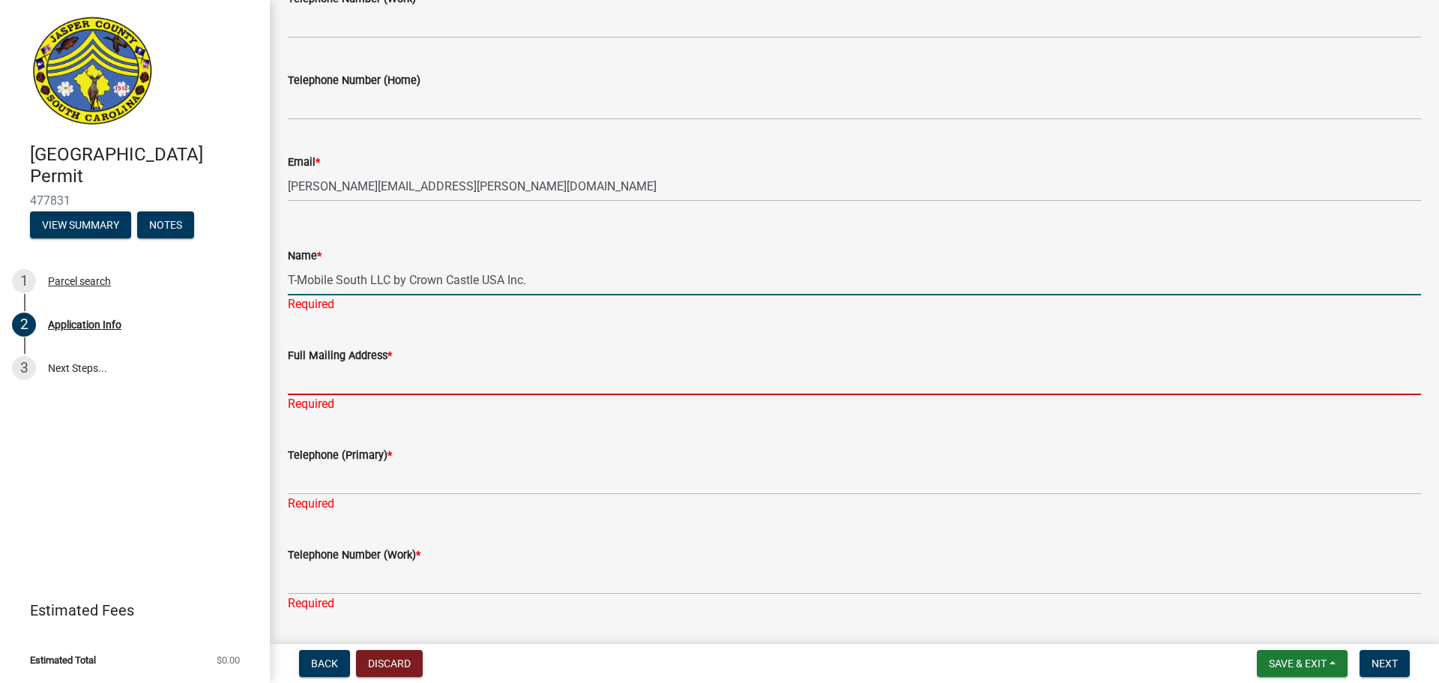
click at [355, 387] on div "Full Mailing Address * Required" at bounding box center [854, 369] width 1133 height 88
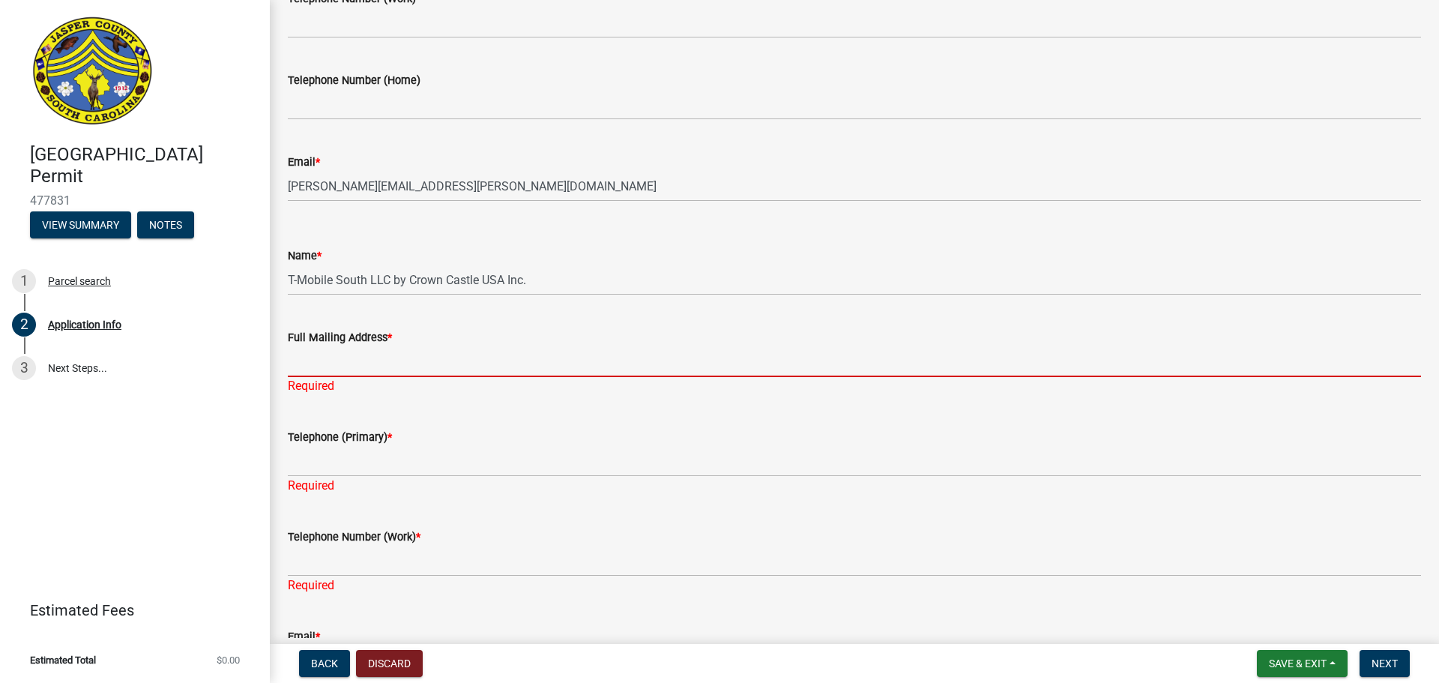
type input "[STREET_ADDRESS]"
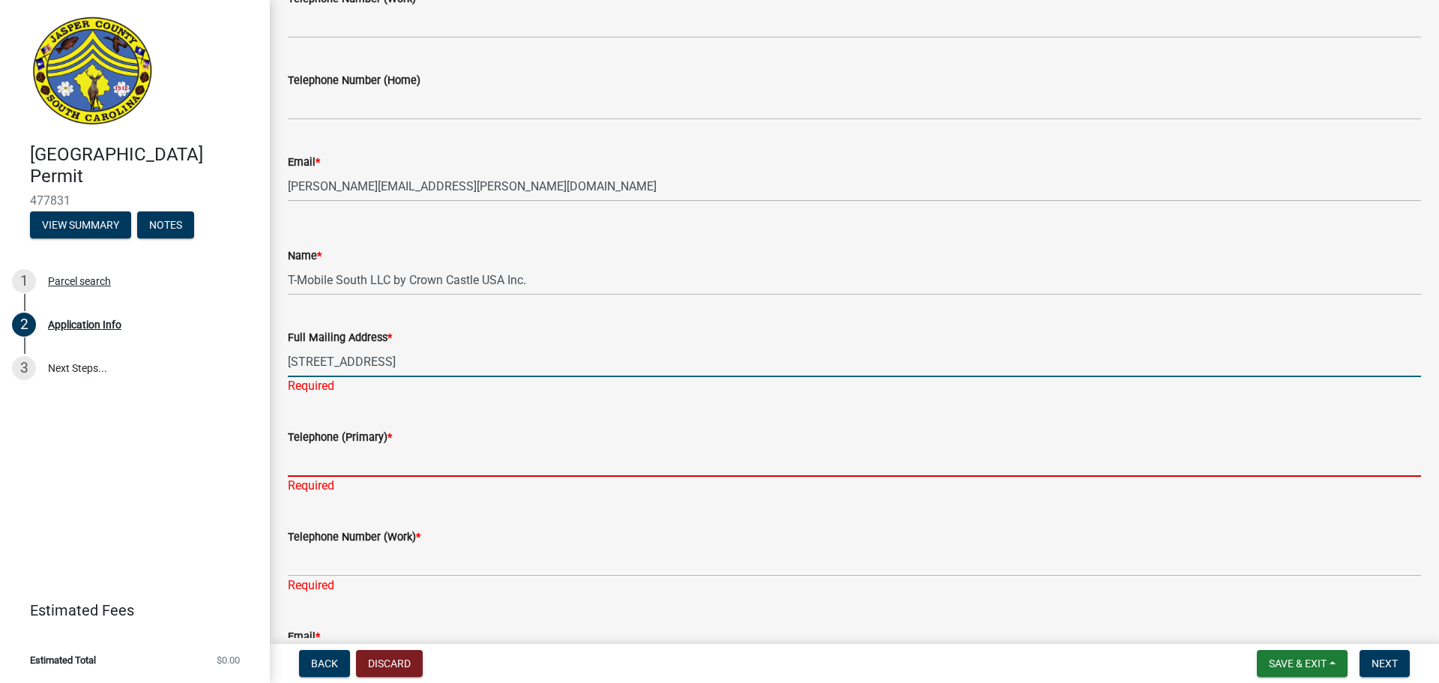
type input "6303649183"
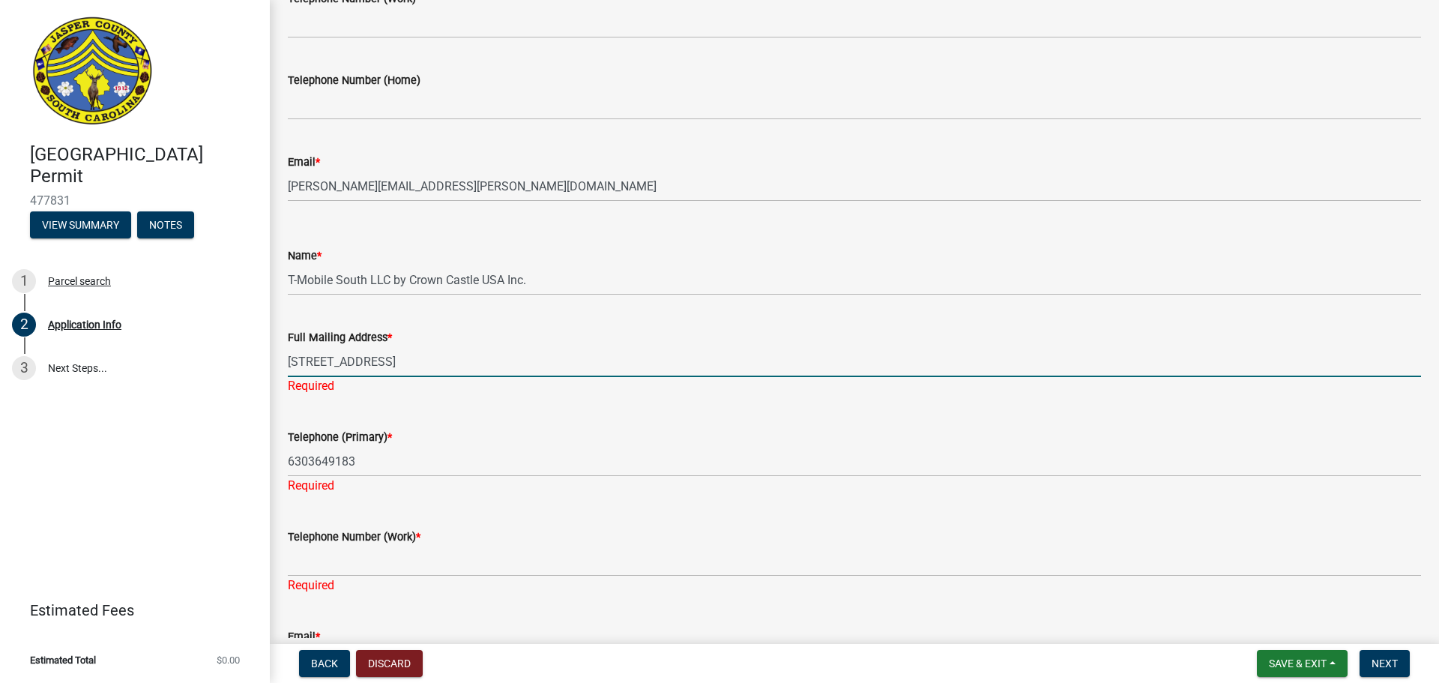
type input "[PERSON_NAME][EMAIL_ADDRESS][PERSON_NAME][DOMAIN_NAME]"
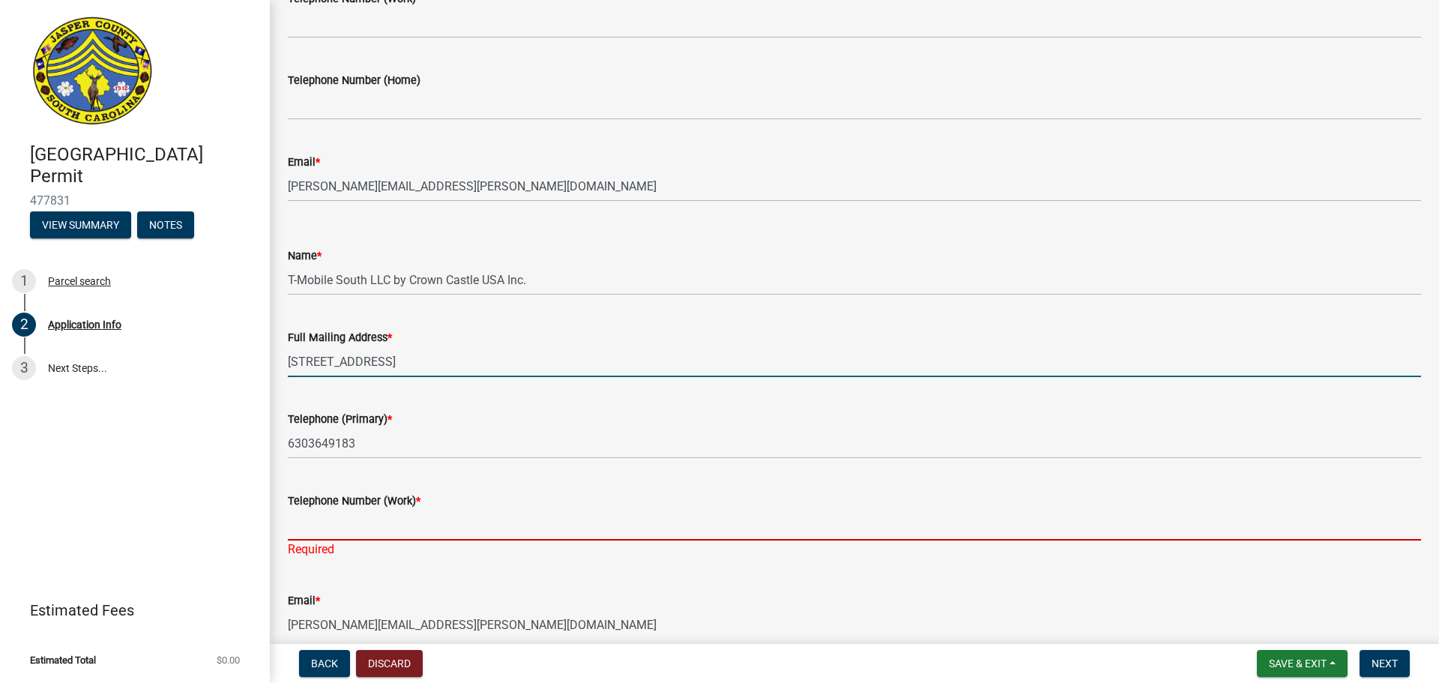
click at [381, 527] on input "Telephone Number (Work) *" at bounding box center [854, 525] width 1133 height 31
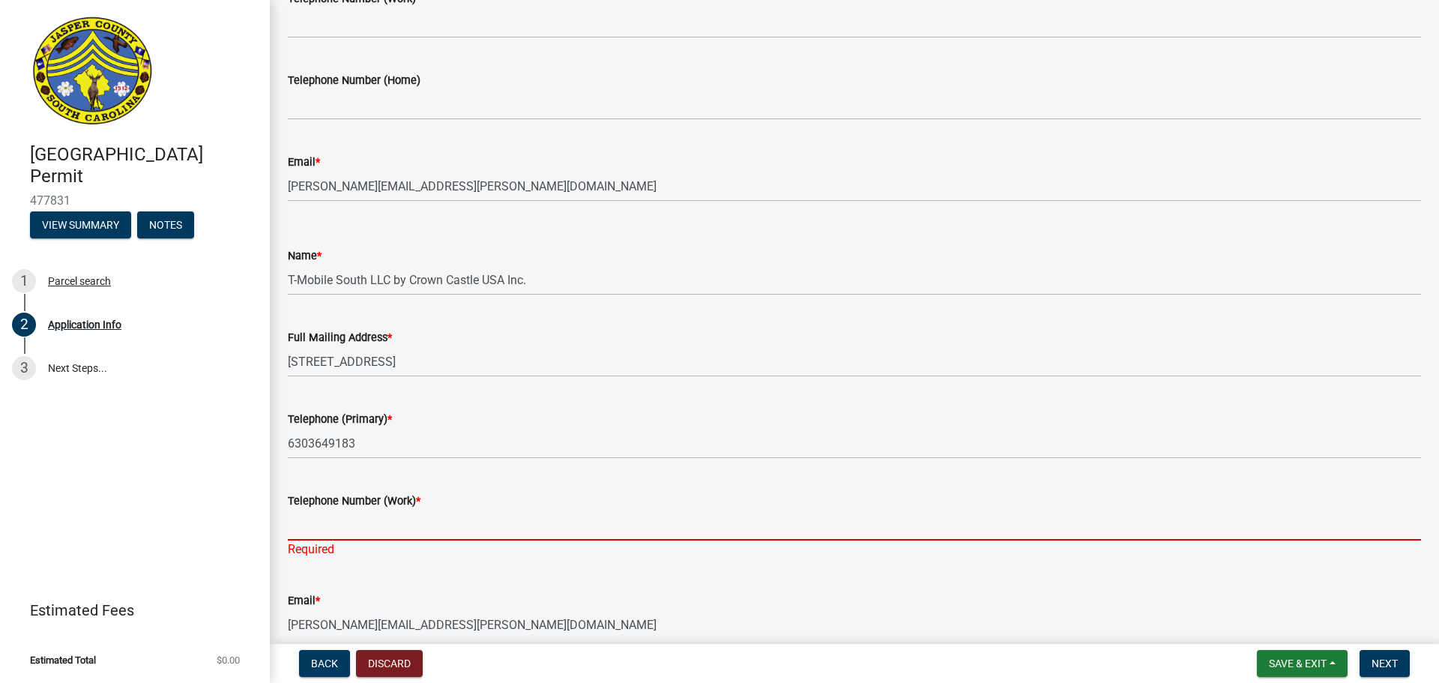
type input "6303649183"
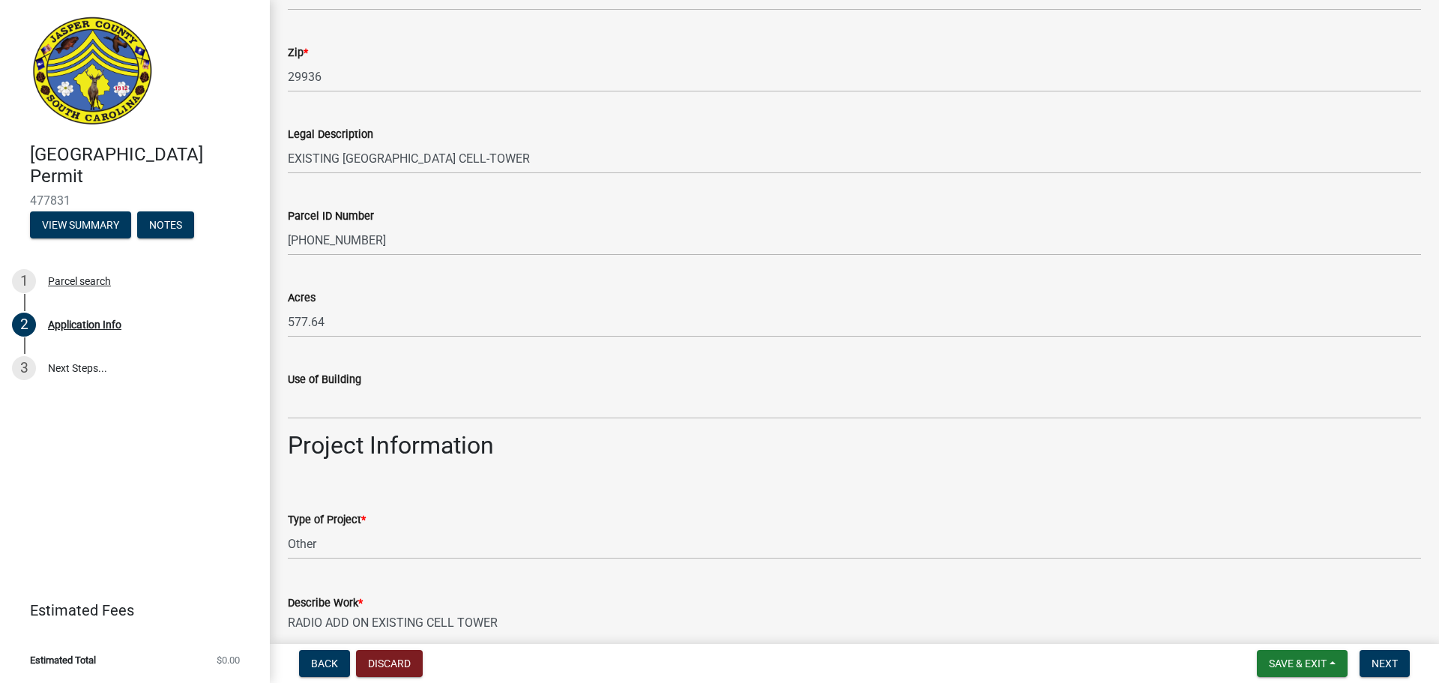
scroll to position [1799, 0]
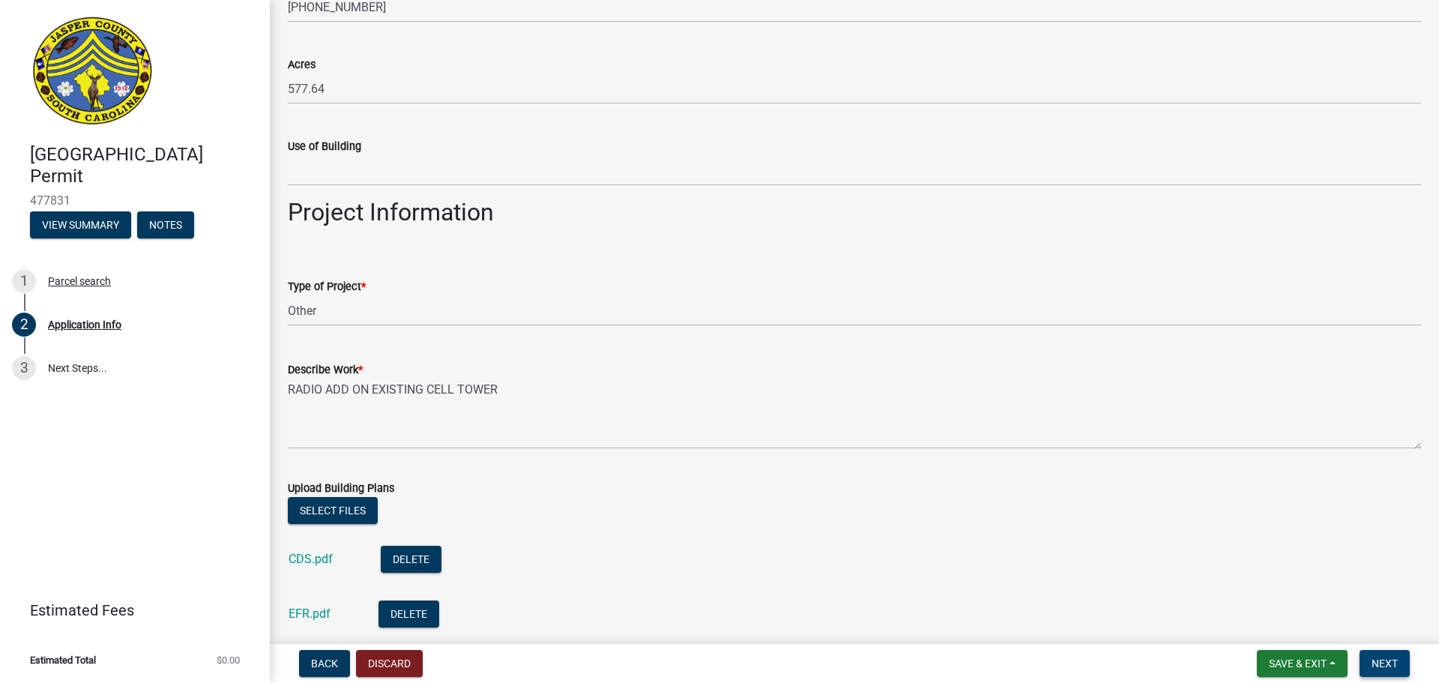
click at [1381, 656] on button "Next" at bounding box center [1385, 663] width 50 height 27
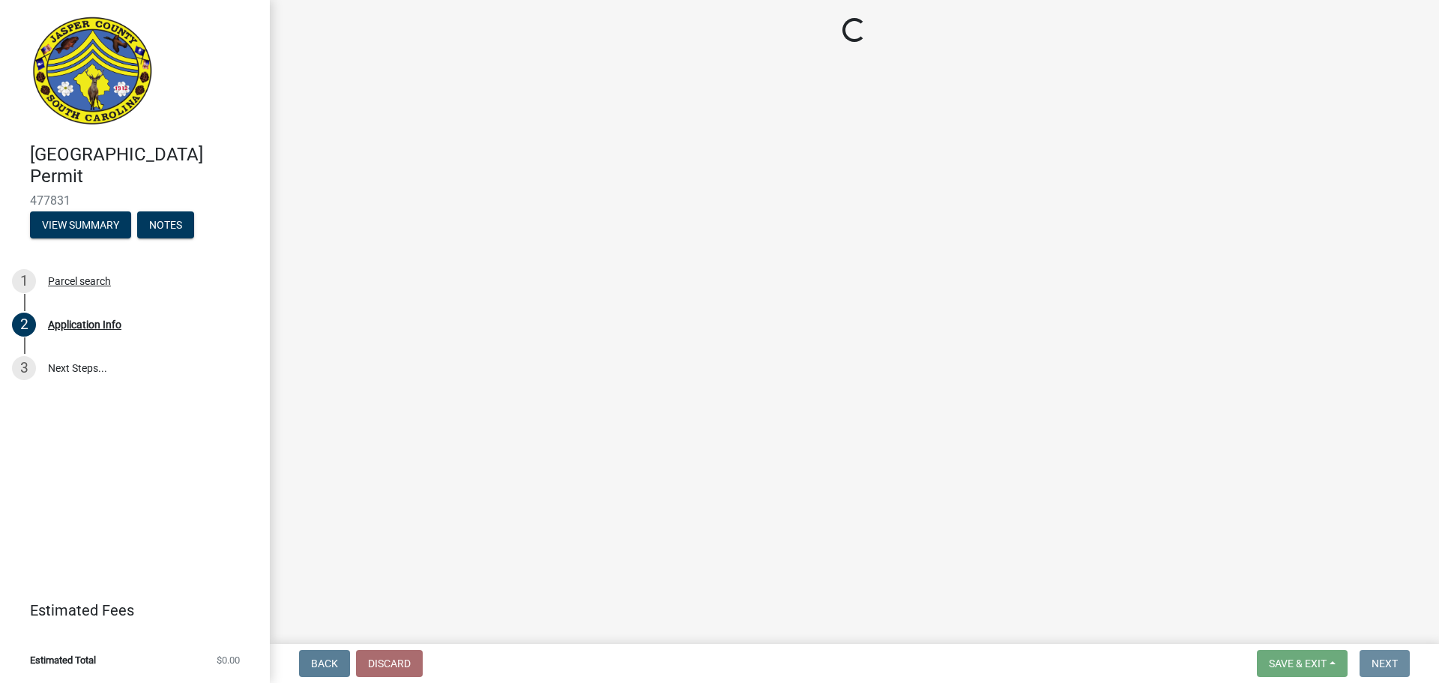
scroll to position [0, 0]
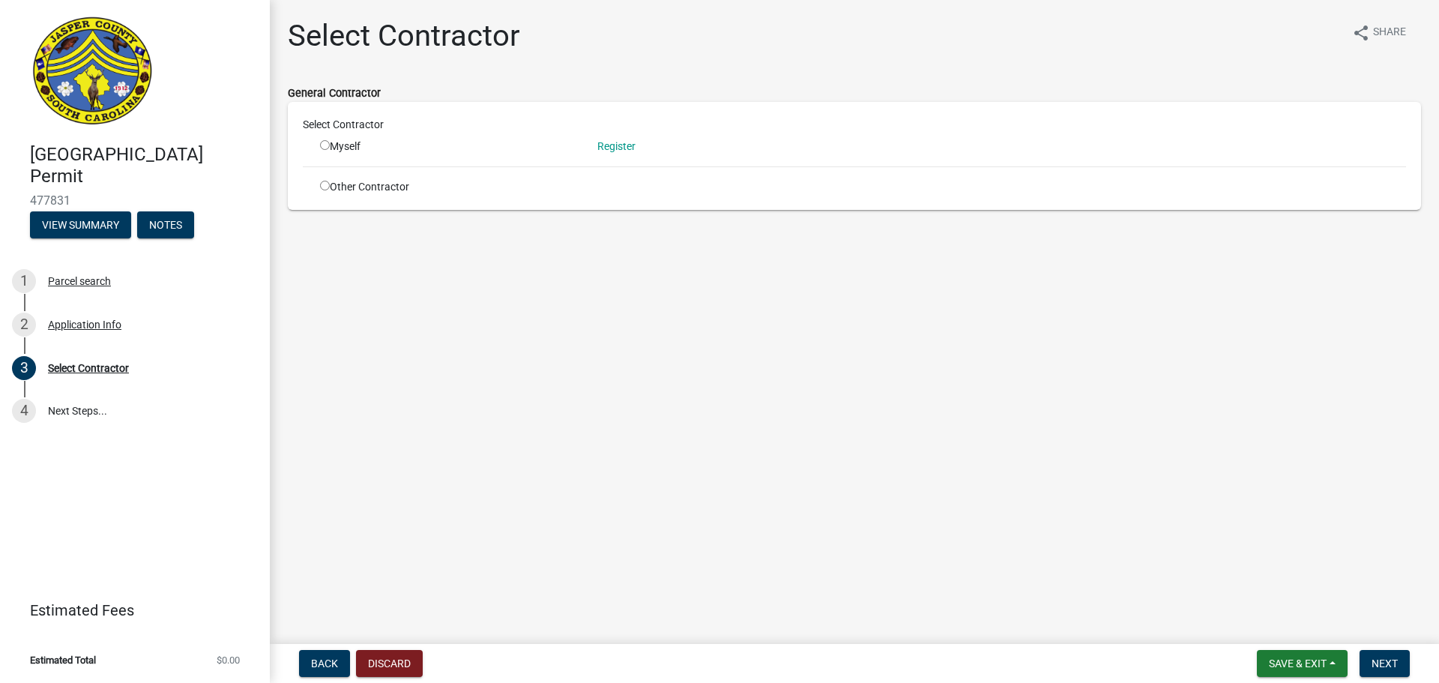
click at [325, 188] on input "radio" at bounding box center [325, 186] width 10 height 10
radio input "true"
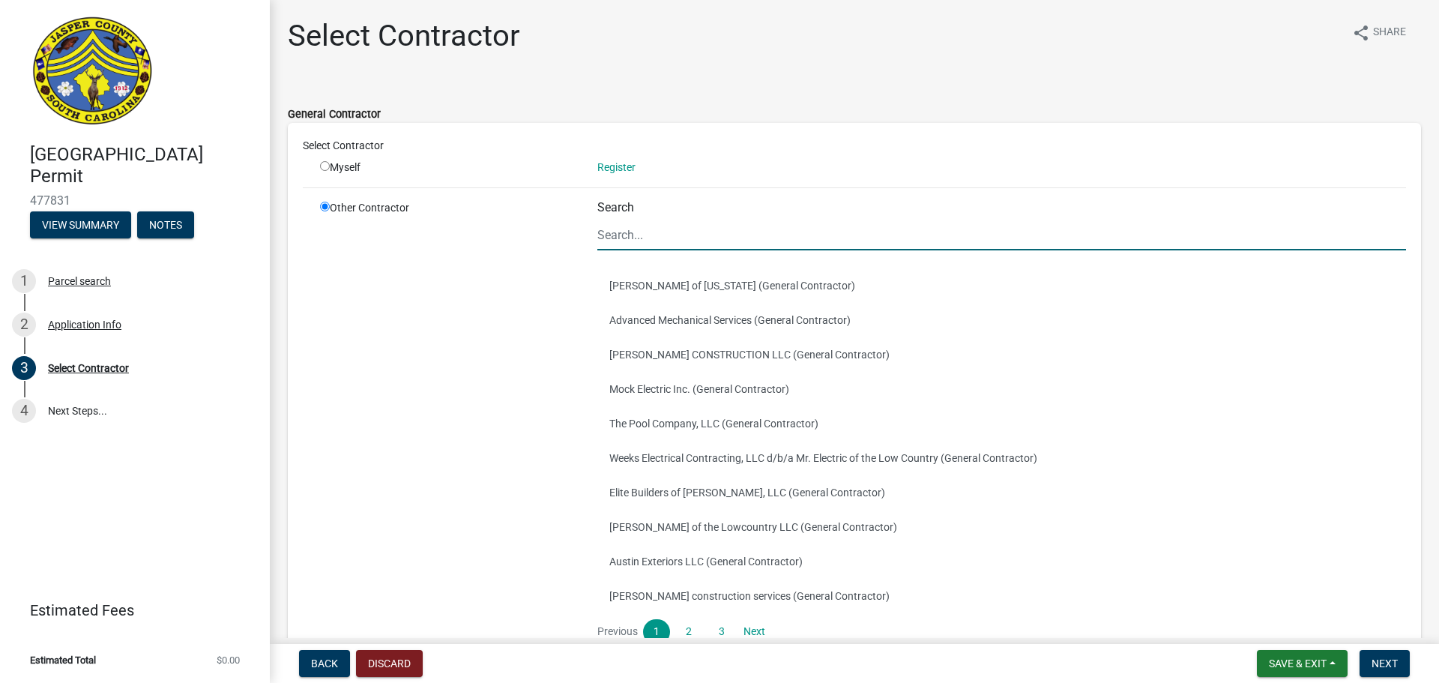
click at [610, 241] on input "Search" at bounding box center [1001, 235] width 809 height 31
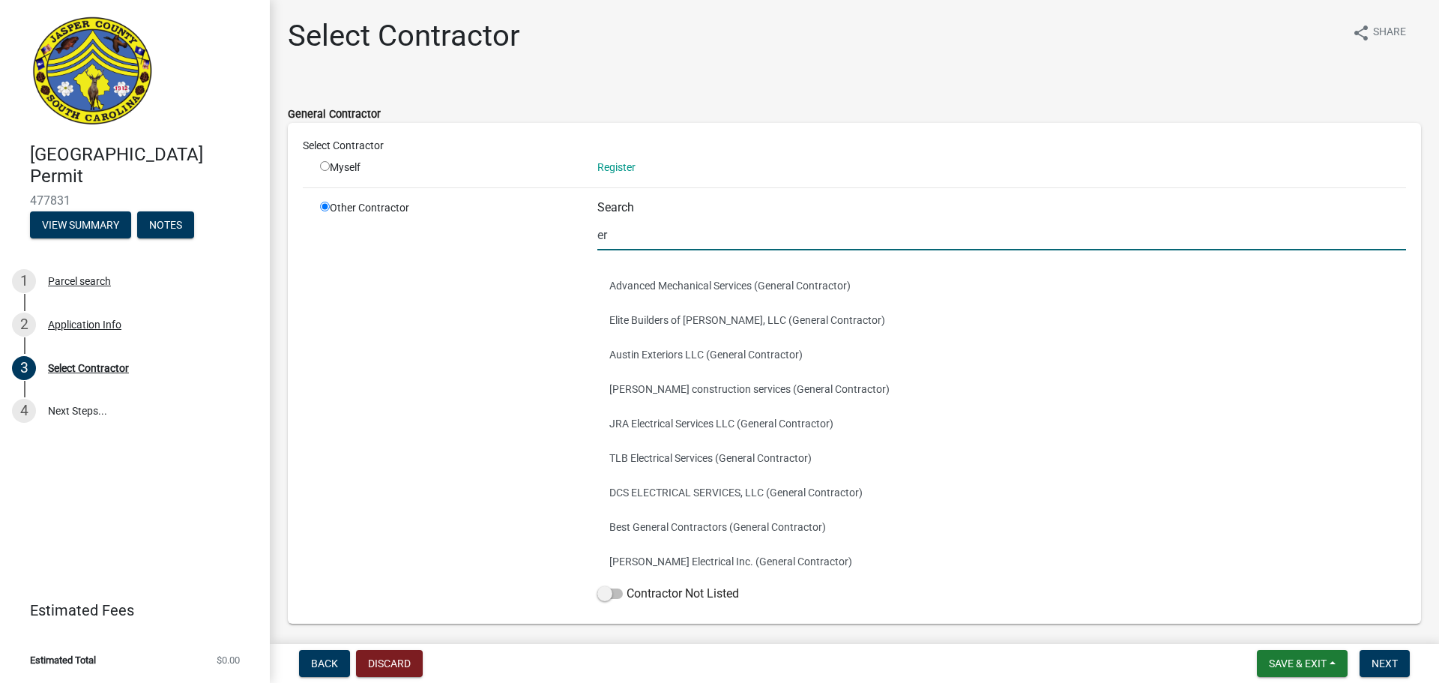
type input "Ericsson"
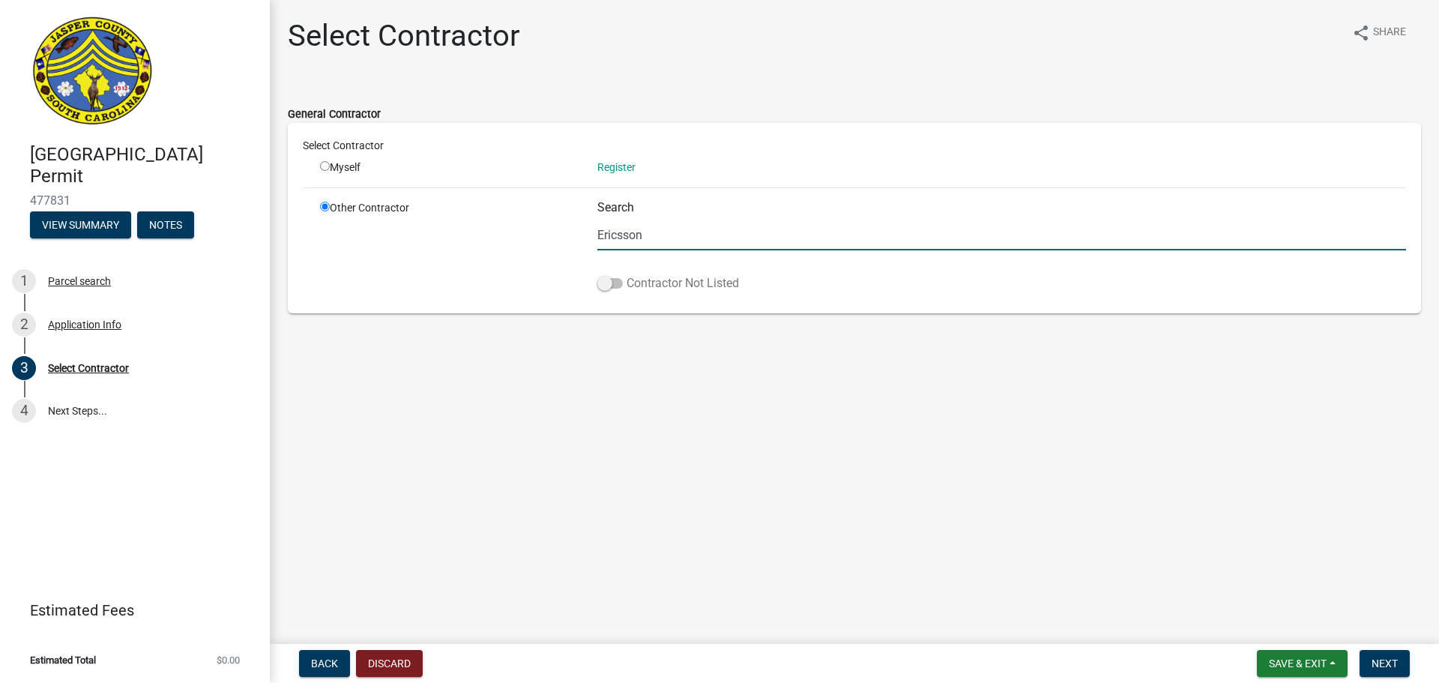
click at [617, 280] on span at bounding box center [609, 283] width 25 height 10
click at [627, 274] on input "Contractor Not Listed" at bounding box center [627, 274] width 0 height 0
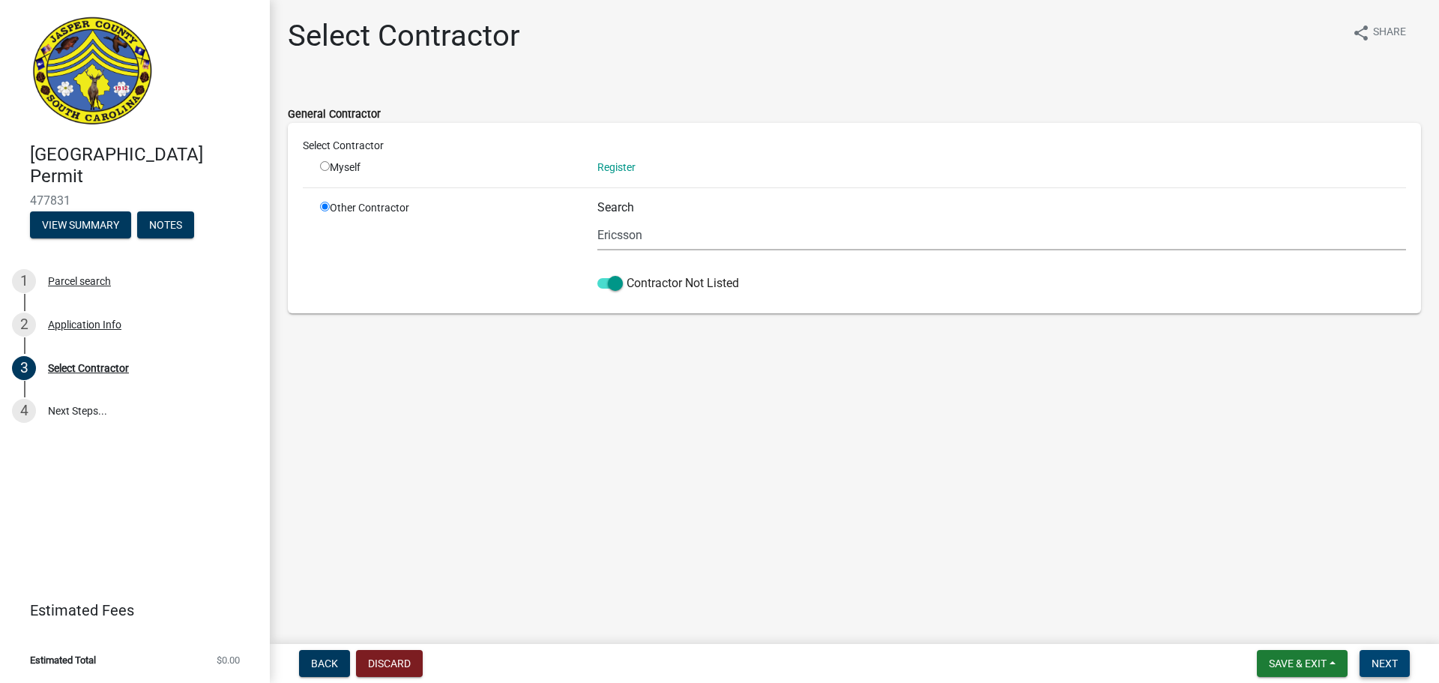
click at [1382, 662] on span "Next" at bounding box center [1385, 663] width 26 height 12
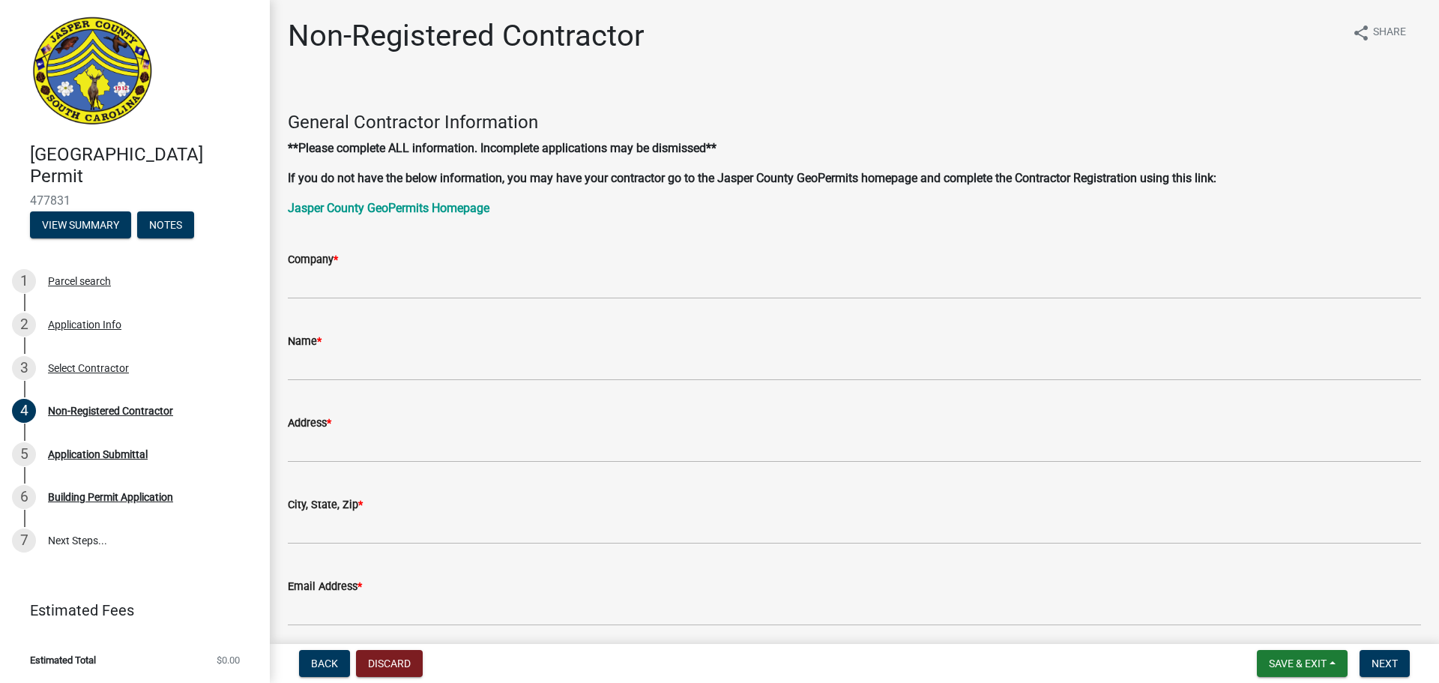
click at [337, 268] on div "Company *" at bounding box center [854, 259] width 1133 height 18
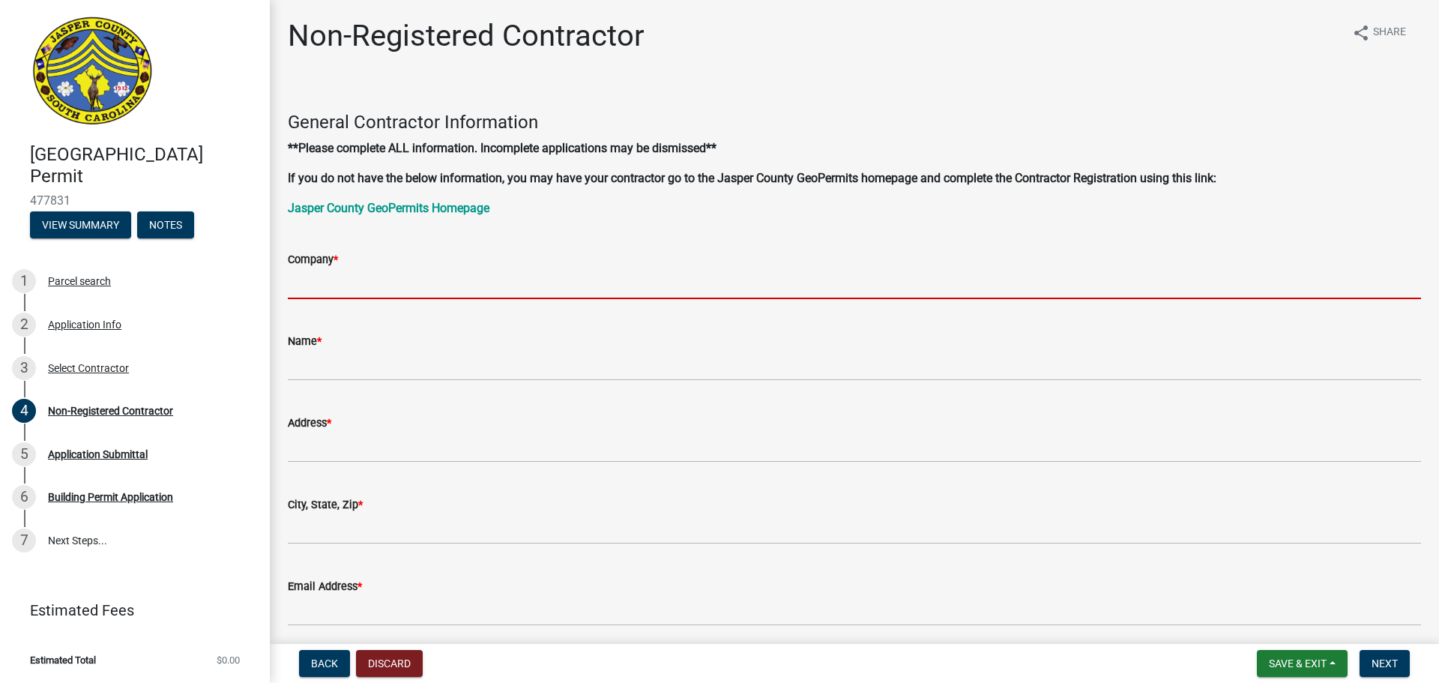
click at [339, 292] on input "Company *" at bounding box center [854, 283] width 1133 height 31
type input "ERICSSON"
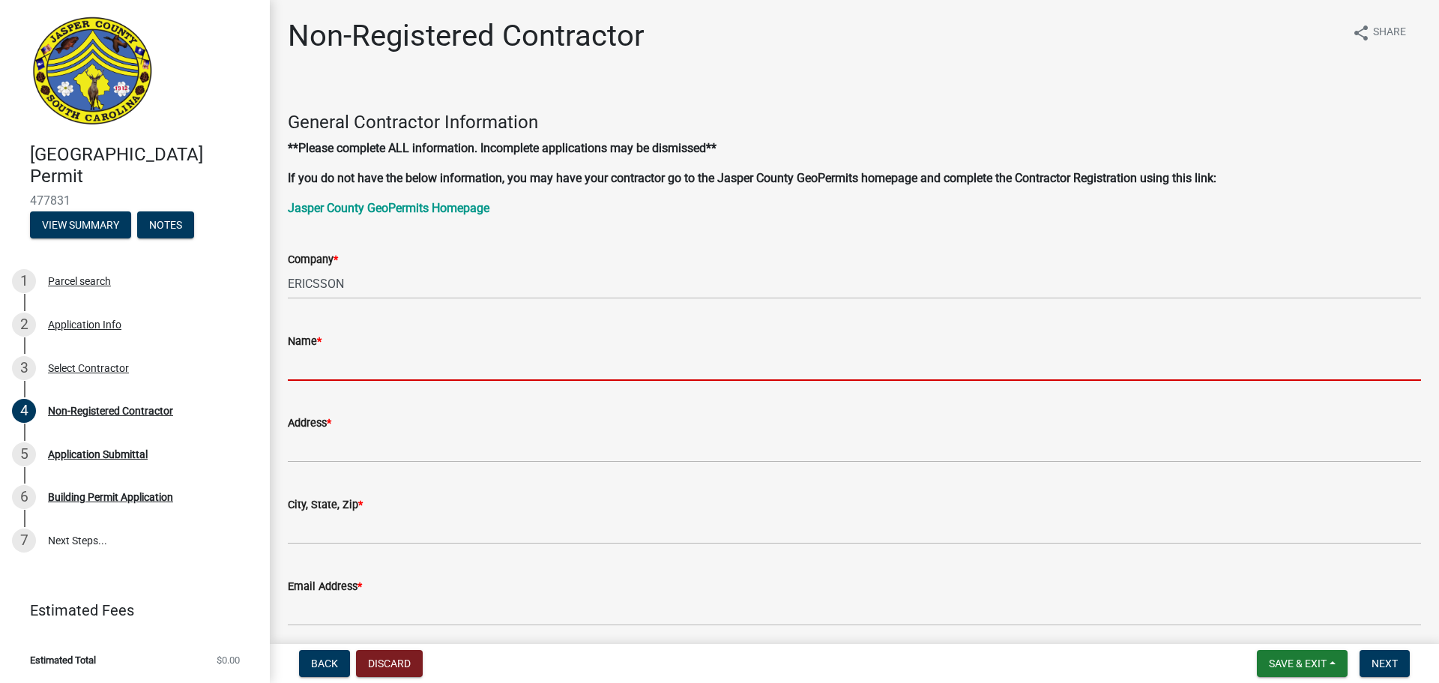
click at [384, 361] on input "Name *" at bounding box center [854, 365] width 1133 height 31
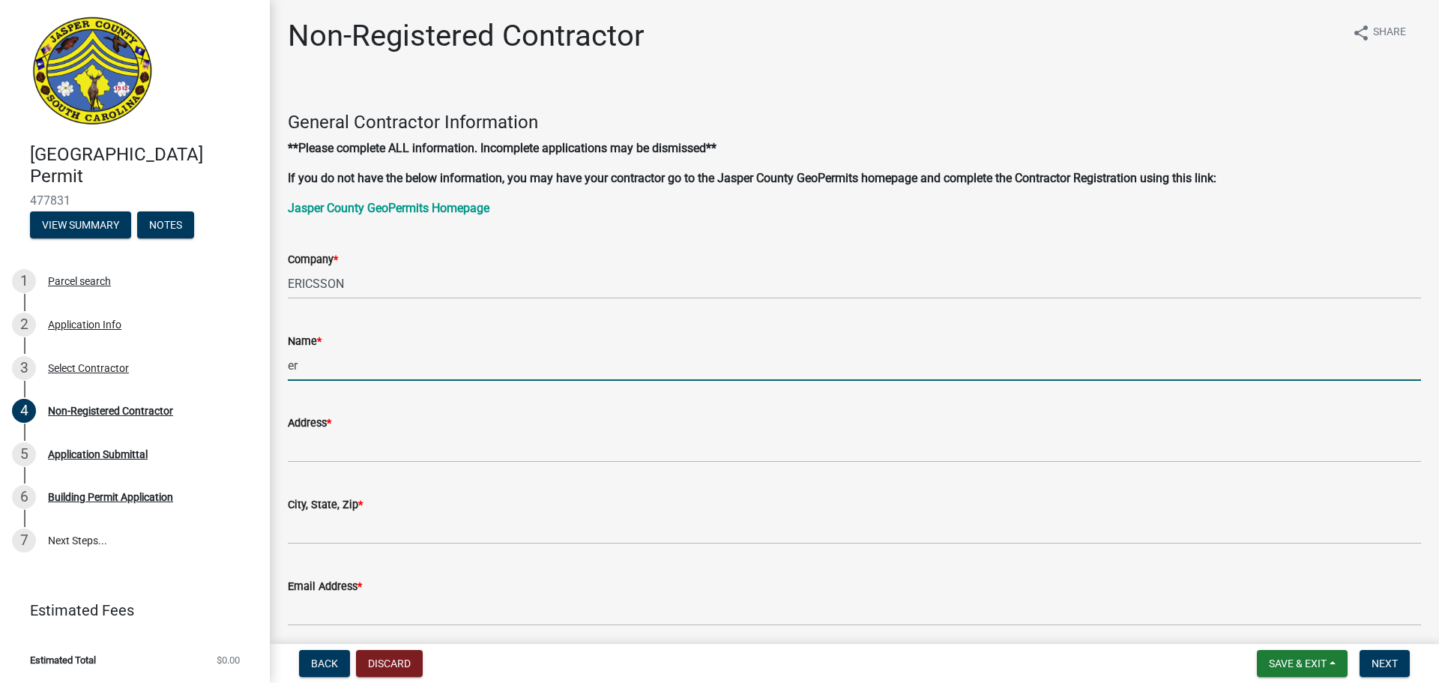
type input "ERICSSON"
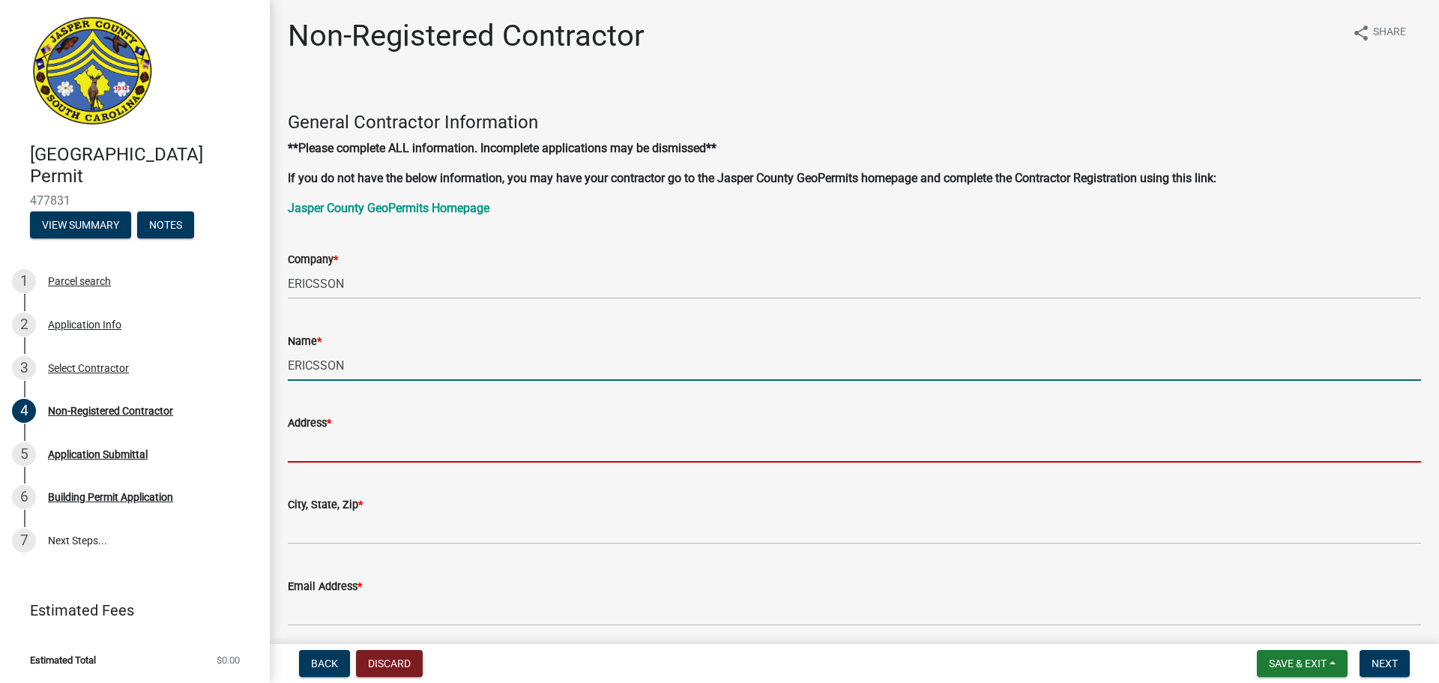
click at [380, 444] on input "Address *" at bounding box center [854, 447] width 1133 height 31
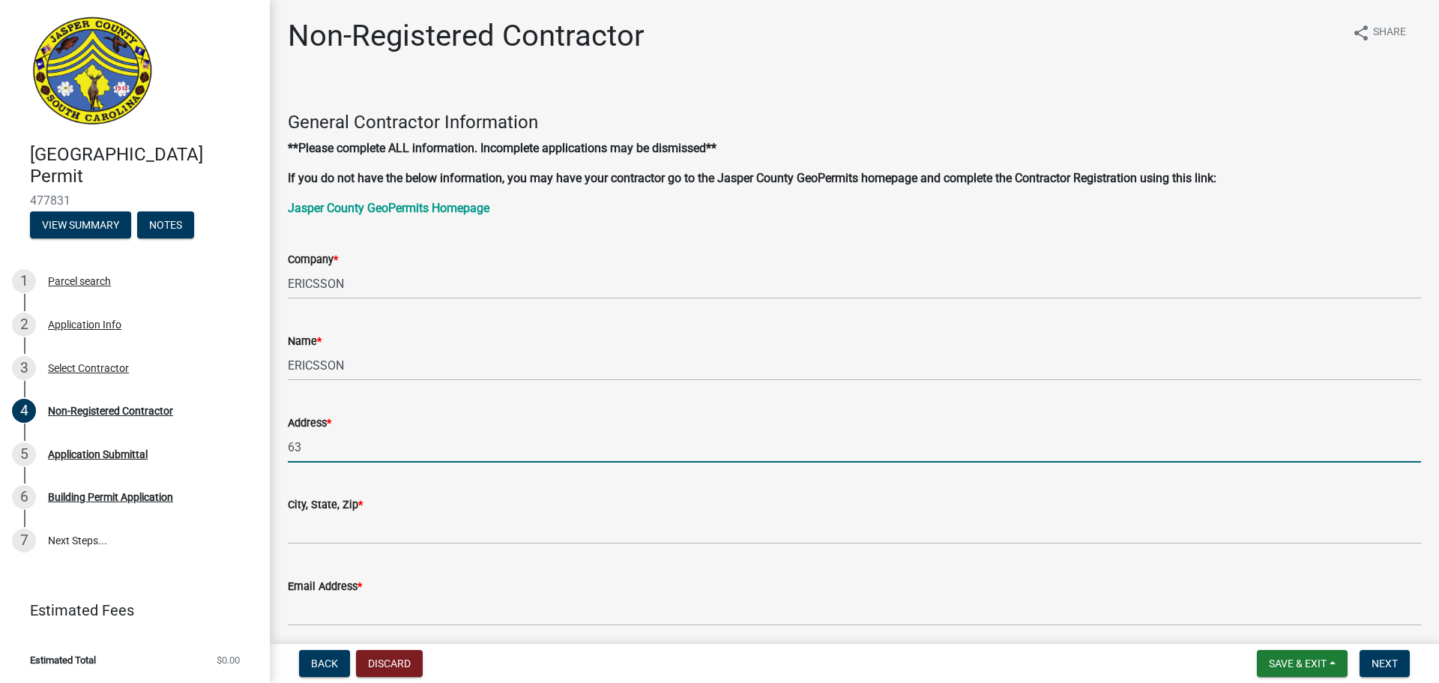
type input "[STREET_ADDRESS]"
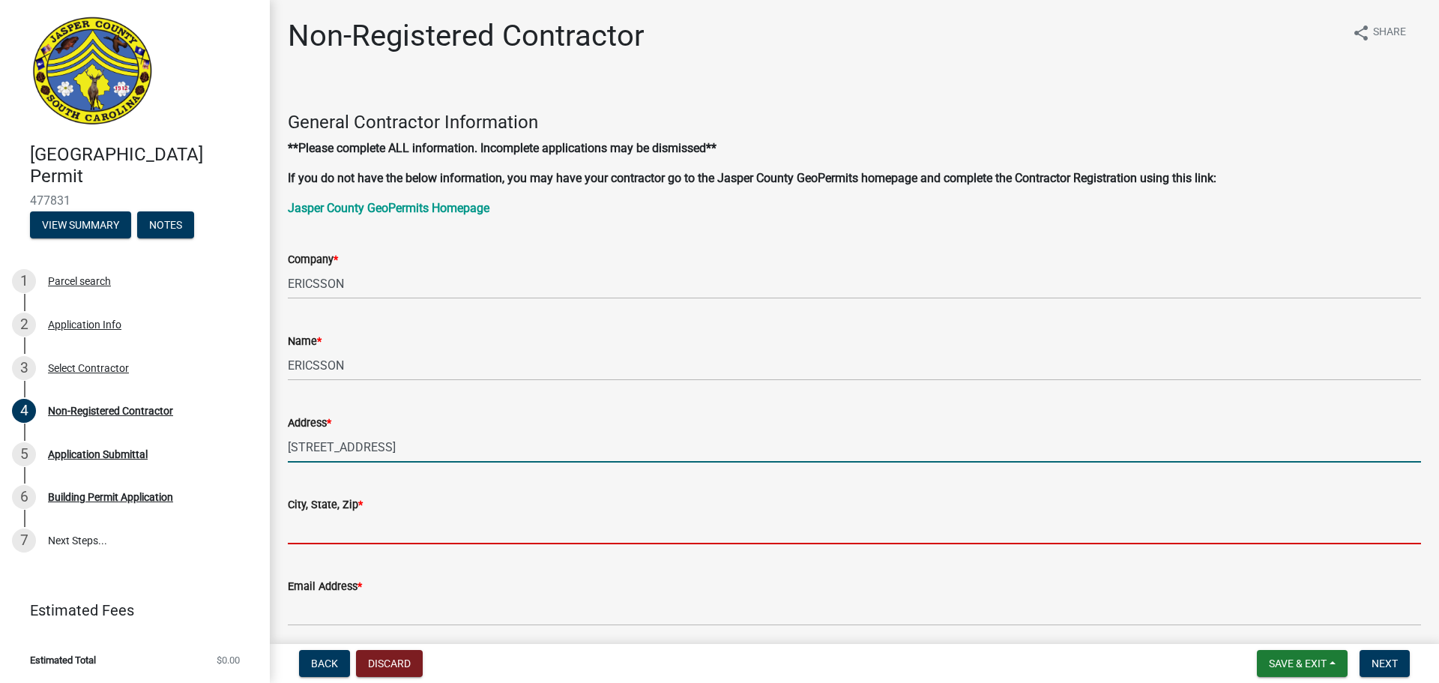
click at [391, 519] on input "City, State, Zip *" at bounding box center [854, 528] width 1133 height 31
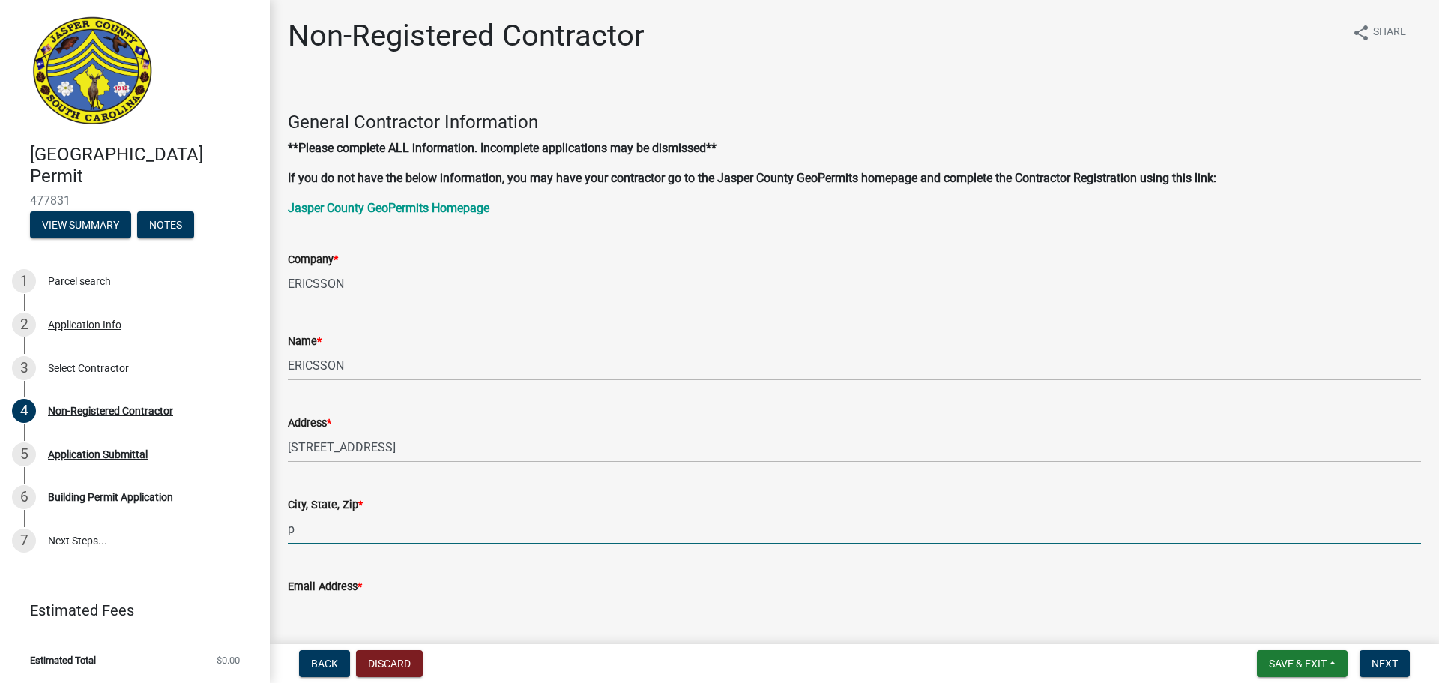
type input "[GEOGRAPHIC_DATA]"
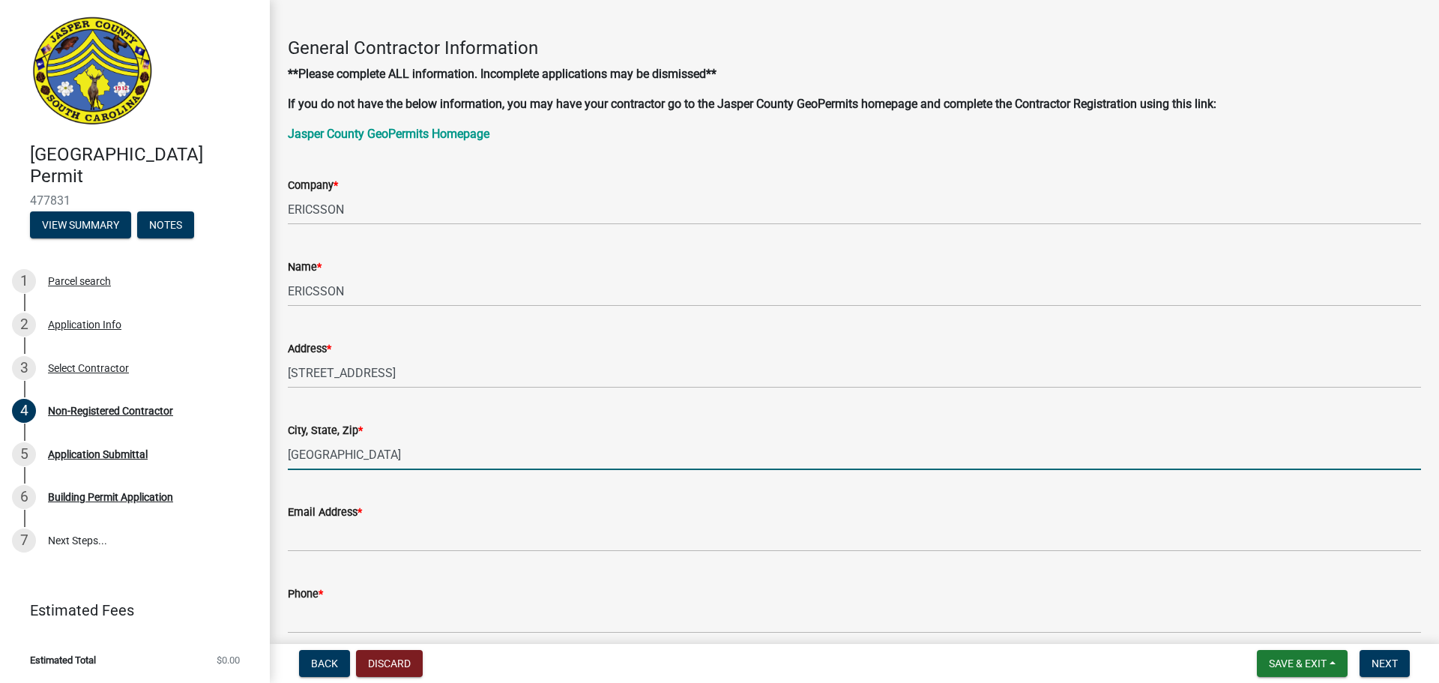
scroll to position [75, 0]
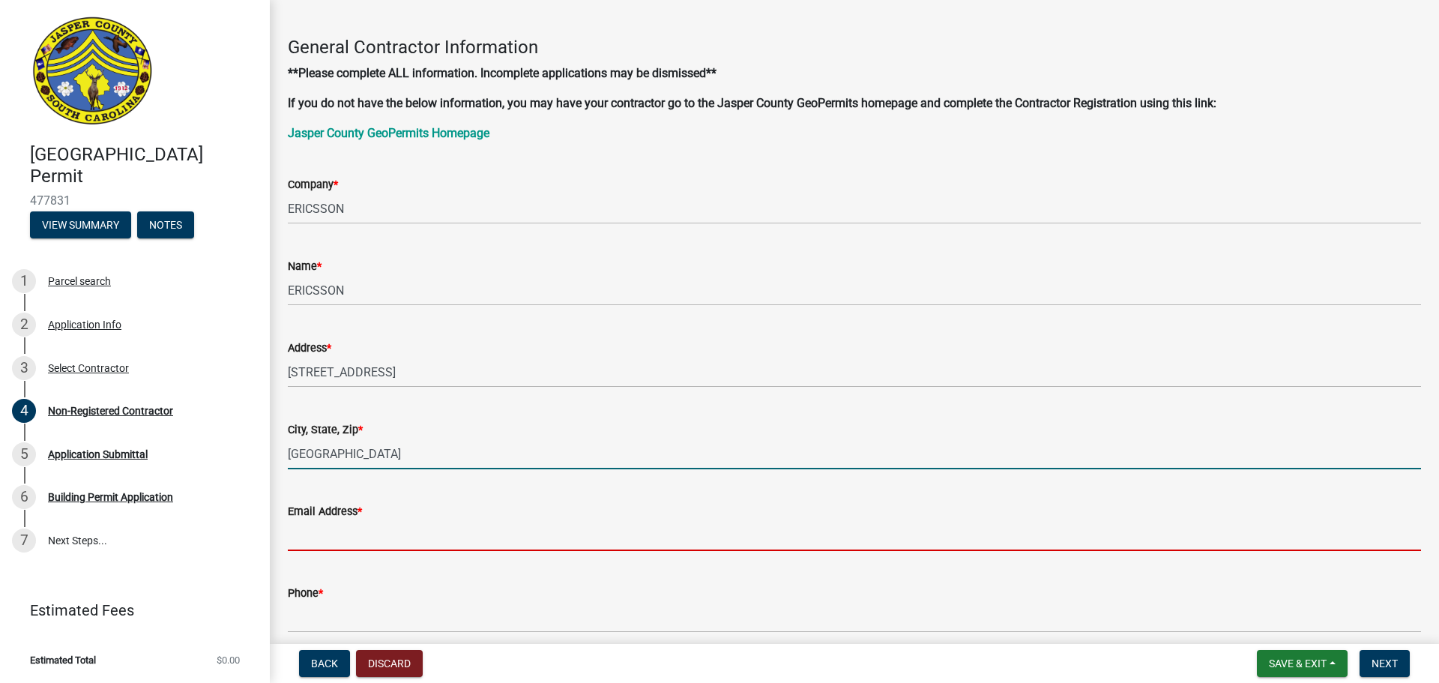
click at [376, 525] on input "Email Address *" at bounding box center [854, 535] width 1133 height 31
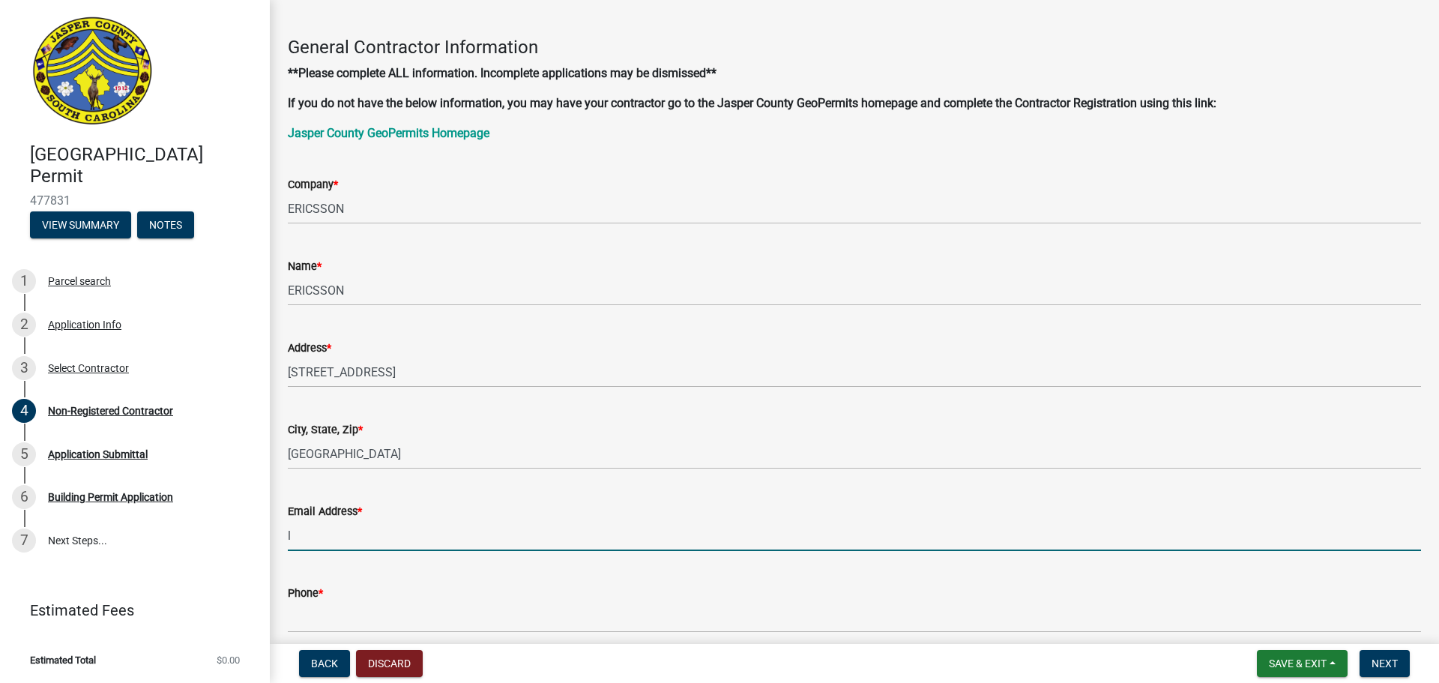
type input "[PERSON_NAME][EMAIL_ADDRESS][DOMAIN_NAME]"
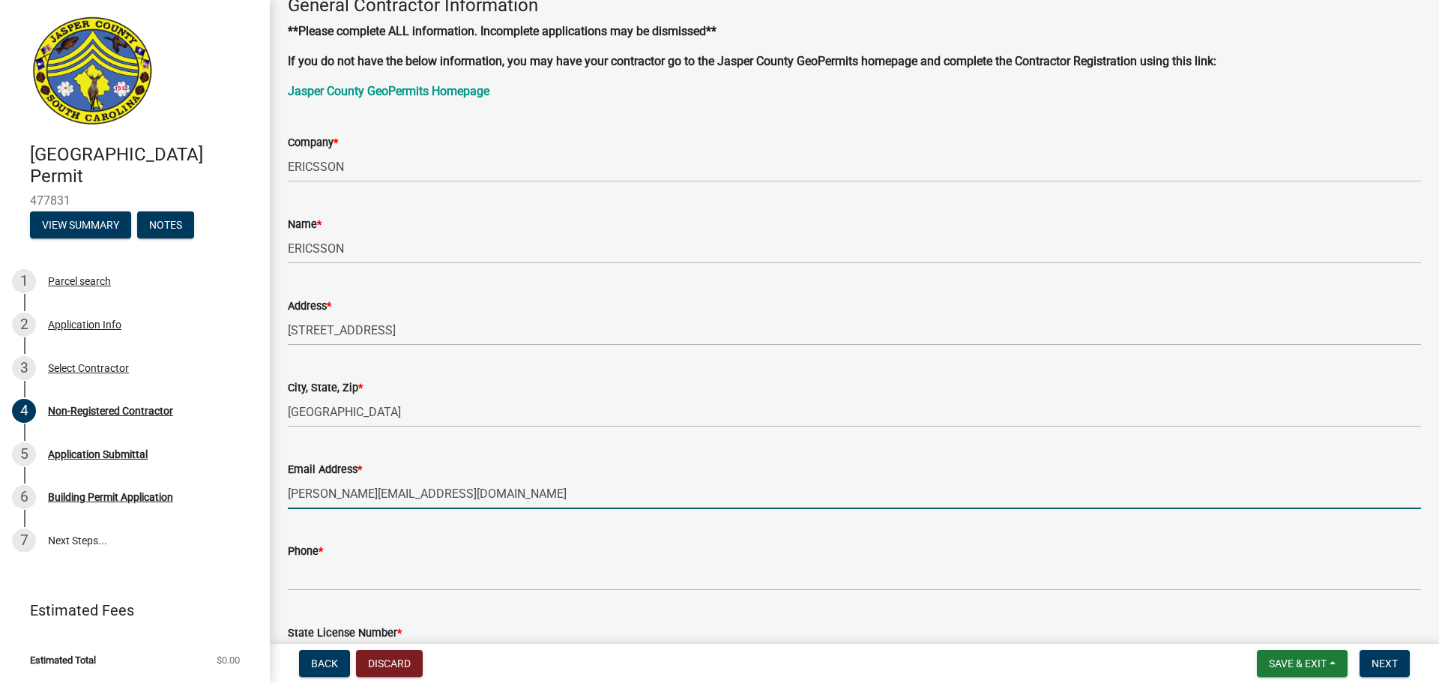
scroll to position [150, 0]
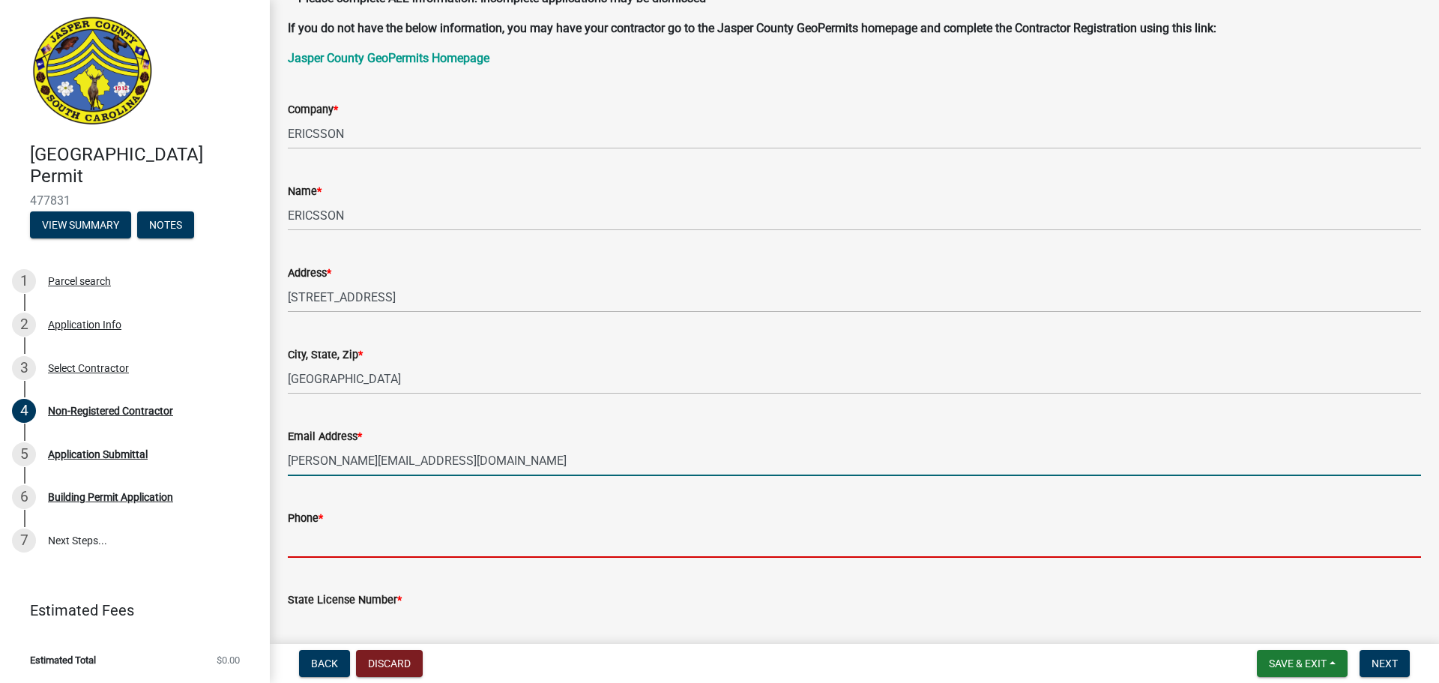
click at [367, 546] on input "Phone *" at bounding box center [854, 542] width 1133 height 31
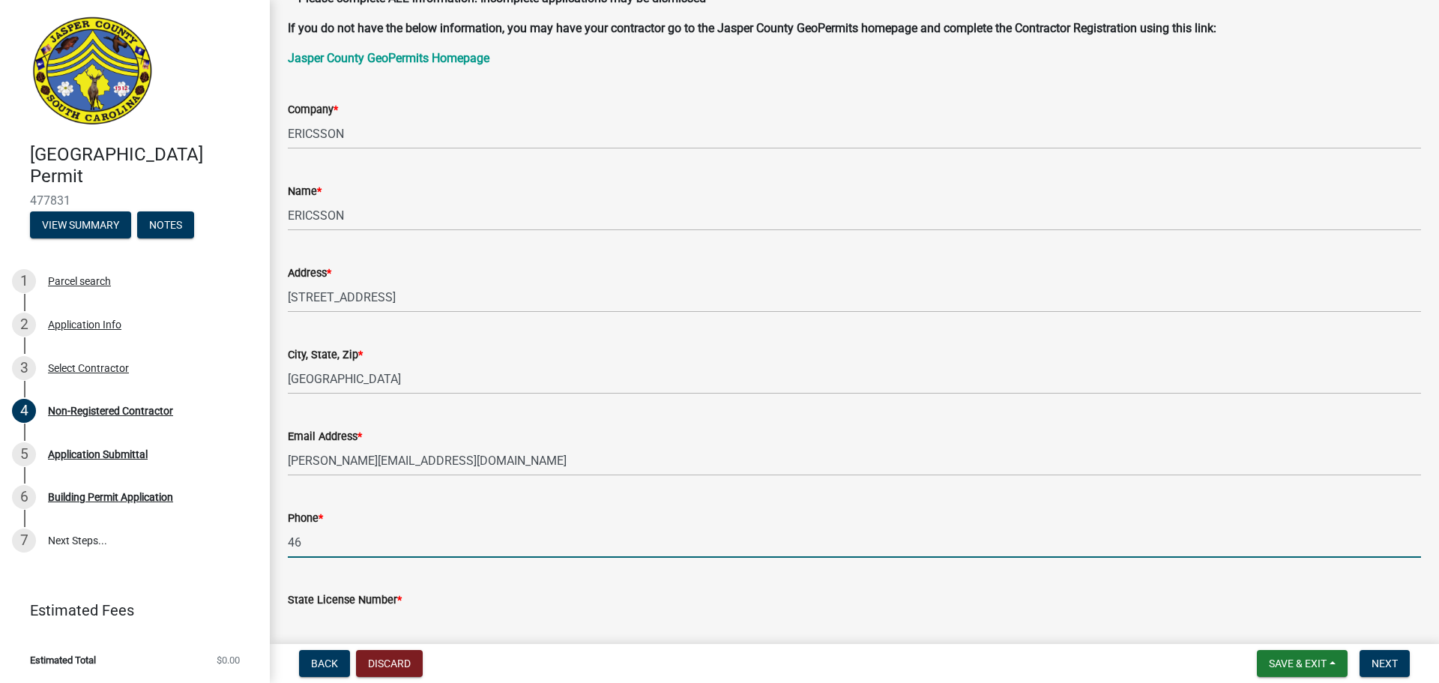
type input "[PHONE_NUMBER]"
click at [367, 617] on input "State License Number *" at bounding box center [854, 624] width 1133 height 31
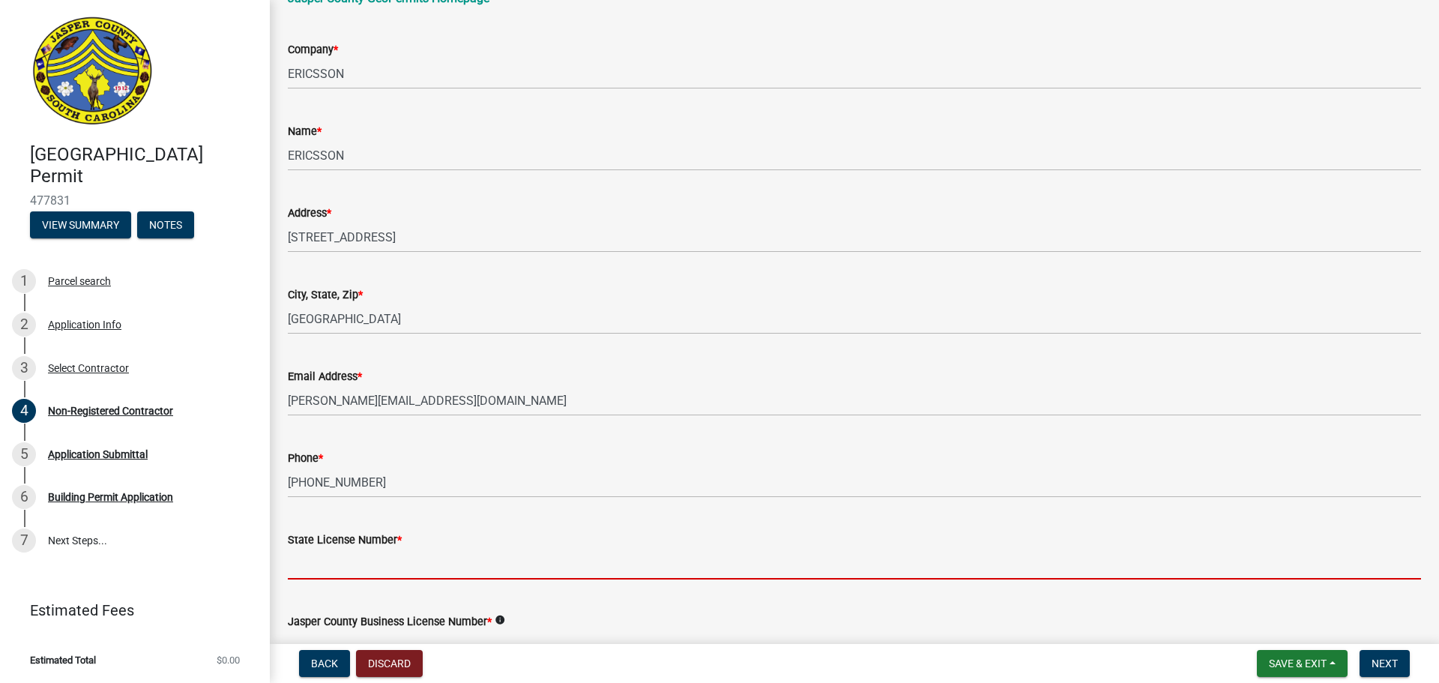
scroll to position [300, 0]
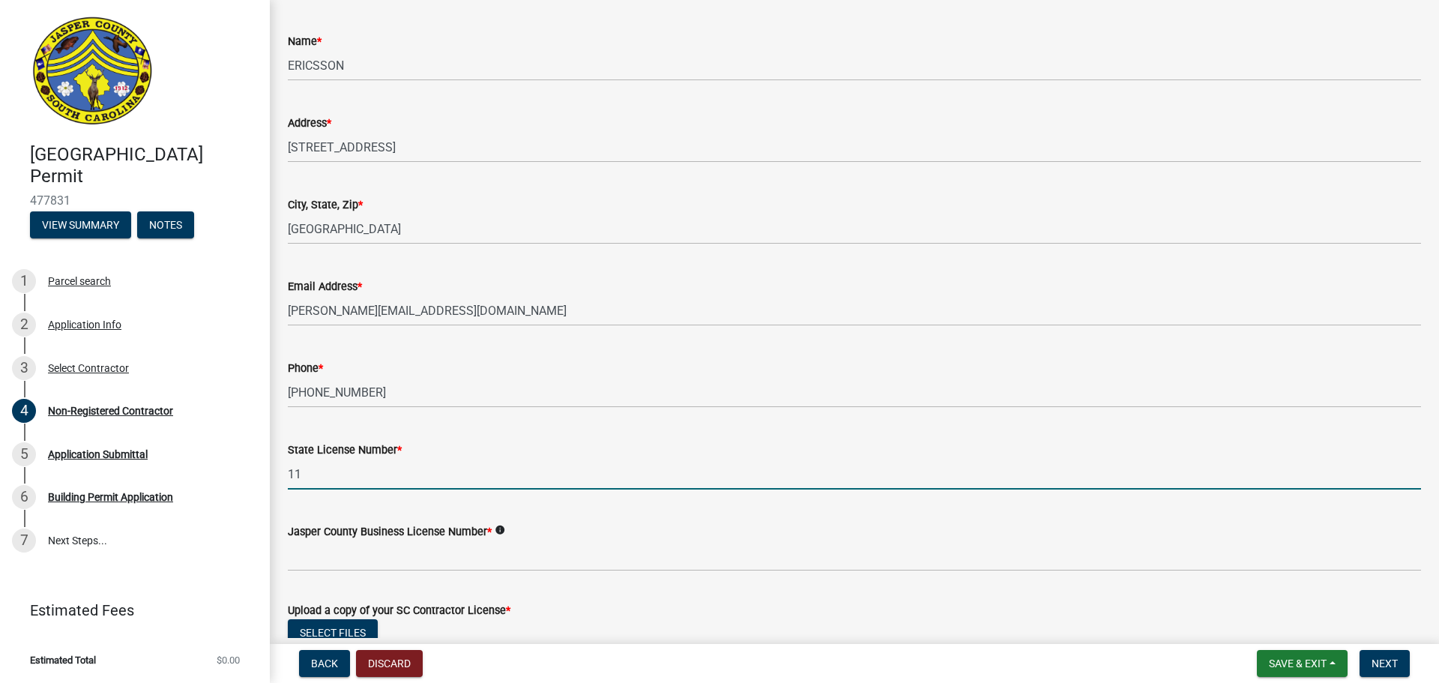
click at [373, 482] on input "11" at bounding box center [854, 474] width 1133 height 31
drag, startPoint x: 373, startPoint y: 482, endPoint x: 222, endPoint y: 468, distance: 152.0
click at [222, 468] on div "[GEOGRAPHIC_DATA] Permit 477831 View Summary Notes 1 Parcel search 2 Applicatio…" at bounding box center [719, 341] width 1439 height 683
type input "116197"
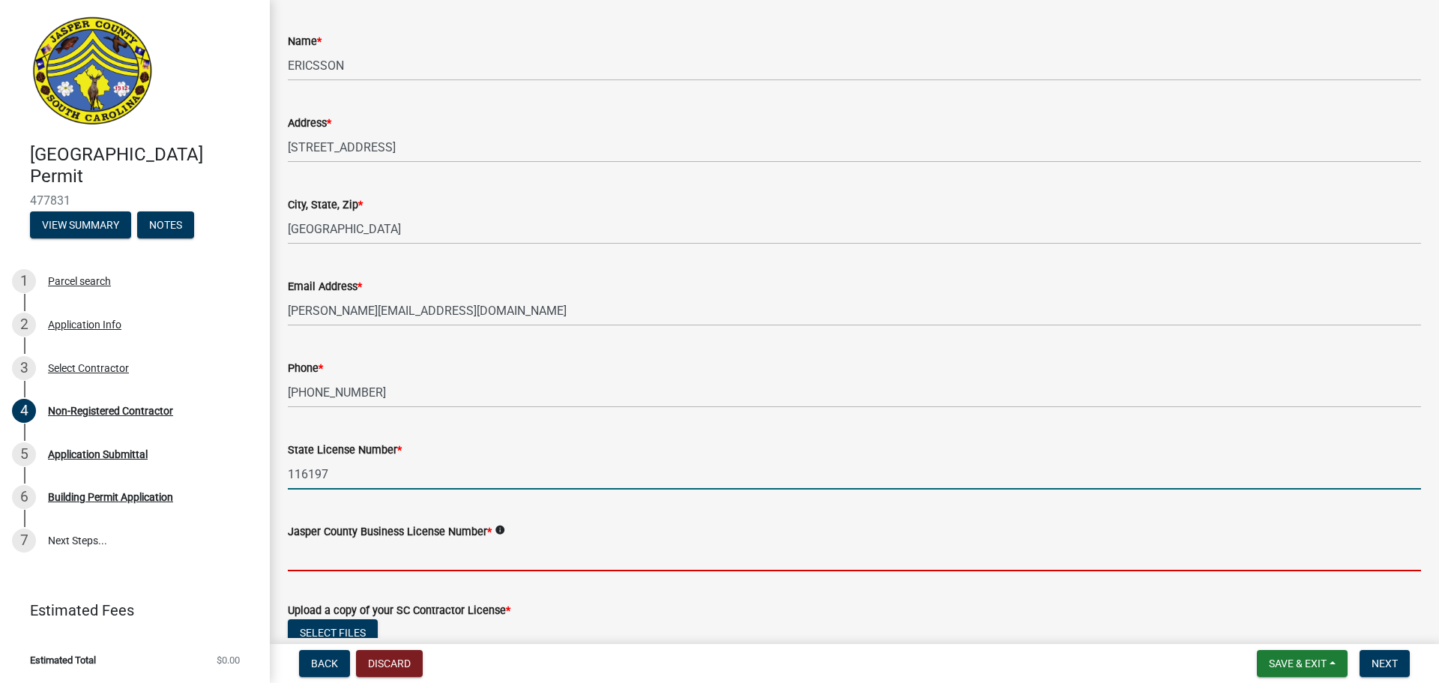
click at [331, 547] on input "Jasper County Business License Number *" at bounding box center [854, 555] width 1133 height 31
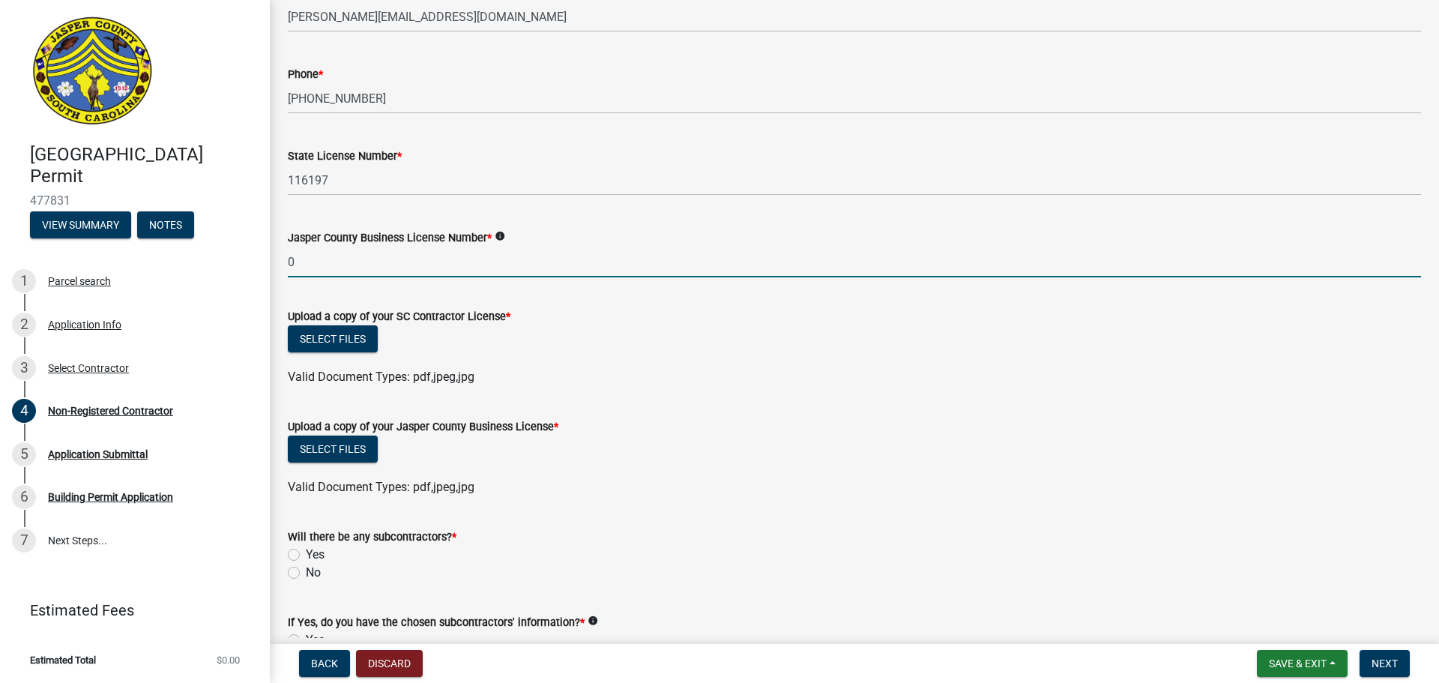
scroll to position [600, 0]
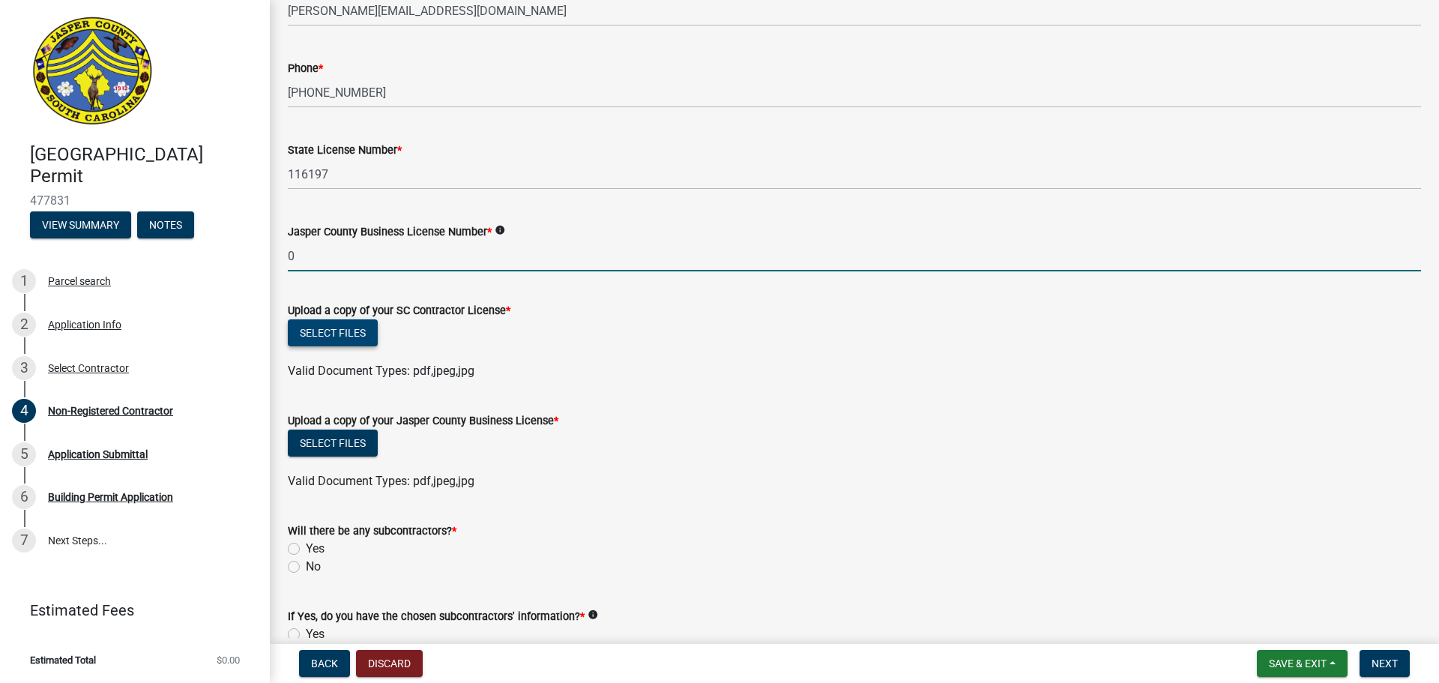
type input "0"
click at [340, 334] on button "Select files" at bounding box center [333, 332] width 90 height 27
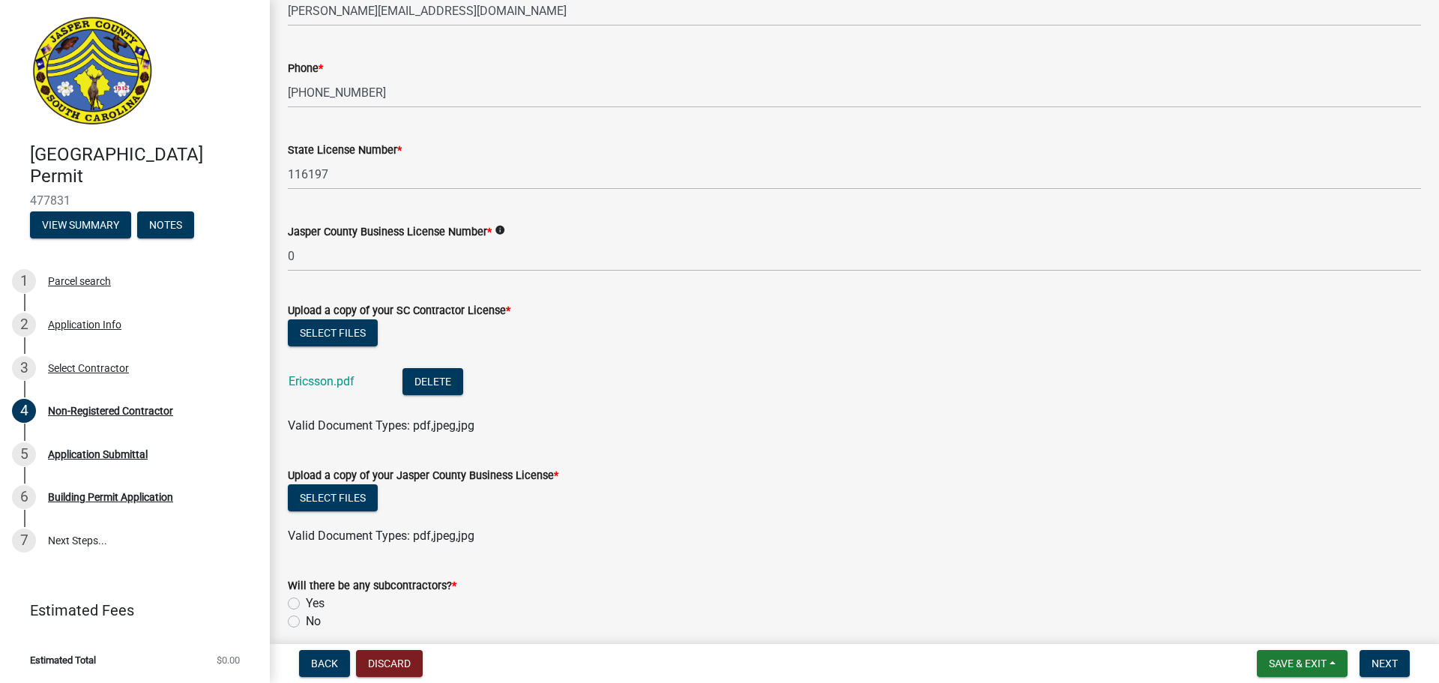
click at [378, 498] on div "Select files" at bounding box center [854, 499] width 1133 height 31
click at [370, 498] on button "Select files" at bounding box center [333, 497] width 90 height 27
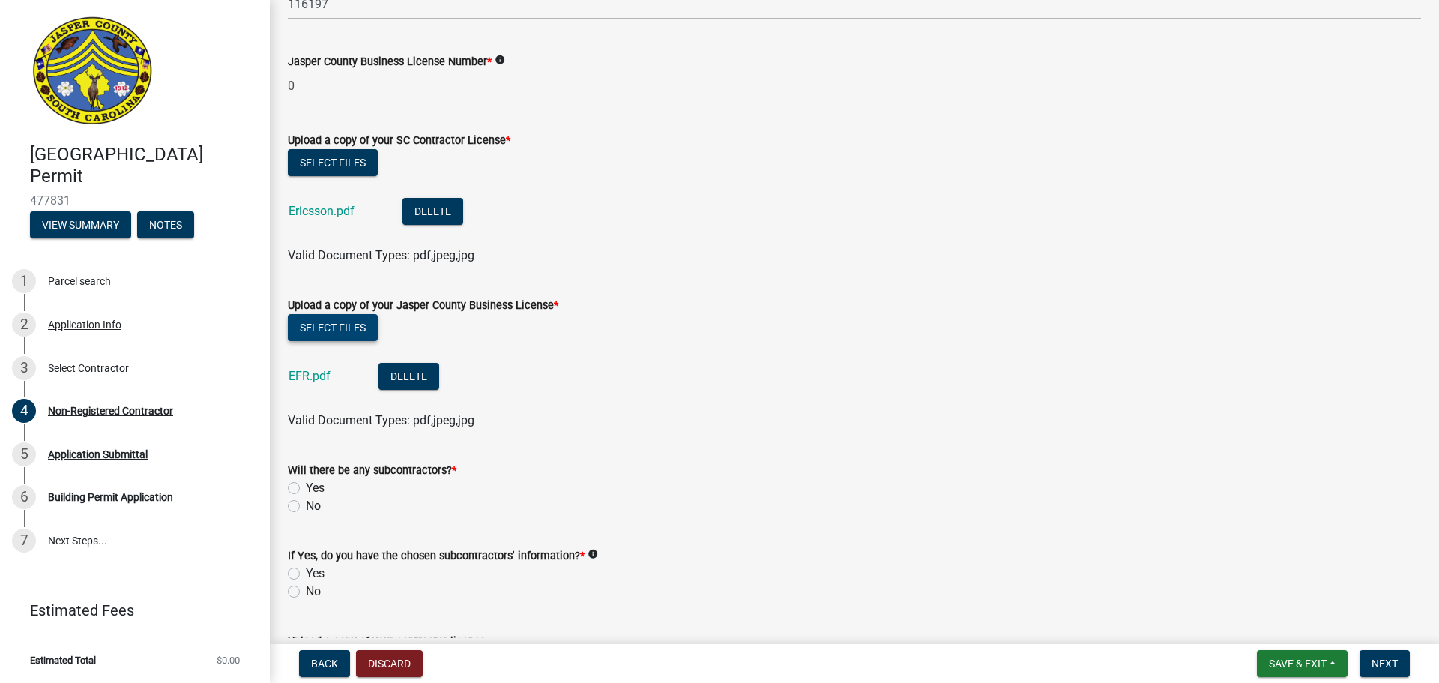
scroll to position [824, 0]
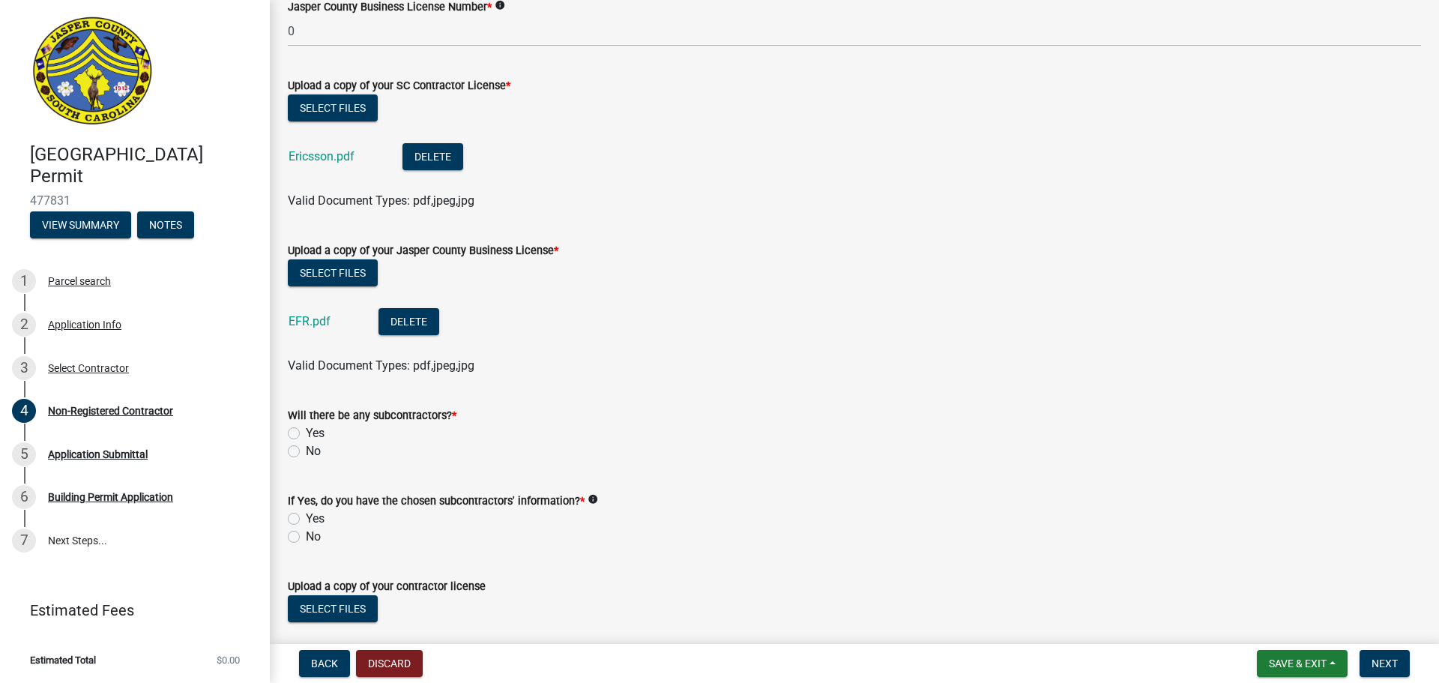
click at [306, 450] on label "No" at bounding box center [313, 451] width 15 height 18
click at [306, 450] on input "No" at bounding box center [311, 447] width 10 height 10
radio input "true"
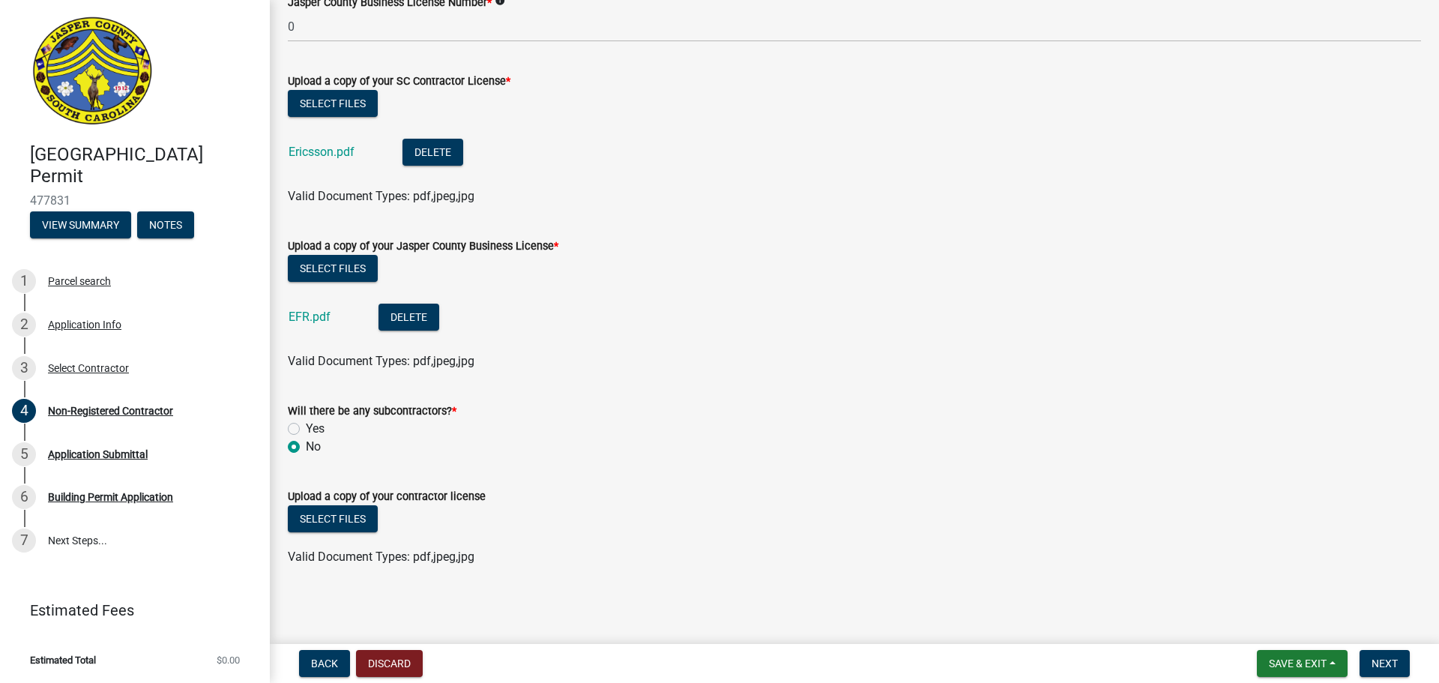
scroll to position [829, 0]
click at [1384, 654] on button "Next" at bounding box center [1385, 663] width 50 height 27
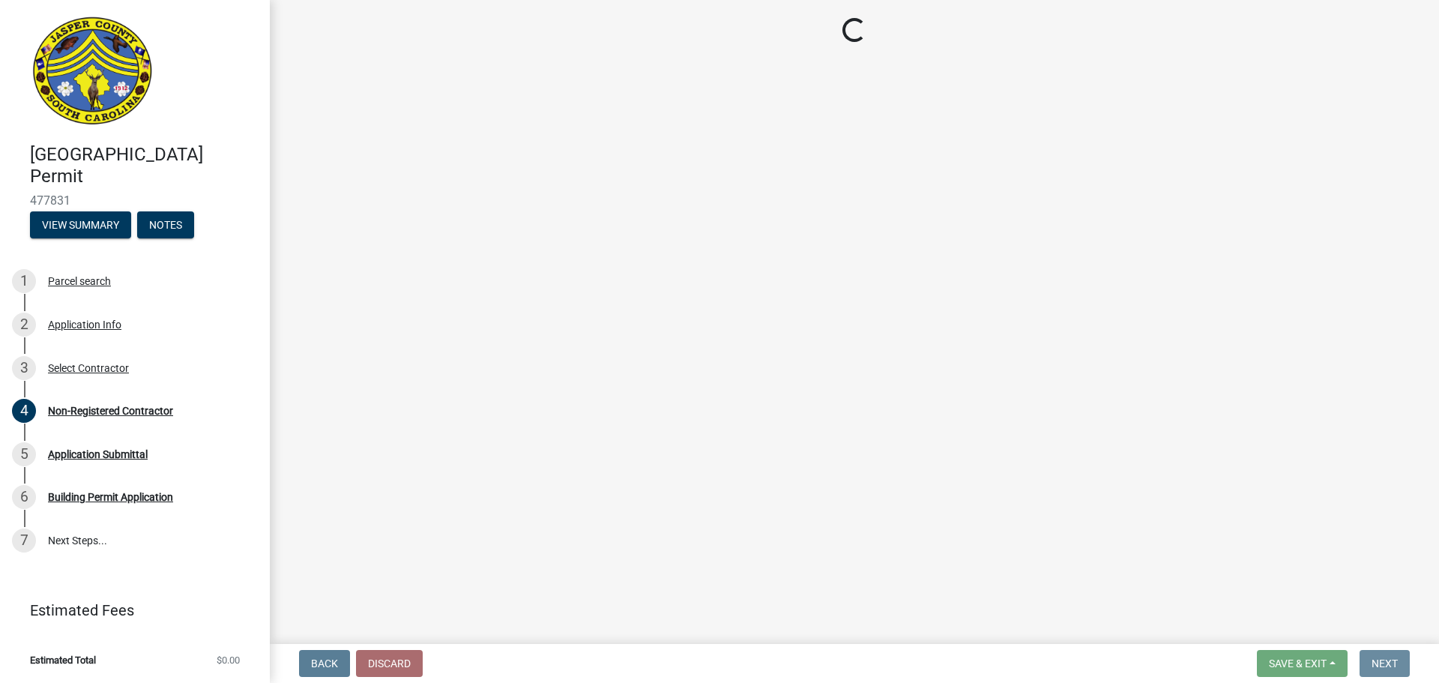
scroll to position [0, 0]
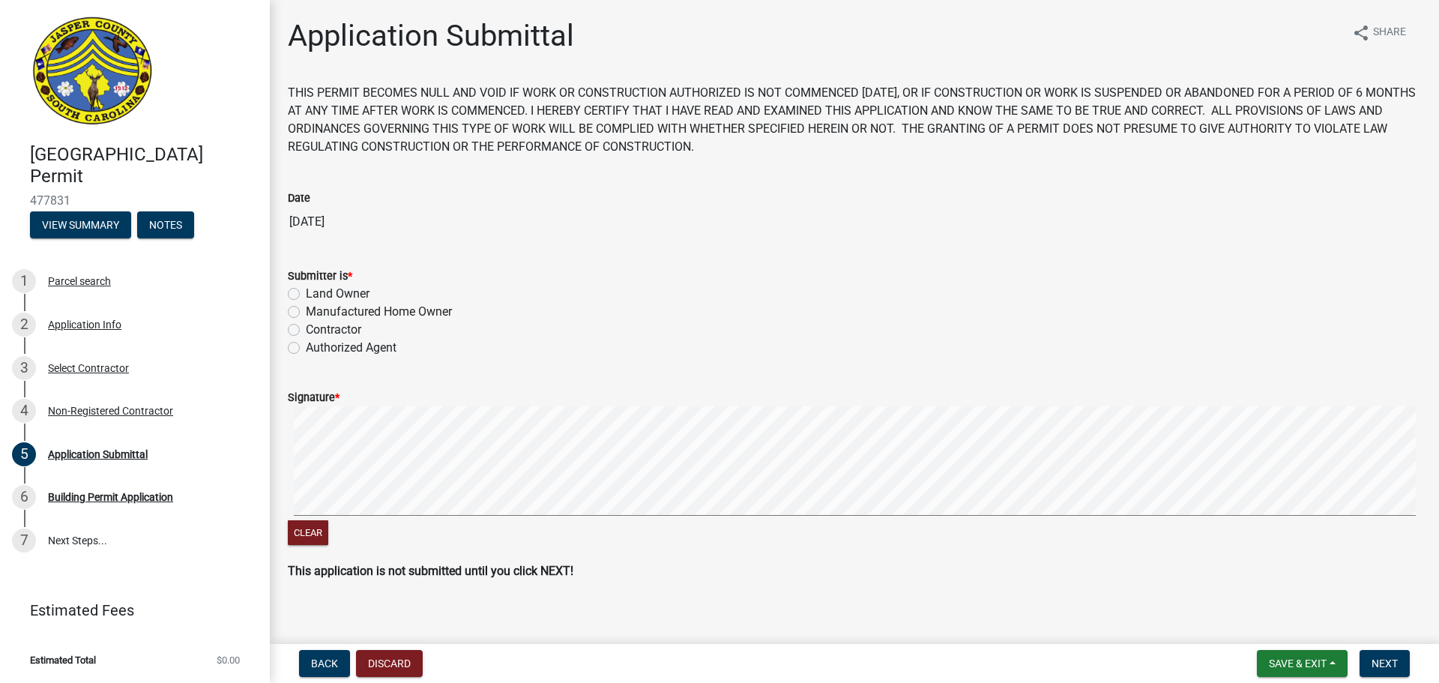
click at [331, 349] on label "Authorized Agent" at bounding box center [351, 348] width 91 height 18
click at [316, 349] on input "Authorized Agent" at bounding box center [311, 344] width 10 height 10
radio input "true"
click at [286, 459] on div "Signature * Clear" at bounding box center [855, 459] width 1156 height 178
click at [1438, 456] on main "Application Submittal share Share THIS PERMIT BECOMES NULL AND VOID IF WORK OR …" at bounding box center [854, 319] width 1169 height 638
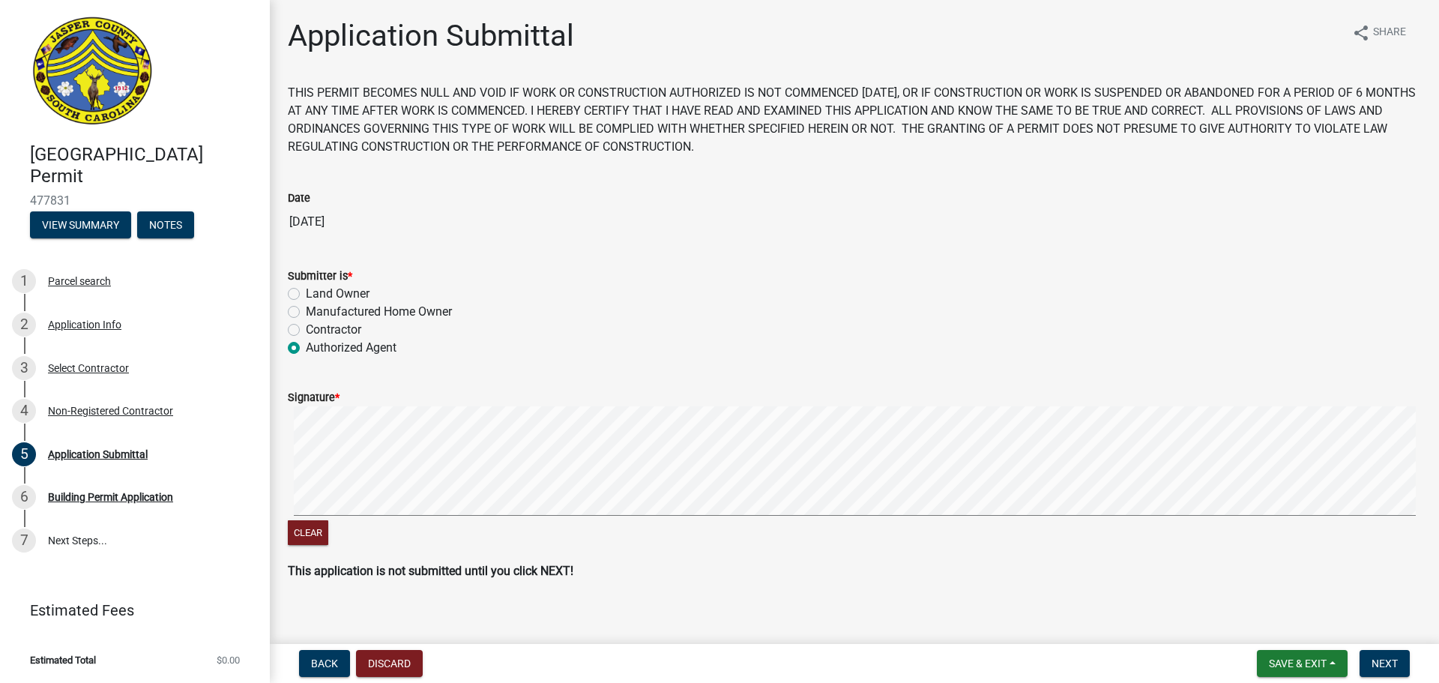
scroll to position [13, 0]
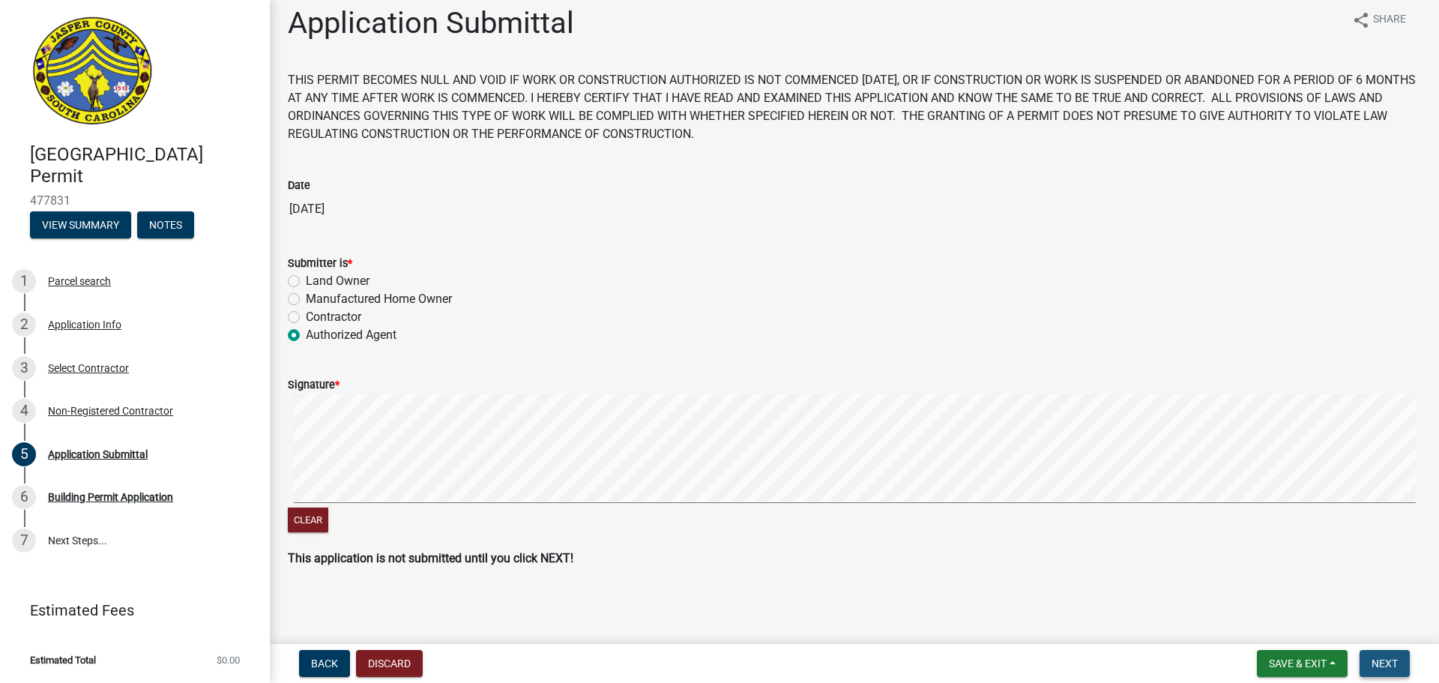
click at [1379, 662] on span "Next" at bounding box center [1385, 663] width 26 height 12
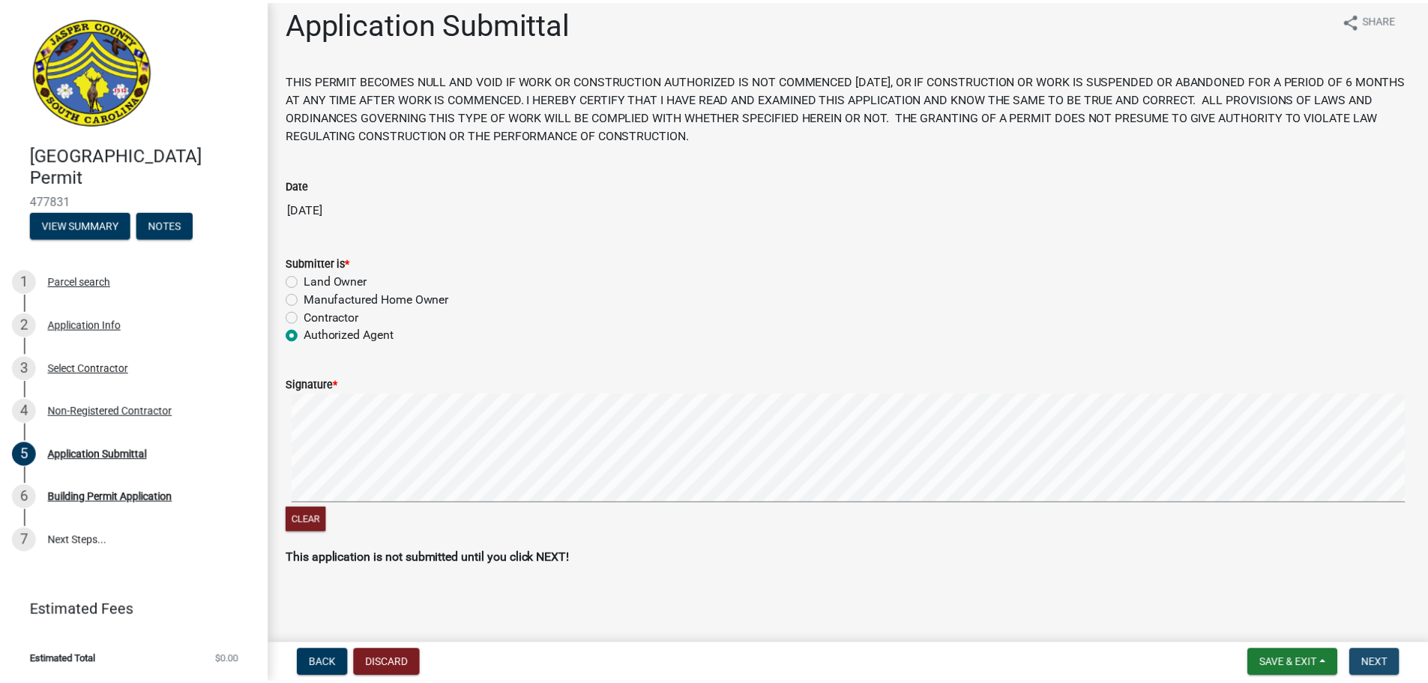
scroll to position [0, 0]
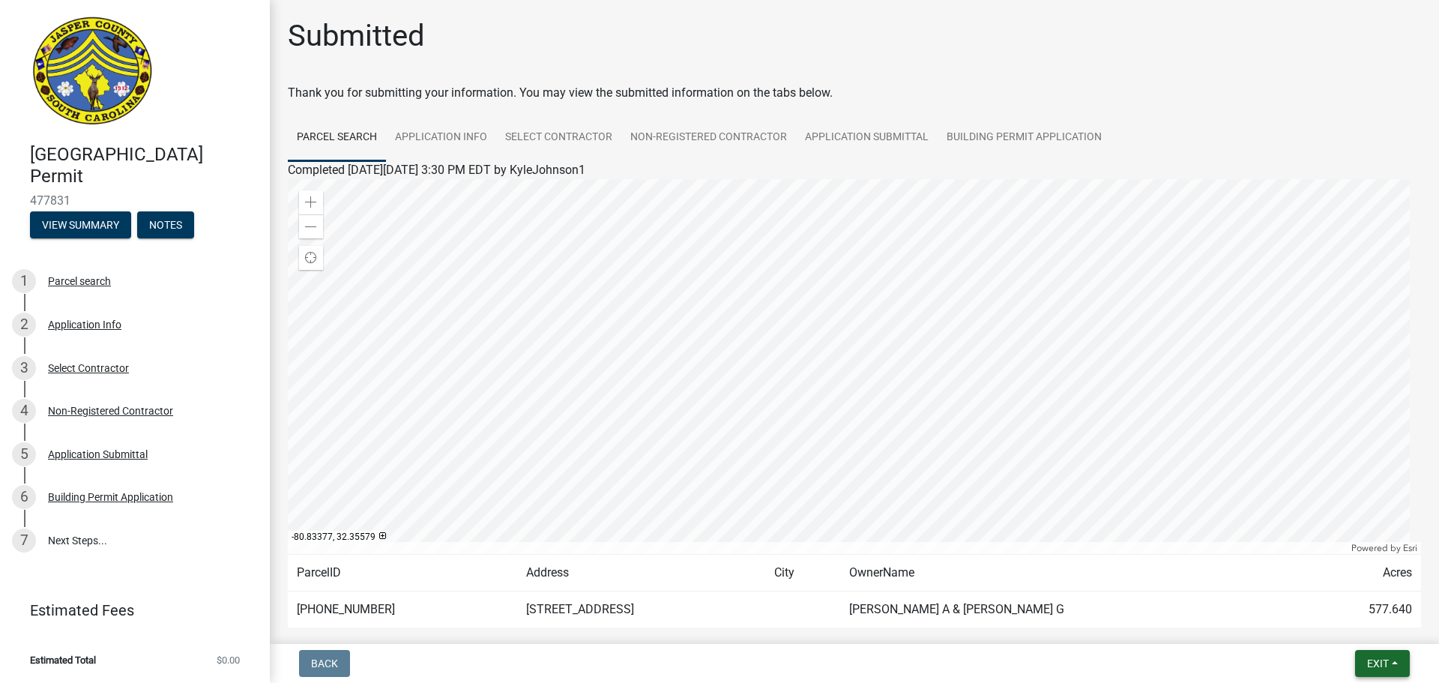
click at [1381, 657] on span "Exit" at bounding box center [1378, 663] width 22 height 12
click at [1344, 619] on button "Save & Exit" at bounding box center [1350, 624] width 120 height 36
